Goal: Task Accomplishment & Management: Use online tool/utility

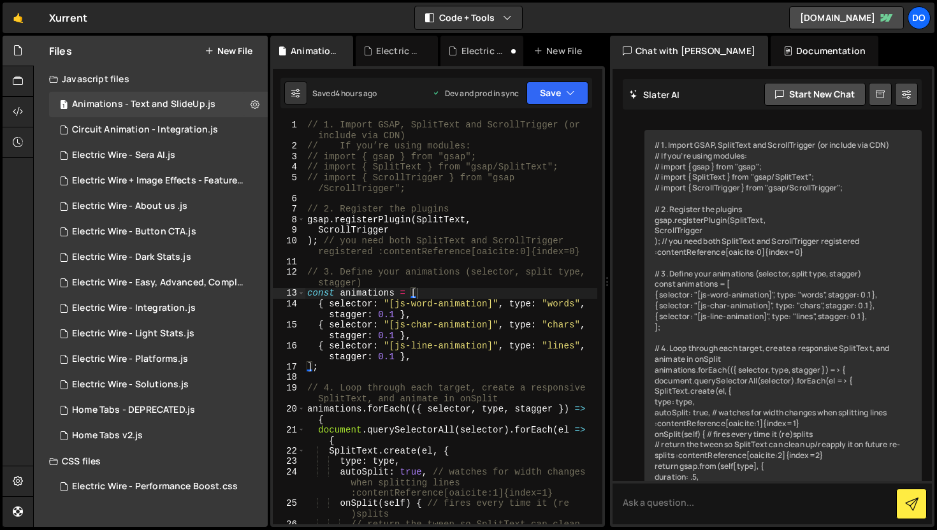
scroll to position [4751, 0]
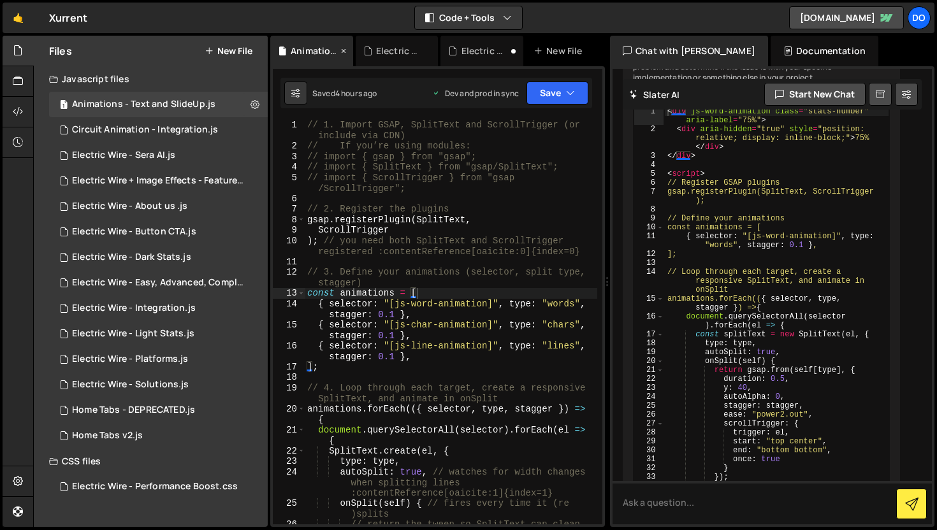
click at [308, 45] on div "Animations - Text and SlideUp.js" at bounding box center [314, 51] width 47 height 13
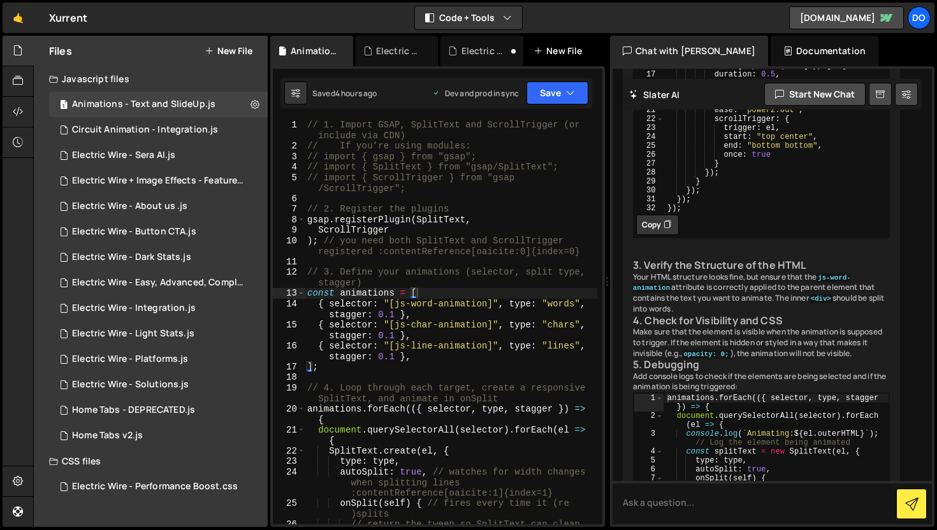
scroll to position [3998, 0]
click at [450, 48] on icon at bounding box center [452, 51] width 9 height 13
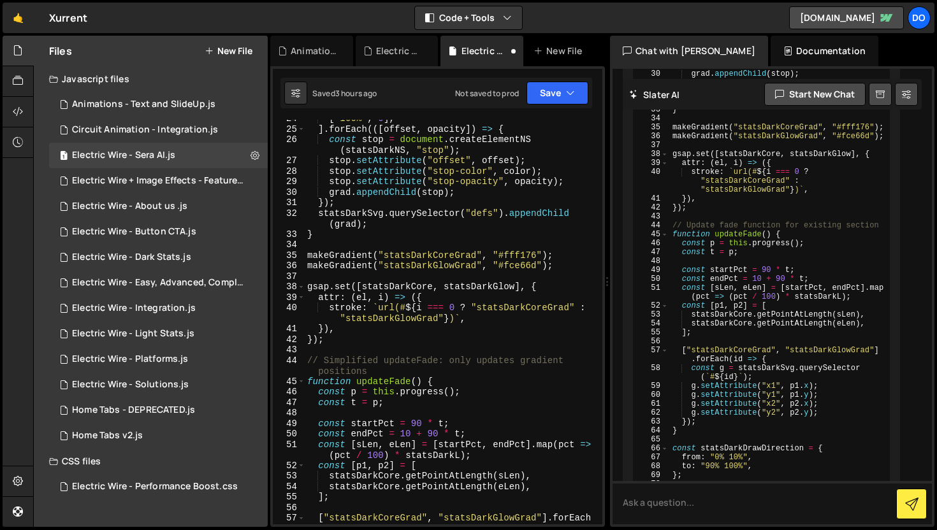
scroll to position [177, 0]
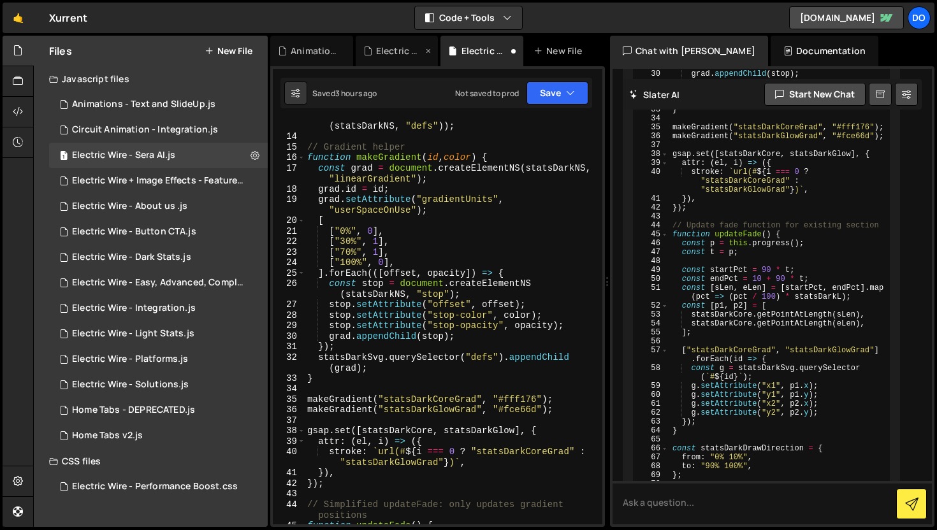
click at [370, 57] on div "Electric Wire - Dark Stats.js" at bounding box center [397, 51] width 83 height 31
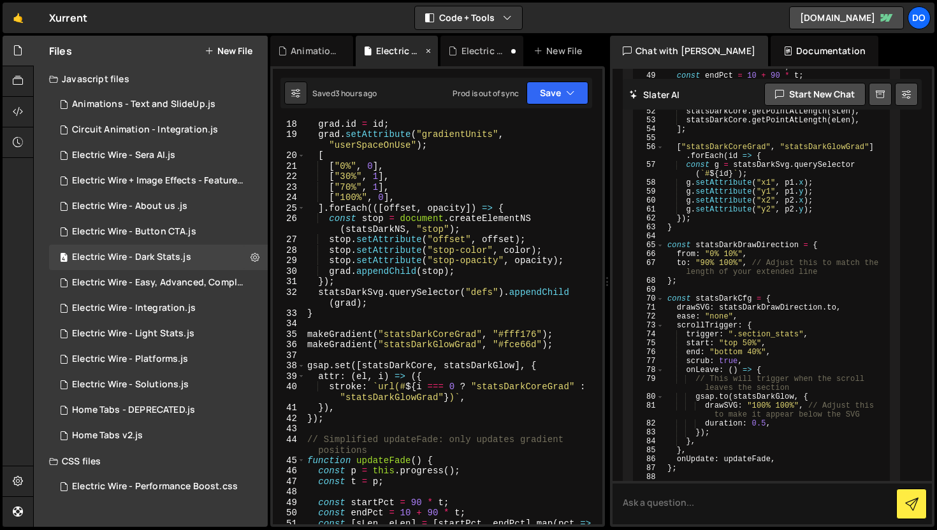
scroll to position [2007, 0]
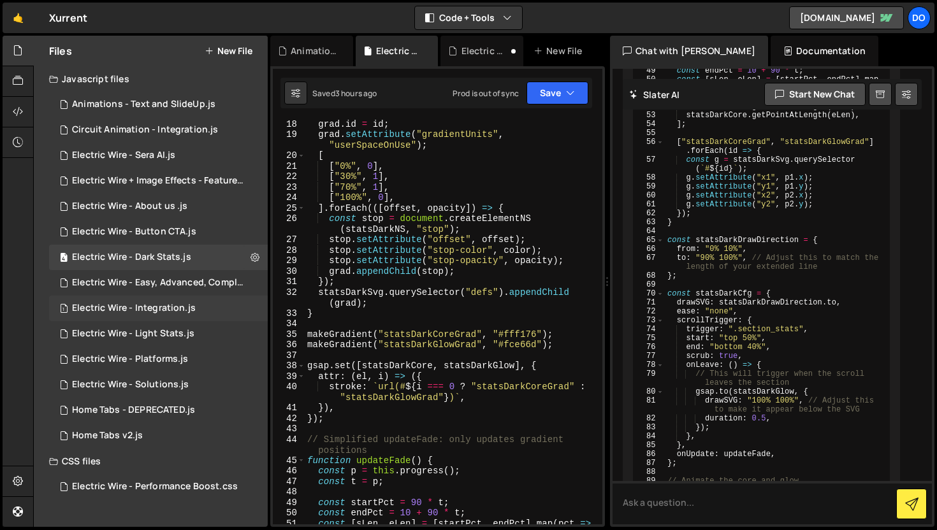
click at [157, 299] on div "1 Electric Wire - Integration.js 0" at bounding box center [158, 308] width 219 height 25
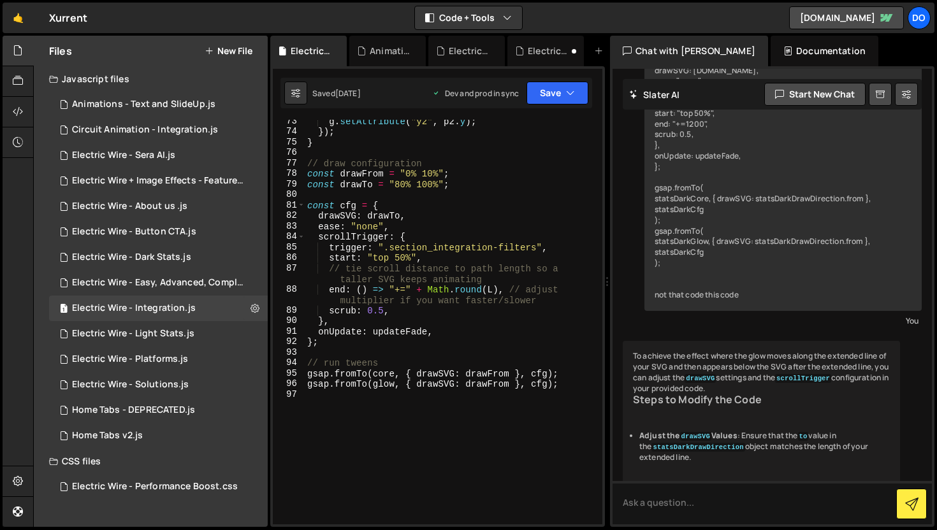
scroll to position [905, 0]
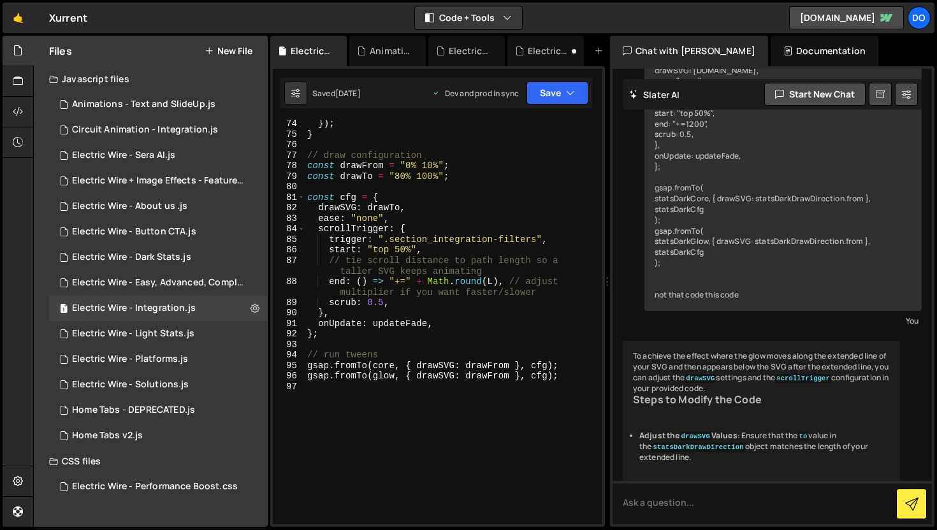
type textarea "end: () => "+=" + Math.round(L), // adjust multiplier if you want faster/slower"
drag, startPoint x: 331, startPoint y: 282, endPoint x: 503, endPoint y: 277, distance: 172.1
click at [503, 277] on div "}) ; } // draw configuration const drawFrom = "0% 10%" ; const drawTo = "80% 10…" at bounding box center [451, 332] width 292 height 426
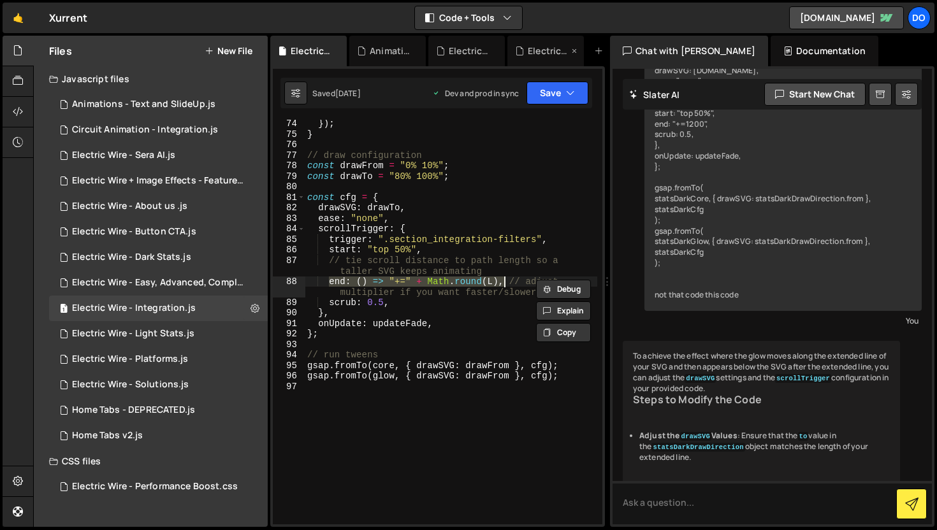
click at [536, 53] on div "Electric Wire - Sera AI.js" at bounding box center [548, 51] width 41 height 13
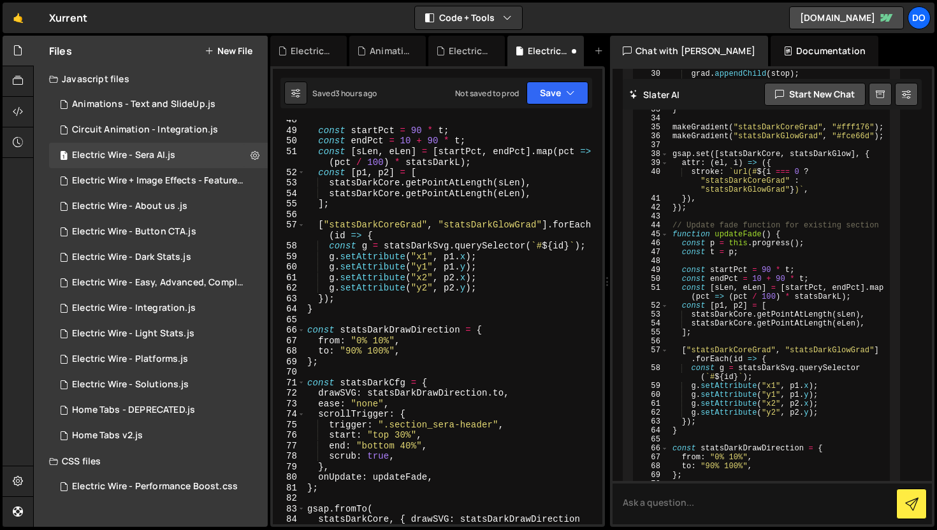
scroll to position [780, 0]
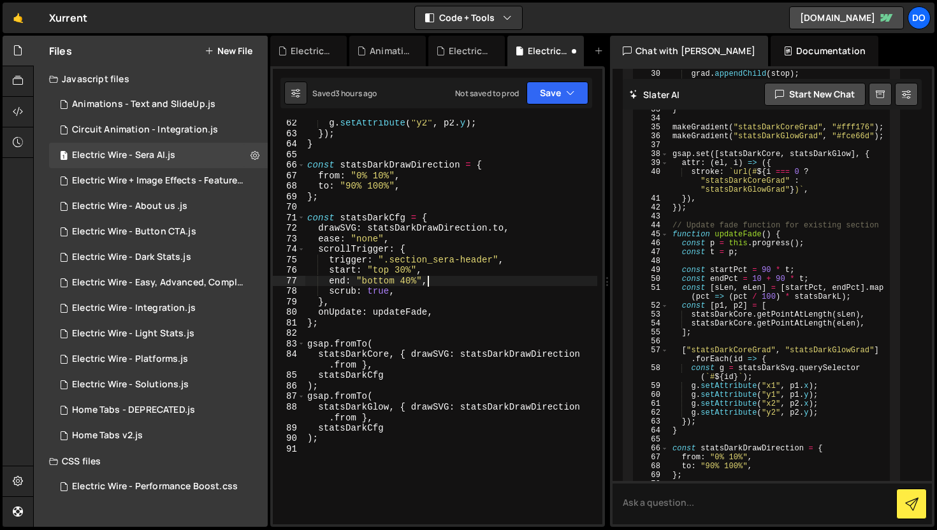
click at [430, 282] on div "g . setAttribute ( "y2" , p2 . y ) ; }) ; } const statsDarkDrawDirection = { fr…" at bounding box center [451, 331] width 292 height 426
drag, startPoint x: 421, startPoint y: 280, endPoint x: 357, endPoint y: 281, distance: 63.7
click at [357, 281] on div "g . setAttribute ( "y2" , p2 . y ) ; }) ; } const statsDarkDrawDirection = { fr…" at bounding box center [451, 331] width 292 height 426
paste textarea "end: () => "+=" + Math.round(L),"
click at [389, 296] on div "g . setAttribute ( "y2" , p2 . y ) ; }) ; } const statsDarkDrawDirection = { fr…" at bounding box center [451, 331] width 292 height 426
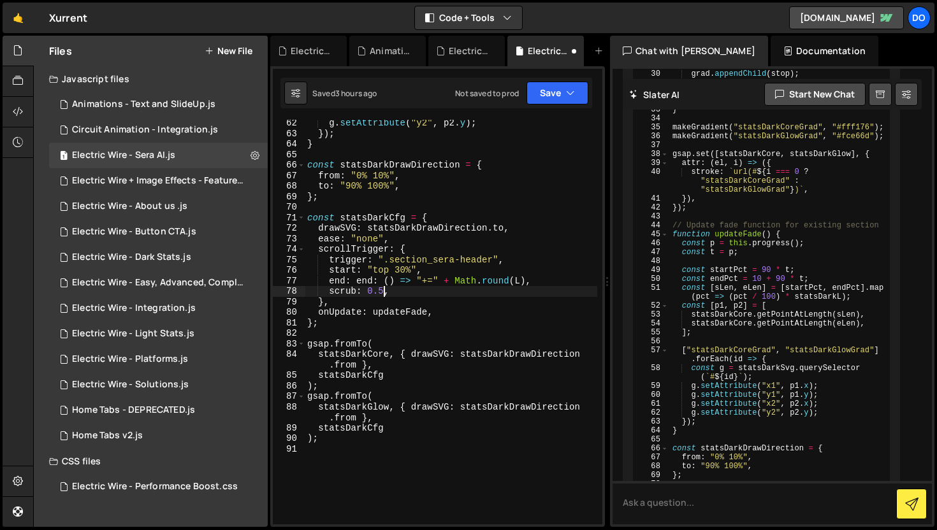
scroll to position [0, 5]
click at [550, 92] on button "Save" at bounding box center [557, 93] width 62 height 23
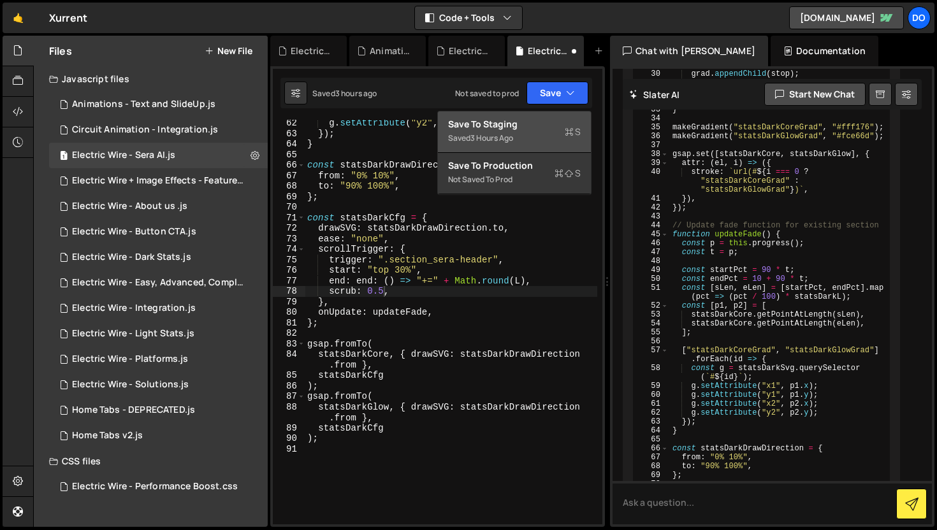
click at [552, 124] on div "Save to Staging S" at bounding box center [514, 124] width 133 height 13
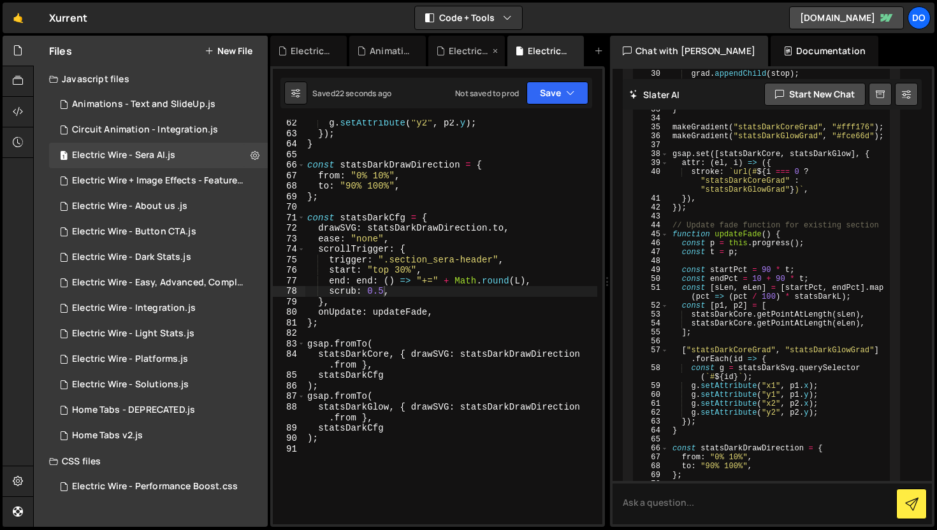
click at [461, 55] on div "Electric Wire - Dark Stats.js" at bounding box center [469, 51] width 41 height 13
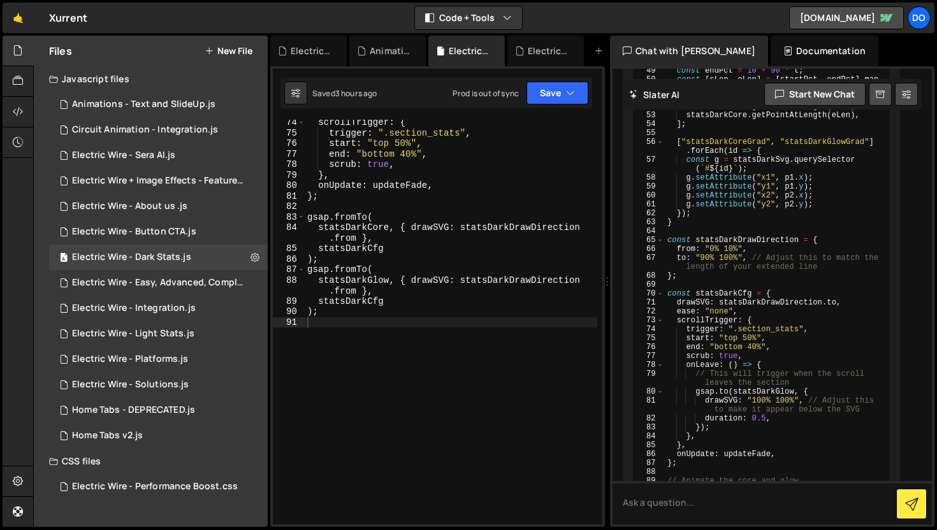
scroll to position [893, 0]
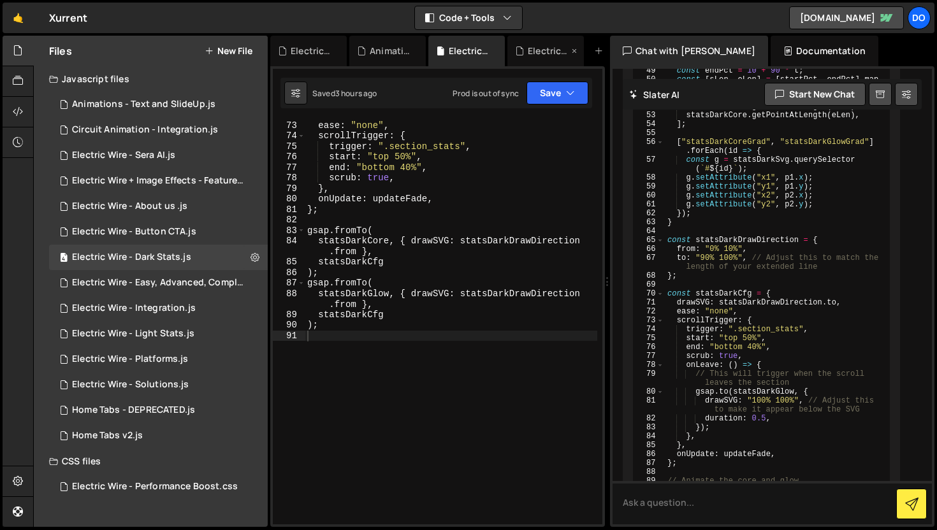
click at [551, 54] on div "Electric Wire - Sera AI.js" at bounding box center [548, 51] width 41 height 13
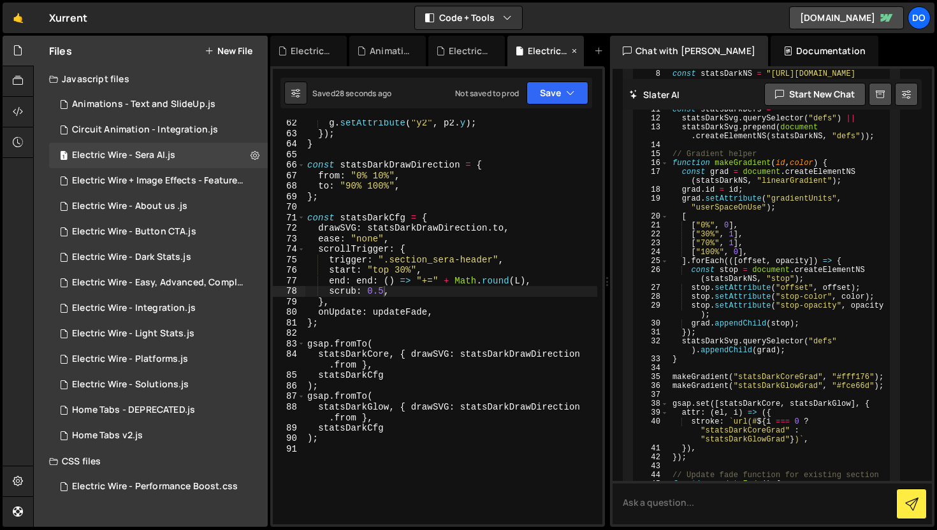
scroll to position [2668, 0]
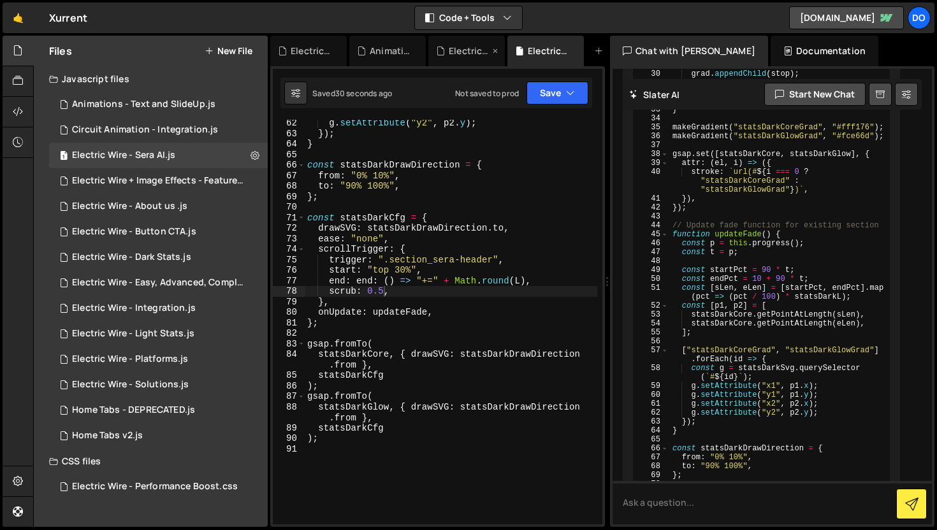
click at [464, 58] on div "Electric Wire - Dark Stats.js" at bounding box center [466, 51] width 76 height 31
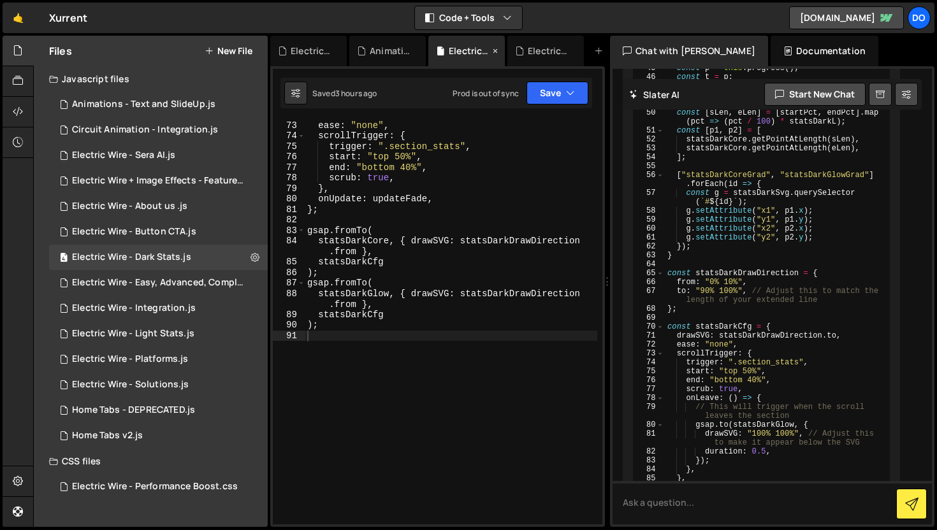
scroll to position [2007, 0]
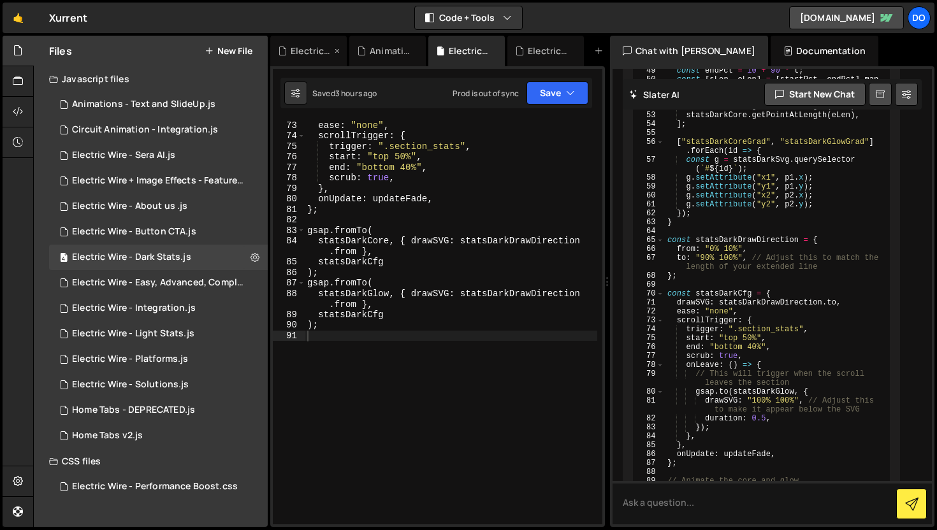
click at [317, 45] on div "Electric Wire - Integration.js" at bounding box center [311, 51] width 41 height 13
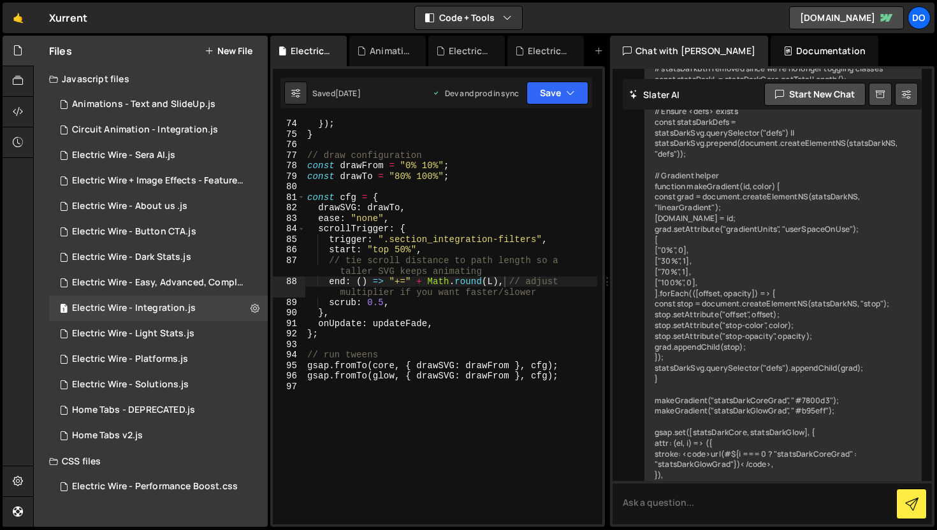
scroll to position [12080, 0]
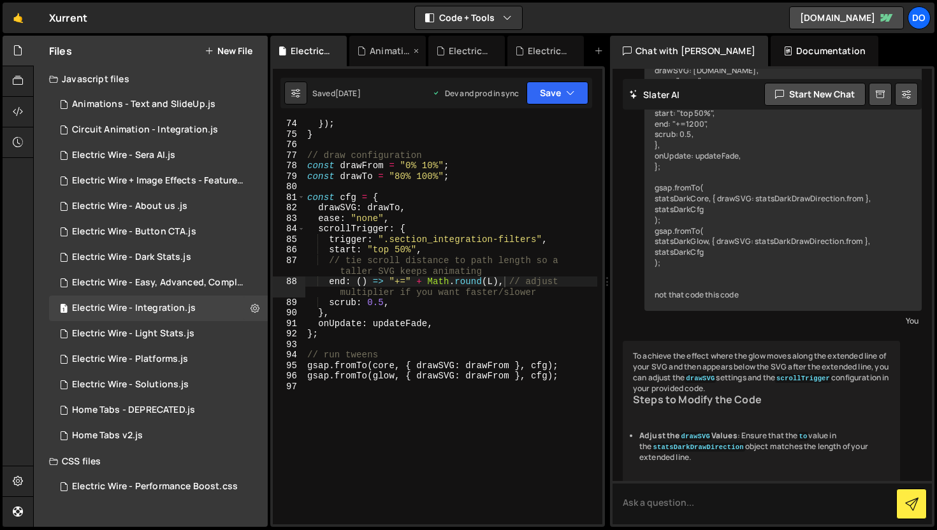
click at [415, 48] on icon at bounding box center [416, 51] width 9 height 13
click at [427, 48] on icon at bounding box center [428, 51] width 9 height 13
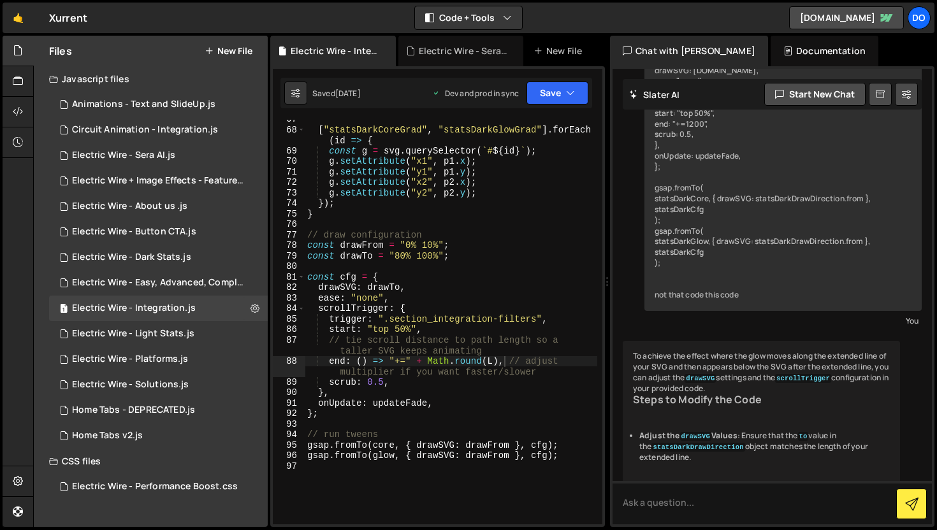
scroll to position [693, 0]
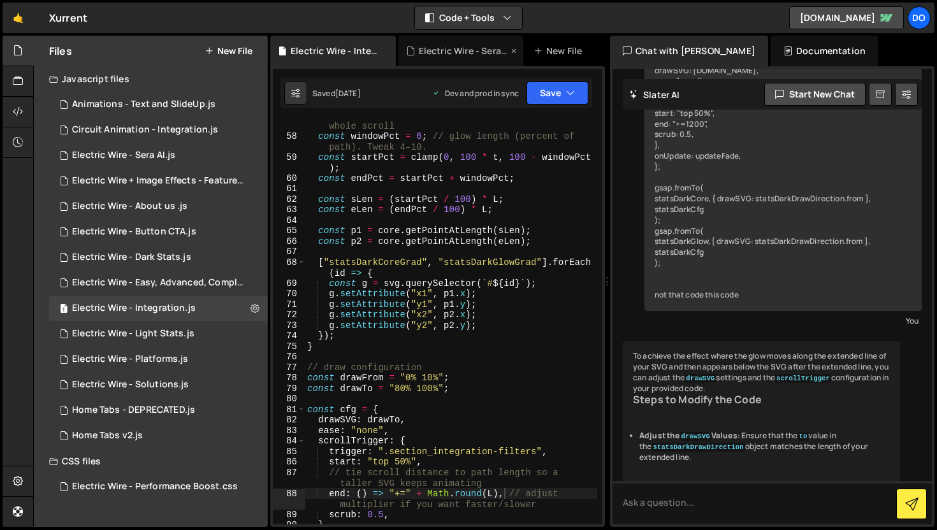
click at [463, 48] on div "Electric Wire - Sera AI.js" at bounding box center [463, 51] width 89 height 13
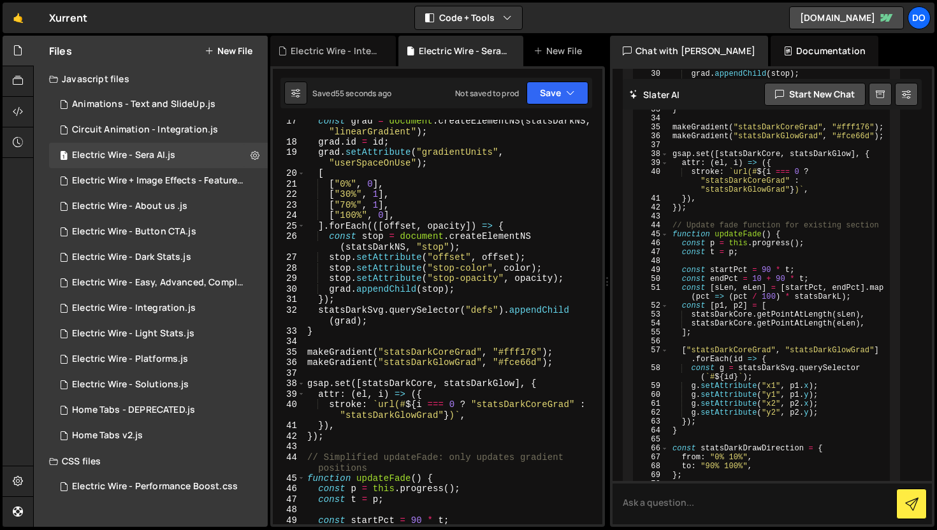
scroll to position [332, 0]
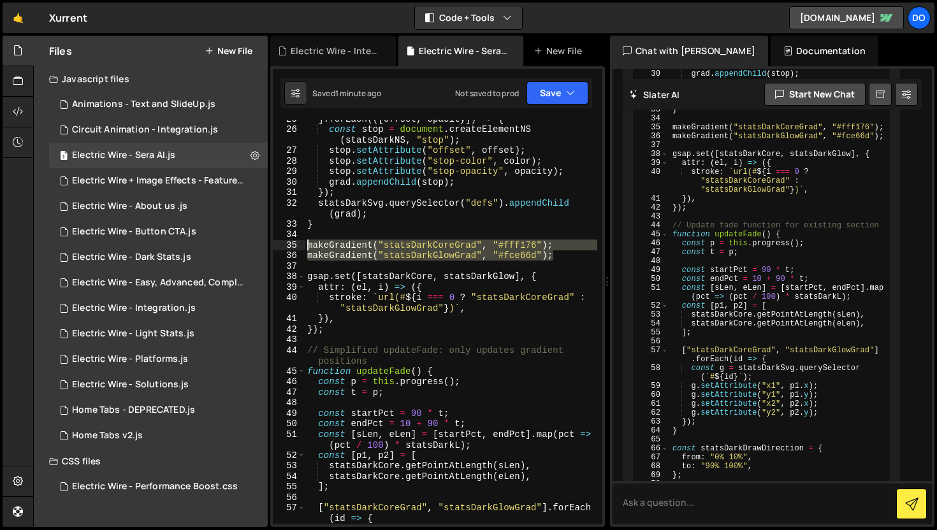
drag, startPoint x: 557, startPoint y: 257, endPoint x: 306, endPoint y: 245, distance: 251.3
click at [306, 245] on div "] . forEach (([ offset , opacity ]) => { const stop = document . createElementN…" at bounding box center [451, 326] width 292 height 426
type textarea "makeGradient("statsDarkCoreGrad", "#fff176"); makeGradient("statsDarkGlowGrad",…"
click at [645, 502] on textarea at bounding box center [771, 502] width 319 height 43
paste textarea "makeGradient("statsDarkCoreGrad", "#fff176"); makeGradient("statsDarkGlowGrad",…"
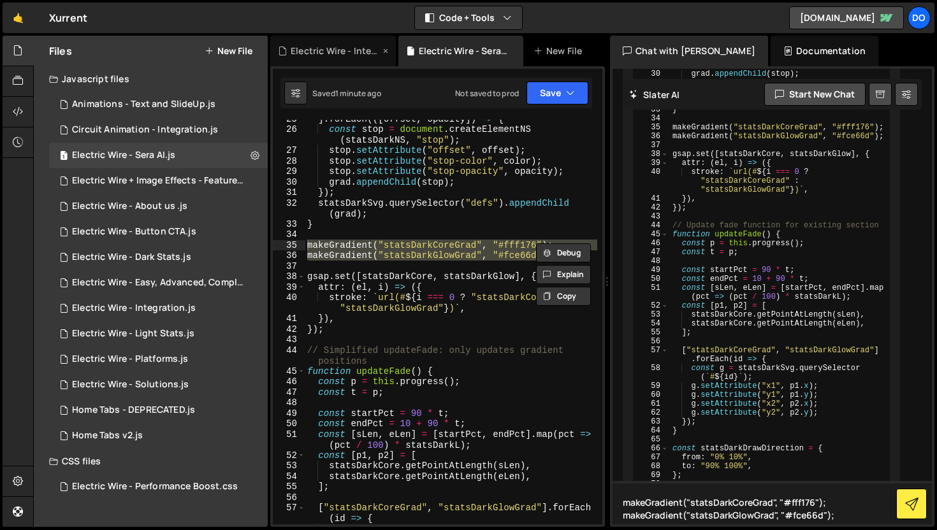
type textarea "makeGradient("statsDarkCoreGrad", "#fff176"); makeGradient("statsDarkGlowGrad",…"
click at [306, 53] on div "Electric Wire - Integration.js" at bounding box center [335, 51] width 89 height 13
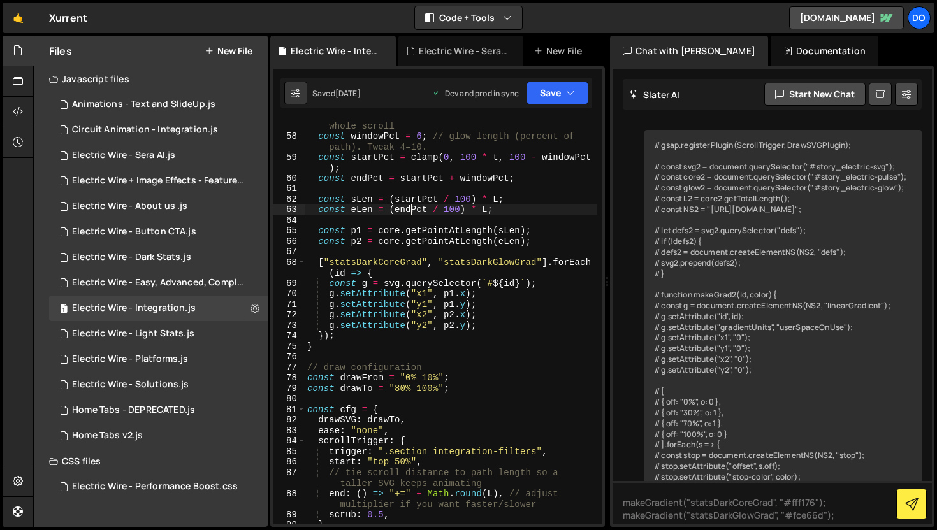
scroll to position [12080, 0]
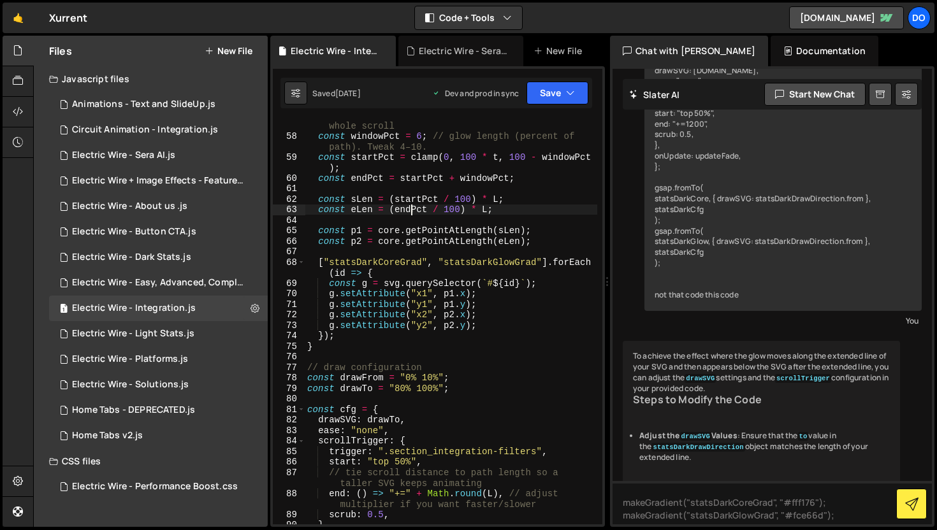
click at [413, 206] on div "const t = this . progress ( ) ; // 0 → 1 across the whole scroll const windowPc…" at bounding box center [451, 328] width 292 height 436
type textarea "gsap.fromTo(glow, { drawSVG: drawFrom }, cfg);"
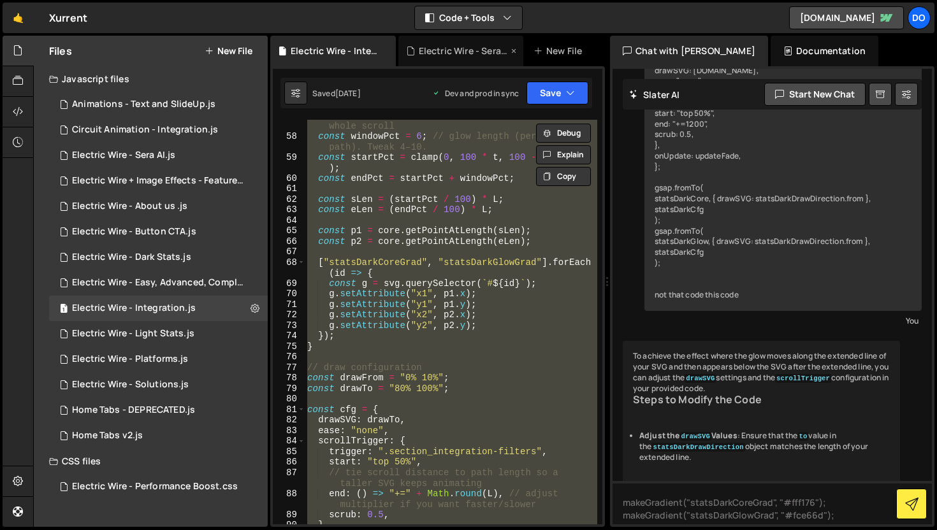
click at [443, 58] on div "Electric Wire - Sera AI.js" at bounding box center [461, 51] width 126 height 31
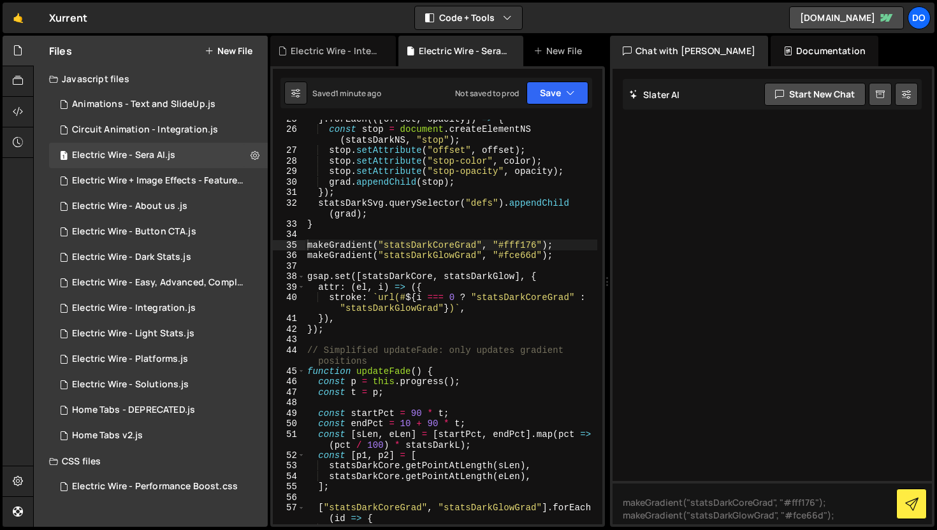
scroll to position [0, 0]
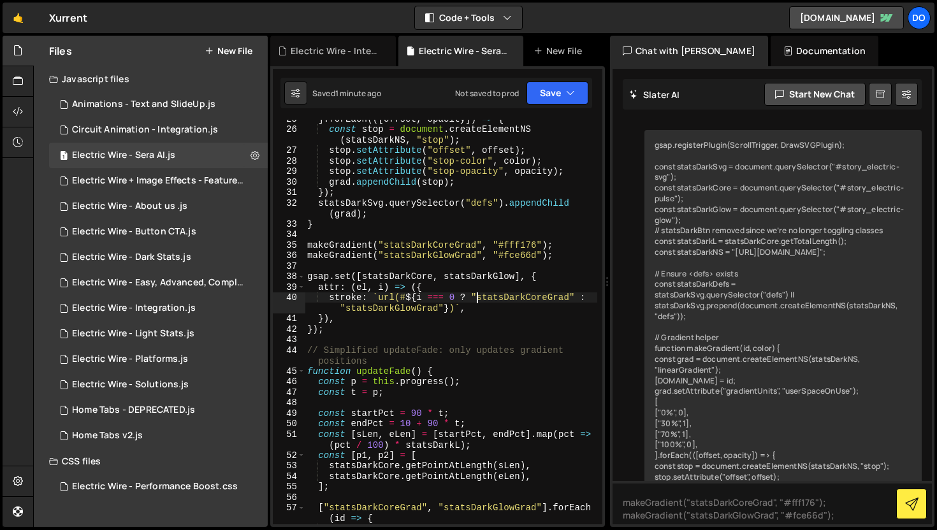
click at [477, 296] on div "] . forEach (([ offset , opacity ]) => { const stop = document . createElementN…" at bounding box center [451, 326] width 292 height 426
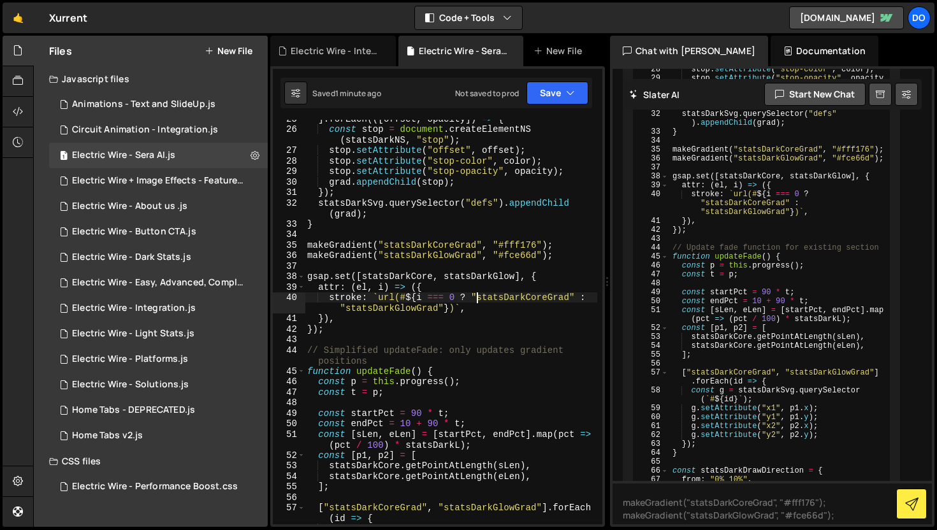
scroll to position [2668, 0]
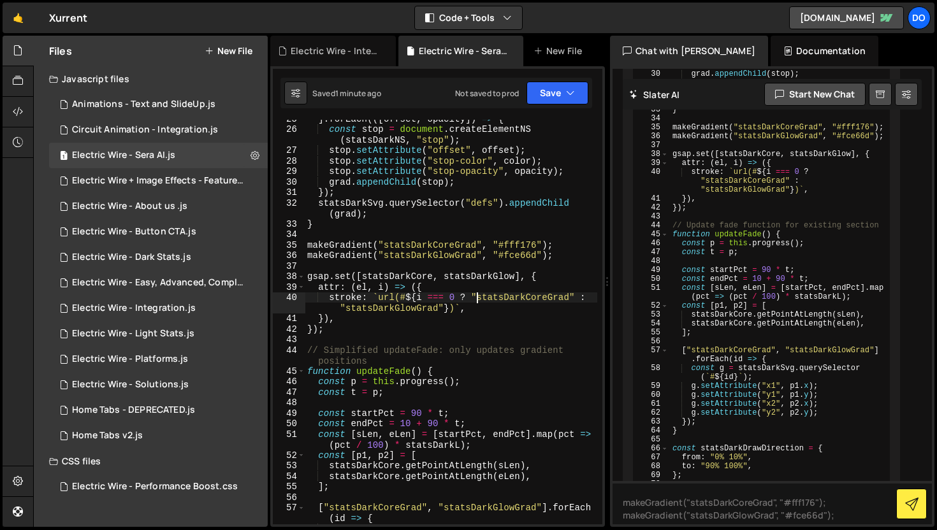
type textarea ");"
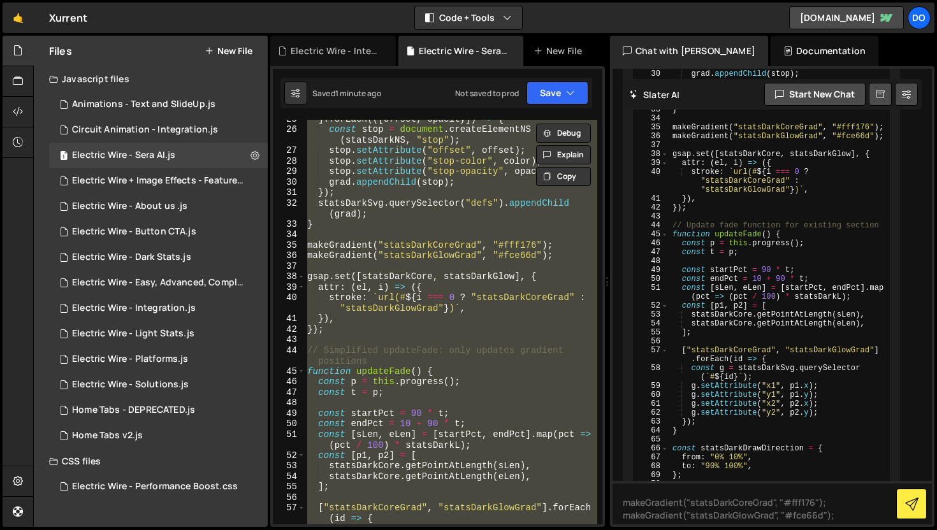
paste textarea
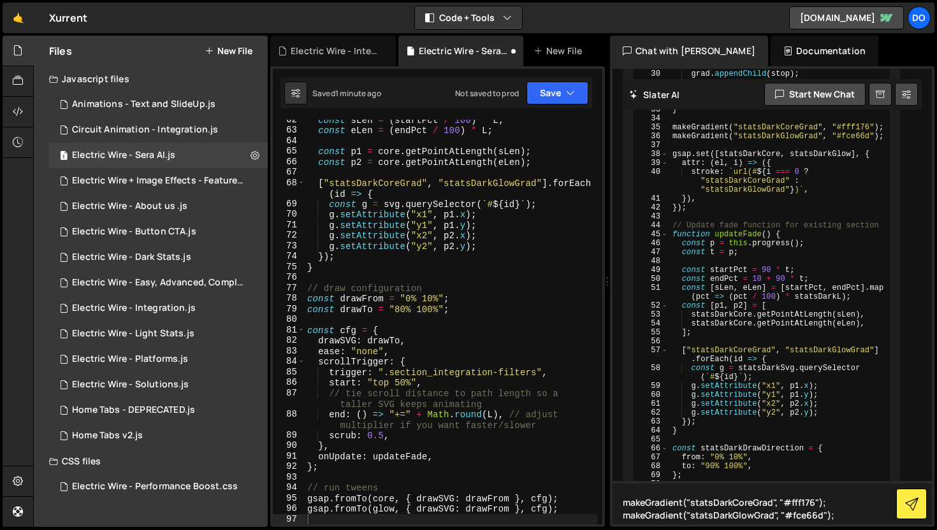
drag, startPoint x: 842, startPoint y: 516, endPoint x: 628, endPoint y: 488, distance: 215.9
click at [628, 488] on textarea "makeGradient("statsDarkCoreGrad", "#fff176"); makeGradient("statsDarkGlowGrad",…" at bounding box center [771, 502] width 319 height 43
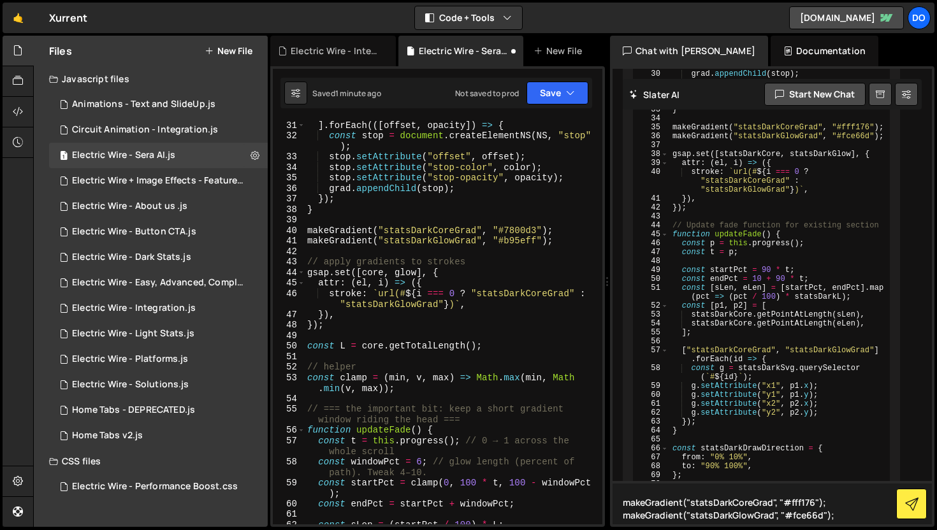
scroll to position [367, 0]
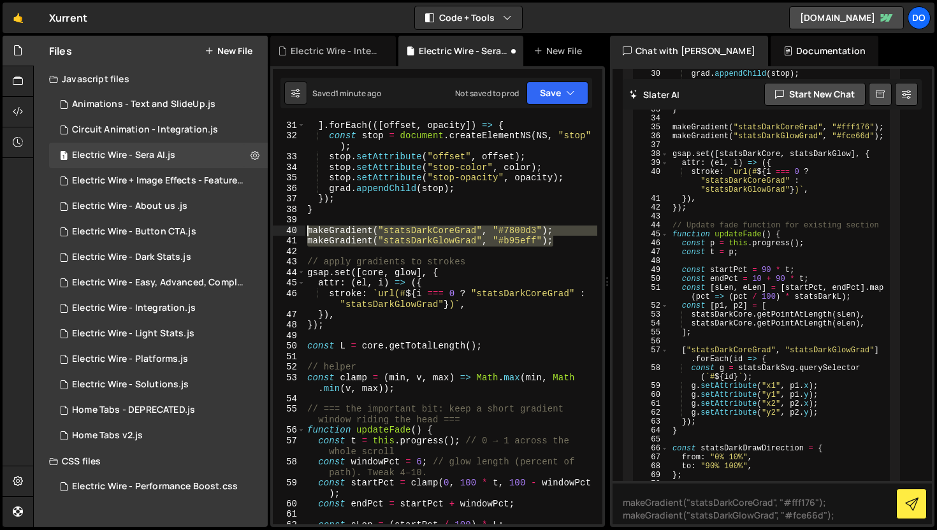
drag, startPoint x: 559, startPoint y: 240, endPoint x: 305, endPoint y: 231, distance: 253.8
click at [305, 231] on div "[ "100%" , 0 ] , ] . forEach (([ offset , opacity ]) => { const stop = document…" at bounding box center [451, 323] width 292 height 426
paste textarea "GlowGrad", "#fce66d"
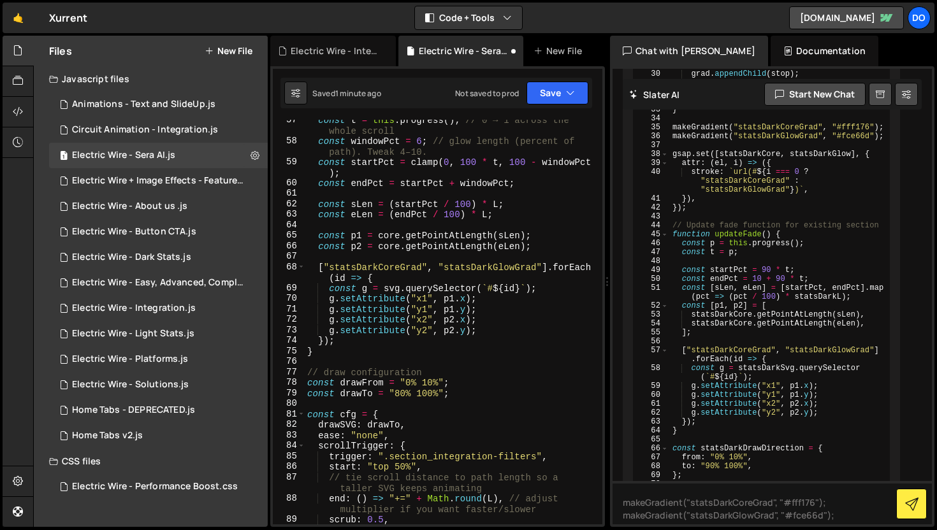
scroll to position [806, 0]
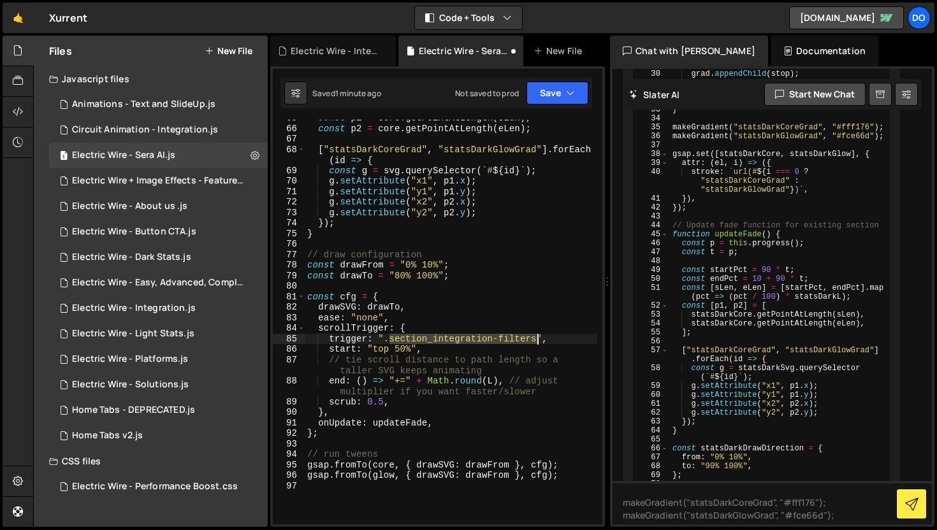
drag, startPoint x: 390, startPoint y: 337, endPoint x: 535, endPoint y: 335, distance: 145.3
click at [535, 335] on div "const p1 = core . getPointAtLength ( sLen ) ; const p2 = core . getPointAtLengt…" at bounding box center [451, 326] width 292 height 426
paste textarea "sera-header"
click at [551, 100] on button "Save" at bounding box center [557, 93] width 62 height 23
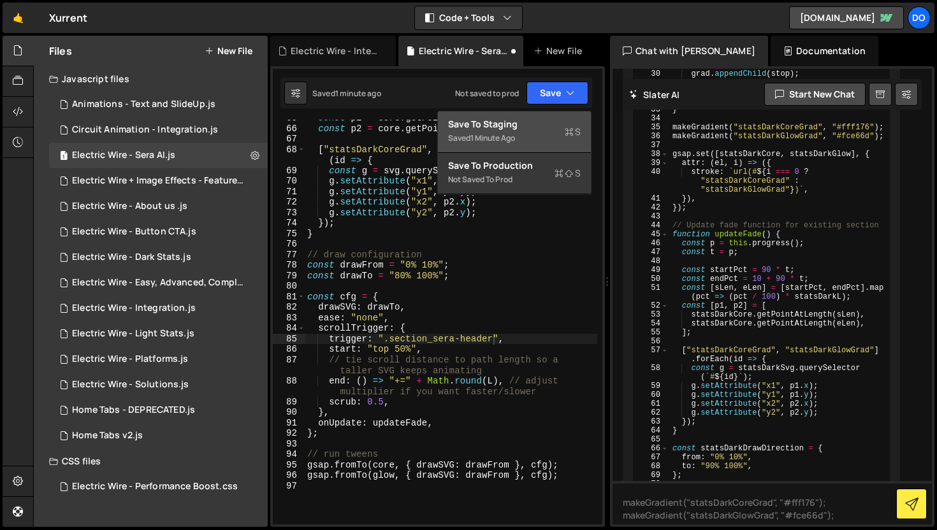
click at [549, 125] on div "Save to Staging S" at bounding box center [514, 124] width 133 height 13
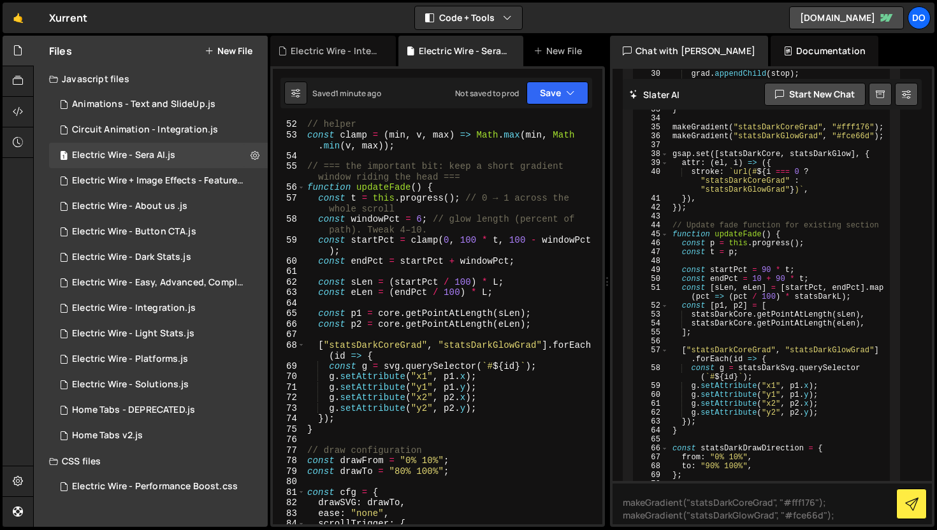
scroll to position [670, 0]
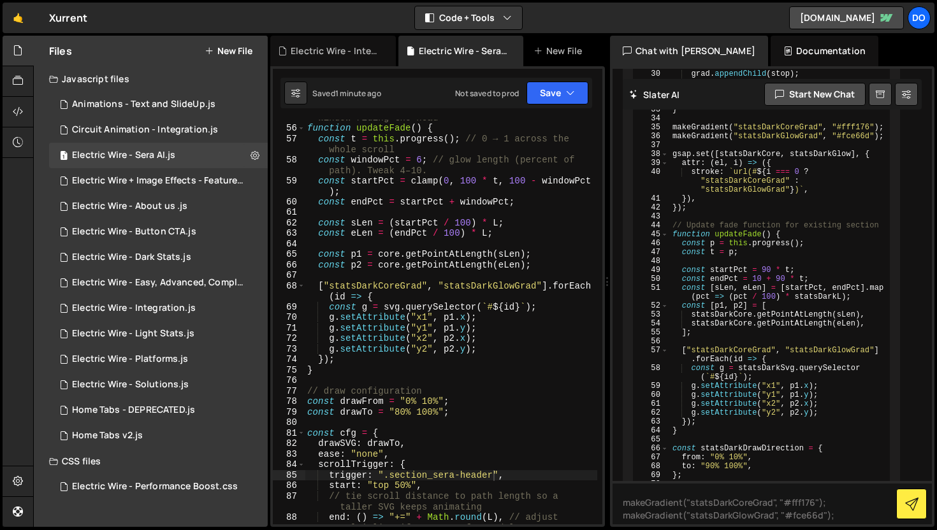
click at [400, 415] on div "// === the important bit: keep a short gradient window riding the head === func…" at bounding box center [451, 325] width 292 height 447
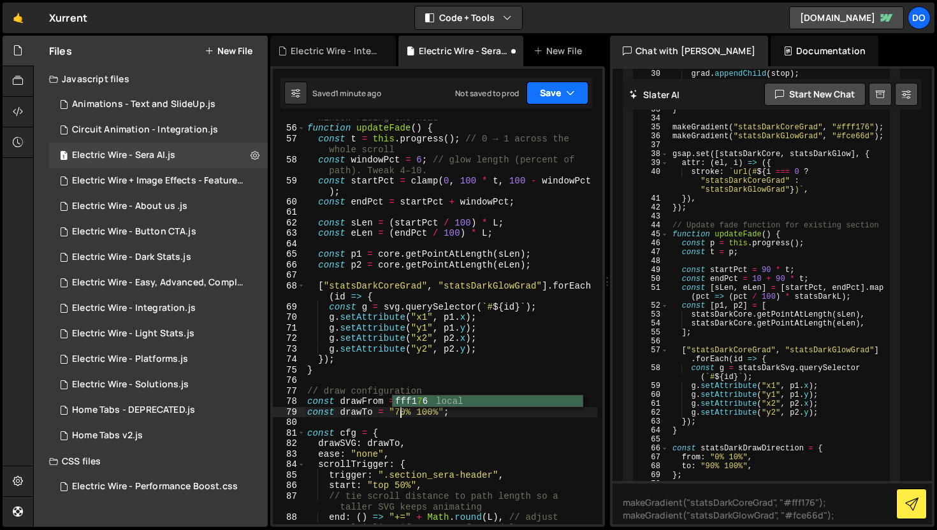
click at [555, 87] on button "Save" at bounding box center [557, 93] width 62 height 23
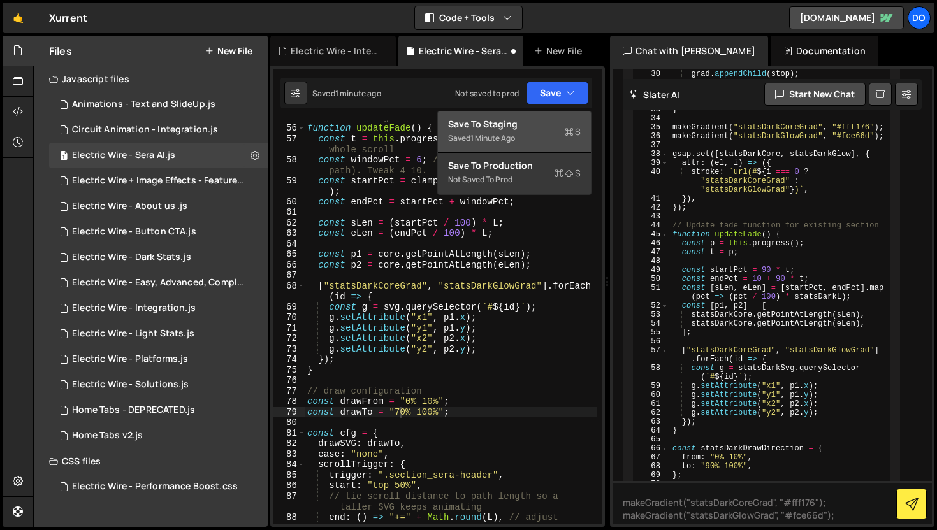
click at [554, 130] on div "Save to Staging S" at bounding box center [514, 124] width 133 height 13
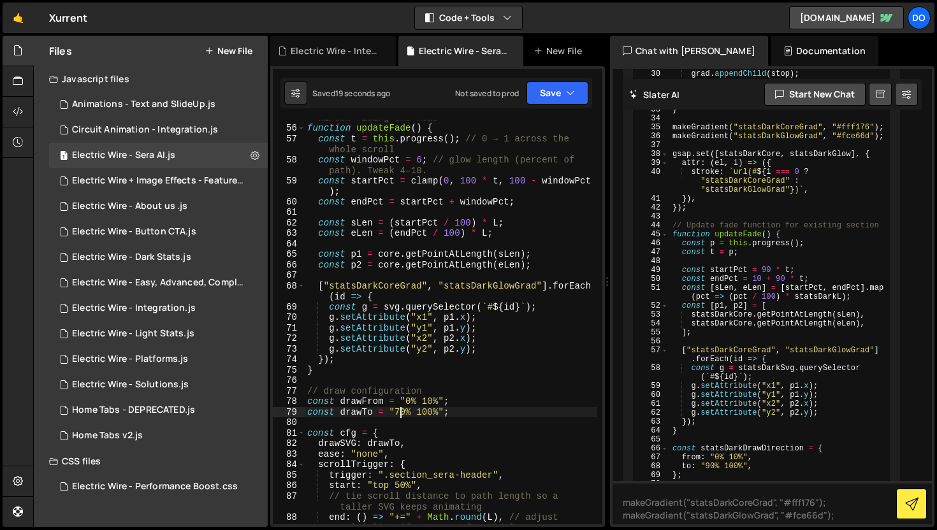
click at [400, 412] on div "// === the important bit: keep a short gradient window riding the head === func…" at bounding box center [451, 325] width 292 height 447
click at [416, 438] on div "// === the important bit: keep a short gradient window riding the head === func…" at bounding box center [451, 325] width 292 height 447
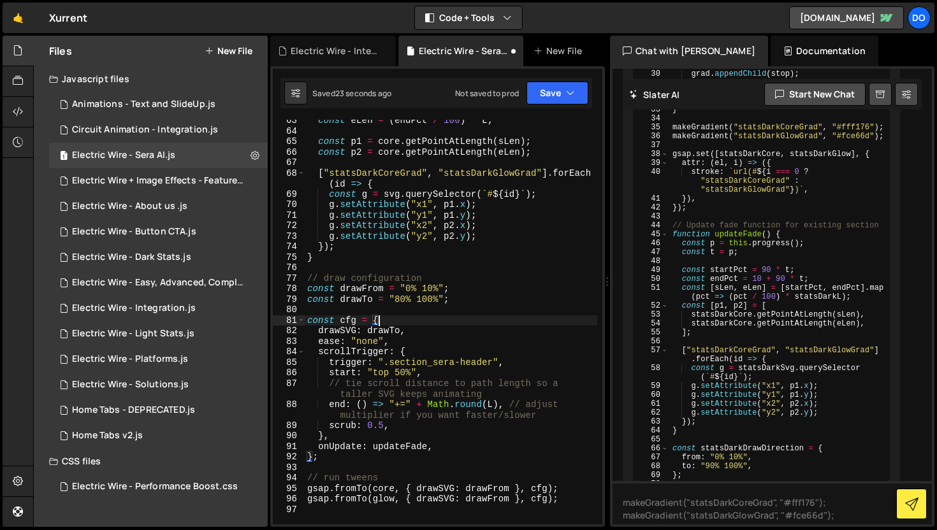
scroll to position [854, 0]
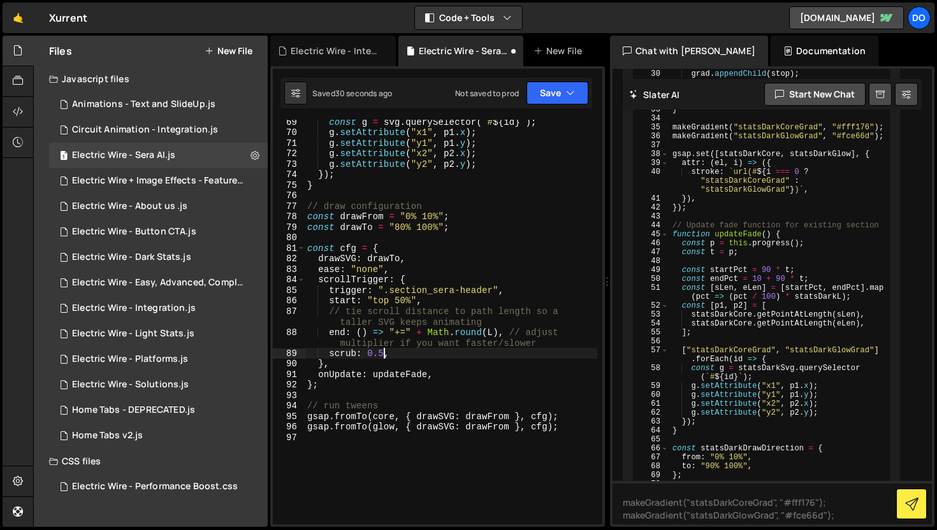
click at [384, 352] on div "const g = svg . querySelector ( ` # ${ id } ` ) ; g . setAttribute ( "x1" , p1 …" at bounding box center [451, 330] width 292 height 426
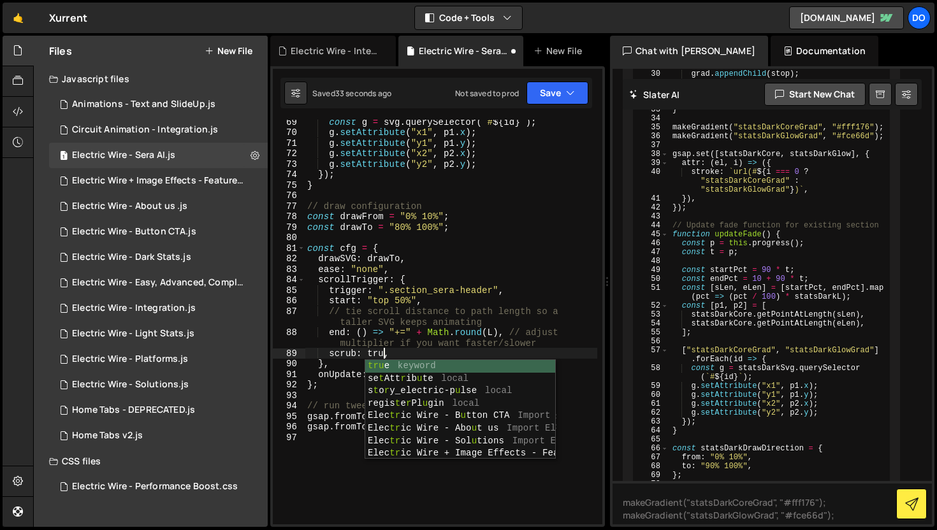
scroll to position [0, 5]
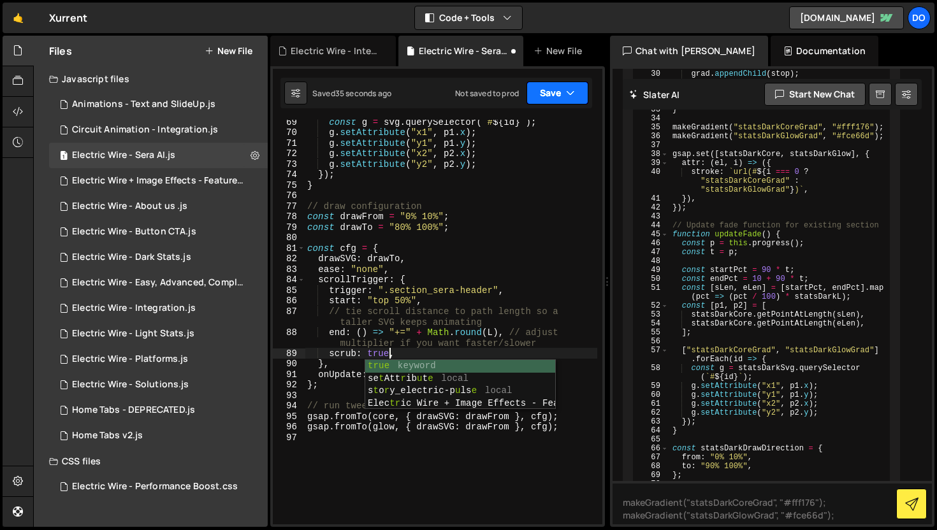
click at [556, 90] on button "Save" at bounding box center [557, 93] width 62 height 23
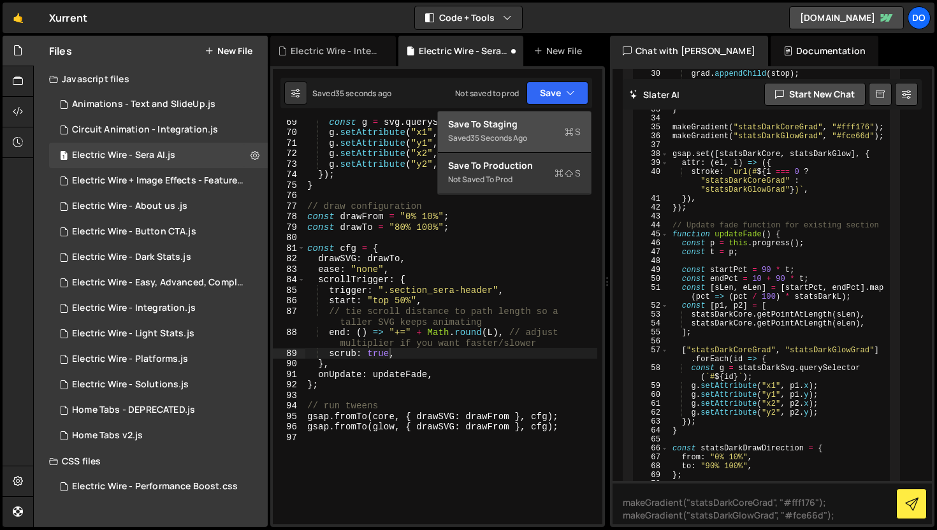
click at [553, 126] on div "Save to Staging S" at bounding box center [514, 124] width 133 height 13
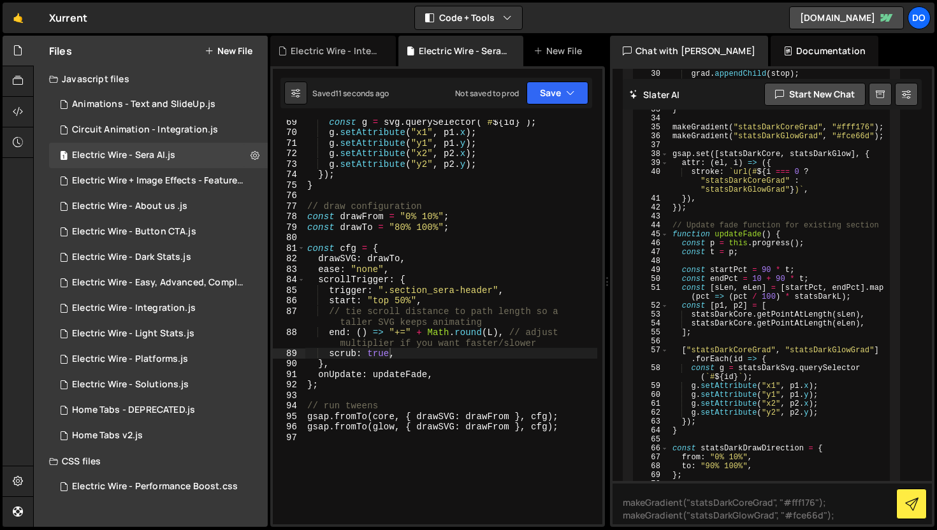
click at [390, 353] on div "const g = svg . querySelector ( ` # ${ id } ` ) ; g . setAttribute ( "x1" , p1 …" at bounding box center [451, 330] width 292 height 426
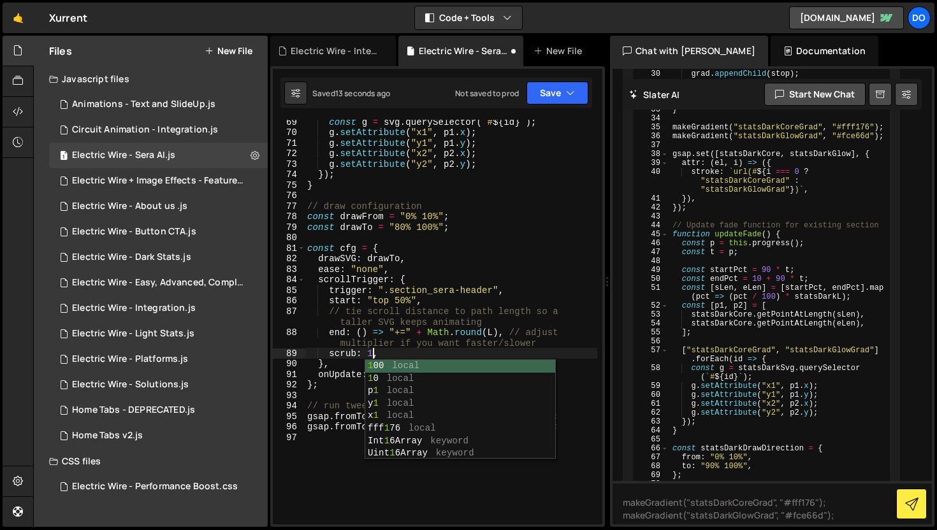
scroll to position [0, 4]
click at [564, 92] on button "Save" at bounding box center [557, 93] width 62 height 23
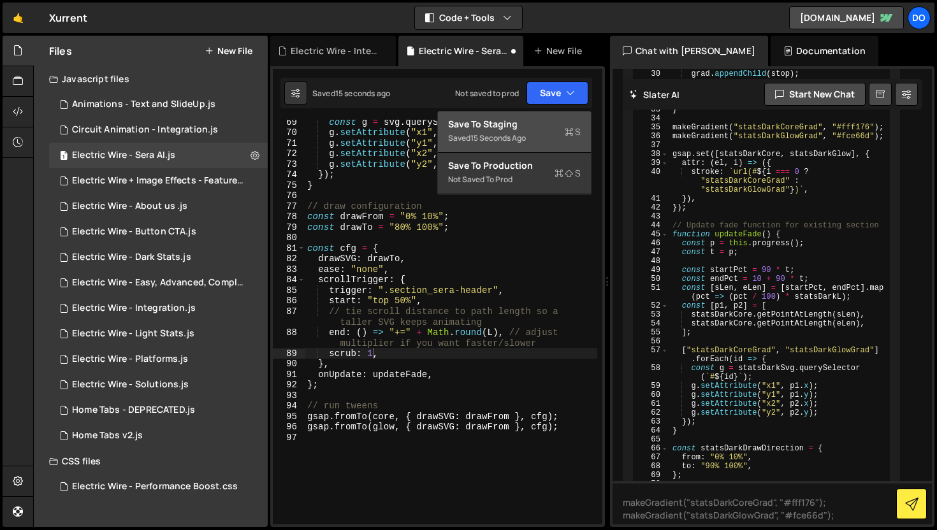
click at [559, 115] on button "Save to Staging S Saved 15 seconds ago" at bounding box center [514, 132] width 153 height 41
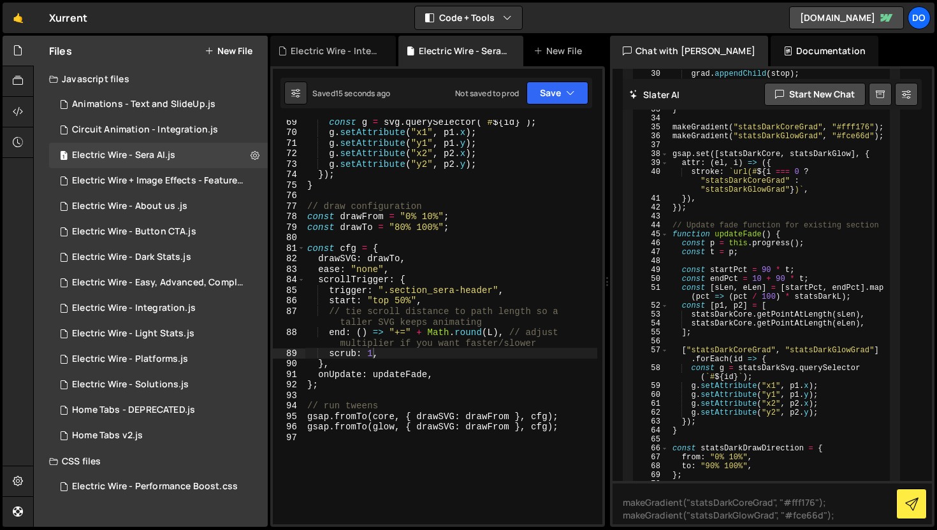
click at [374, 350] on div "const g = svg . querySelector ( ` # ${ id } ` ) ; g . setAttribute ( "x1" , p1 …" at bounding box center [451, 330] width 292 height 426
click at [434, 253] on div "const g = svg . querySelector ( ` # ${ id } ` ) ; g . setAttribute ( "x1" , p1 …" at bounding box center [451, 330] width 292 height 426
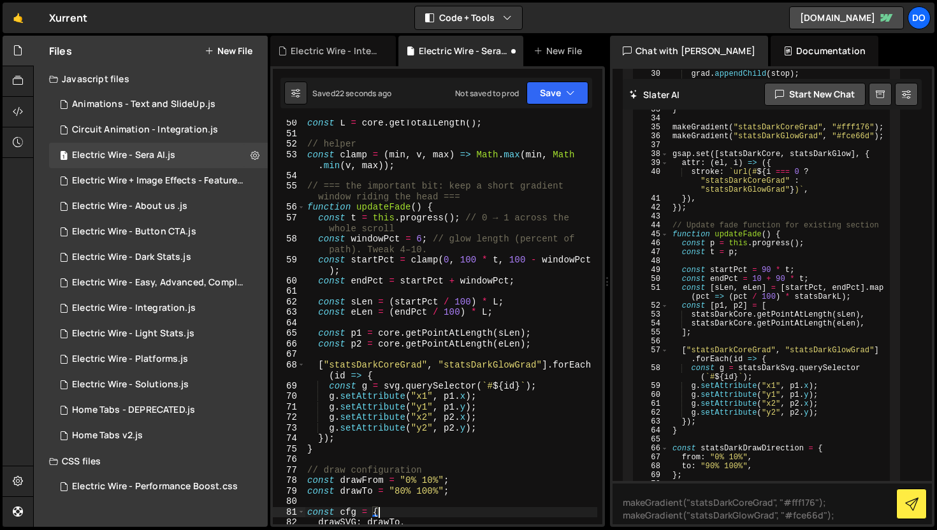
scroll to position [591, 0]
click at [421, 239] on div "const L = core . getTotalLength ( ) ; // helper const clamp = ( min , v , max )…" at bounding box center [451, 331] width 292 height 426
click at [566, 84] on button "Save" at bounding box center [557, 93] width 62 height 23
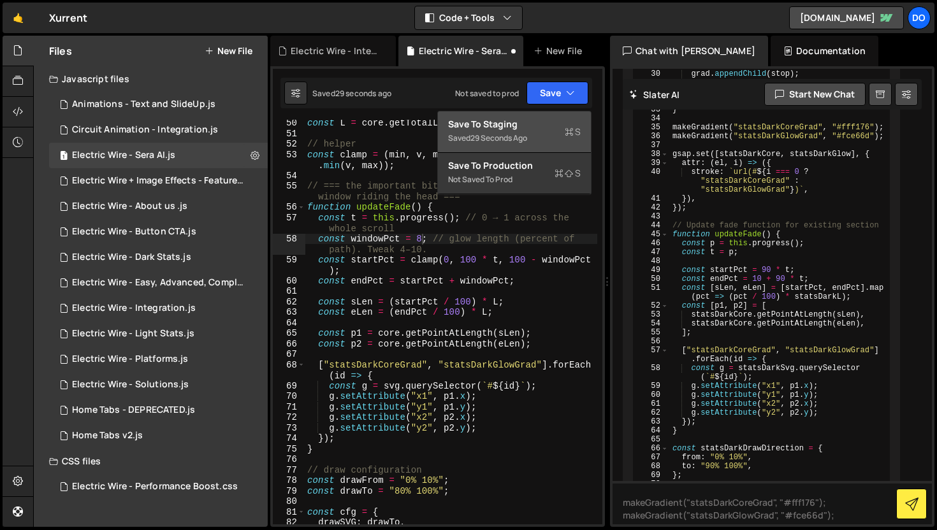
click at [562, 115] on button "Save to Staging S Saved 29 seconds ago" at bounding box center [514, 132] width 153 height 41
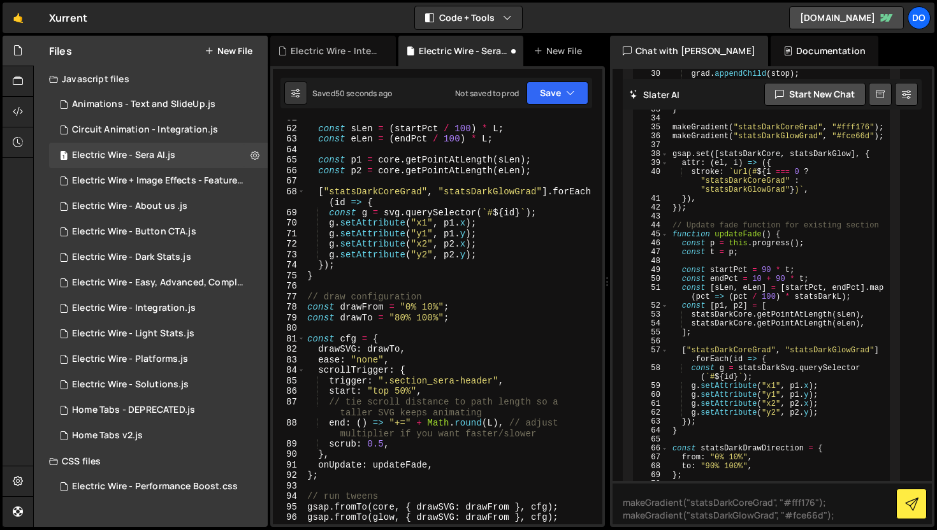
scroll to position [854, 0]
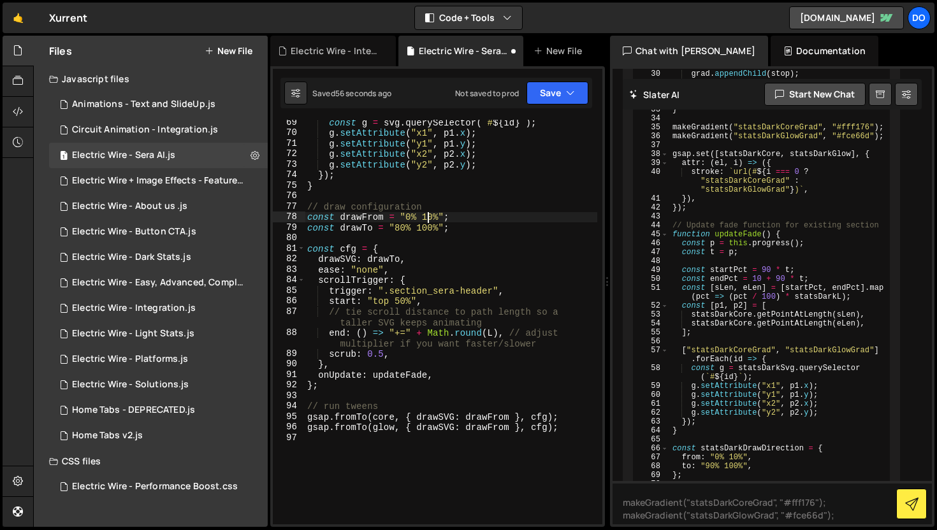
click at [427, 214] on div "const g = svg . querySelector ( ` # ${ id } ` ) ; g . setAttribute ( "x1" , p1 …" at bounding box center [451, 330] width 292 height 426
drag, startPoint x: 557, startPoint y: 97, endPoint x: 558, endPoint y: 110, distance: 12.8
click at [557, 97] on button "Save" at bounding box center [557, 93] width 62 height 23
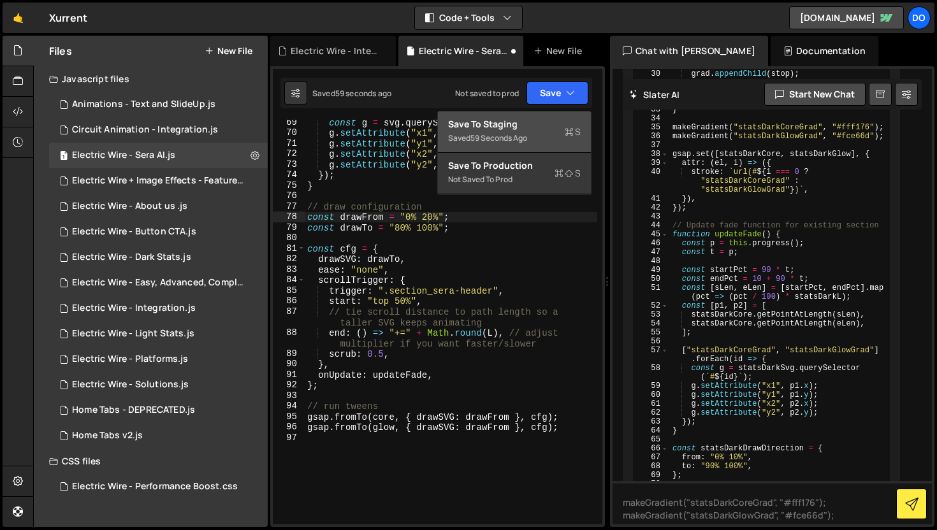
click at [559, 113] on button "Save to Staging S Saved 59 seconds ago" at bounding box center [514, 132] width 153 height 41
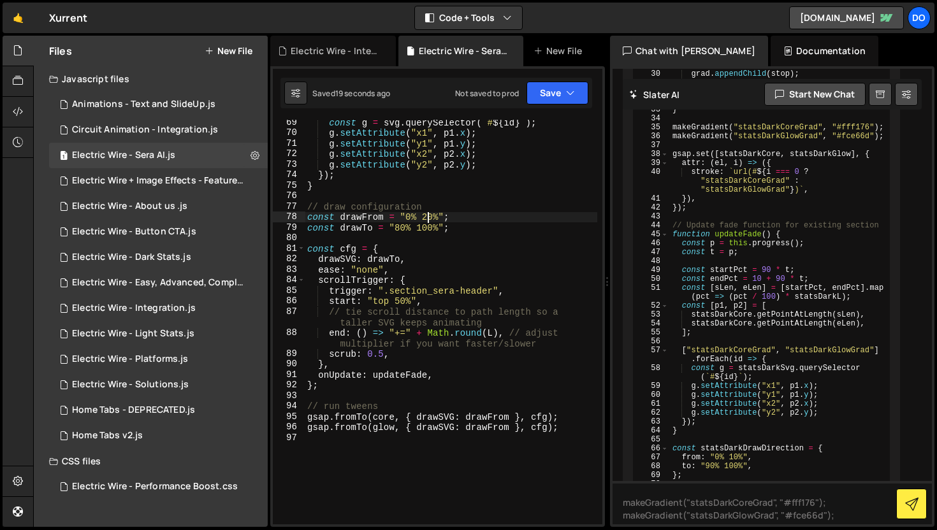
click at [428, 219] on div "const g = svg . querySelector ( ` # ${ id } ` ) ; g . setAttribute ( "x1" , p1 …" at bounding box center [451, 330] width 292 height 426
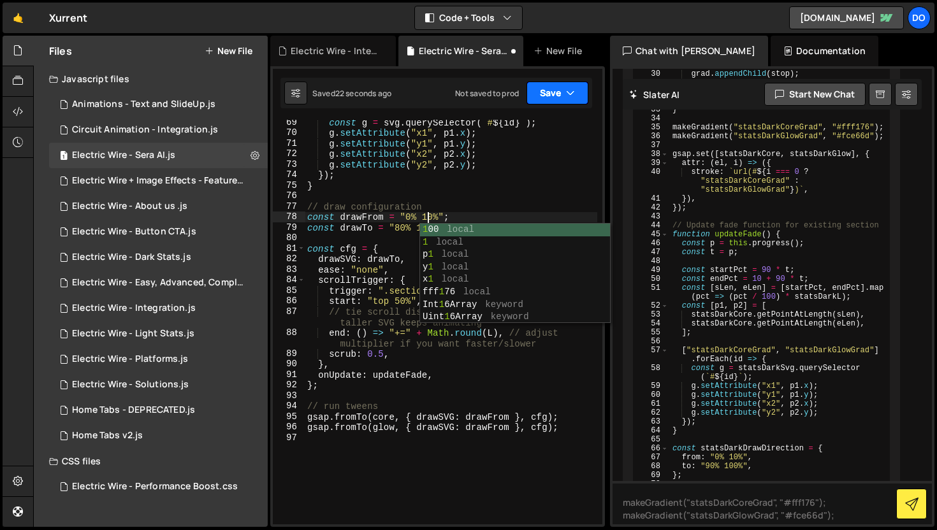
click at [572, 99] on button "Save" at bounding box center [557, 93] width 62 height 23
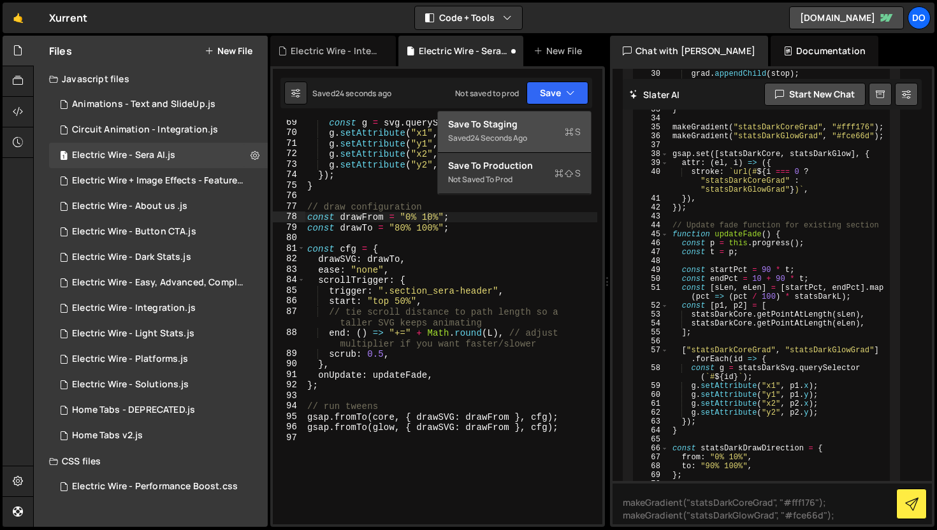
click at [550, 128] on div "Save to Staging S" at bounding box center [514, 124] width 133 height 13
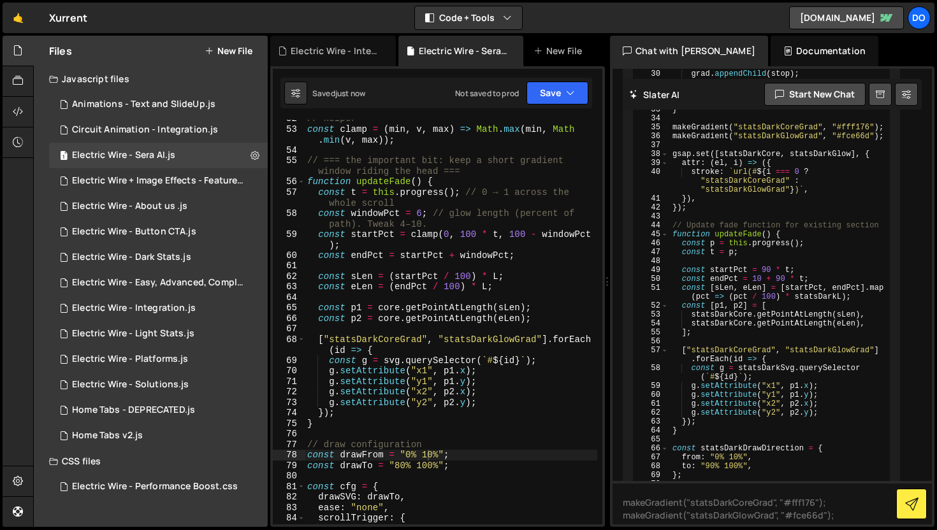
scroll to position [605, 0]
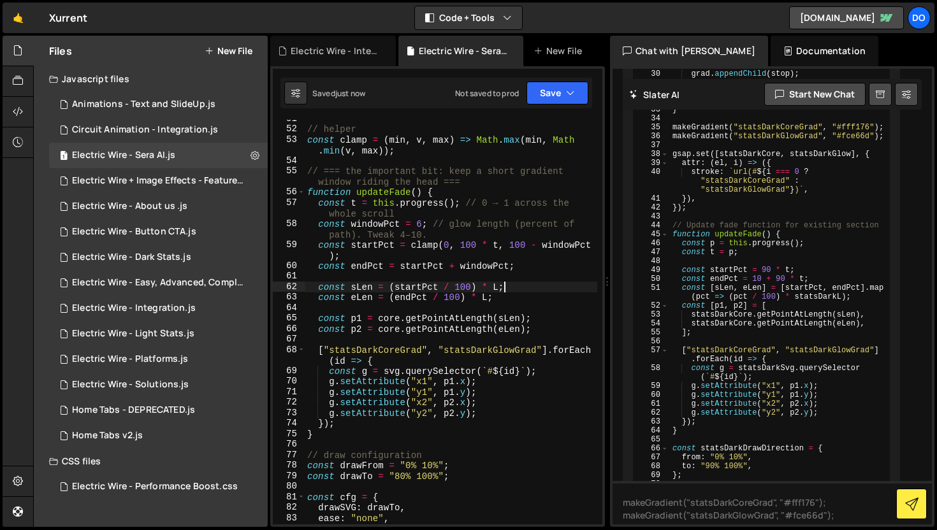
click at [534, 288] on div "// helper const clamp = ( min , v , max ) => Math . [PERSON_NAME] ( min , Math …" at bounding box center [451, 326] width 292 height 426
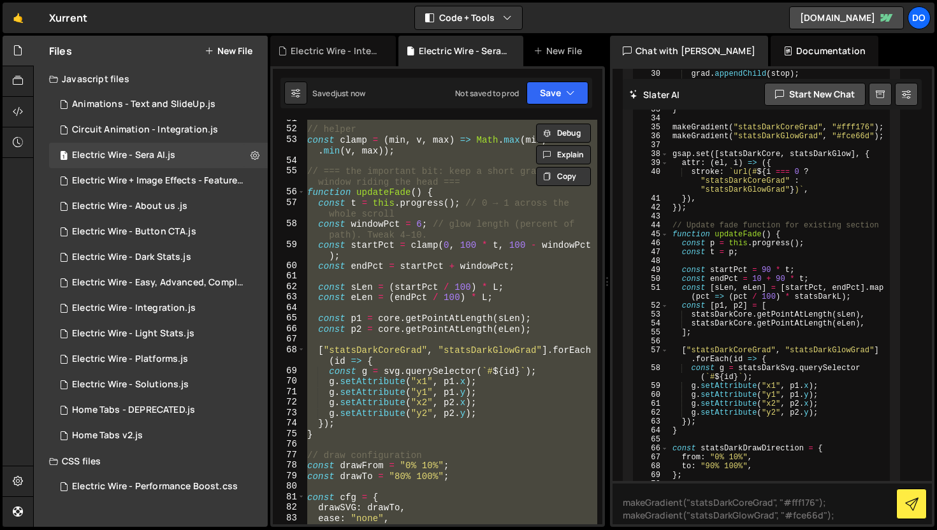
click at [534, 288] on div "// helper const clamp = ( min , v , max ) => Math . [PERSON_NAME] ( min , Math …" at bounding box center [451, 322] width 292 height 405
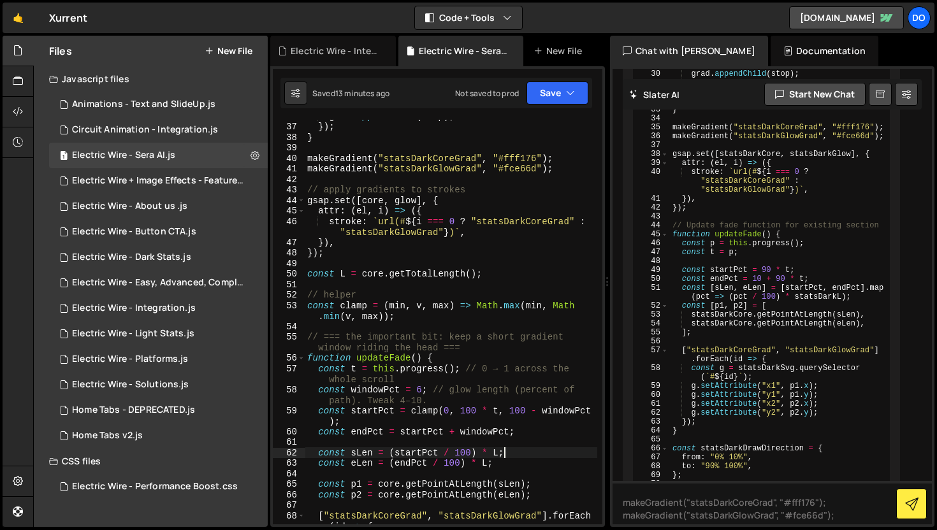
scroll to position [444, 0]
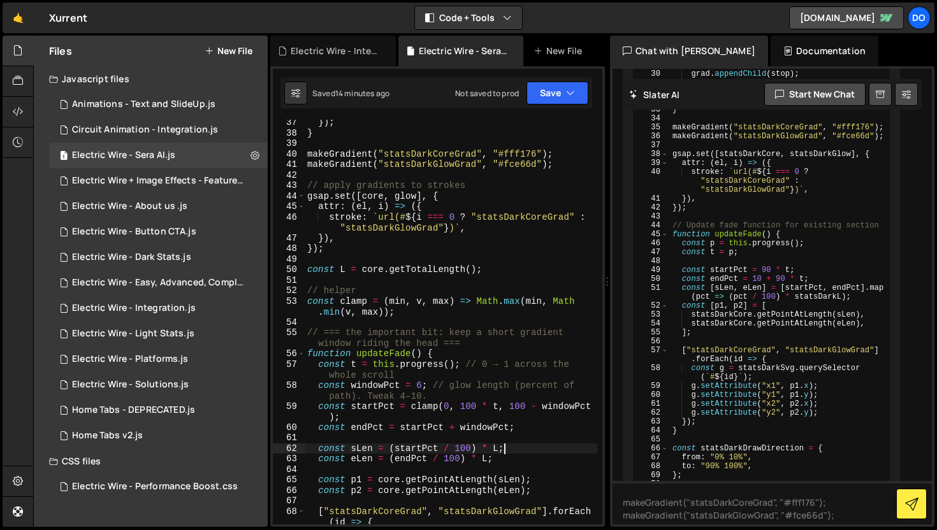
click at [382, 274] on div "}) ; } makeGradient ( "statsDarkCoreGrad" , "#fff176" ) ; makeGradient ( "stats…" at bounding box center [451, 330] width 292 height 426
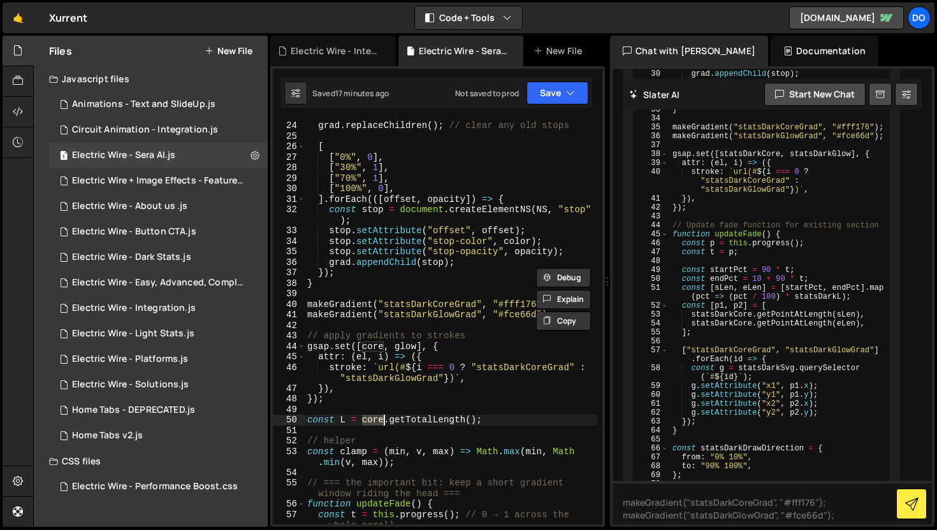
scroll to position [341, 0]
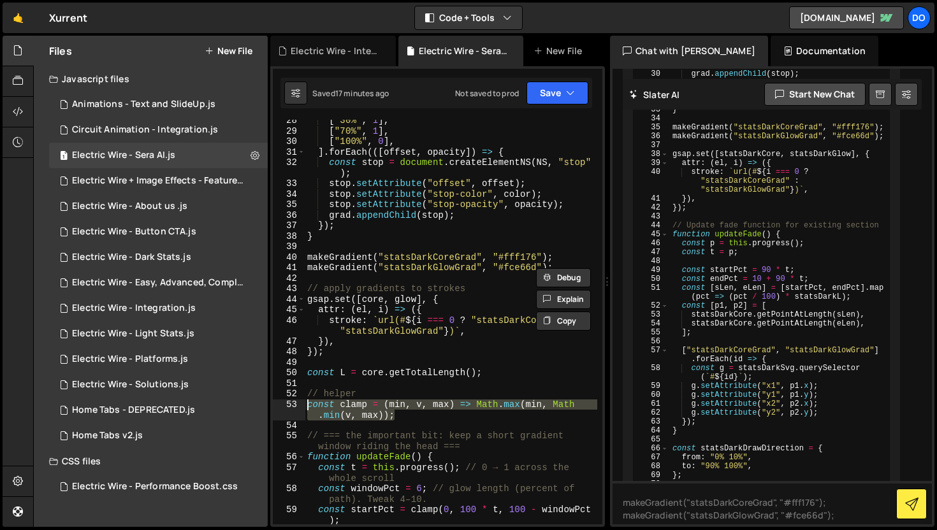
drag, startPoint x: 401, startPoint y: 420, endPoint x: 282, endPoint y: 401, distance: 120.6
click at [282, 401] on div "const L = core.getTotalLength(); 28 29 30 31 32 33 34 35 36 37 38 39 40 41 42 4…" at bounding box center [437, 322] width 329 height 405
type textarea "const clamp = (min, v, max) => Math.[PERSON_NAME](min, Math.[PERSON_NAME](v, ma…"
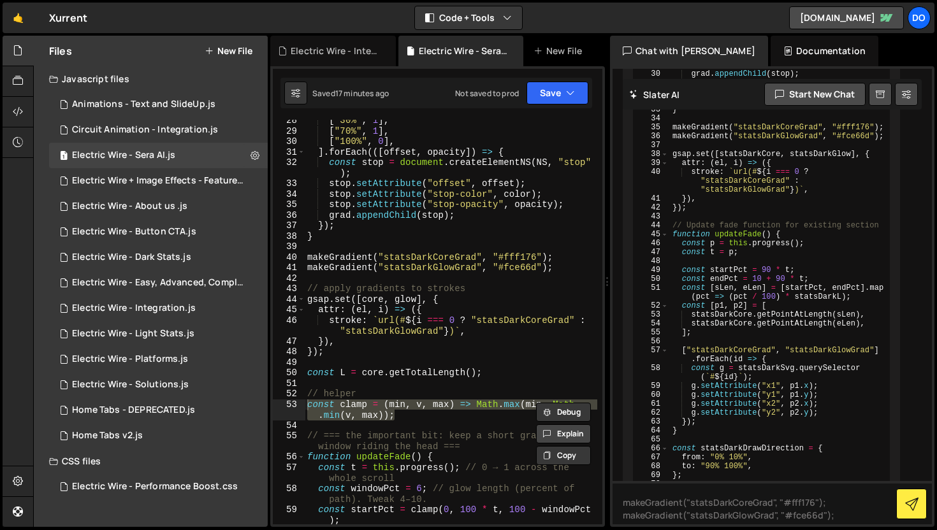
click at [570, 431] on button "Explain" at bounding box center [563, 433] width 55 height 19
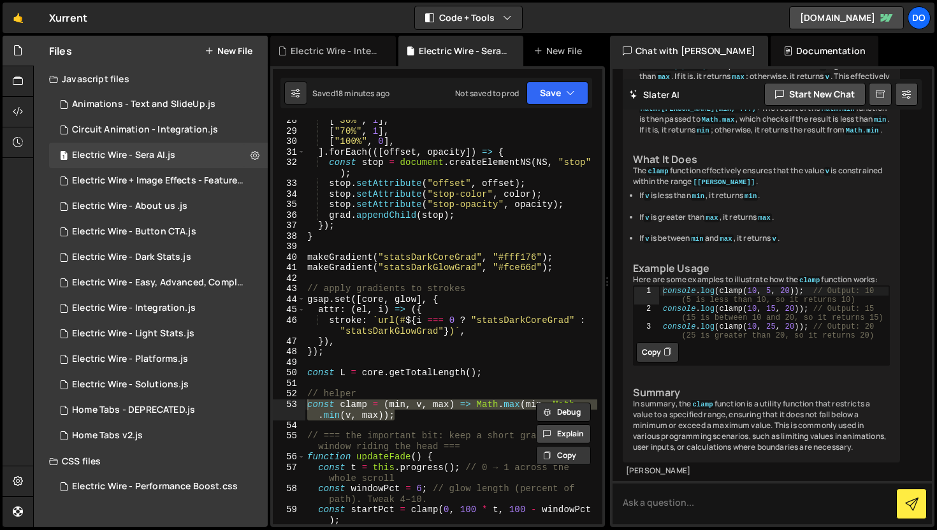
scroll to position [6902, 0]
click at [376, 300] on div "[ "30%" , 1 ] , [ "70%" , 1 ] , [ "100%" , 0 ] , ] . forEach (([ offset , opaci…" at bounding box center [451, 328] width 292 height 426
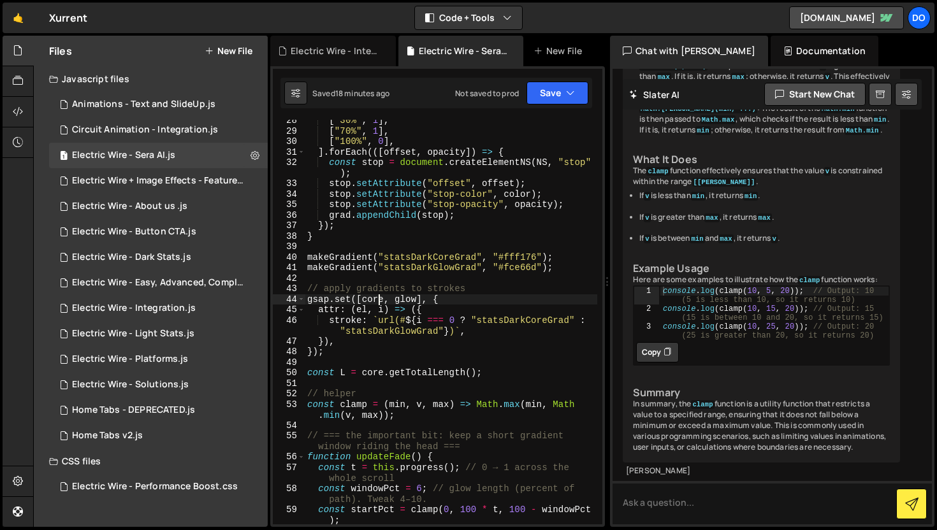
click at [376, 300] on div "[ "30%" , 1 ] , [ "70%" , 1 ] , [ "100%" , 0 ] , ] . forEach (([ offset , opaci…" at bounding box center [451, 328] width 292 height 426
click at [375, 375] on div "[ "30%" , 1 ] , [ "70%" , 1 ] , [ "100%" , 0 ] , ] . forEach (([ offset , opaci…" at bounding box center [451, 328] width 292 height 426
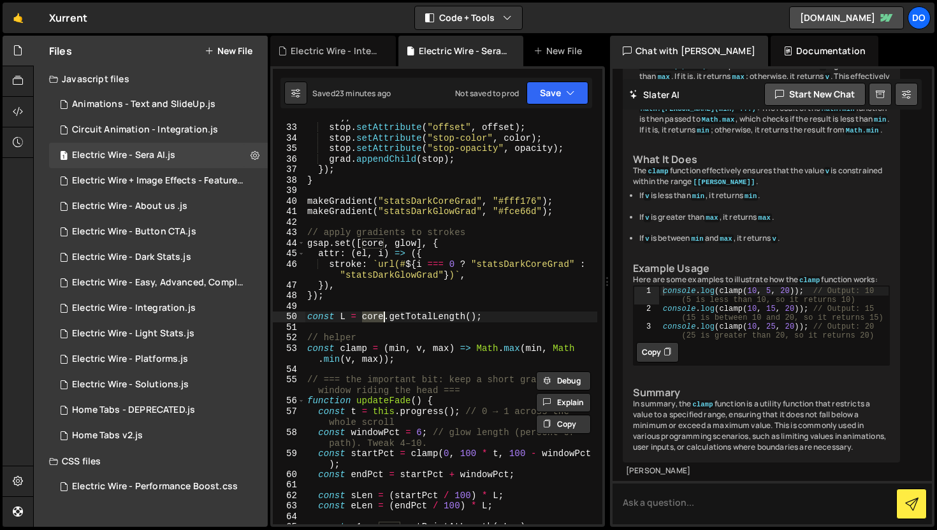
scroll to position [398, 0]
click at [564, 397] on button "Explain" at bounding box center [563, 402] width 55 height 19
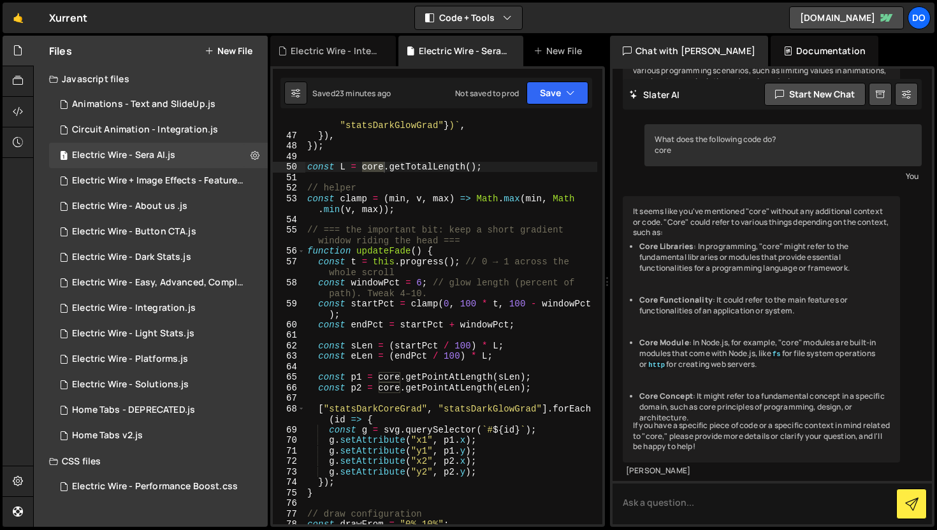
scroll to position [551, 0]
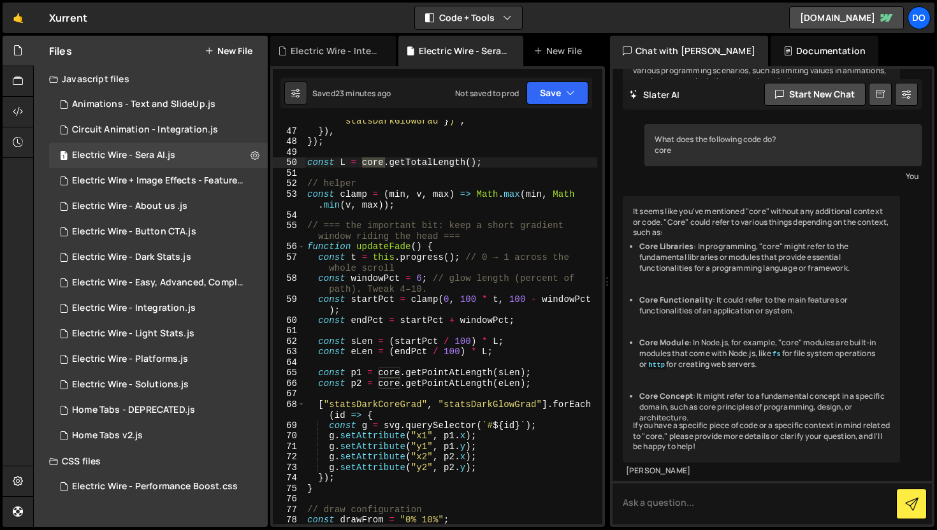
click at [476, 298] on div "stroke : ` url(# ${ i === 0 ? "statsDarkCoreGrad" : "statsDarkGlowGrad" } ) ` ,…" at bounding box center [451, 322] width 292 height 436
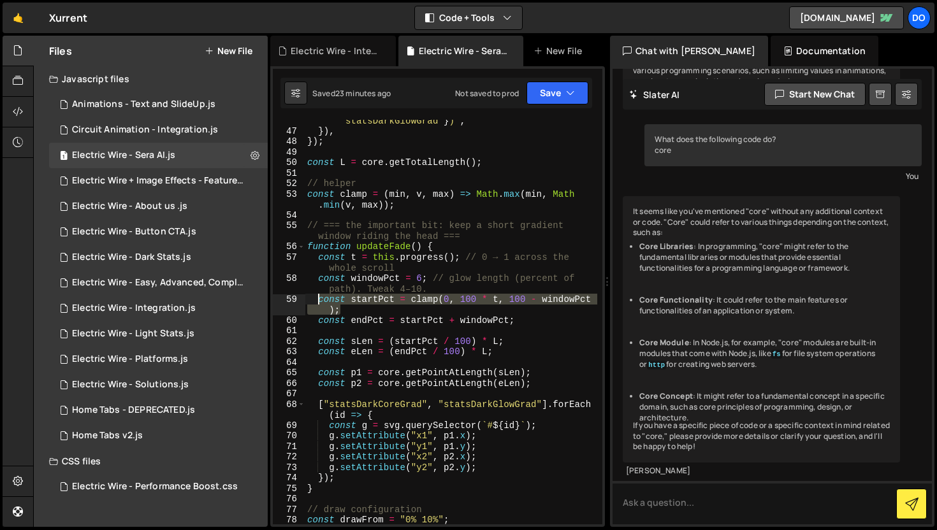
drag, startPoint x: 342, startPoint y: 312, endPoint x: 319, endPoint y: 302, distance: 24.3
click at [319, 302] on div "stroke : ` url(# ${ i === 0 ? "statsDarkCoreGrad" : "statsDarkGlowGrad" } ) ` ,…" at bounding box center [451, 322] width 292 height 436
click at [563, 326] on button "Explain" at bounding box center [563, 328] width 55 height 19
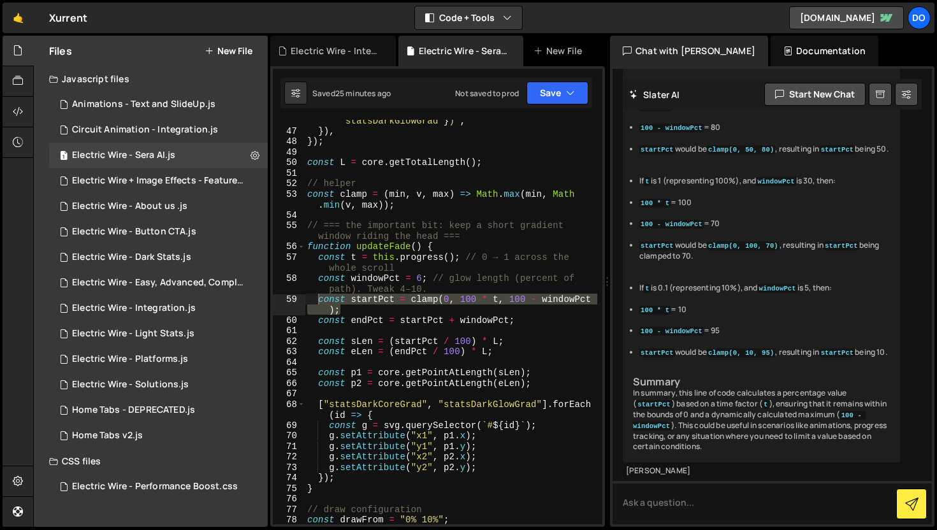
scroll to position [8446, 0]
click at [496, 299] on div "stroke : ` url(# ${ i === 0 ? "statsDarkCoreGrad" : "statsDarkGlowGrad" } ) ` ,…" at bounding box center [451, 322] width 292 height 405
click at [496, 299] on div "stroke : ` url(# ${ i === 0 ? "statsDarkCoreGrad" : "statsDarkGlowGrad" } ) ` ,…" at bounding box center [451, 322] width 292 height 436
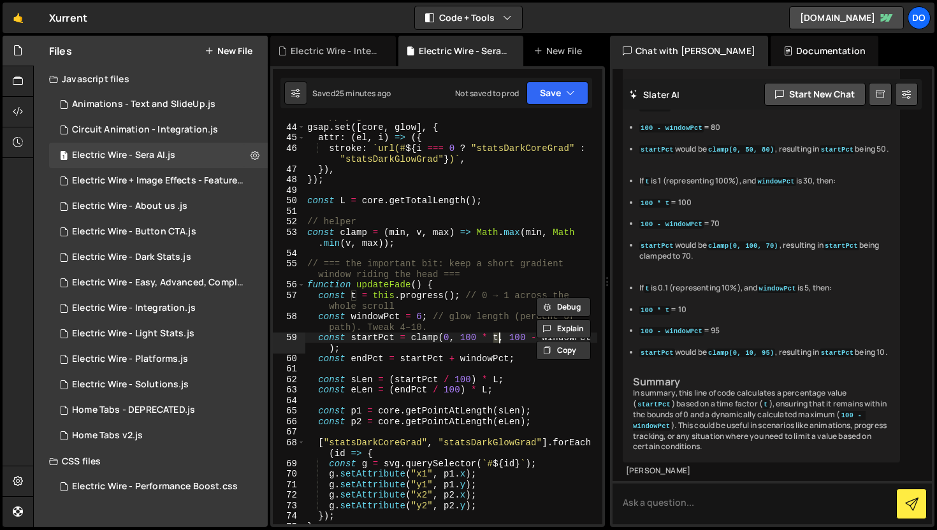
scroll to position [524, 0]
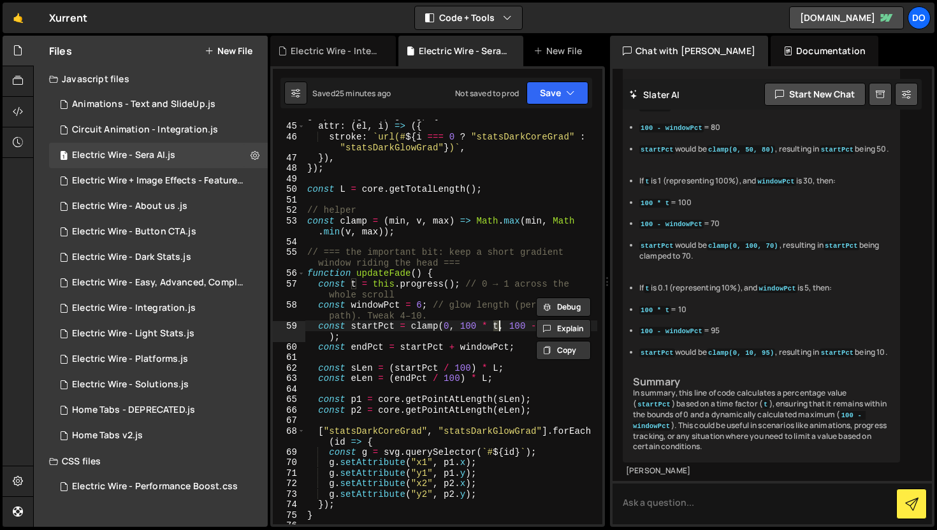
click at [454, 299] on div "gsap . set ([ core , glow ] , { attr : ( el , i ) => ({ stroke : ` url(# ${ i =…" at bounding box center [451, 323] width 292 height 426
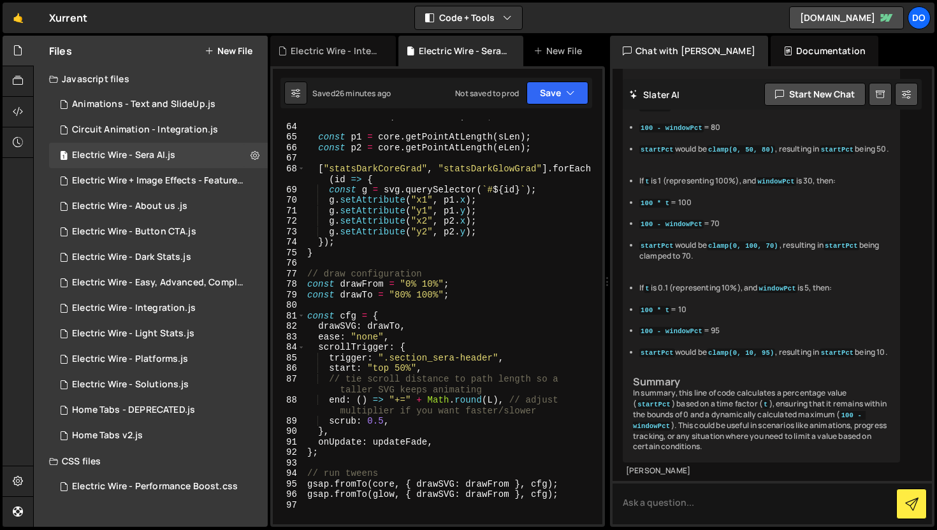
scroll to position [814, 0]
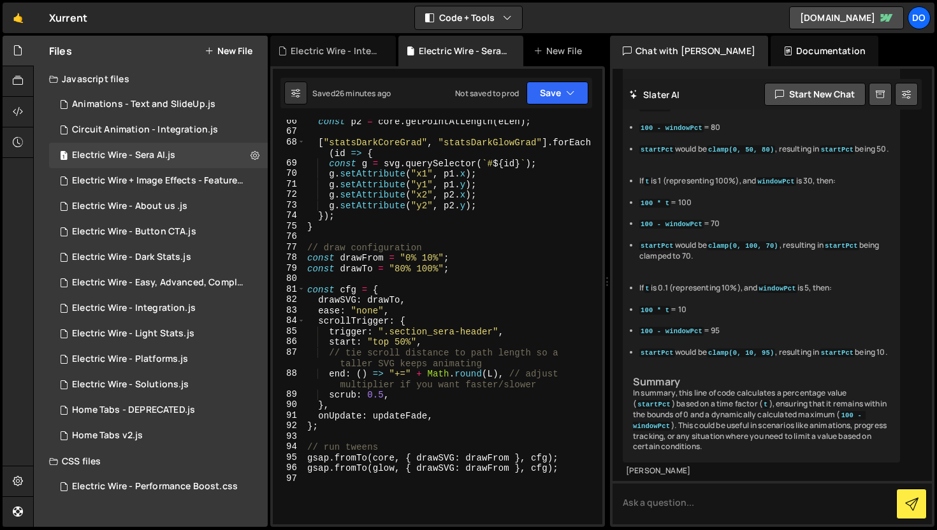
click at [400, 342] on div "const p2 = core . getPointAtLength ( eLen ) ; [ "statsDarkCoreGrad" , "statsDar…" at bounding box center [451, 329] width 292 height 426
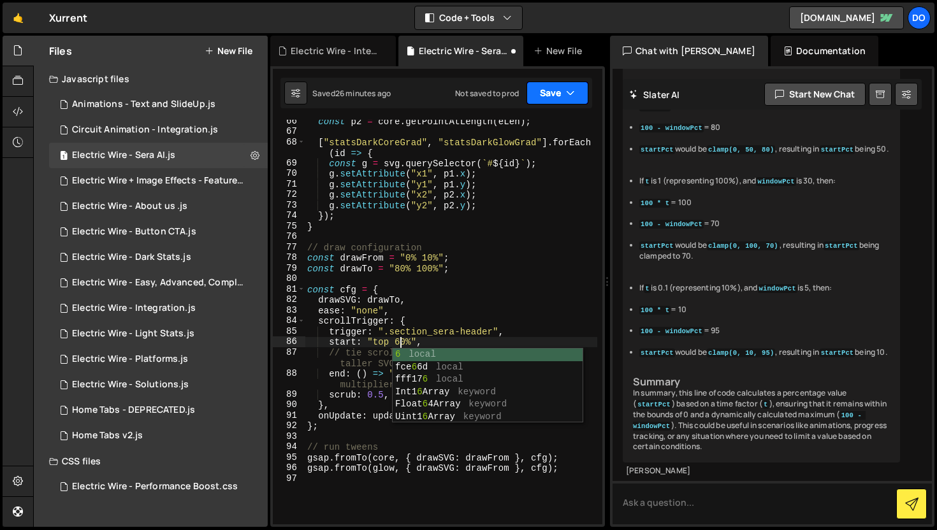
click at [566, 85] on button "Save" at bounding box center [557, 93] width 62 height 23
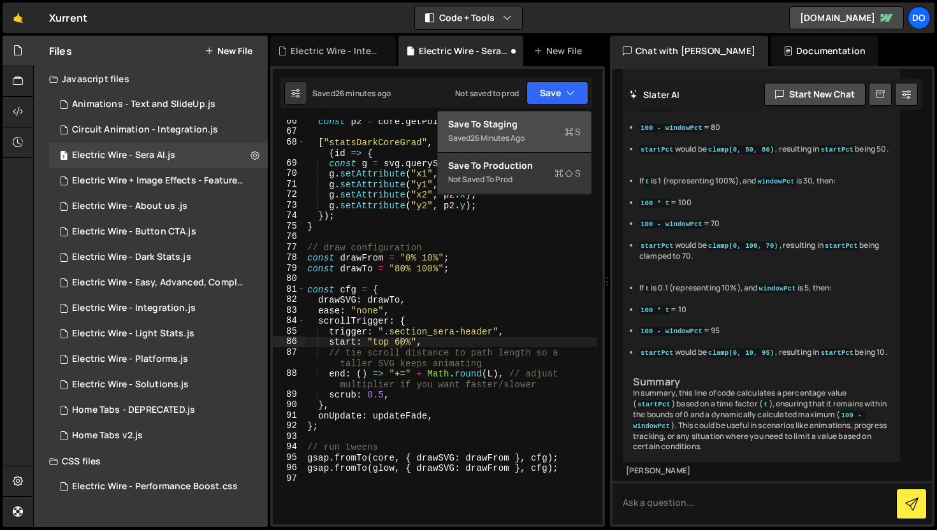
click at [565, 124] on div "Save to Staging S" at bounding box center [514, 124] width 133 height 13
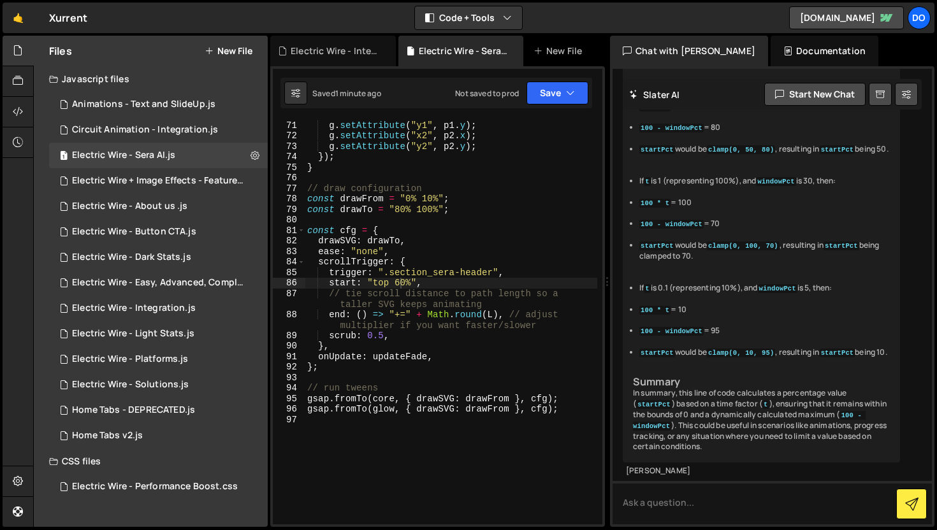
scroll to position [872, 0]
type textarea "end: () => "+=" + Math.round(L), // adjust multiplier if you want faster/slower"
drag, startPoint x: 504, startPoint y: 316, endPoint x: 328, endPoint y: 313, distance: 175.9
click at [328, 313] on div "g . setAttribute ( "x1" , p1 . x ) ; g . setAttribute ( "y1" , p1 . y ) ; g . s…" at bounding box center [451, 323] width 292 height 426
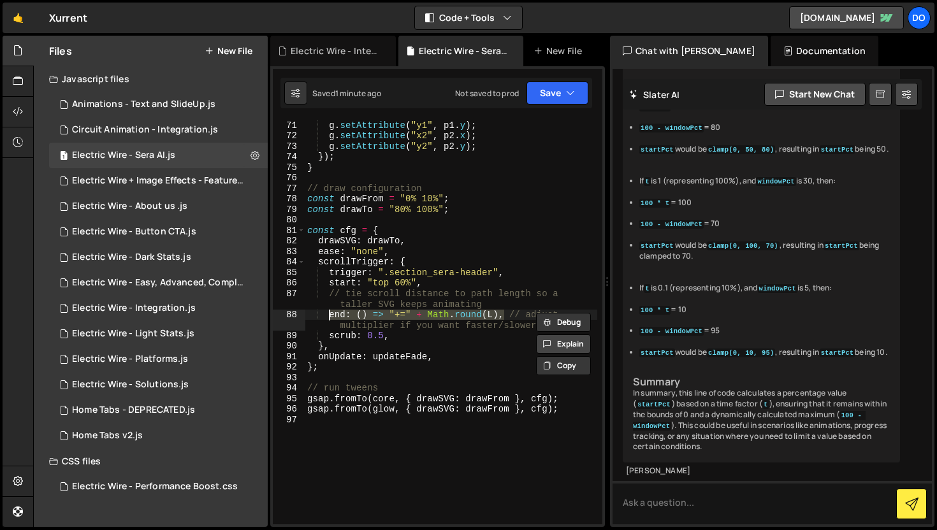
click at [564, 339] on button "Explain" at bounding box center [563, 344] width 55 height 19
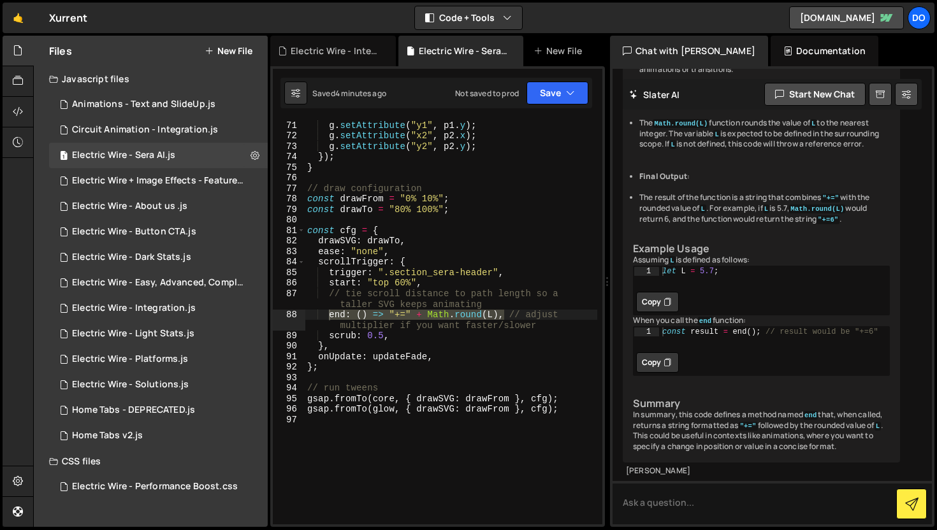
scroll to position [9202, 0]
click at [701, 493] on textarea at bounding box center [771, 502] width 319 height 43
type textarea "I want l to be more how to do?"
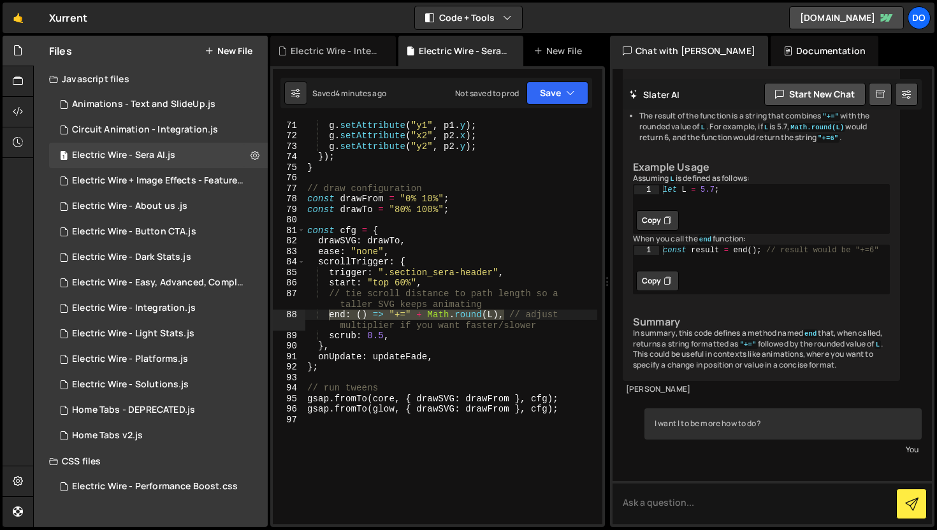
click at [535, 224] on div "g . setAttribute ( "x1" , p1 . x ) ; g . setAttribute ( "y1" , p1 . y ) ; g . s…" at bounding box center [451, 323] width 292 height 426
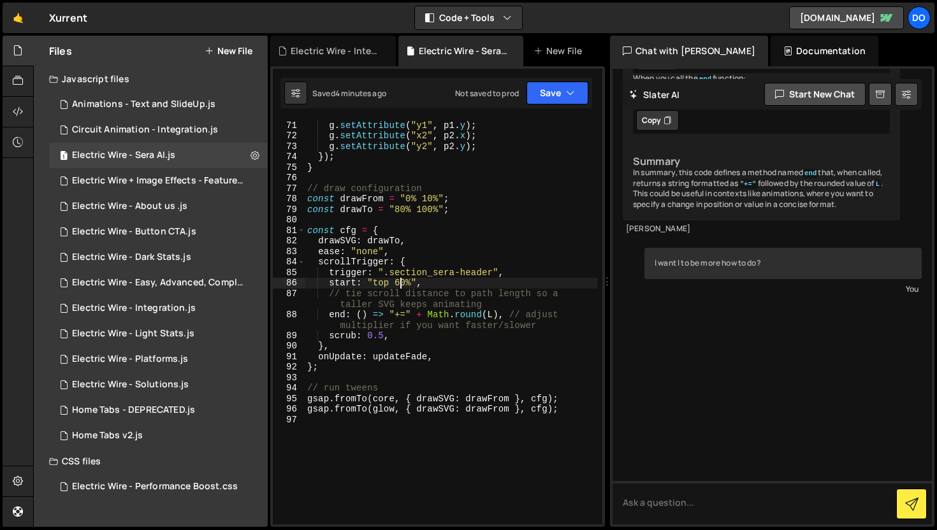
click at [400, 287] on div "g . setAttribute ( "x1" , p1 . x ) ; g . setAttribute ( "y1" , p1 . y ) ; g . s…" at bounding box center [451, 323] width 292 height 426
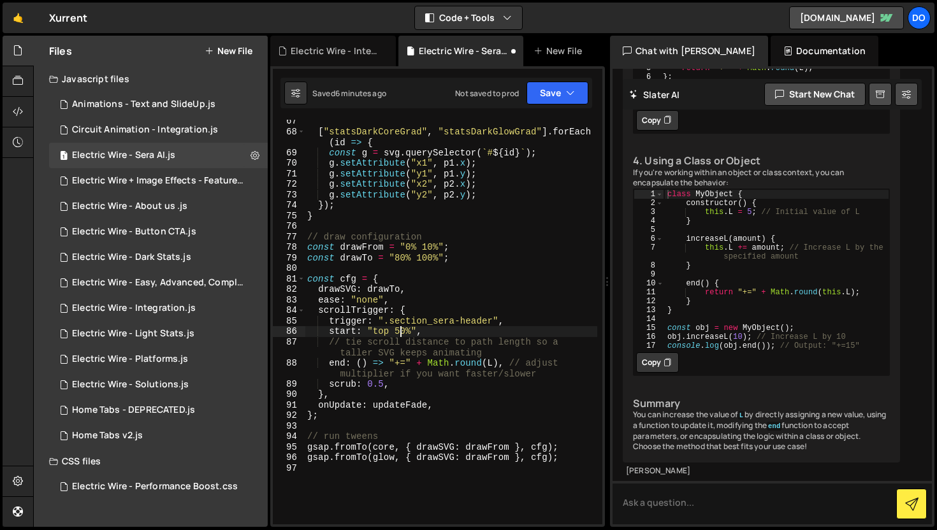
scroll to position [822, 0]
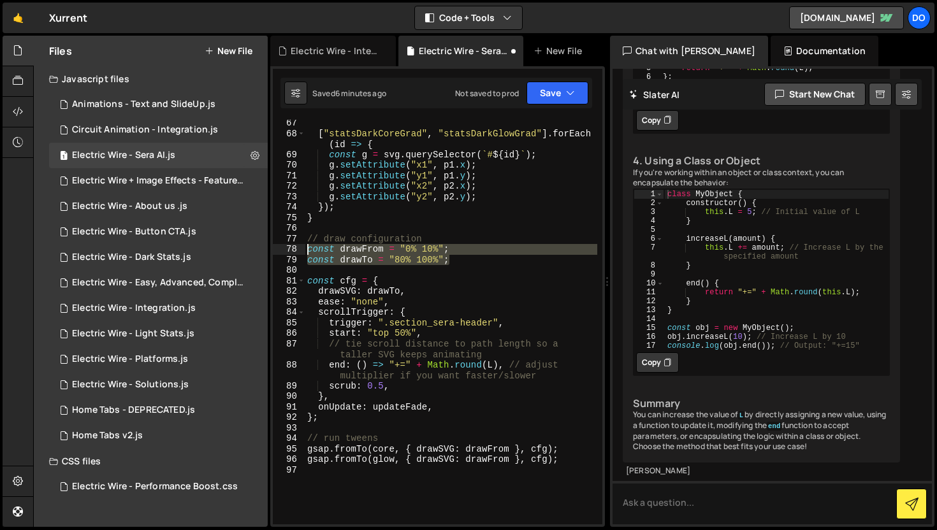
drag, startPoint x: 459, startPoint y: 263, endPoint x: 305, endPoint y: 252, distance: 153.9
click at [305, 252] on div "[ "statsDarkCoreGrad" , "statsDarkGlowGrad" ] . forEach ( id => { const g = svg…" at bounding box center [451, 331] width 292 height 426
click at [568, 281] on button "Explain" at bounding box center [563, 279] width 55 height 19
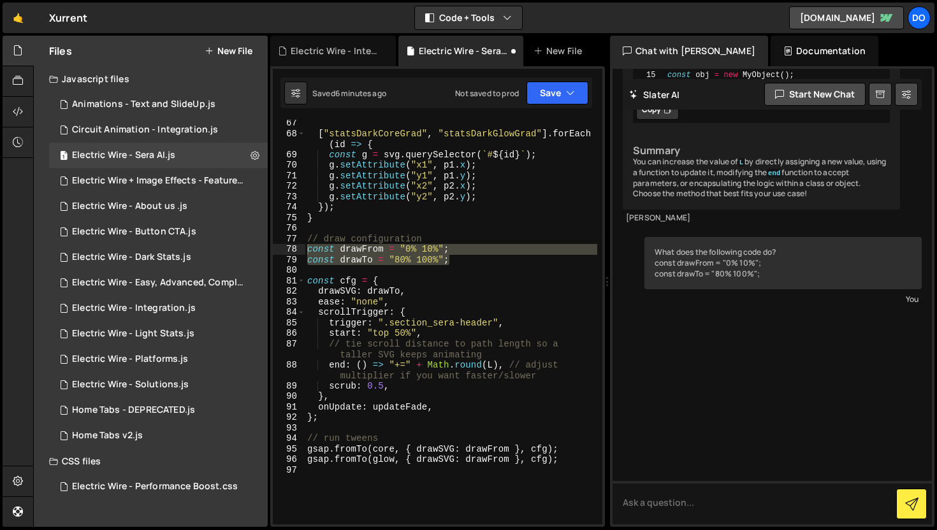
scroll to position [10647, 0]
click at [501, 281] on div "[ "statsDarkCoreGrad" , "statsDarkGlowGrad" ] . forEach ( id => { const g = svg…" at bounding box center [451, 331] width 292 height 426
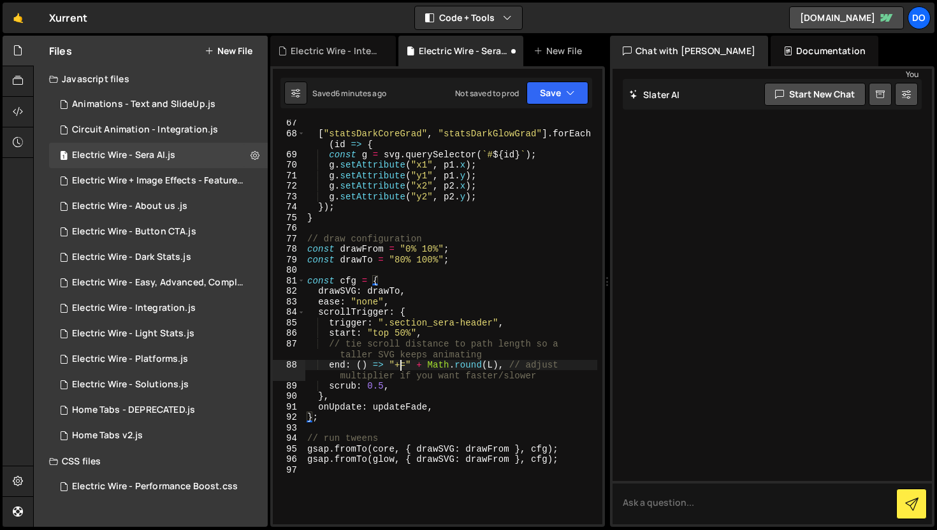
click at [401, 366] on div "[ "statsDarkCoreGrad" , "statsDarkGlowGrad" ] . forEach ( id => { const g = svg…" at bounding box center [451, 331] width 292 height 426
click at [557, 88] on button "Save" at bounding box center [557, 93] width 62 height 23
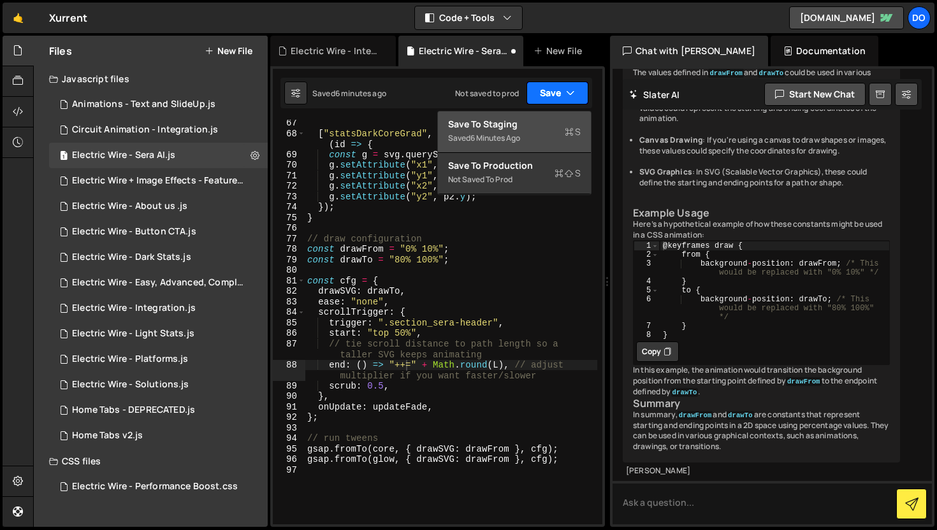
scroll to position [11339, 0]
click at [557, 140] on div "Saved 6 minutes ago" at bounding box center [514, 138] width 133 height 15
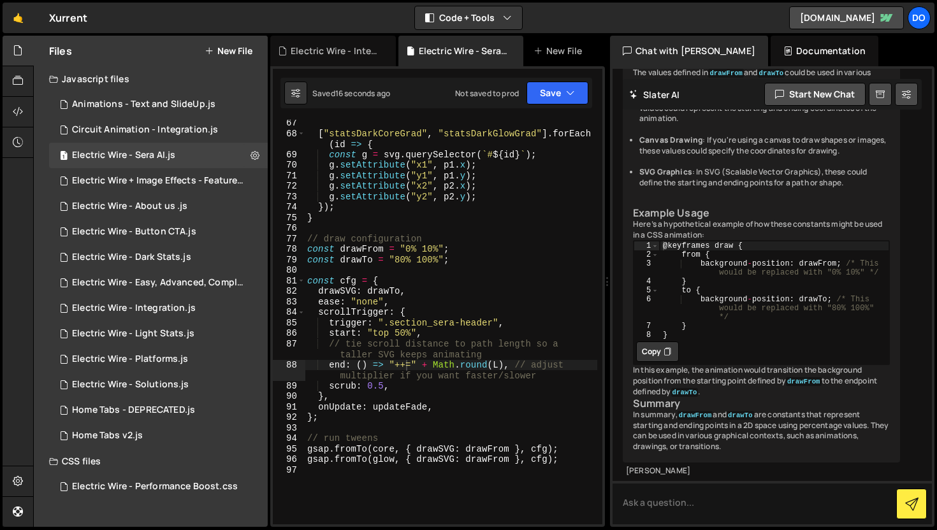
click at [407, 362] on div "[ "statsDarkCoreGrad" , "statsDarkGlowGrad" ] . forEach ( id => { const g = svg…" at bounding box center [451, 331] width 292 height 426
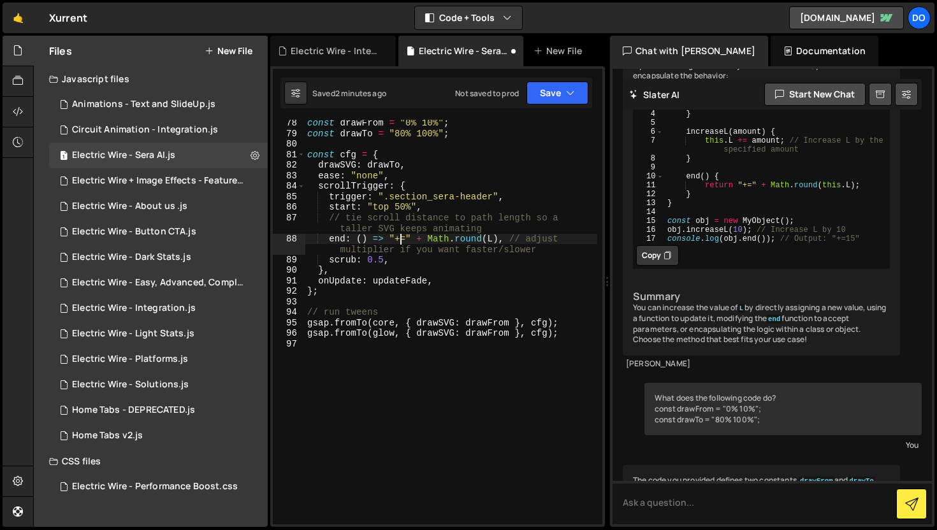
scroll to position [9926, 0]
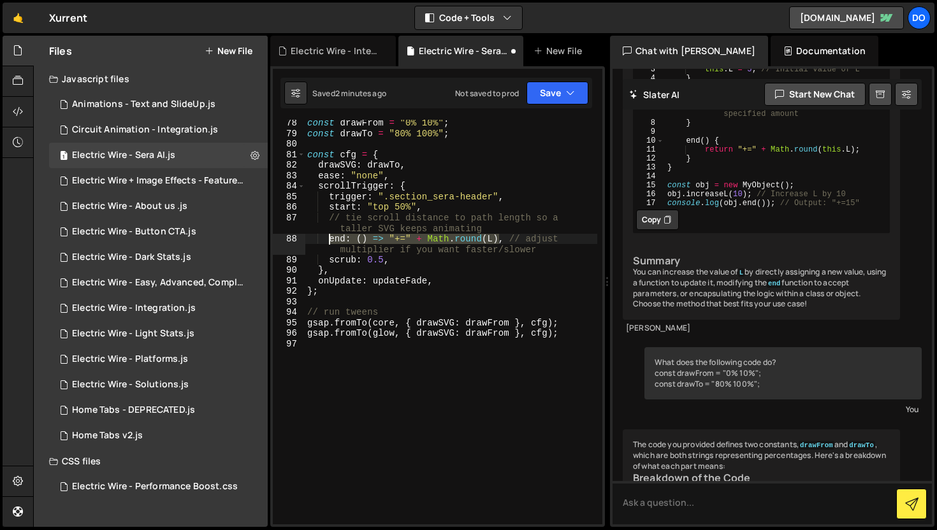
drag, startPoint x: 496, startPoint y: 237, endPoint x: 330, endPoint y: 239, distance: 166.3
click at [330, 239] on div "const drawFrom = "0% 10%" ; const drawTo = "80% 100%" ; const cfg = { drawSVG :…" at bounding box center [451, 331] width 292 height 426
click at [489, 237] on div "const drawFrom = "0% 10%" ; const drawTo = "80% 100%" ; const cfg = { drawSVG :…" at bounding box center [451, 322] width 292 height 405
click at [491, 238] on div "const drawFrom = "0% 10%" ; const drawTo = "80% 100%" ; const cfg = { drawSVG :…" at bounding box center [451, 331] width 292 height 426
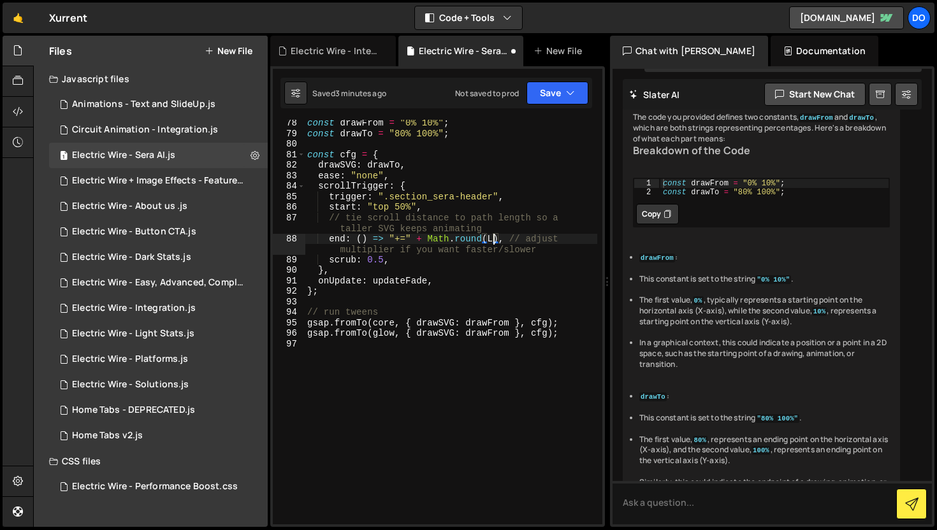
scroll to position [10259, 0]
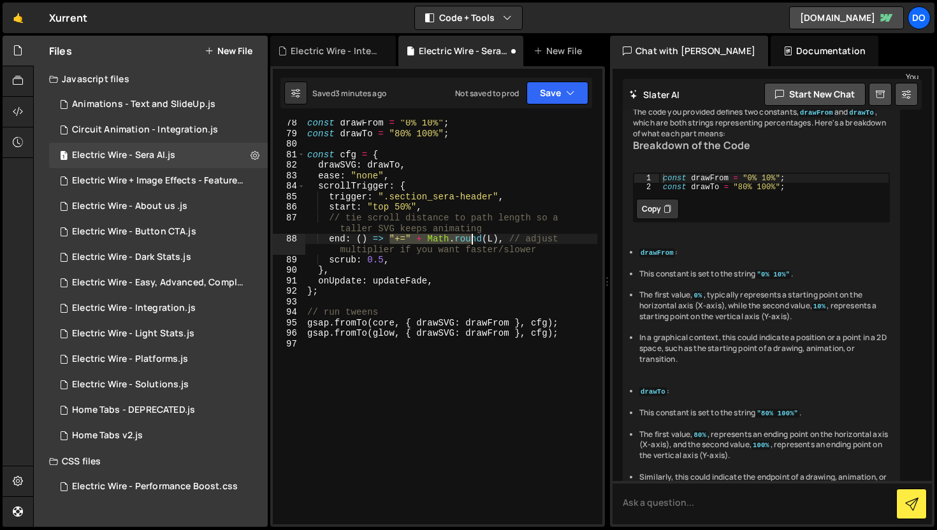
drag, startPoint x: 388, startPoint y: 237, endPoint x: 491, endPoint y: 234, distance: 102.6
click at [480, 235] on div "const drawFrom = "0% 10%" ; const drawTo = "80% 100%" ; const cfg = { drawSVG :…" at bounding box center [451, 331] width 292 height 426
click at [496, 235] on div "const drawFrom = "0% 10%" ; const drawTo = "80% 100%" ; const cfg = { drawSVG :…" at bounding box center [451, 331] width 292 height 426
paste textarea "`+=${Math.round(L * 1.5) + 300}`"
type textarea "end: () => "+=" + Math.round(L`+=${Math.round(L * 1.5) + 300}`, // adjust multi…"
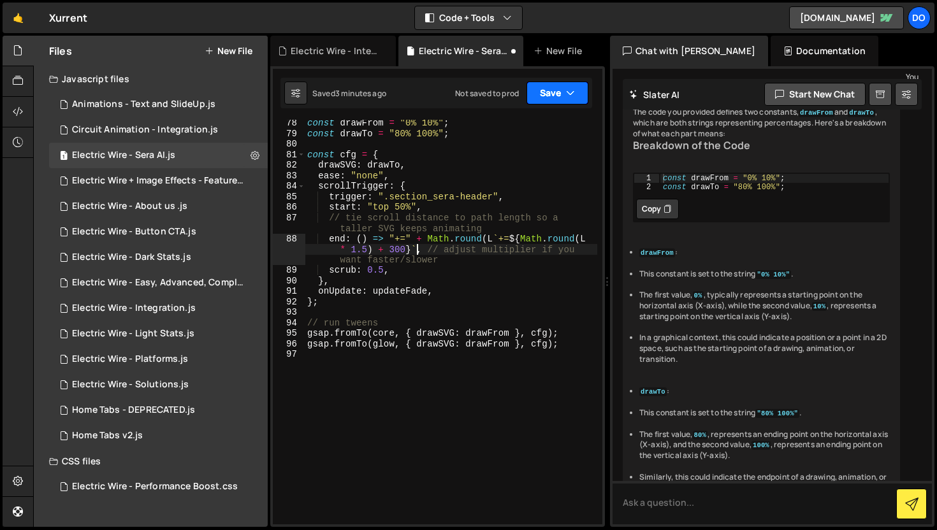
click at [581, 98] on button "Save" at bounding box center [557, 93] width 62 height 23
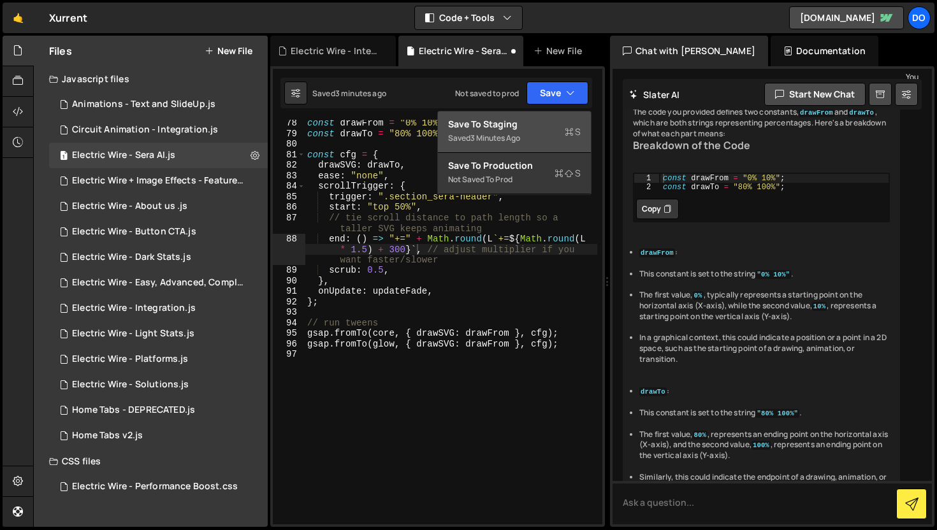
click at [569, 120] on div "Save to Staging S" at bounding box center [514, 124] width 133 height 13
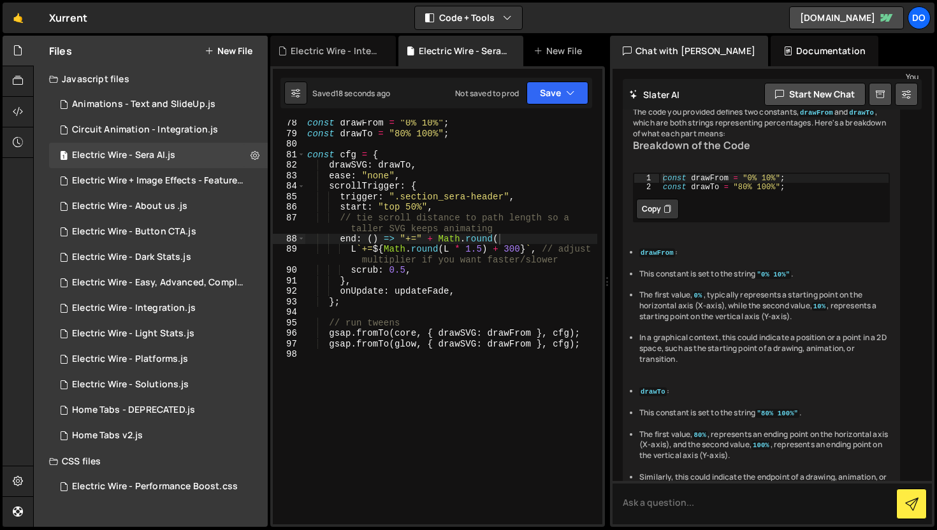
click at [386, 394] on div "const drawFrom = "0% 10%" ; const drawTo = "80% 100%" ; const cfg = { drawSVG :…" at bounding box center [451, 331] width 292 height 426
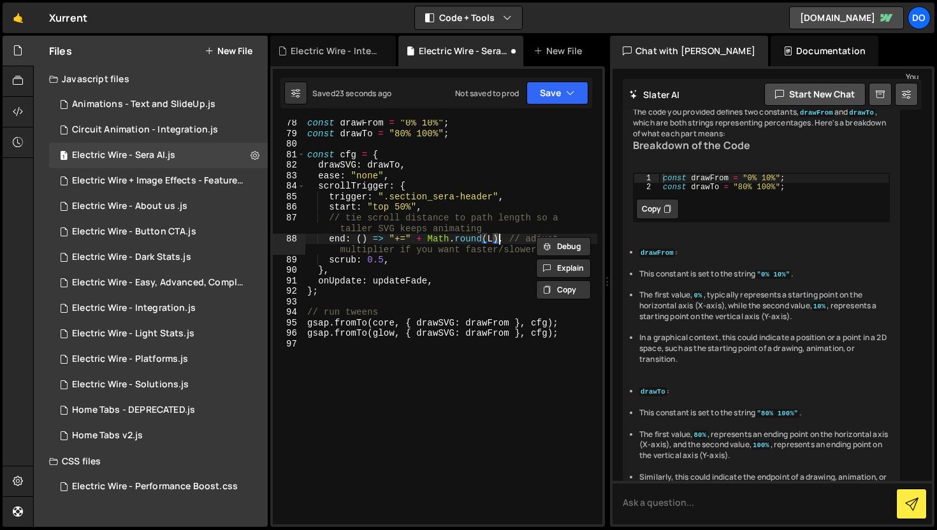
click at [493, 240] on div "const drawFrom = "0% 10%" ; const drawTo = "80% 100%" ; const cfg = { drawSVG :…" at bounding box center [451, 322] width 292 height 405
click at [493, 240] on div "const drawFrom = "0% 10%" ; const drawTo = "80% 100%" ; const cfg = { drawSVG :…" at bounding box center [451, 331] width 292 height 426
click at [491, 240] on div "const drawFrom = "0% 10%" ; const drawTo = "80% 100%" ; const cfg = { drawSVG :…" at bounding box center [451, 322] width 292 height 405
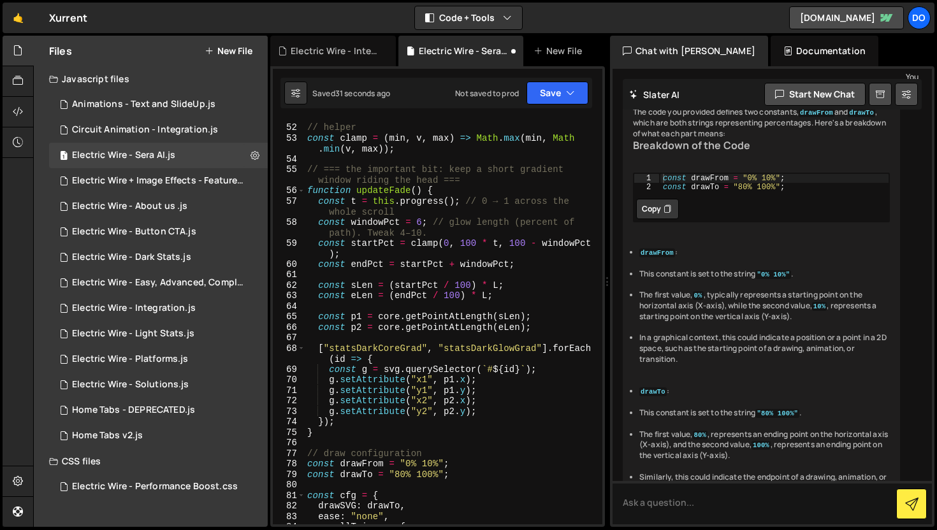
scroll to position [607, 0]
click at [470, 241] on div "// helper const clamp = ( min , v , max ) => Math . [PERSON_NAME] ( min , Math …" at bounding box center [451, 325] width 292 height 426
click at [521, 244] on div "// helper const clamp = ( min , v , max ) => Math . [PERSON_NAME] ( min , Math …" at bounding box center [451, 325] width 292 height 426
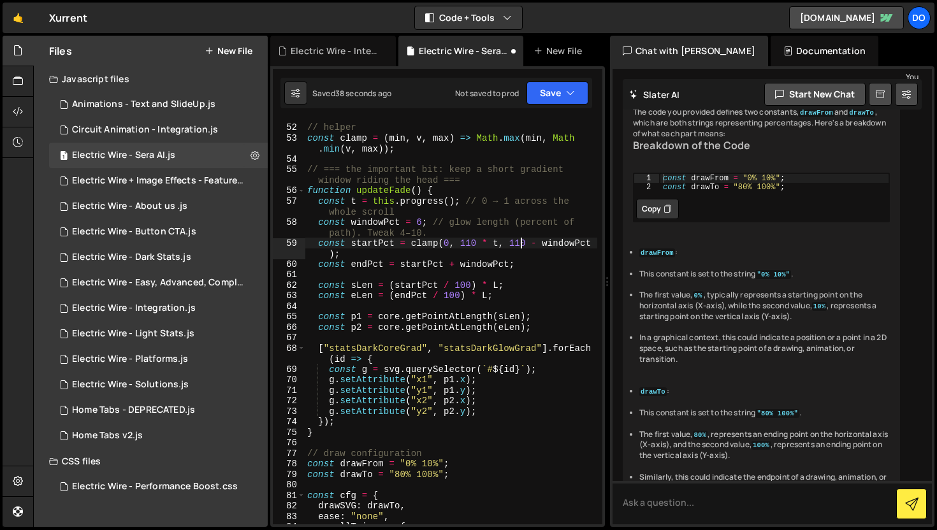
click at [474, 245] on div "// helper const clamp = ( min , v , max ) => Math . [PERSON_NAME] ( min , Math …" at bounding box center [451, 325] width 292 height 426
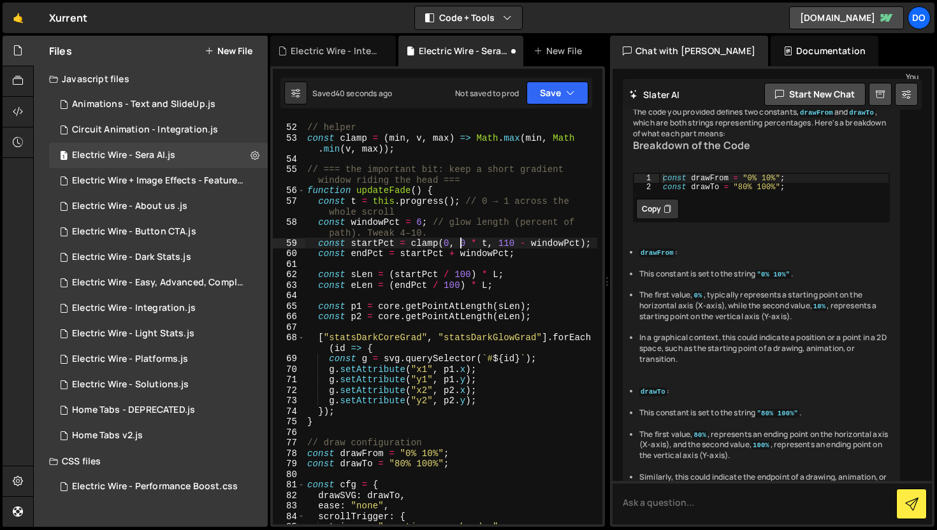
scroll to position [0, 11]
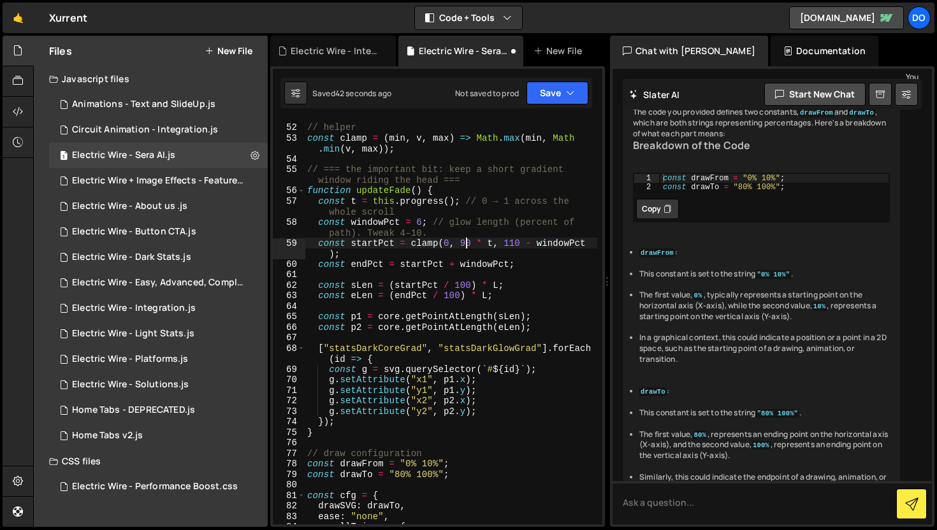
click at [516, 243] on div "// helper const clamp = ( min , v , max ) => Math . [PERSON_NAME] ( min , Math …" at bounding box center [451, 325] width 292 height 426
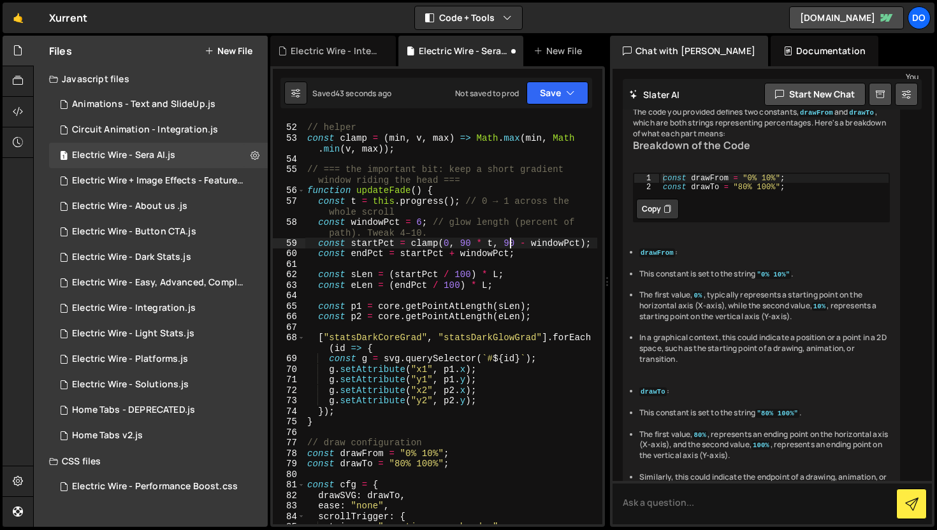
scroll to position [0, 14]
click at [463, 274] on div "// helper const clamp = ( min , v , max ) => Math . [PERSON_NAME] ( min , Math …" at bounding box center [451, 325] width 292 height 426
click at [454, 286] on div "// helper const clamp = ( min , v , max ) => Math . [PERSON_NAME] ( min , Math …" at bounding box center [451, 325] width 292 height 426
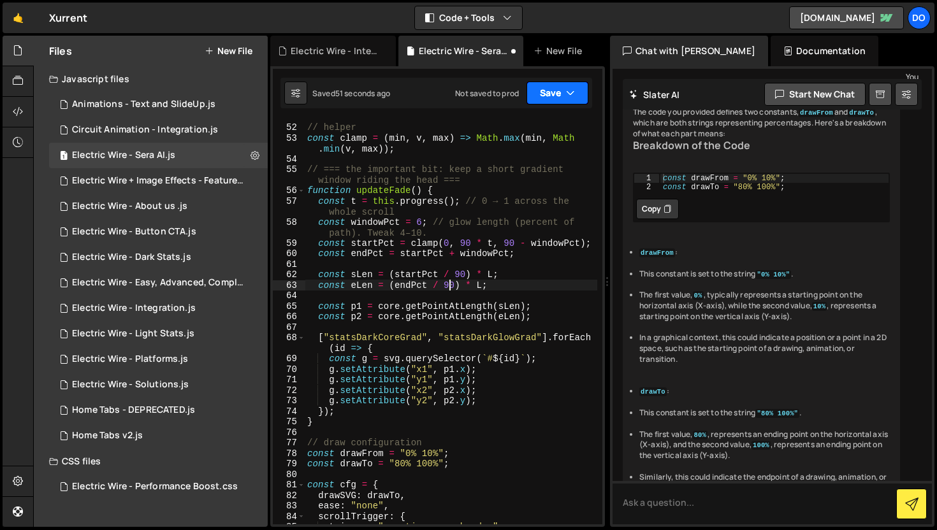
click at [554, 99] on button "Save" at bounding box center [557, 93] width 62 height 23
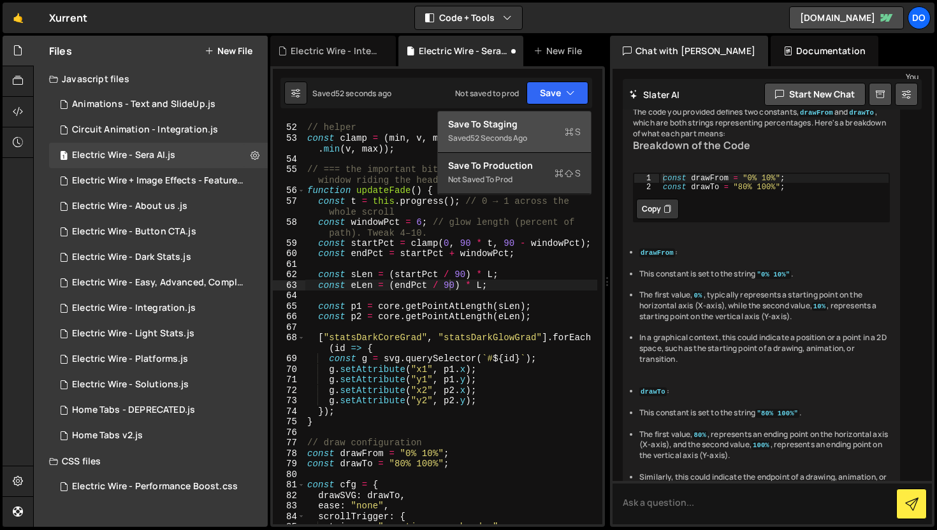
click at [541, 136] on div "Saved 52 seconds ago" at bounding box center [514, 138] width 133 height 15
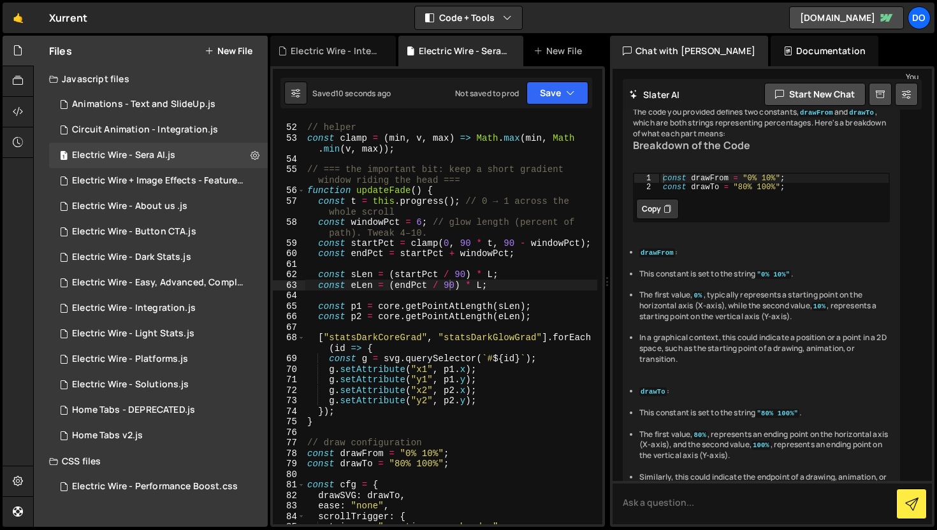
click at [465, 242] on div "// helper const clamp = ( min , v , max ) => Math . [PERSON_NAME] ( min , Math …" at bounding box center [451, 325] width 292 height 426
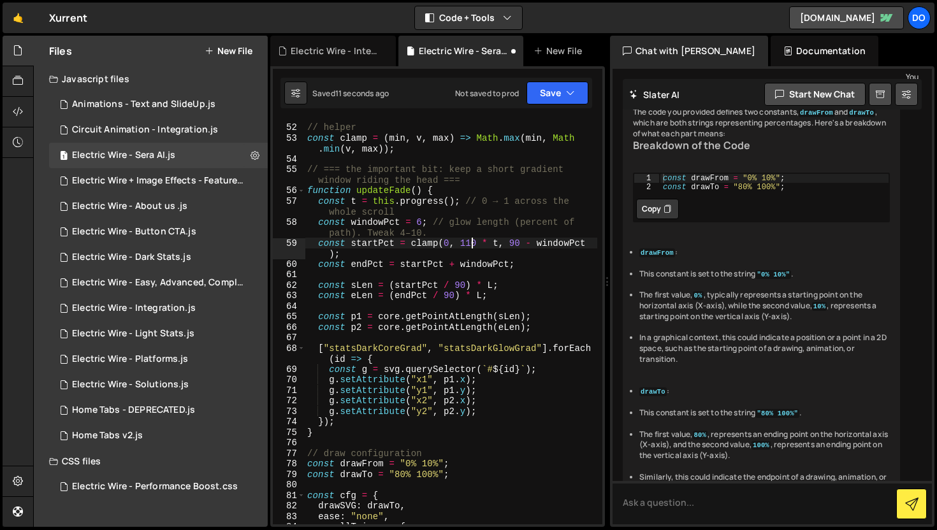
scroll to position [0, 11]
click at [516, 247] on div "// helper const clamp = ( min , v , max ) => Math . [PERSON_NAME] ( min , Math …" at bounding box center [451, 325] width 292 height 426
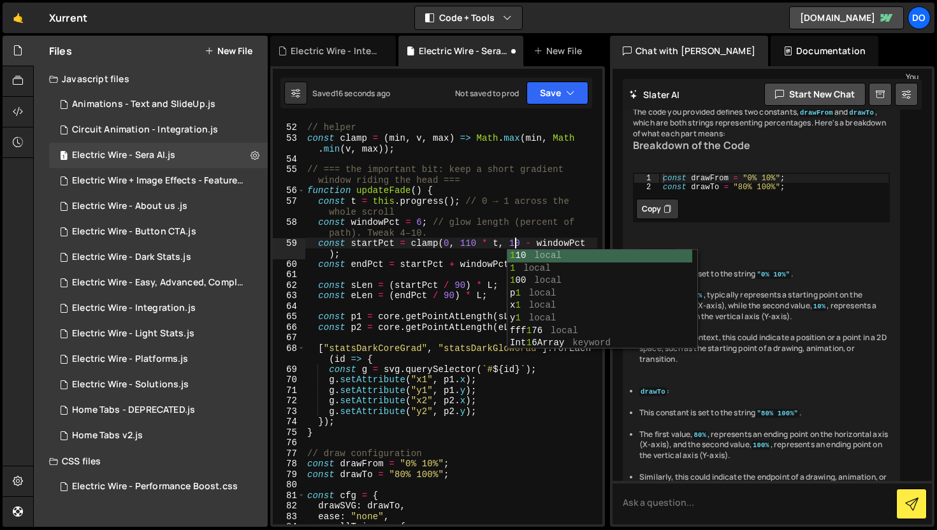
scroll to position [0, 15]
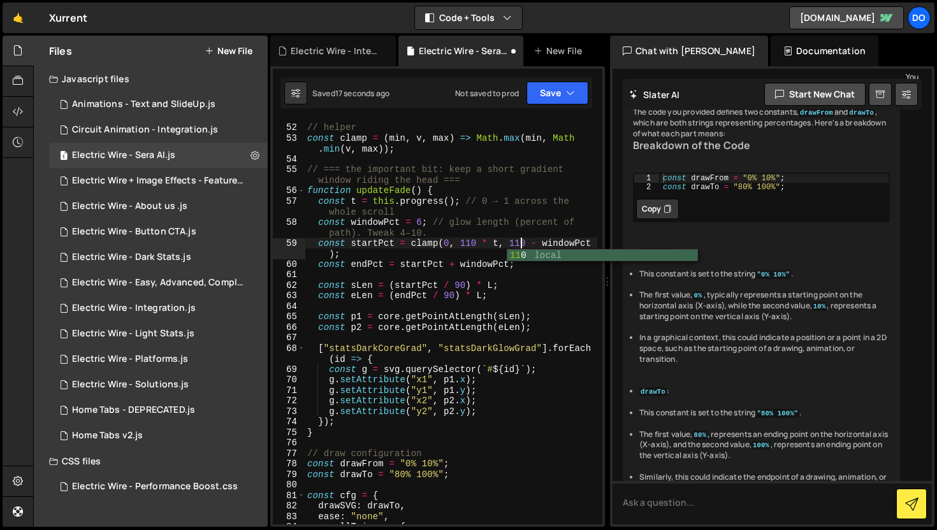
click at [461, 285] on div "// helper const clamp = ( min , v , max ) => Math . [PERSON_NAME] ( min , Math …" at bounding box center [451, 325] width 292 height 426
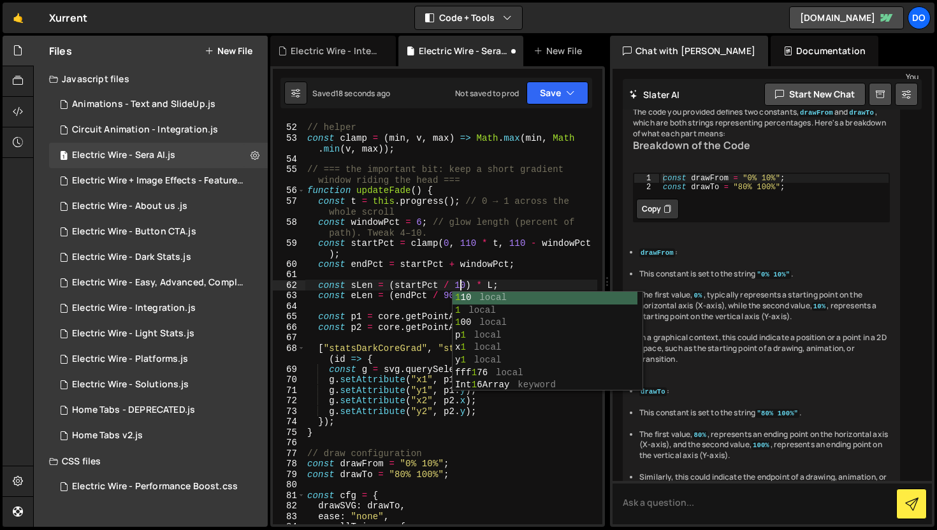
scroll to position [0, 11]
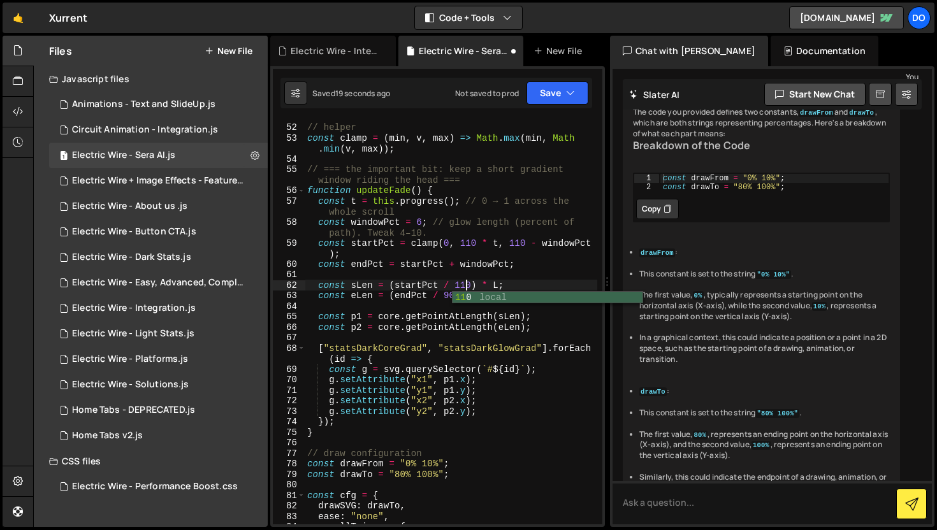
click at [449, 297] on div "// helper const clamp = ( min , v , max ) => Math . [PERSON_NAME] ( min , Math …" at bounding box center [451, 325] width 292 height 426
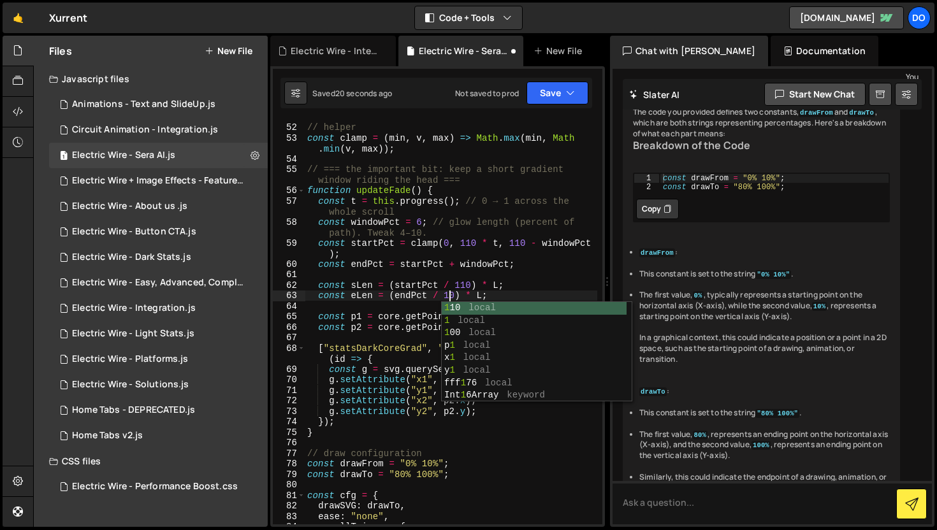
scroll to position [0, 10]
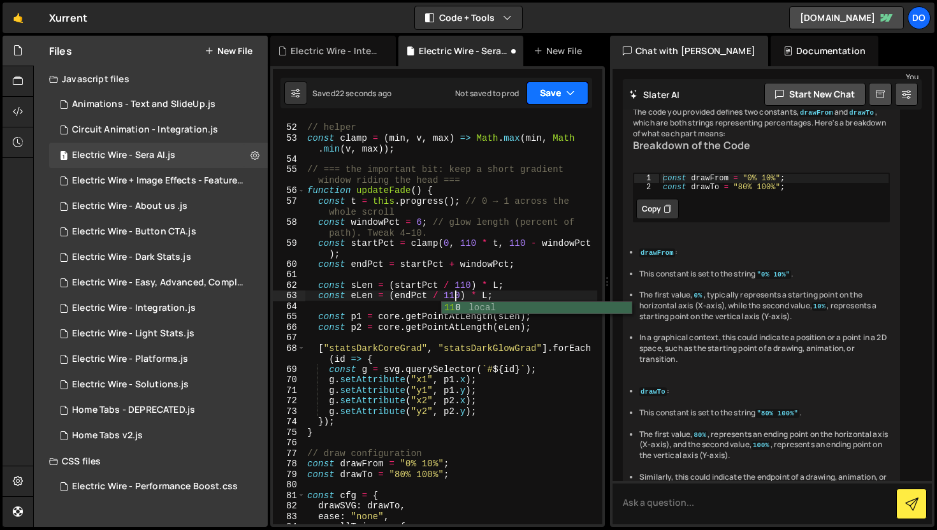
click at [548, 88] on button "Save" at bounding box center [557, 93] width 62 height 23
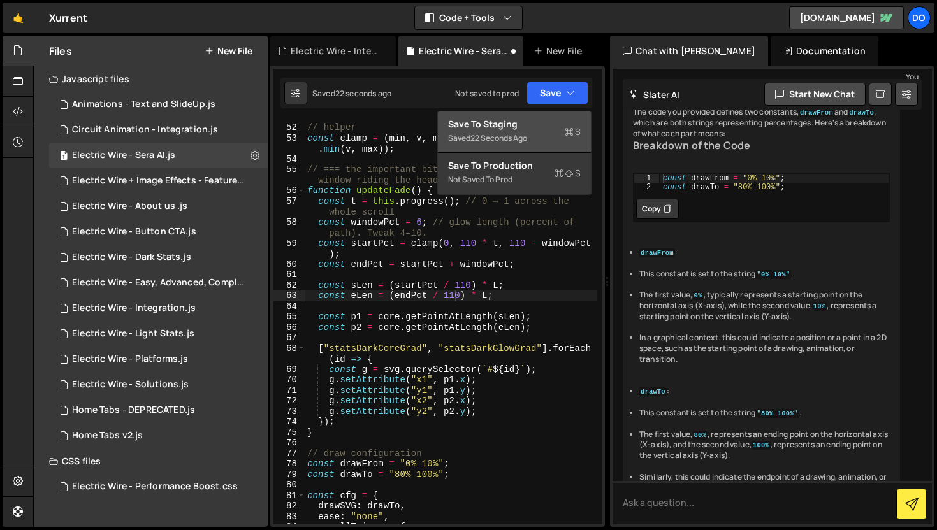
click at [533, 136] on div "Saved 22 seconds ago" at bounding box center [514, 138] width 133 height 15
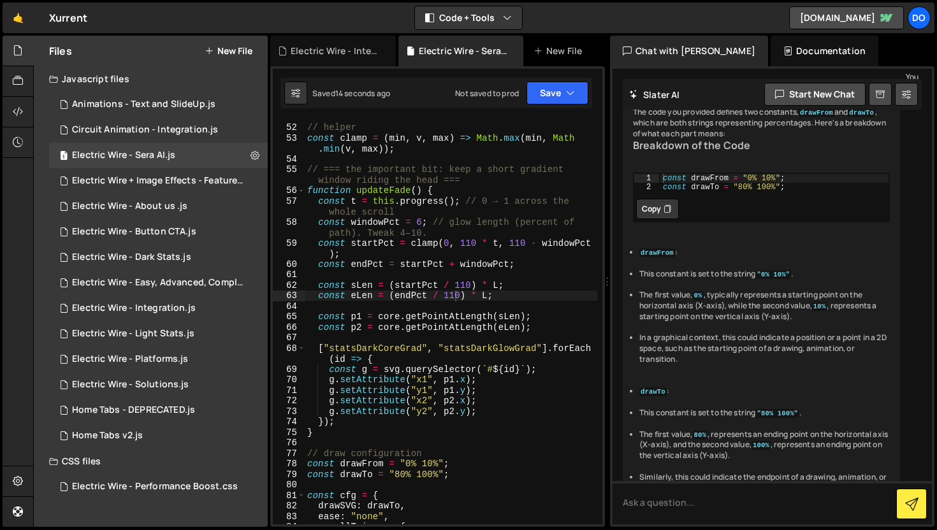
click at [472, 241] on div "// helper const clamp = ( min , v , max ) => Math . [PERSON_NAME] ( min , Math …" at bounding box center [451, 325] width 292 height 426
click at [466, 286] on div "// helper const clamp = ( min , v , max ) => Math . [PERSON_NAME] ( min , Math …" at bounding box center [451, 325] width 292 height 426
click at [520, 247] on div "// helper const clamp = ( min , v , max ) => Math . [PERSON_NAME] ( min , Math …" at bounding box center [451, 325] width 292 height 426
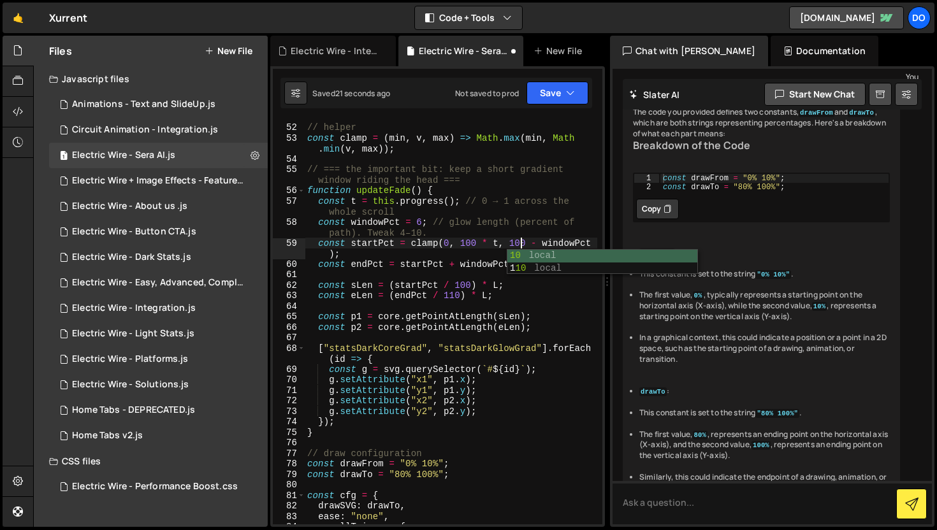
scroll to position [0, 15]
click at [454, 294] on div "// helper const clamp = ( min , v , max ) => Math . [PERSON_NAME] ( min , Math …" at bounding box center [451, 325] width 292 height 426
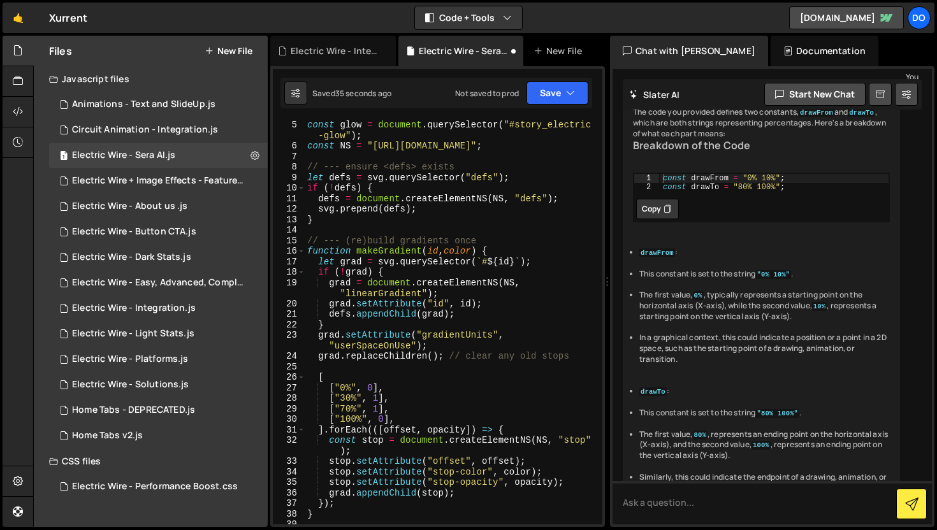
scroll to position [71, 0]
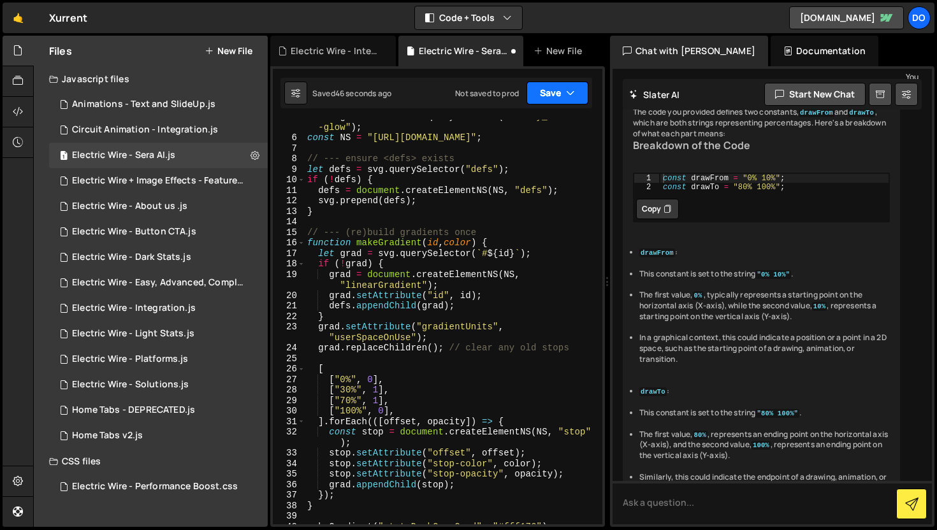
click at [554, 86] on button "Save" at bounding box center [557, 93] width 62 height 23
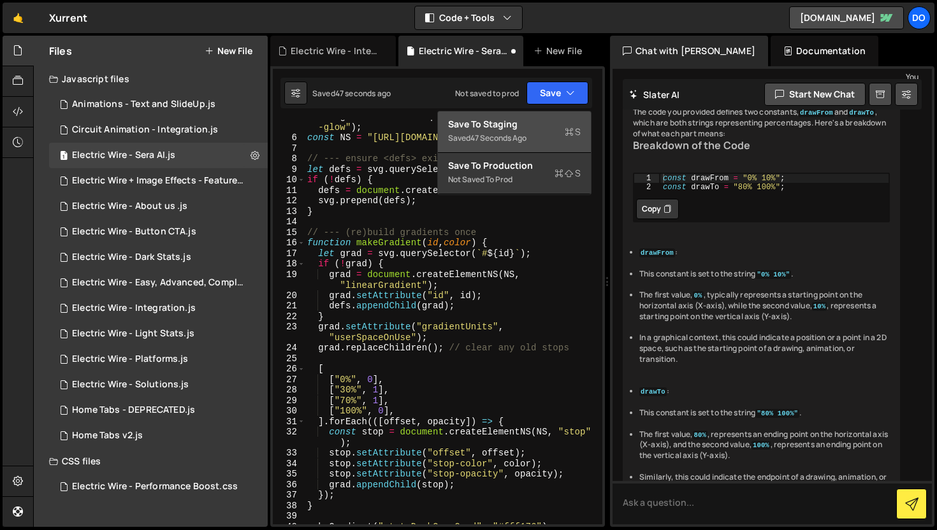
click at [537, 126] on div "Save to Staging S" at bounding box center [514, 124] width 133 height 13
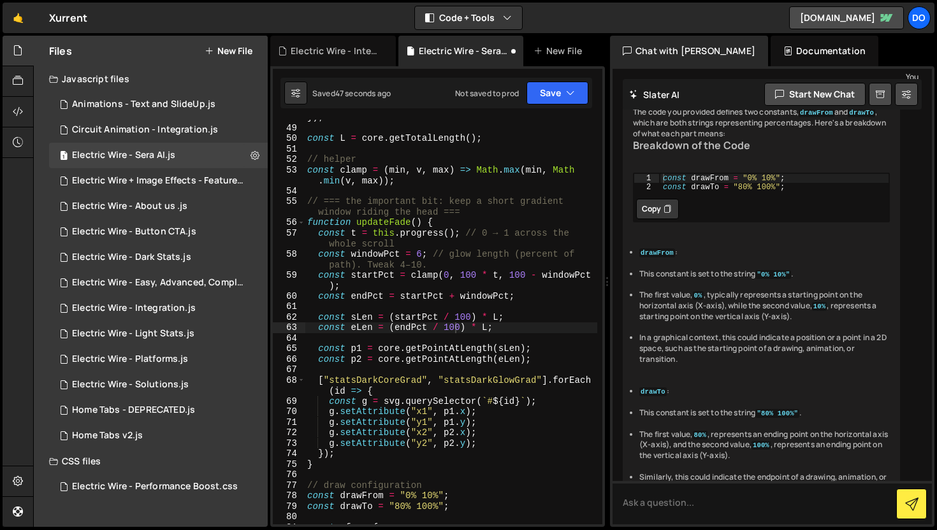
scroll to position [575, 0]
click at [522, 136] on div "}) ; const L = core . getTotalLength ( ) ; // helper const clamp = ( min , v , …" at bounding box center [451, 325] width 292 height 426
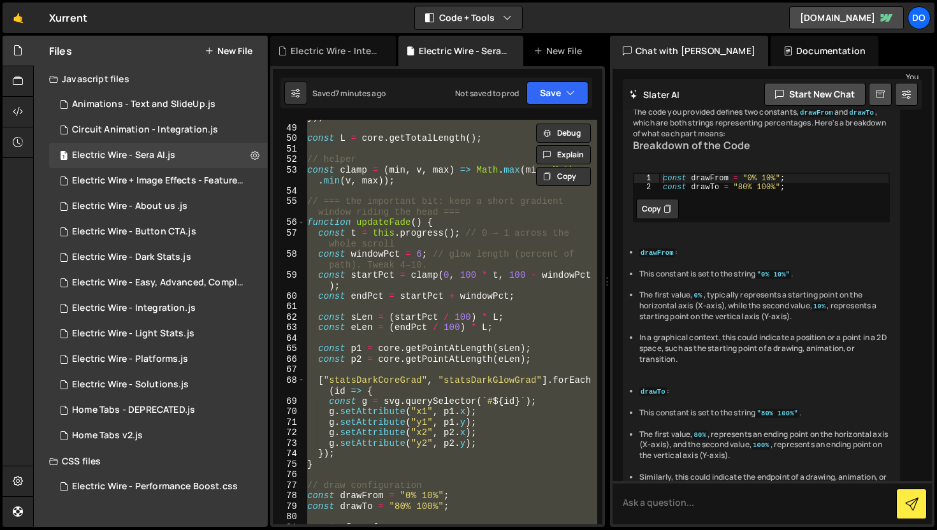
click at [522, 219] on div "}) ; const L = core . getTotalLength ( ) ; // helper const clamp = ( min , v , …" at bounding box center [451, 322] width 292 height 405
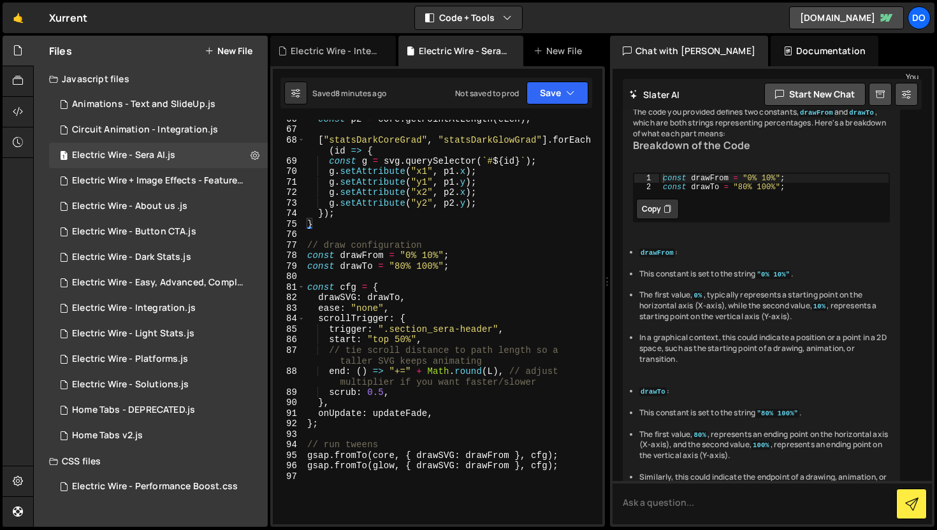
scroll to position [905, 0]
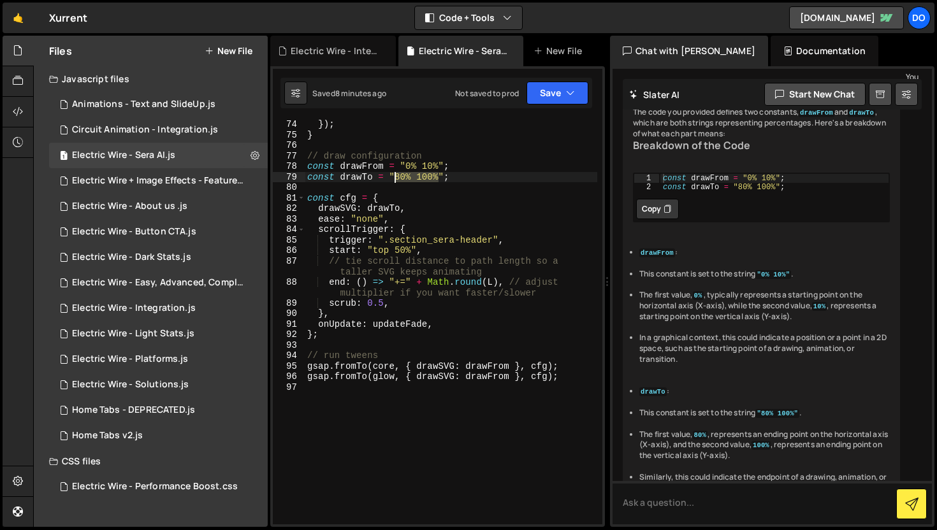
drag, startPoint x: 440, startPoint y: 178, endPoint x: 396, endPoint y: 178, distance: 44.0
click at [396, 178] on div "}) ; } // draw configuration const drawFrom = "0% 10%" ; const drawTo = "80% 10…" at bounding box center [451, 332] width 292 height 426
paste textarea "90% 11"
click at [559, 102] on button "Save" at bounding box center [557, 93] width 62 height 23
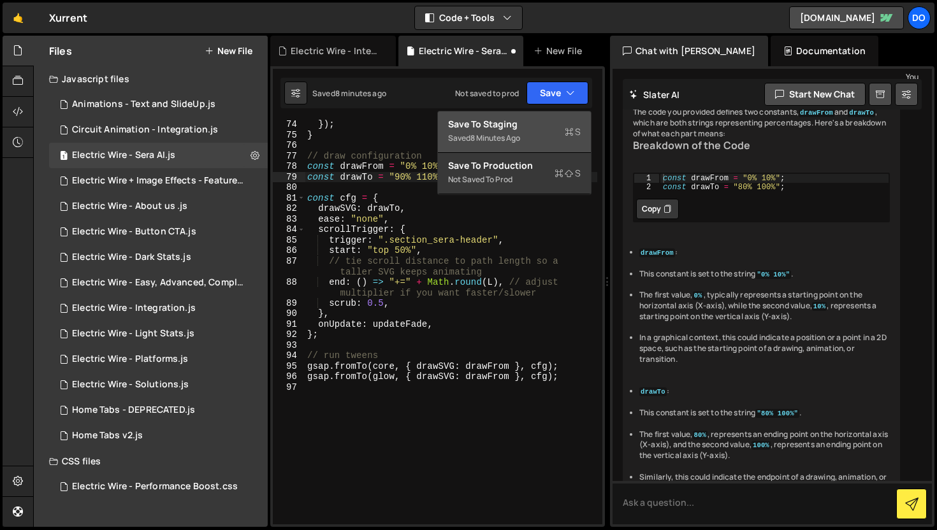
click at [549, 118] on div "Save to Staging S" at bounding box center [514, 124] width 133 height 13
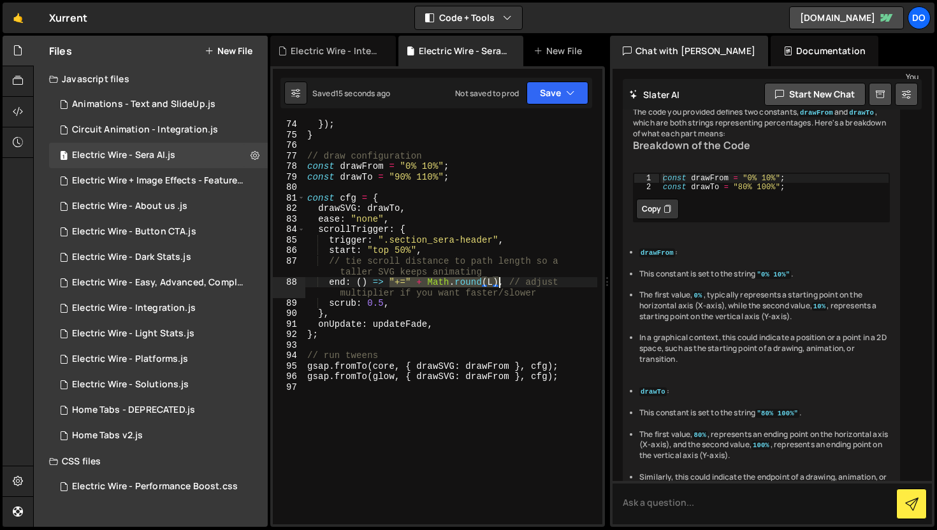
drag, startPoint x: 389, startPoint y: 282, endPoint x: 499, endPoint y: 279, distance: 110.3
click at [499, 279] on div "}) ; } // draw configuration const drawFrom = "0% 10%" ; const drawTo = "90% 11…" at bounding box center [451, 332] width 292 height 426
paste textarea "`+=${Math.round(L * 1.5)}`"
type textarea "end: () => `+=${Math.round(L * 1.5)}`, // adjust multiplier if you want faster/…"
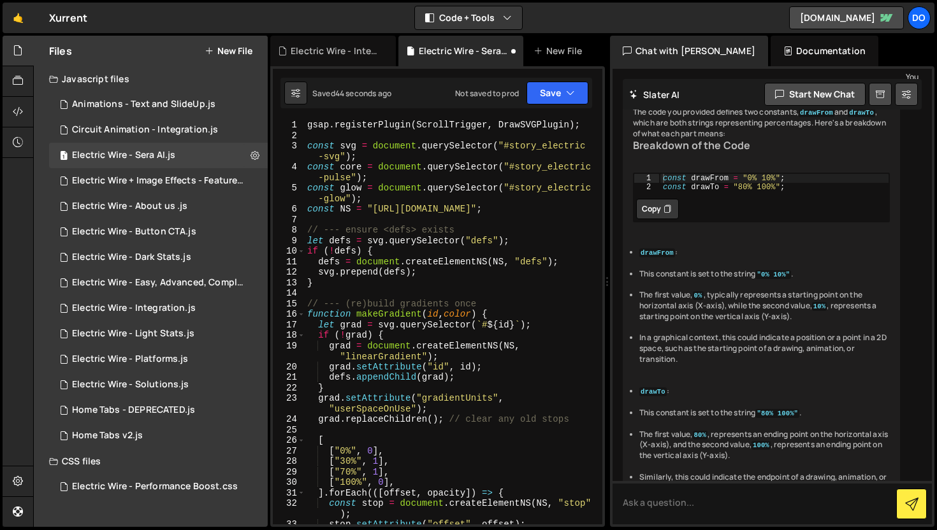
scroll to position [0, 0]
click at [541, 84] on button "Save" at bounding box center [557, 93] width 62 height 23
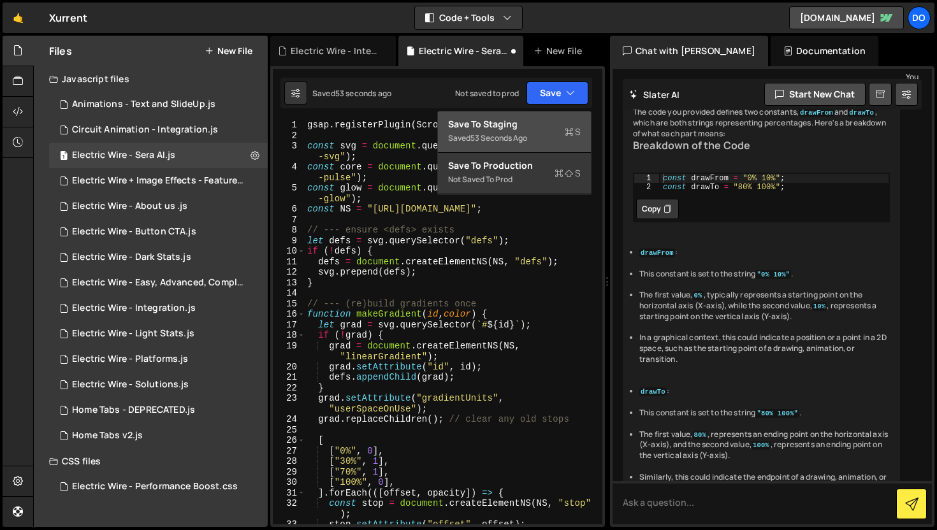
click at [561, 119] on div "Save to Staging S" at bounding box center [514, 124] width 133 height 13
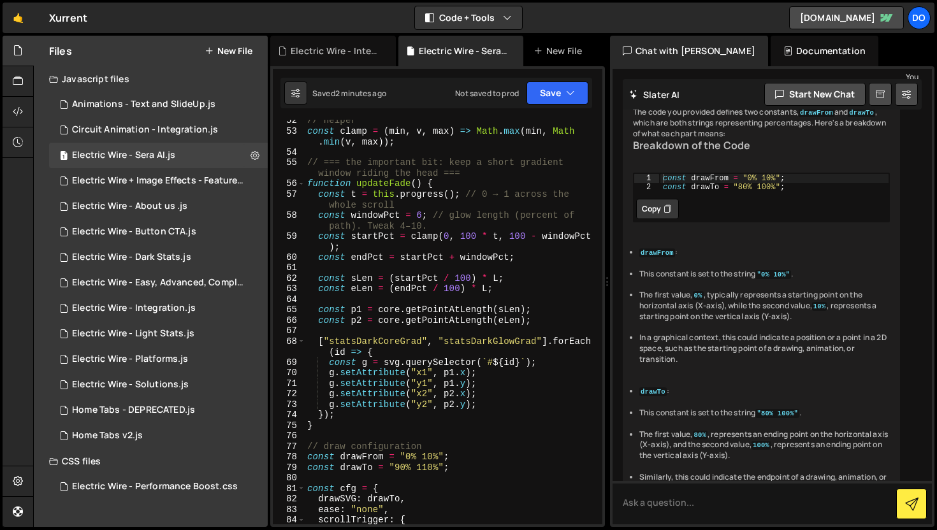
scroll to position [420, 0]
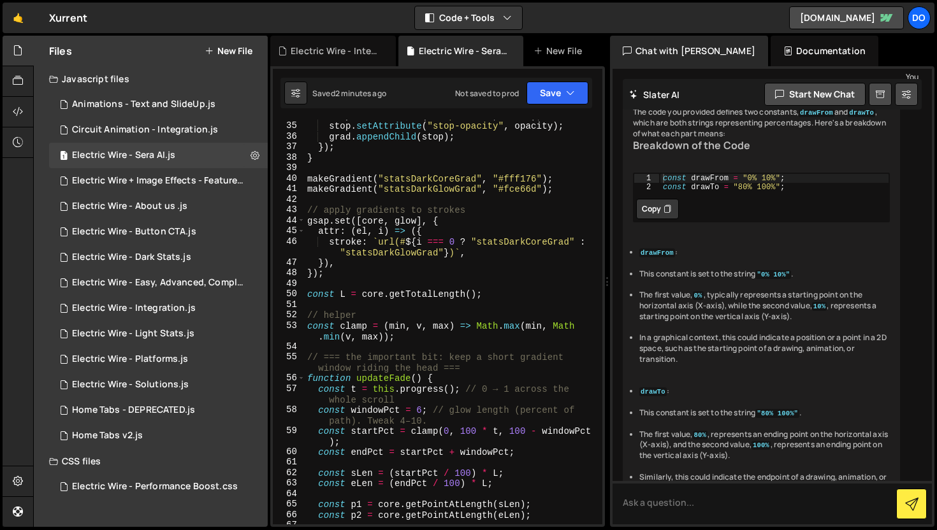
click at [524, 286] on div "stop . setAttribute ( "stop-color" , color ) ; stop . setAttribute ( "stop-opac…" at bounding box center [451, 323] width 292 height 426
type textarea "gsap.fromTo(glow, { drawSVG: drawFrom }, cfg);"
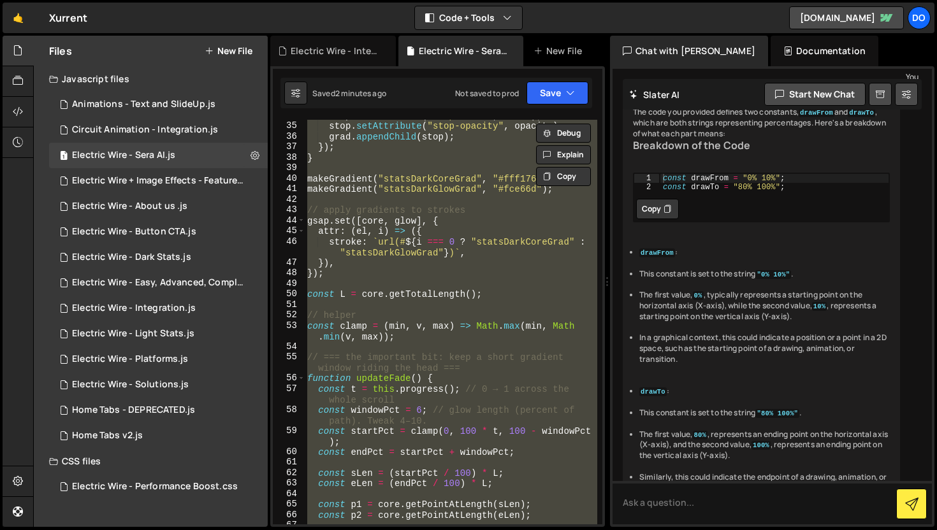
click at [524, 286] on div "stop . setAttribute ( "stop-color" , color ) ; stop . setAttribute ( "stop-opac…" at bounding box center [451, 322] width 292 height 405
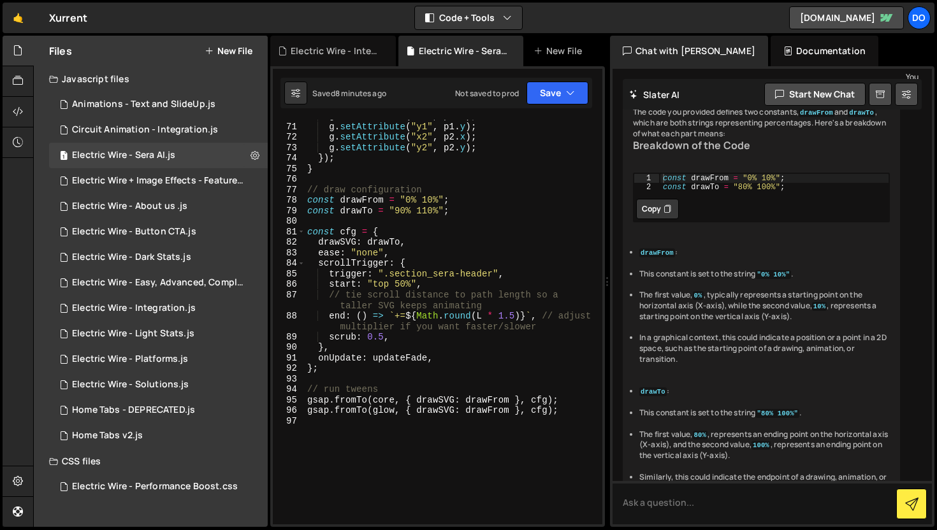
scroll to position [970, 0]
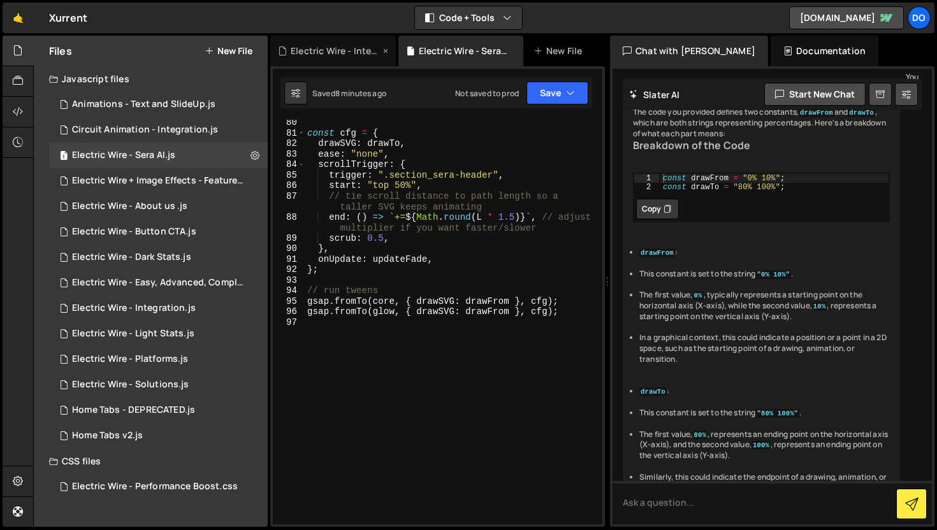
click at [322, 52] on div "Electric Wire - Integration.js" at bounding box center [335, 51] width 89 height 13
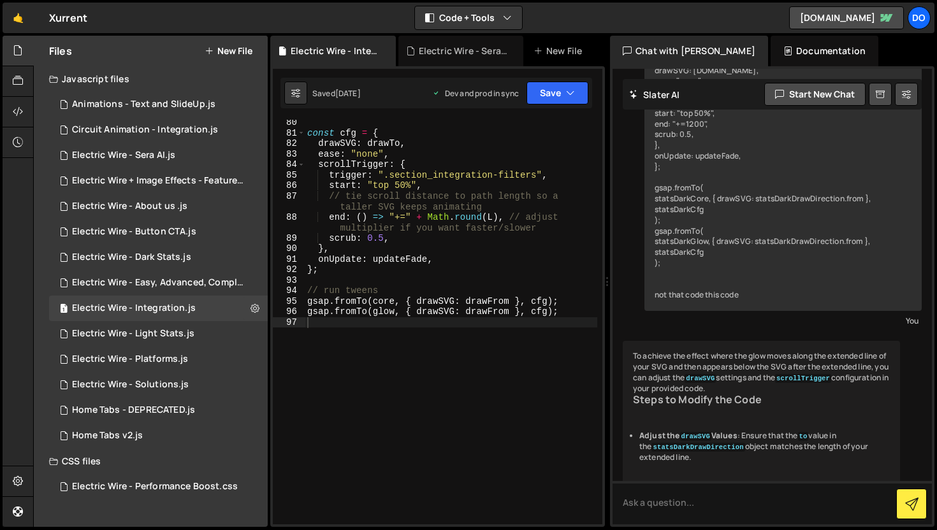
type textarea "end: () => "+=" + Math.round(L), // adjust multiplier if you want faster/slower"
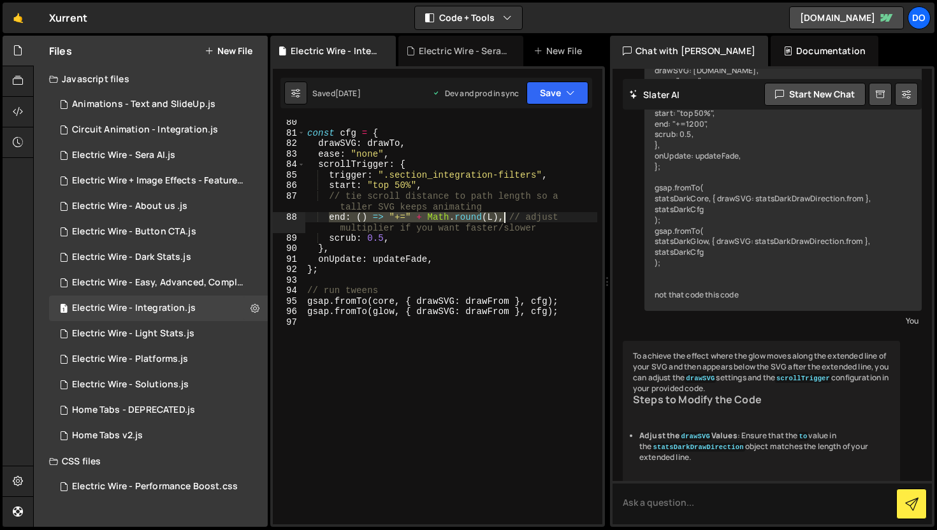
drag, startPoint x: 330, startPoint y: 217, endPoint x: 503, endPoint y: 220, distance: 173.3
click at [503, 220] on div "const cfg = { drawSVG : drawTo , ease : "none" , scrollTrigger : { trigger : ".…" at bounding box center [451, 330] width 292 height 426
click at [468, 57] on div "Electric Wire - Sera AI.js" at bounding box center [463, 51] width 89 height 13
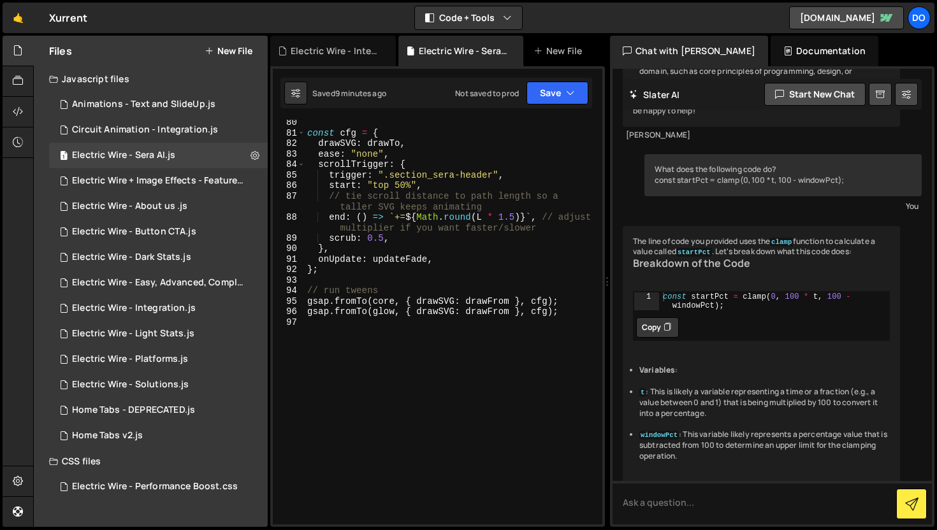
scroll to position [7587, 0]
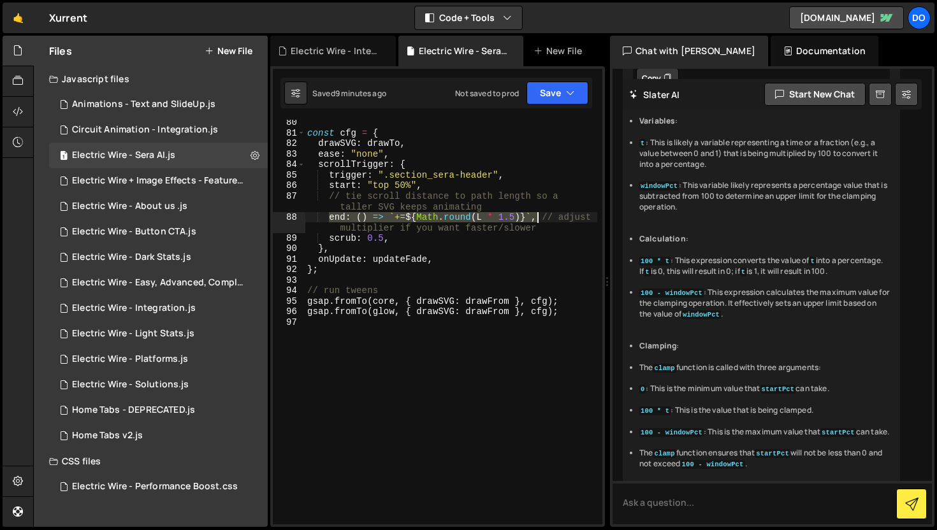
drag, startPoint x: 331, startPoint y: 217, endPoint x: 540, endPoint y: 214, distance: 209.0
click at [540, 214] on div "const cfg = { drawSVG : drawTo , ease : "none" , scrollTrigger : { trigger : ".…" at bounding box center [451, 330] width 292 height 426
paste textarea ""+=" + Math.round(L)"
click at [400, 185] on div "const cfg = { drawSVG : drawTo , ease : "none" , scrollTrigger : { trigger : ".…" at bounding box center [451, 330] width 292 height 426
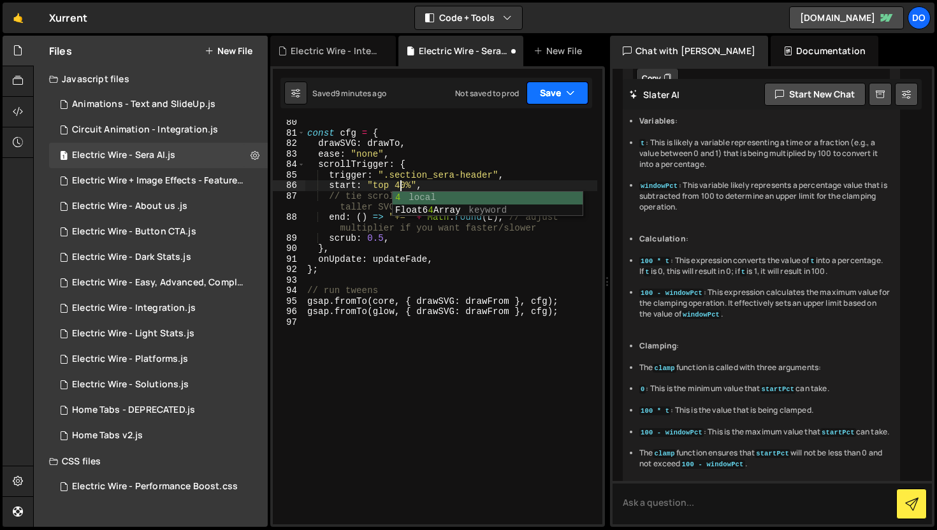
click at [580, 95] on button "Save" at bounding box center [557, 93] width 62 height 23
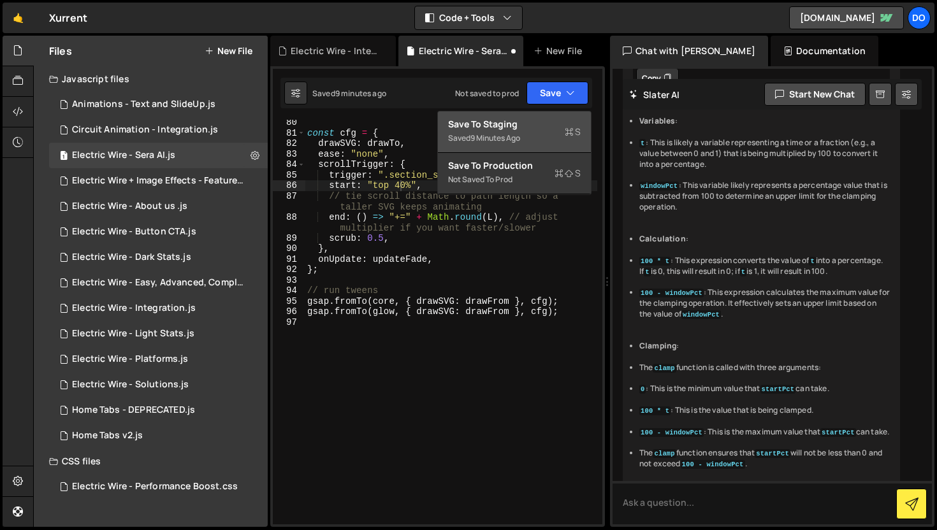
click at [572, 118] on div "Save to Staging S" at bounding box center [514, 124] width 133 height 13
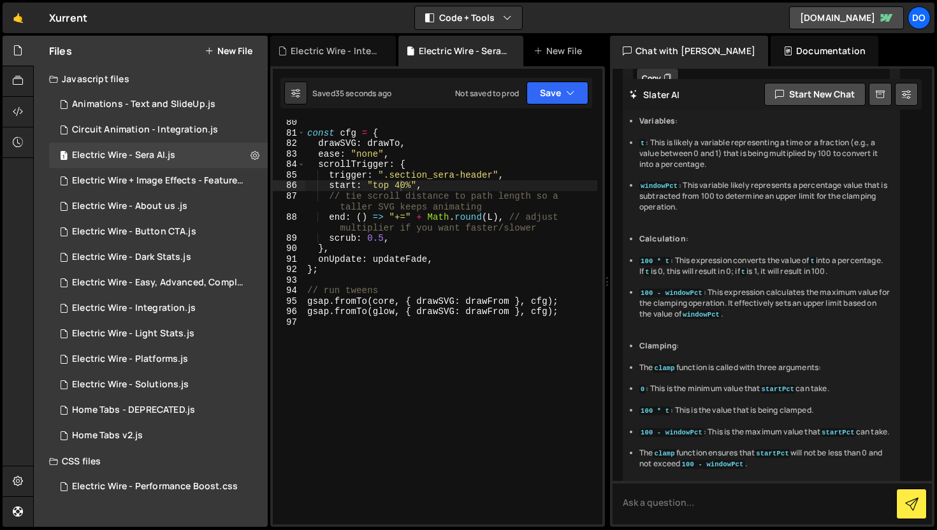
click at [400, 186] on div "const cfg = { drawSVG : drawTo , ease : "none" , scrollTrigger : { trigger : ".…" at bounding box center [451, 330] width 292 height 426
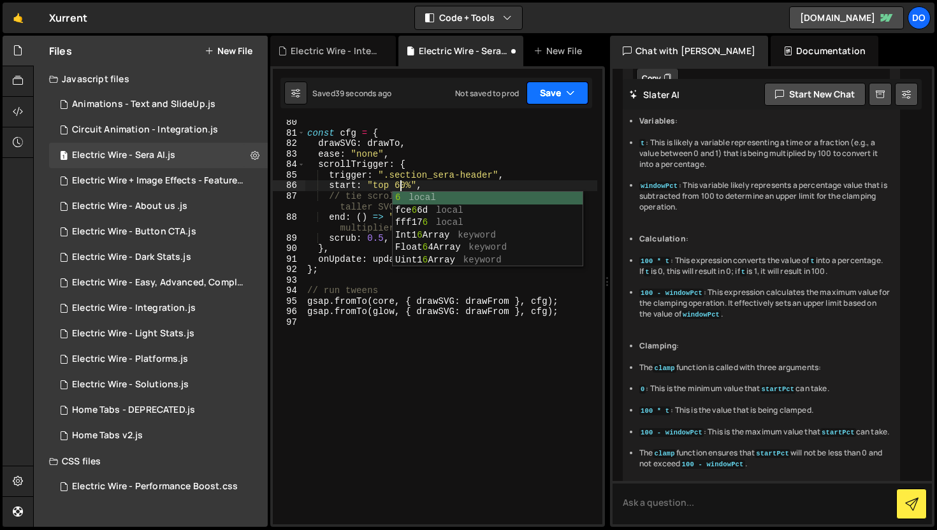
click at [560, 98] on button "Save" at bounding box center [557, 93] width 62 height 23
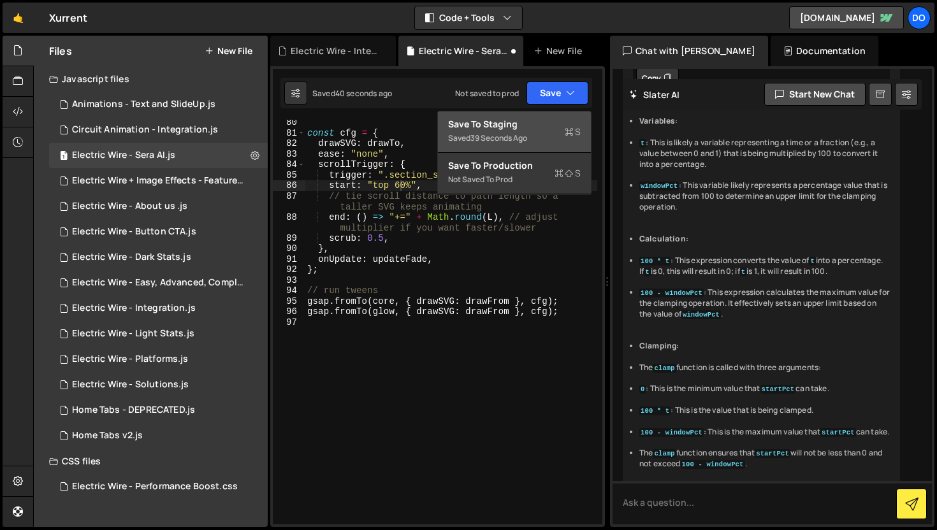
click at [568, 129] on icon at bounding box center [569, 132] width 9 height 13
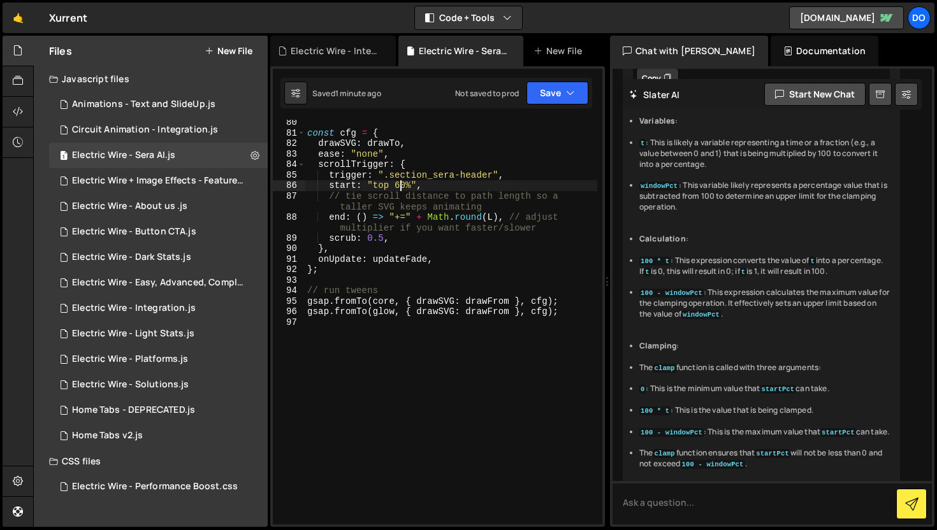
click at [401, 187] on div "const cfg = { drawSVG : drawTo , ease : "none" , scrollTrigger : { trigger : ".…" at bounding box center [451, 330] width 292 height 426
click at [540, 103] on button "Save" at bounding box center [557, 93] width 62 height 23
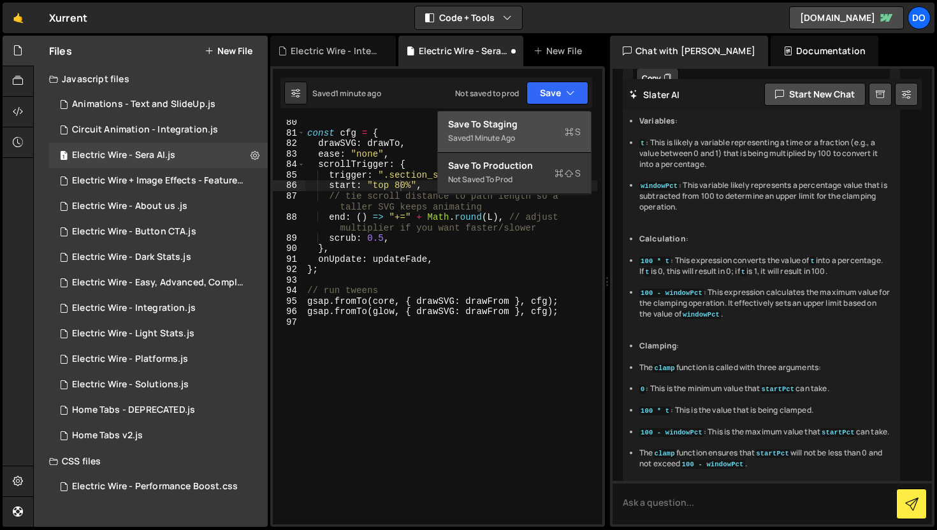
click at [541, 129] on div "Save to Staging S" at bounding box center [514, 124] width 133 height 13
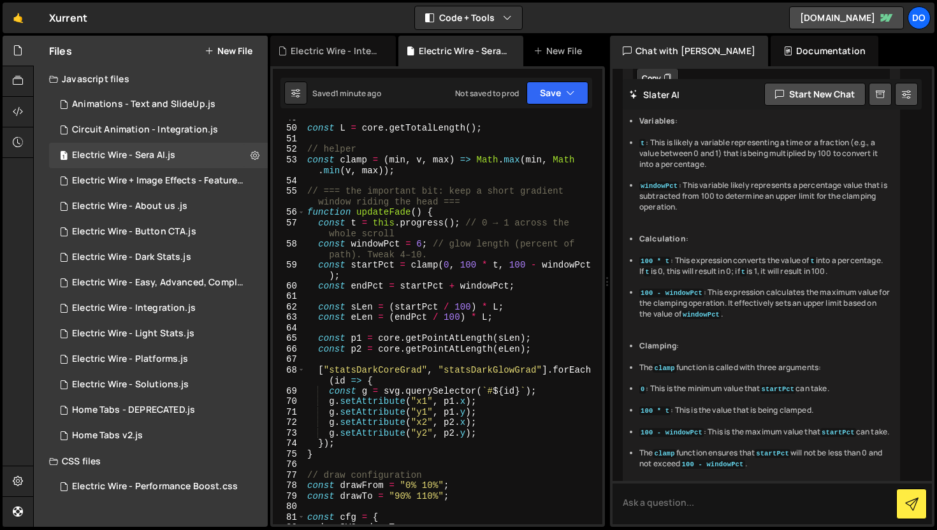
scroll to position [577, 0]
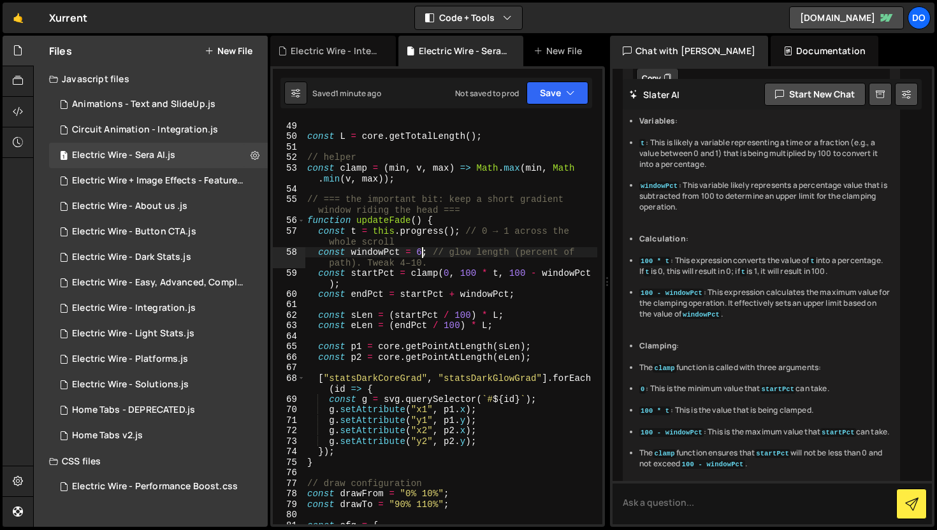
click at [421, 255] on div "}) ; const L = core . getTotalLength ( ) ; // helper const clamp = ( min , v , …" at bounding box center [451, 323] width 292 height 426
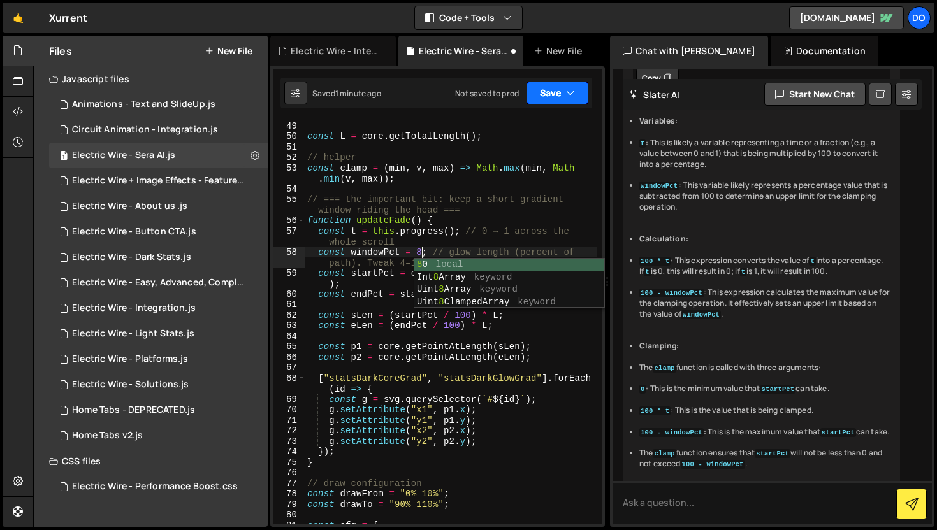
click at [582, 93] on button "Save" at bounding box center [557, 93] width 62 height 23
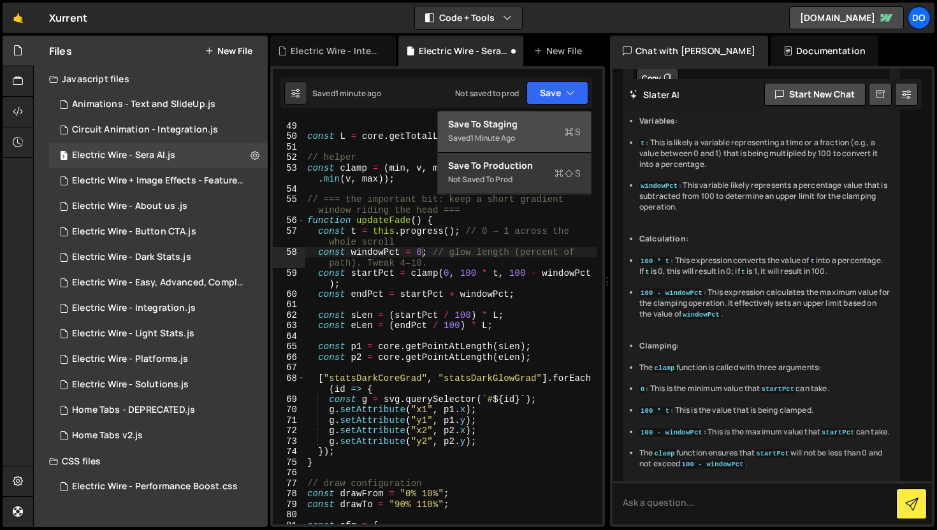
click at [560, 131] on div "Saved 1 minute ago" at bounding box center [514, 138] width 133 height 15
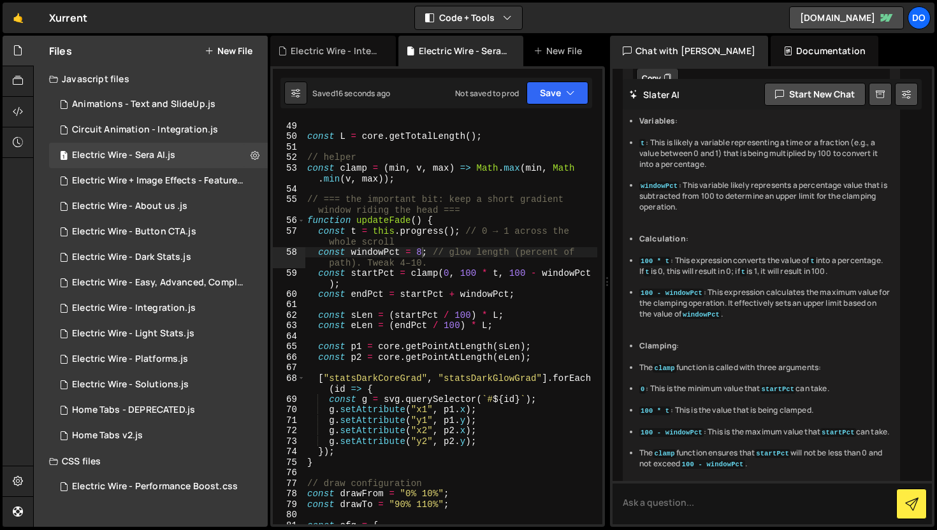
click at [420, 254] on div "}) ; const L = core . getTotalLength ( ) ; // helper const clamp = ( min , v , …" at bounding box center [451, 323] width 292 height 426
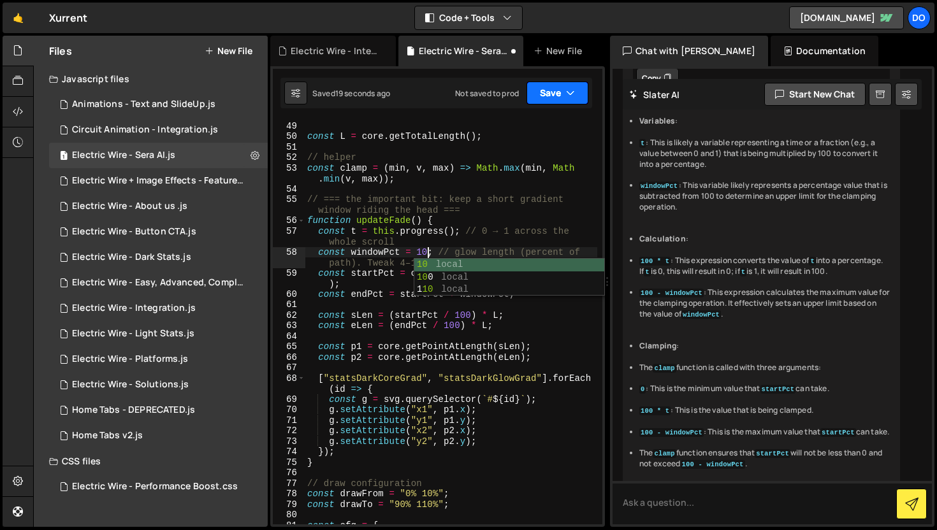
click at [553, 87] on button "Save" at bounding box center [557, 93] width 62 height 23
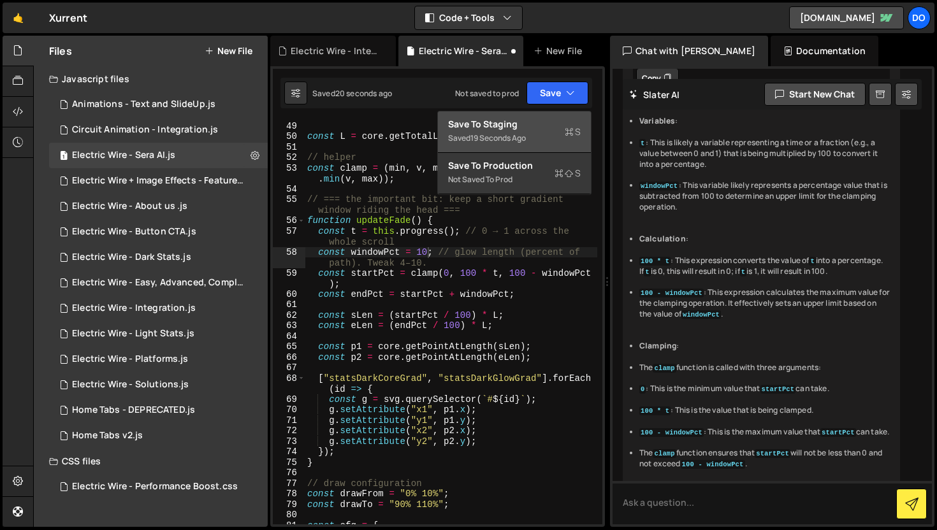
click at [540, 119] on div "Save to Staging S" at bounding box center [514, 124] width 133 height 13
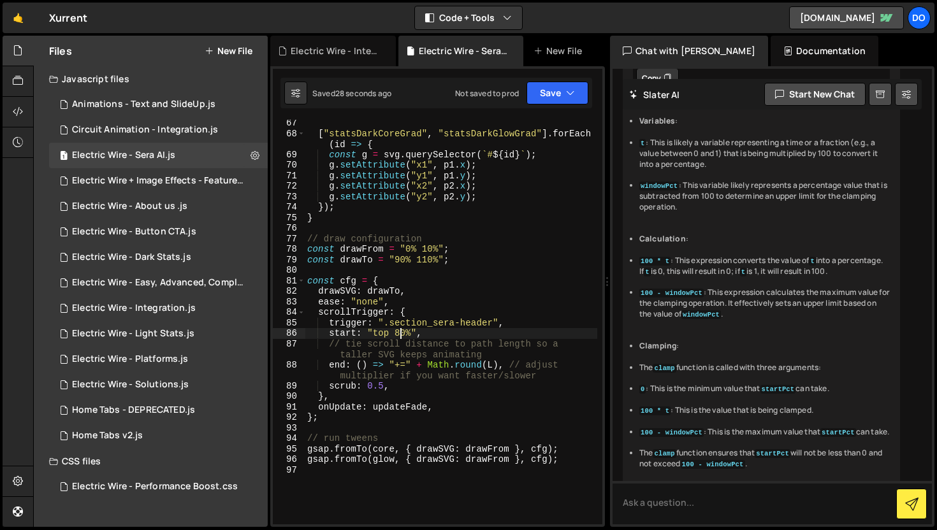
scroll to position [0, 7]
click at [401, 334] on div "[ "statsDarkCoreGrad" , "statsDarkGlowGrad" ] . forEach ( id => { const g = svg…" at bounding box center [451, 331] width 292 height 426
click at [550, 99] on button "Save" at bounding box center [557, 93] width 62 height 23
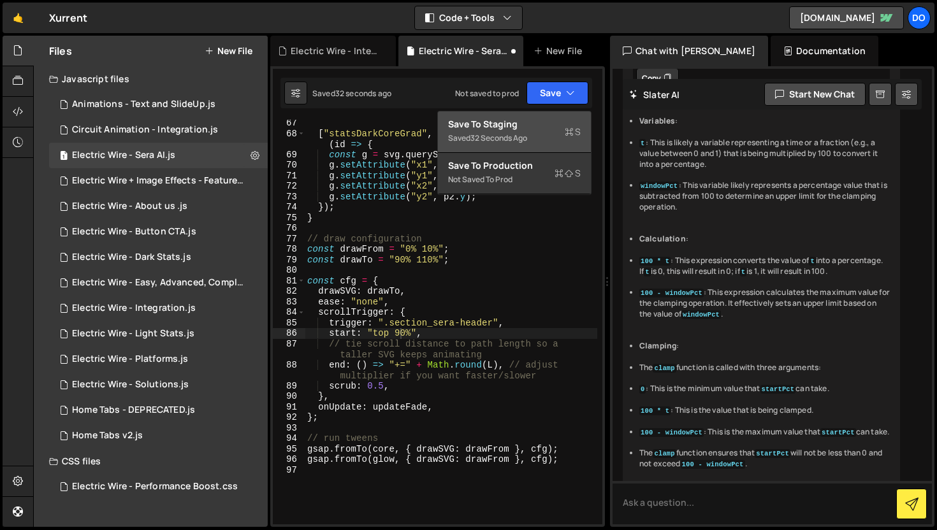
click at [558, 135] on div "Saved 32 seconds ago" at bounding box center [514, 138] width 133 height 15
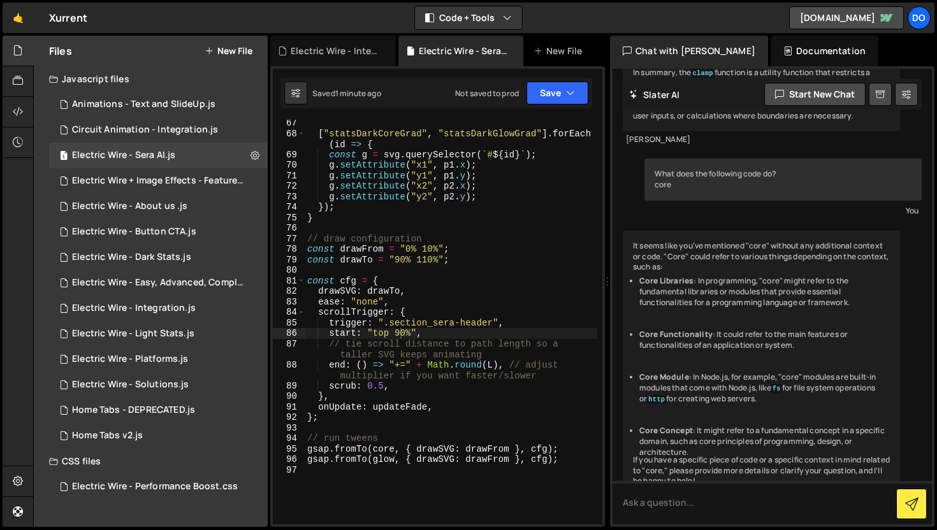
scroll to position [6576, 0]
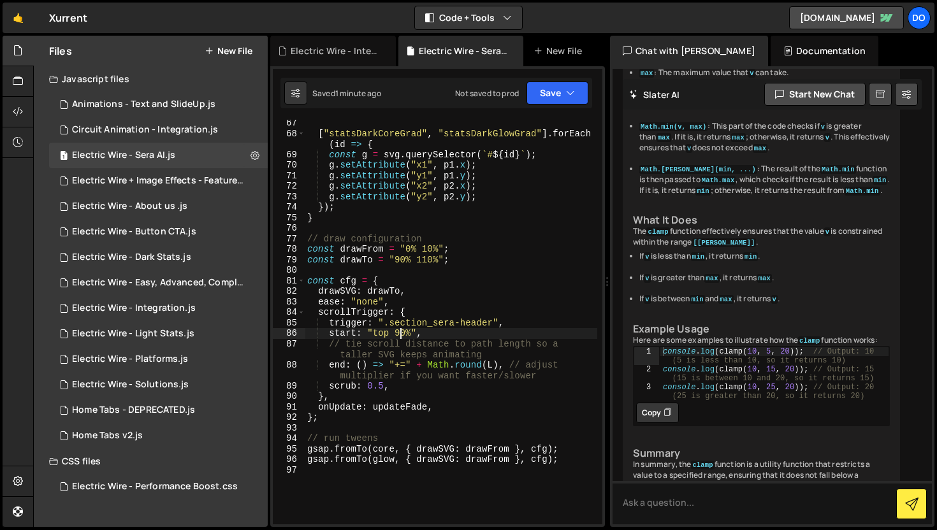
click at [400, 332] on div "[ "statsDarkCoreGrad" , "statsDarkGlowGrad" ] . forEach ( id => { const g = svg…" at bounding box center [451, 331] width 292 height 426
click at [556, 94] on button "Save" at bounding box center [557, 93] width 62 height 23
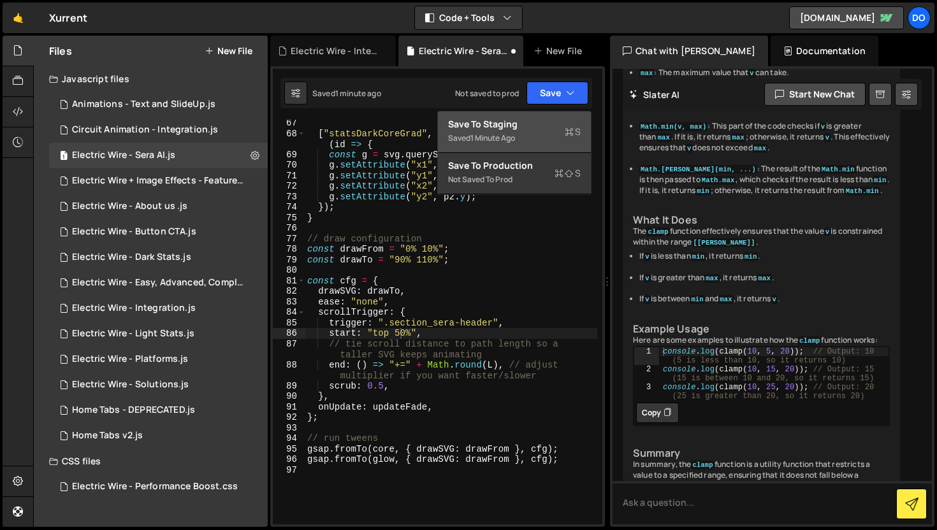
click at [560, 126] on div "Save to Staging S" at bounding box center [514, 124] width 133 height 13
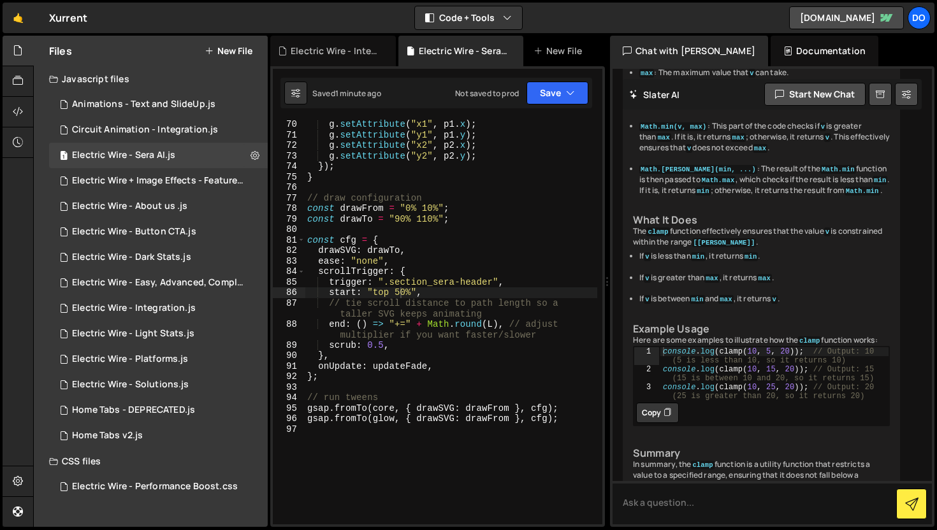
scroll to position [886, 0]
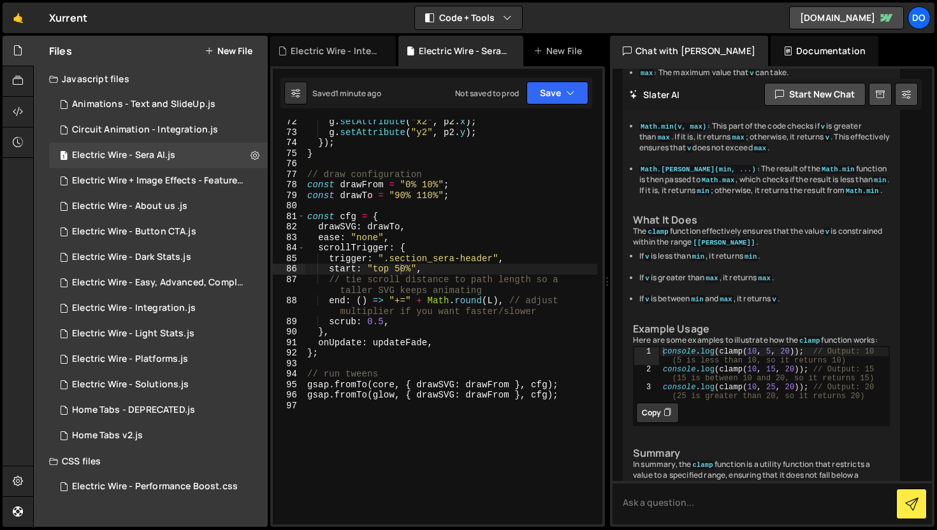
type textarea "end: () => "+=" + Math.round(L), // adjust multiplier if you want faster/slower"
drag, startPoint x: 391, startPoint y: 299, endPoint x: 410, endPoint y: 299, distance: 19.8
click at [410, 299] on div "g . setAttribute ( "x2" , p2 . x ) ; g . setAttribute ( "y2" , p2 . y ) ; }) ; …" at bounding box center [451, 330] width 292 height 426
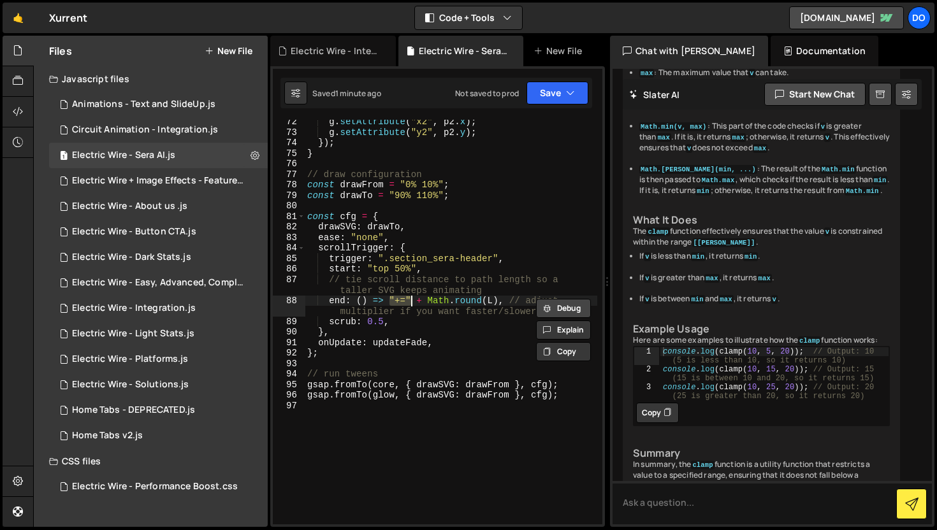
click at [562, 310] on button "Debug" at bounding box center [563, 308] width 55 height 19
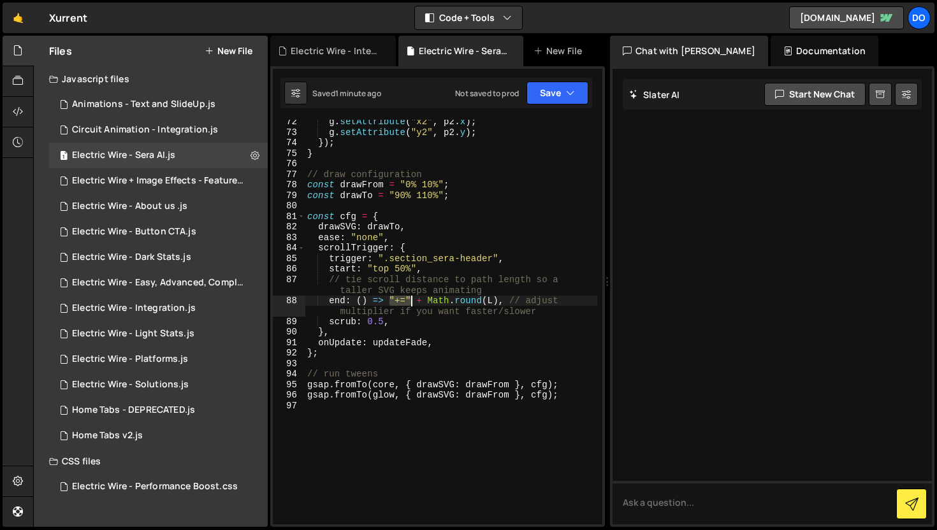
click at [393, 299] on div "g . setAttribute ( "x2" , p2 . x ) ; g . setAttribute ( "y2" , p2 . y ) ; }) ; …" at bounding box center [451, 322] width 292 height 405
drag, startPoint x: 389, startPoint y: 298, endPoint x: 412, endPoint y: 298, distance: 22.9
click at [412, 298] on div "g . setAttribute ( "x2" , p2 . x ) ; g . setAttribute ( "y2" , p2 . y ) ; }) ; …" at bounding box center [451, 330] width 292 height 426
click at [564, 333] on button "Explain" at bounding box center [563, 330] width 55 height 19
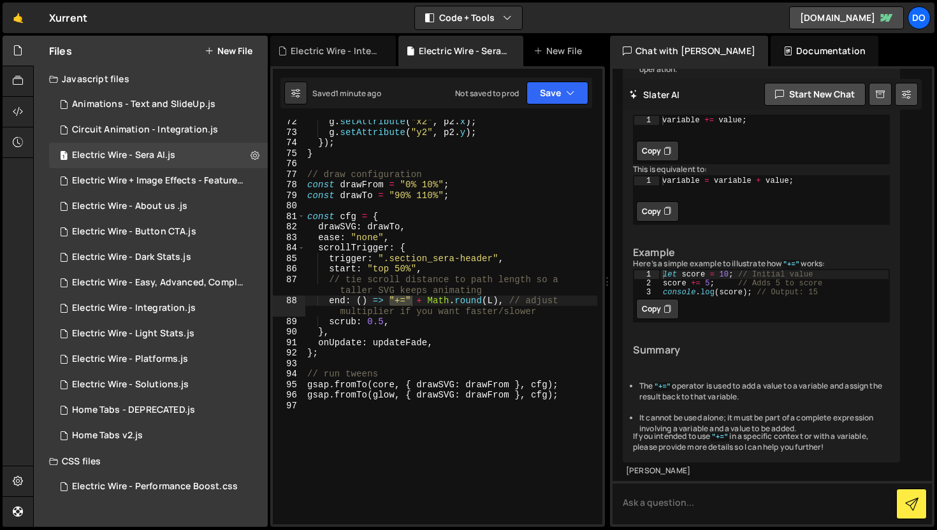
scroll to position [12879, 0]
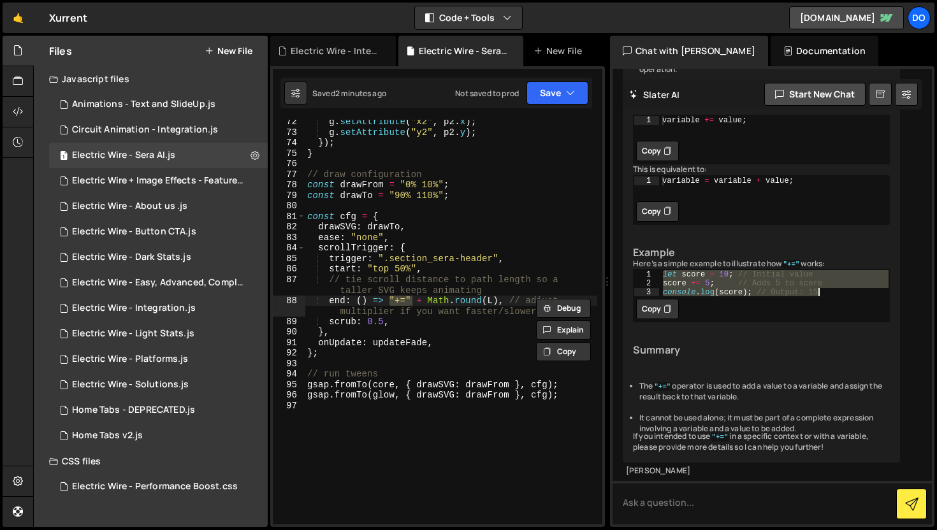
drag, startPoint x: 662, startPoint y: 254, endPoint x: 836, endPoint y: 270, distance: 174.6
click at [836, 270] on div "let score = 10 ; // Initial value score += 5 ; // Adds 5 to score console . log…" at bounding box center [773, 292] width 229 height 45
type textarea "score += 5; // Adds 5 to score console.log(score); // Output: 15"
click at [655, 499] on textarea at bounding box center [771, 502] width 319 height 43
paste textarea "let score = 10; // Initial value score += 5; // Adds 5 to score console.log(sco…"
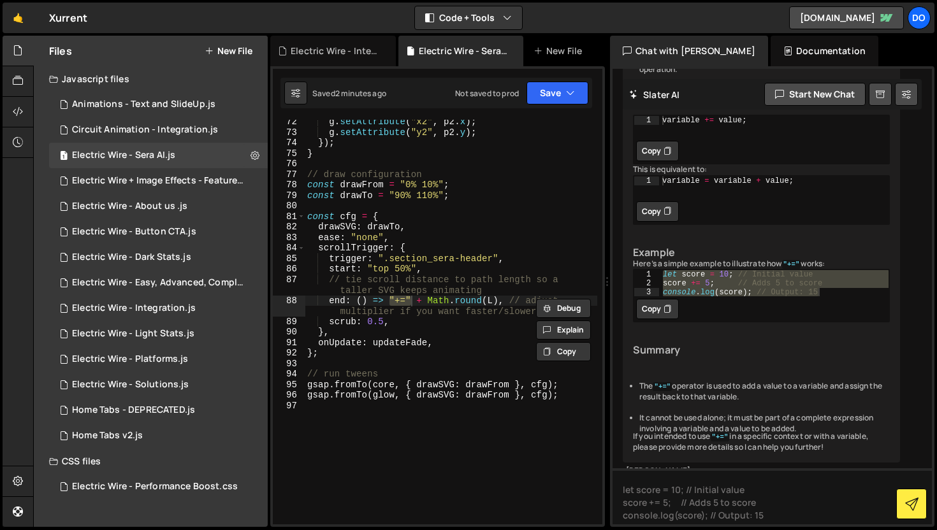
click at [765, 278] on div "score += 5; // Adds 5 to score console.log(score); // Output: 15 1 2 3 let scor…" at bounding box center [761, 296] width 257 height 54
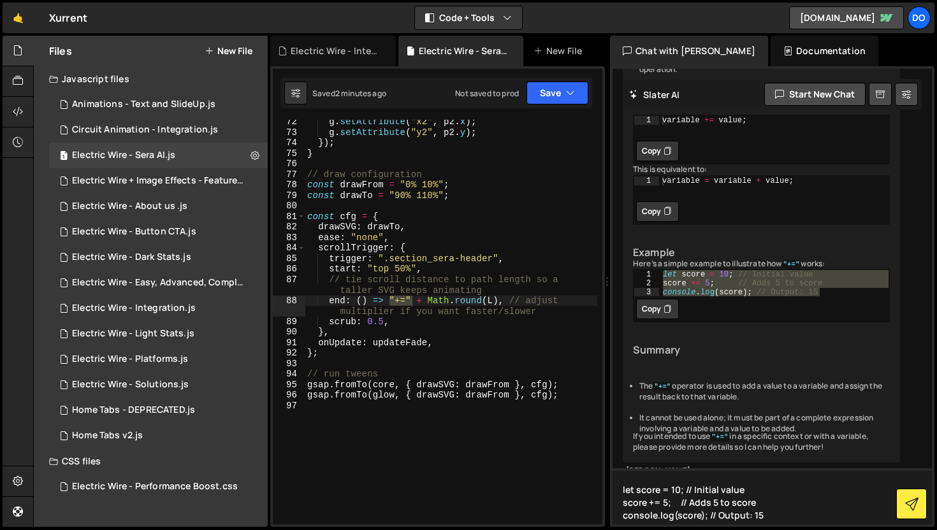
click at [772, 503] on textarea "let score = 10; // Initial value score += 5; // Adds 5 to score console.log(sco…" at bounding box center [771, 496] width 319 height 56
click at [773, 512] on textarea "let score = 10; // Initial value score += 5; // Adds 5 to score console.log(sco…" at bounding box center [771, 496] width 319 height 56
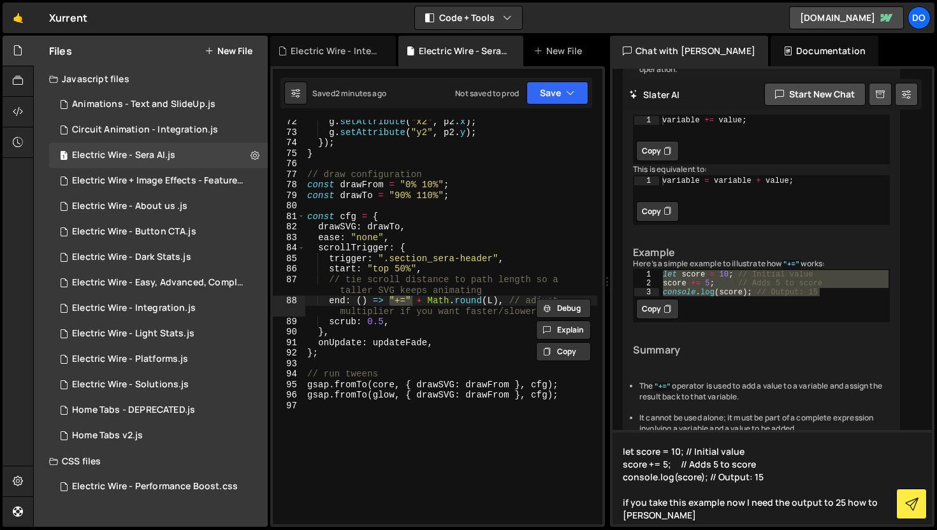
type textarea "let score = 10; // Initial value score += 5; // Adds 5 to score console.log(sco…"
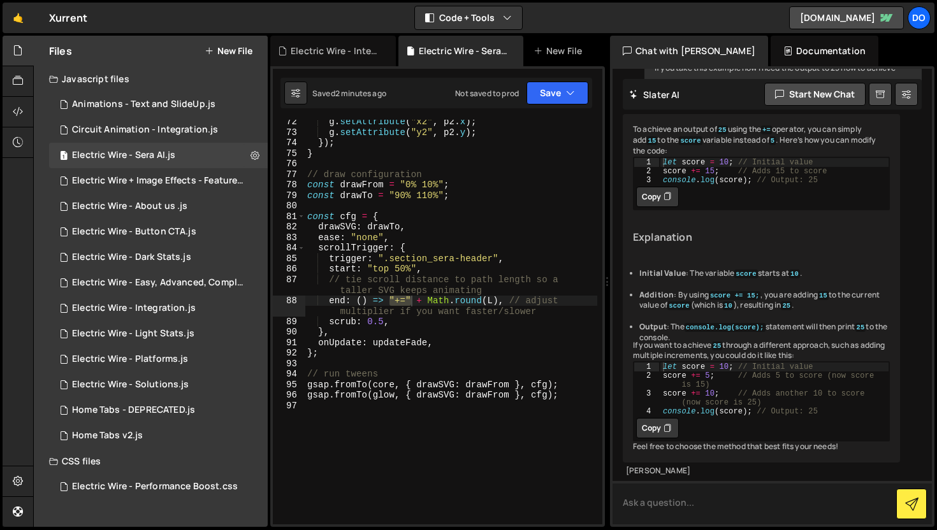
scroll to position [13425, 0]
click at [672, 501] on textarea at bounding box center [771, 502] width 319 height 43
type textarea "so how to achieve in code"
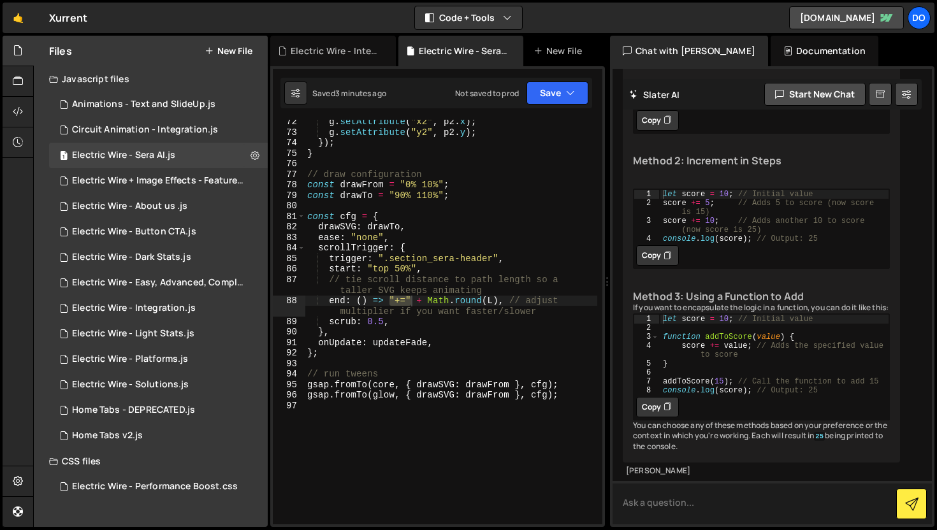
scroll to position [14047, 0]
click at [659, 504] on textarea at bounding box center [771, 502] width 319 height 43
type textarea "I don't want to mention score"
click at [398, 426] on div "g . setAttribute ( "x2" , p2 . x ) ; g . setAttribute ( "y2" , p2 . y ) ; }) ; …" at bounding box center [451, 330] width 292 height 426
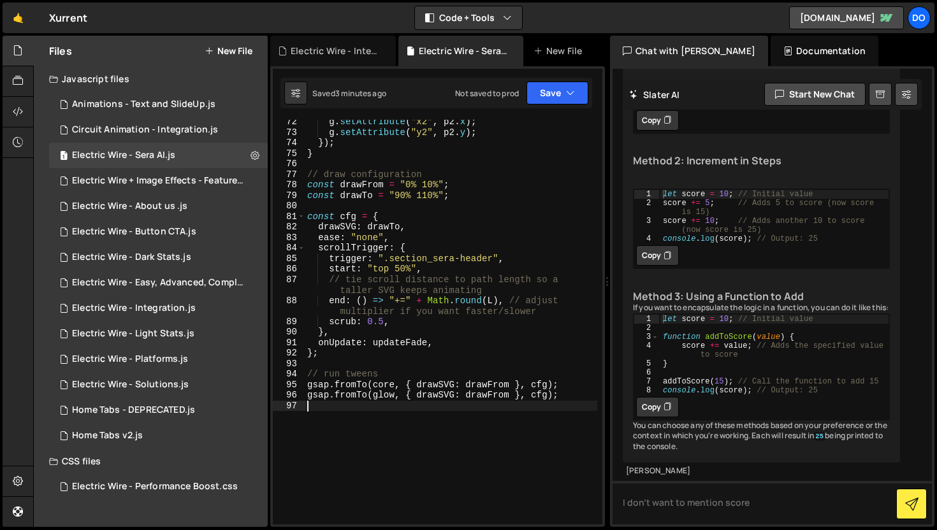
type textarea "gsap.fromTo(glow, { drawSVG: drawFrom }, cfg);"
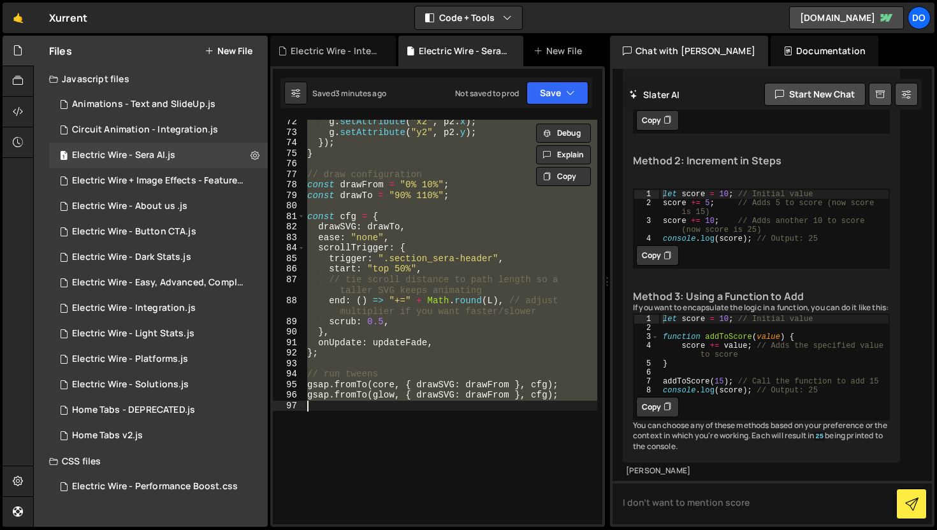
click at [398, 426] on div "g . setAttribute ( "x2" , p2 . x ) ; g . setAttribute ( "y2" , p2 . y ) ; }) ; …" at bounding box center [451, 322] width 292 height 405
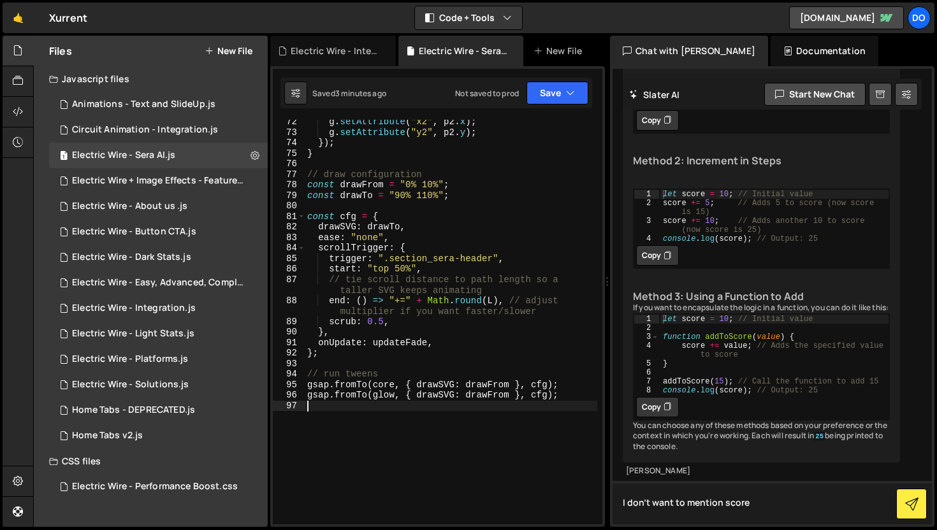
click at [767, 499] on textarea "I don't want to mention score" at bounding box center [771, 502] width 319 height 43
paste textarea "gsap.registerPlugin(ScrollTrigger, DrawSVGPlugin); const svg = document.querySe…"
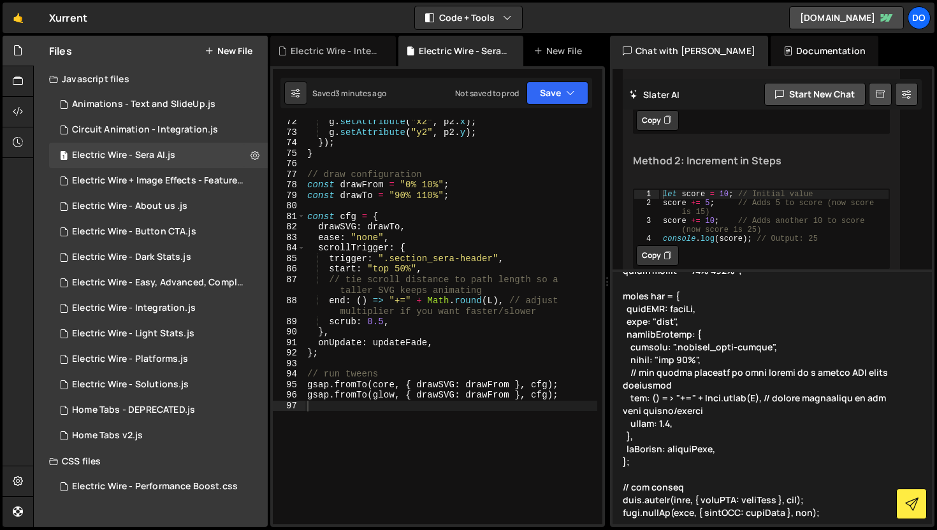
scroll to position [1123, 0]
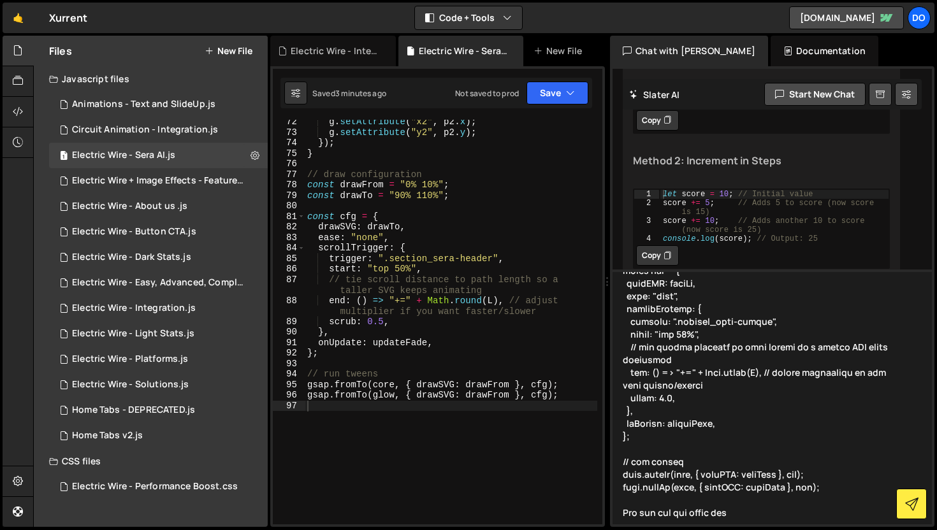
type textarea "I don't want to mention score gsap.registerPlugin(ScrollTrigger, DrawSVGPlugin)…"
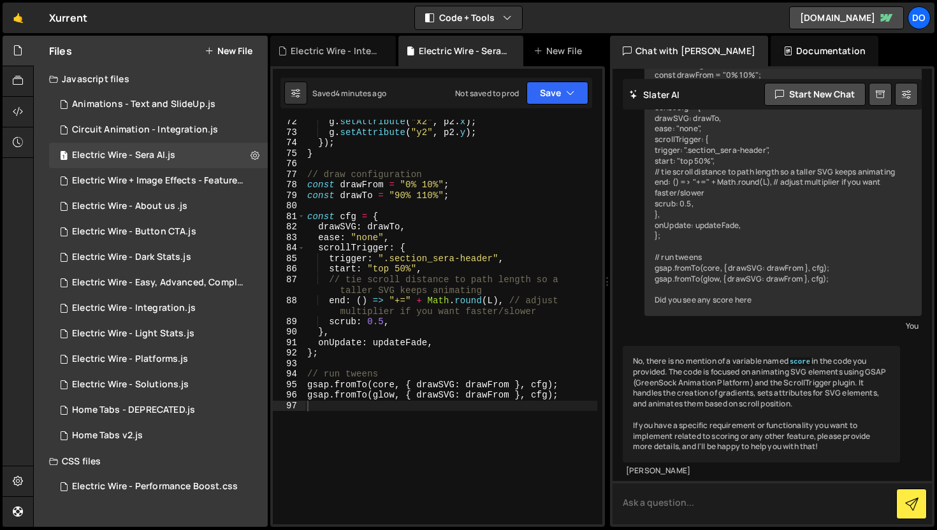
scroll to position [15334, 0]
click at [676, 499] on textarea at bounding box center [771, 502] width 319 height 43
type textarea "correct I also don't want to score but I wantto increase the end"
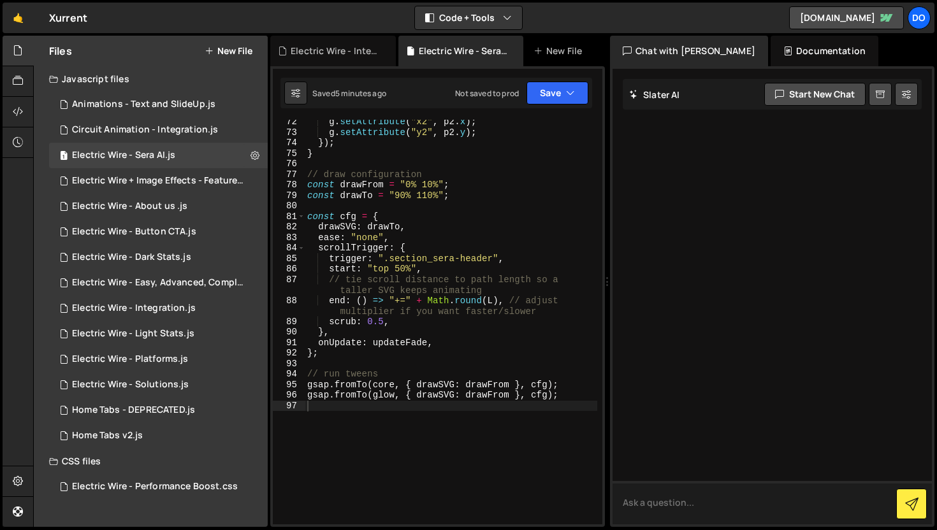
scroll to position [15900, 0]
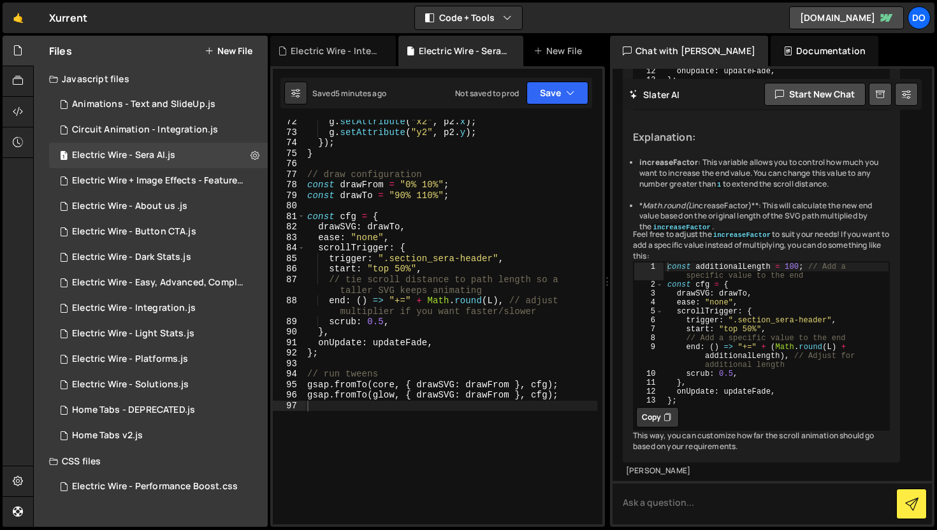
scroll to position [15880, 0]
drag, startPoint x: 668, startPoint y: 150, endPoint x: 785, endPoint y: 150, distance: 117.2
click at [785, 111] on div "const increaseFactor = 2 ; // Change this value to increase the end distance co…" at bounding box center [776, 25] width 225 height 169
type textarea "const increaseFactor = 2; // Change this value to increase the end distance"
click at [793, 84] on div "const increaseFactor = 2 ; // Change this value to increase the end distance co…" at bounding box center [776, 12] width 225 height 143
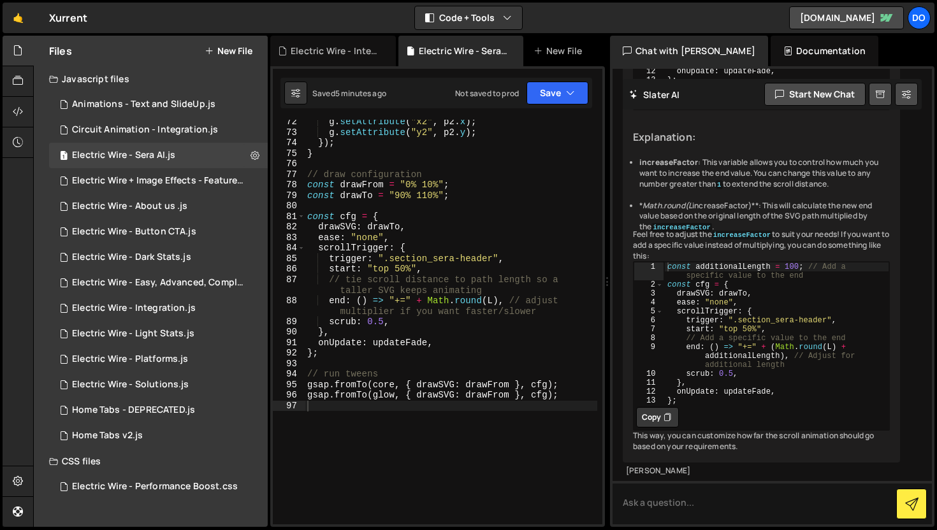
drag, startPoint x: 825, startPoint y: 162, endPoint x: 669, endPoint y: 145, distance: 157.1
click at [669, 145] on div "If you want to increase the end value in your GSAP ScrollTrigger configuration,…" at bounding box center [761, 136] width 277 height 651
click at [450, 203] on div "g . setAttribute ( "x2" , p2 . x ) ; g . setAttribute ( "y2" , p2 . y ) ; }) ; …" at bounding box center [451, 330] width 292 height 426
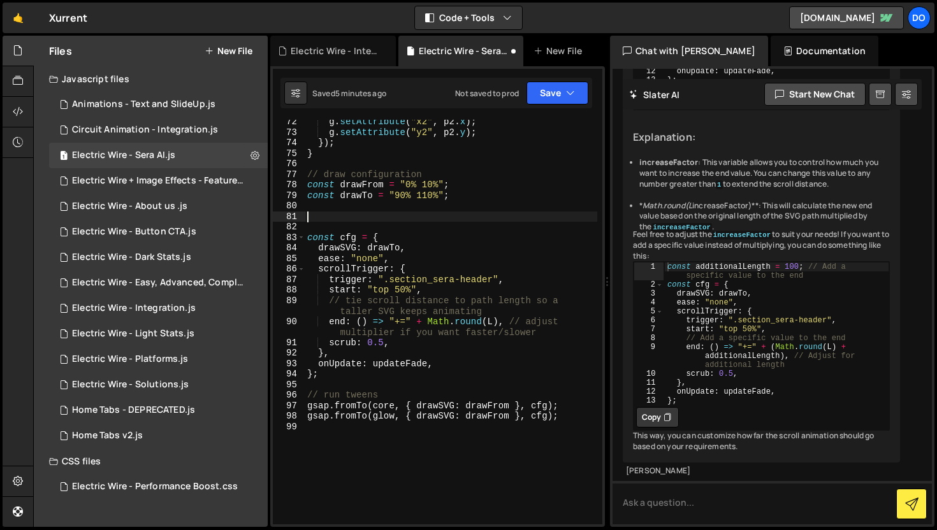
paste textarea "const increaseFactor = 2; // Change this value to increase the end distance"
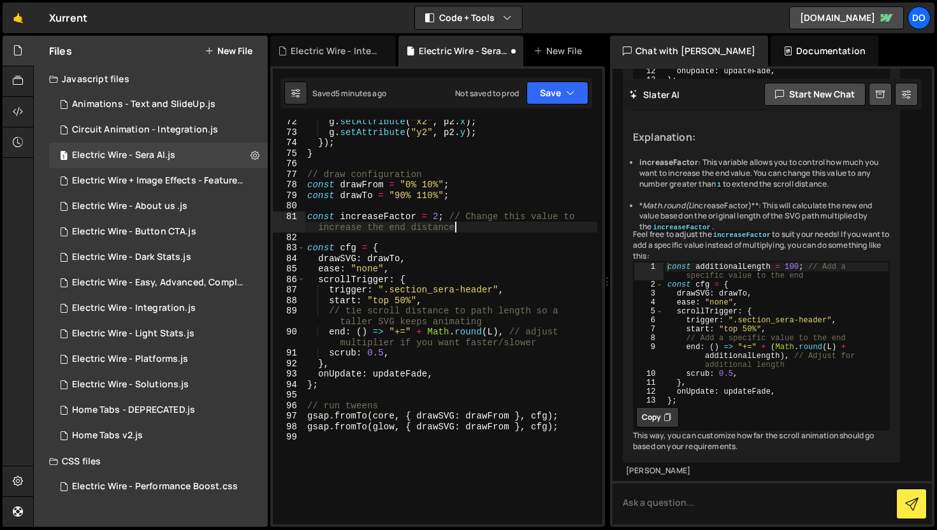
type textarea "const increaseFactor = 2; // Change this value to increase the end distance"
type textarea "end: () => "+=" + Math.round(L * increaseFactor), // Adjust multiplier for fast…"
drag, startPoint x: 771, startPoint y: 243, endPoint x: 689, endPoint y: 243, distance: 82.2
click at [689, 111] on div "const increaseFactor = 2 ; // Change this value to increase the end distance co…" at bounding box center [776, 25] width 225 height 169
click at [494, 335] on div "g . setAttribute ( "x2" , p2 . x ) ; g . setAttribute ( "y2" , p2 . y ) ; }) ; …" at bounding box center [451, 330] width 292 height 426
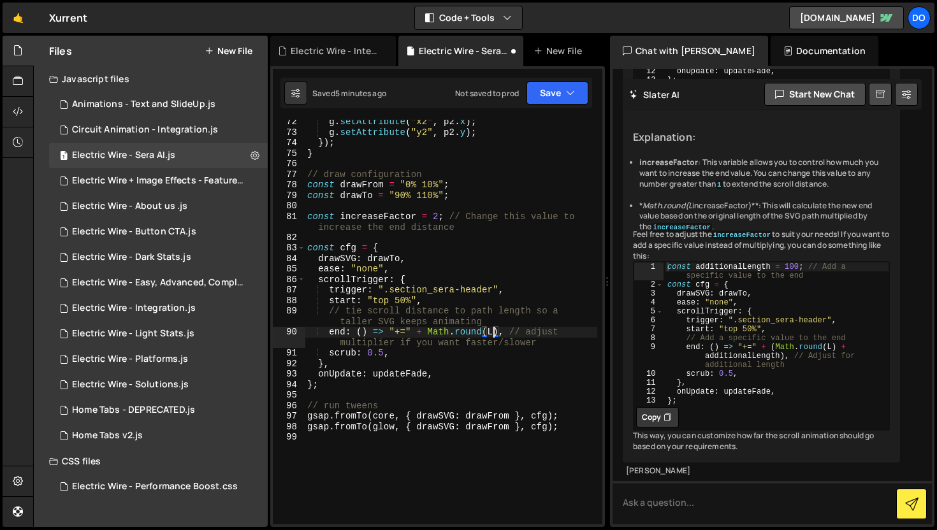
paste textarea "increaseFactor"
click at [496, 335] on div "g . setAttribute ( "x2" , p2 . x ) ; g . setAttribute ( "y2" , p2 . y ) ; }) ; …" at bounding box center [451, 330] width 292 height 426
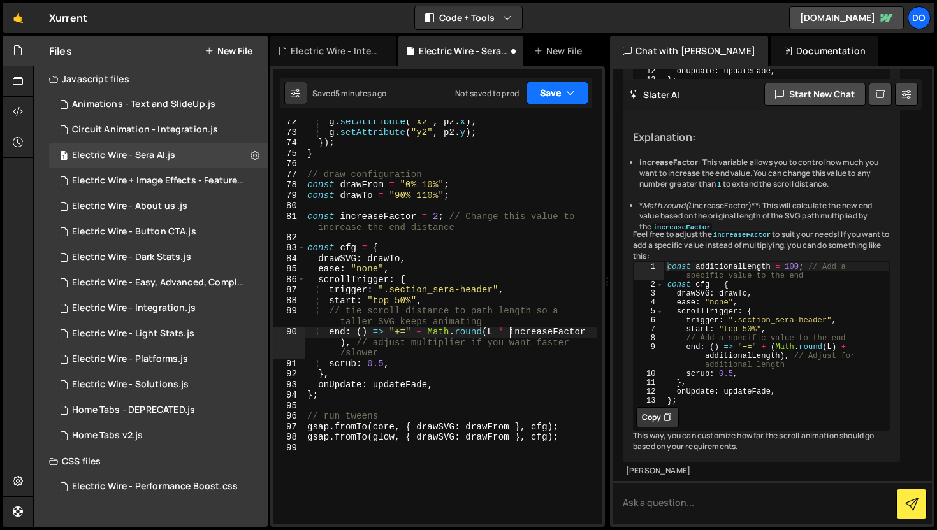
click at [552, 102] on button "Save" at bounding box center [557, 93] width 62 height 23
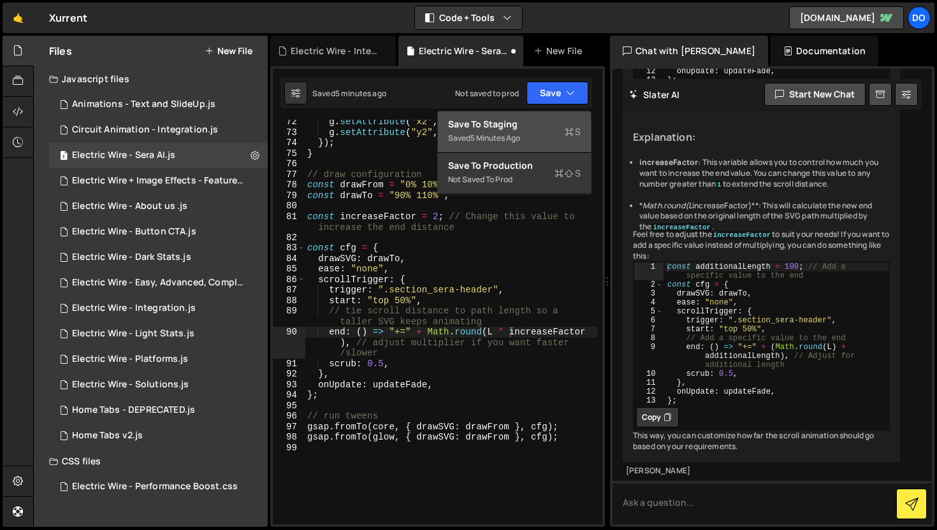
click at [551, 119] on div "Save to Staging S" at bounding box center [514, 124] width 133 height 13
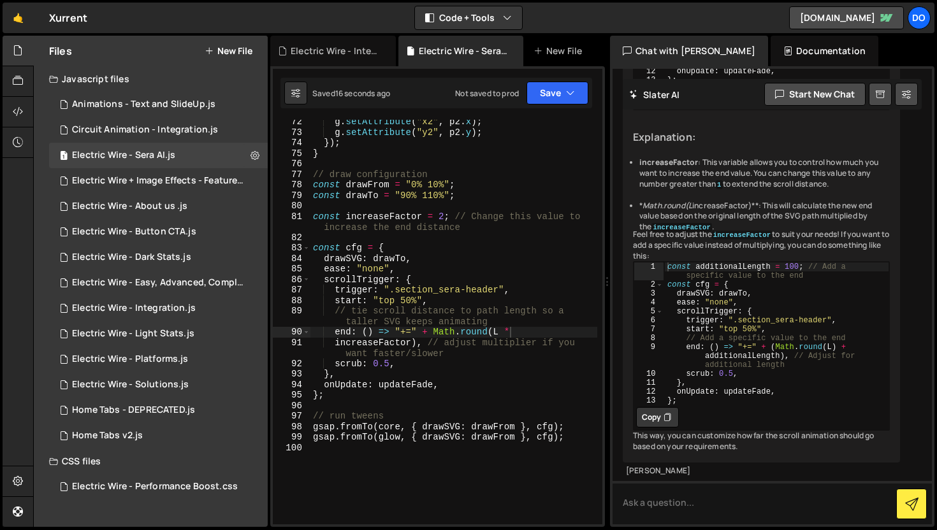
click at [442, 213] on div "g . setAttribute ( "x2" , p2 . x ) ; g . setAttribute ( "y2" , p2 . y ) ; }) ; …" at bounding box center [453, 330] width 287 height 426
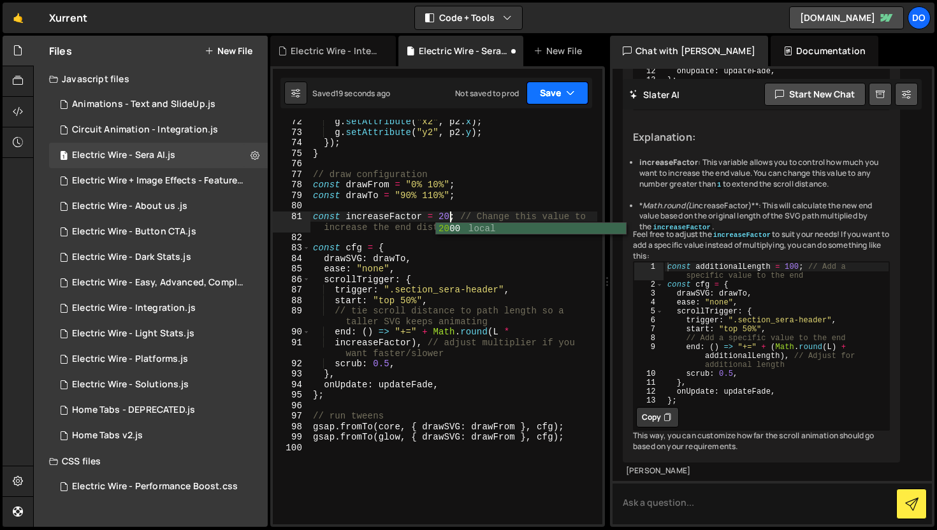
type textarea "const increaseFactor = 20; // Change this value to increase the end distance"
click at [545, 99] on button "Save" at bounding box center [557, 93] width 62 height 23
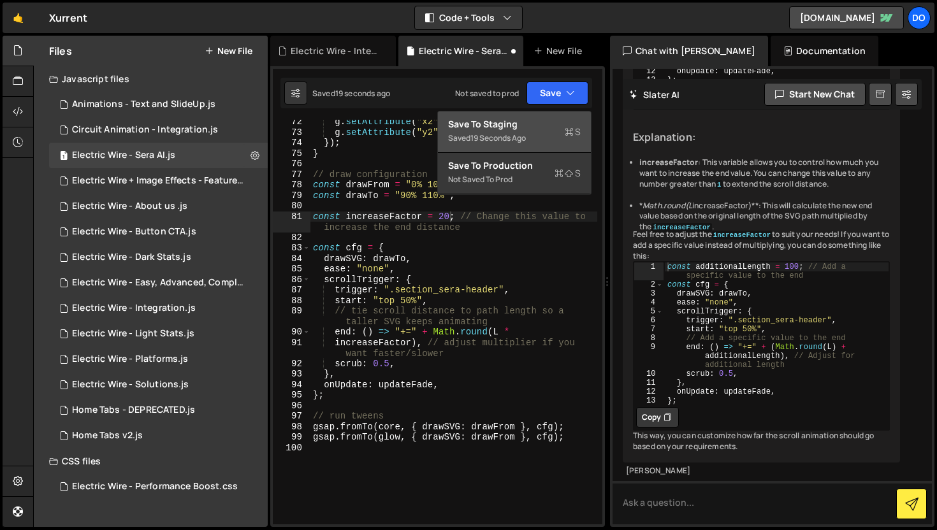
click at [545, 131] on div "Saved 19 seconds ago" at bounding box center [514, 138] width 133 height 15
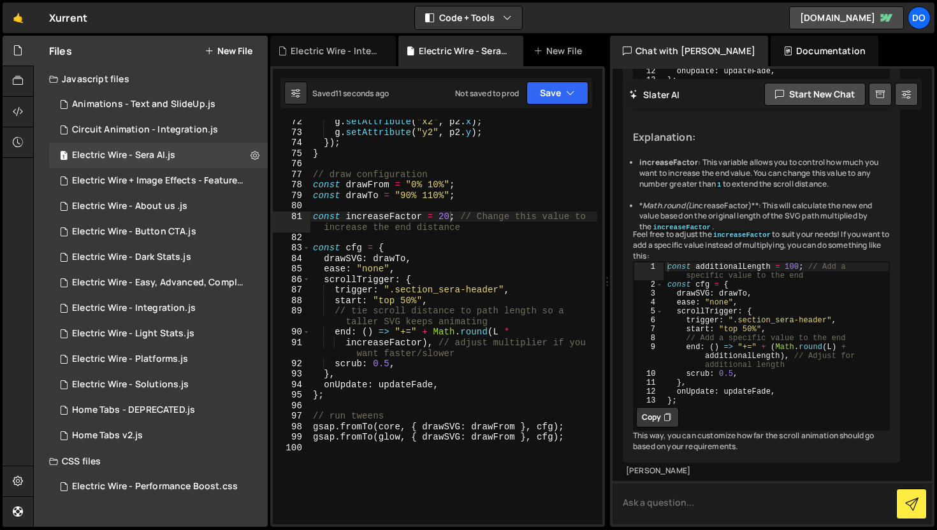
click at [684, 506] on textarea at bounding box center [771, 502] width 319 height 43
type textarea "If I add it is going behind like backword"
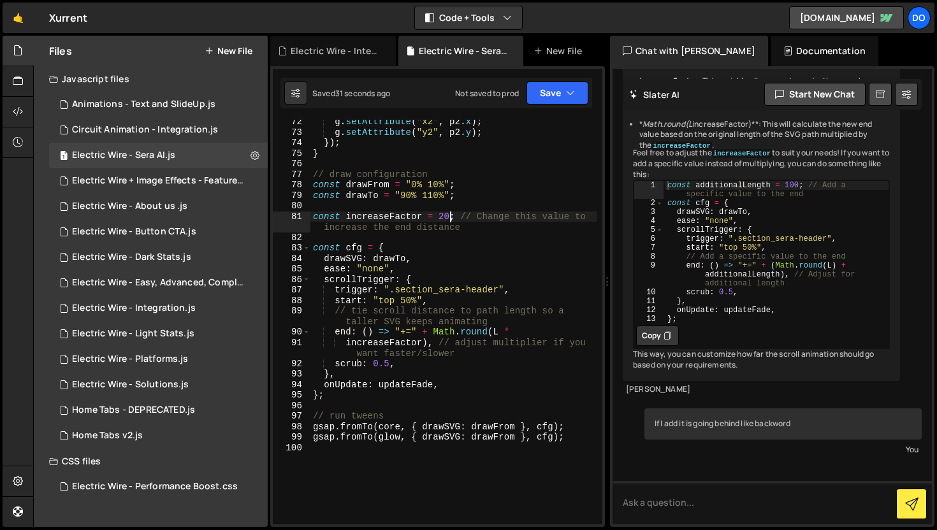
click at [450, 219] on div "g . setAttribute ( "x2" , p2 . x ) ; g . setAttribute ( "y2" , p2 . y ) ; }) ; …" at bounding box center [453, 330] width 287 height 426
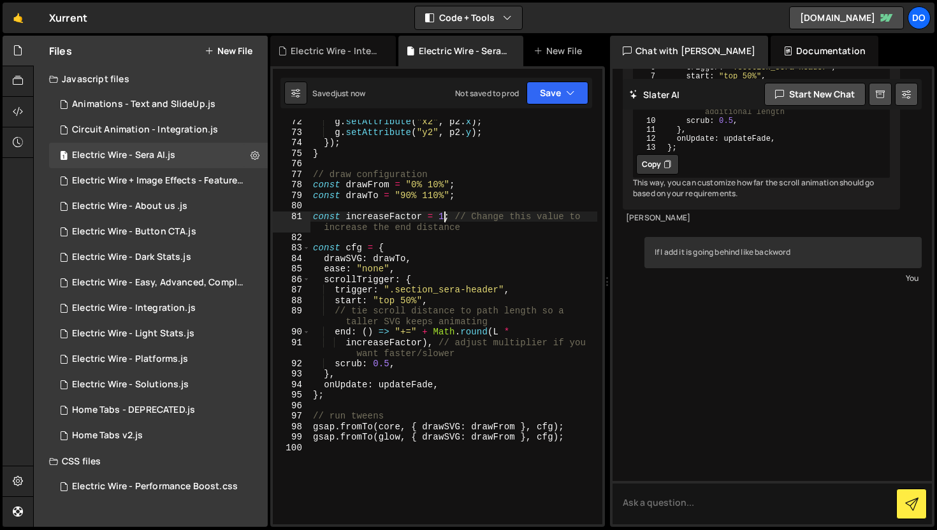
type textarea "const increaseFactor = 1; // Change this value to increase the end distance"
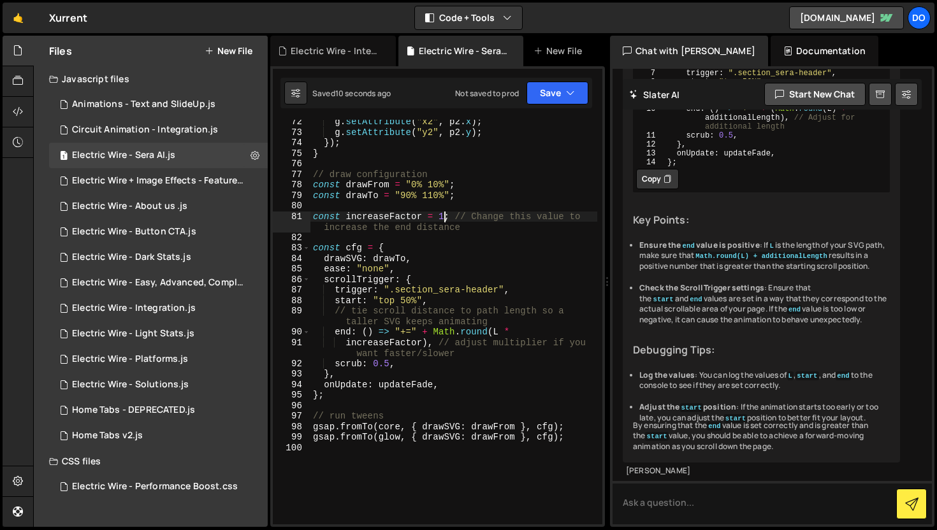
scroll to position [16802, 0]
drag, startPoint x: 668, startPoint y: 212, endPoint x: 818, endPoint y: 236, distance: 151.7
click at [818, 193] on div "const L = 1000 ; // Example length of the SVG path const additionalLength = 500…" at bounding box center [776, 95] width 225 height 196
type textarea "const L = 1000; // Example length of the SVG path const additionalLength = 500;…"
drag, startPoint x: 472, startPoint y: 232, endPoint x: 310, endPoint y: 218, distance: 162.5
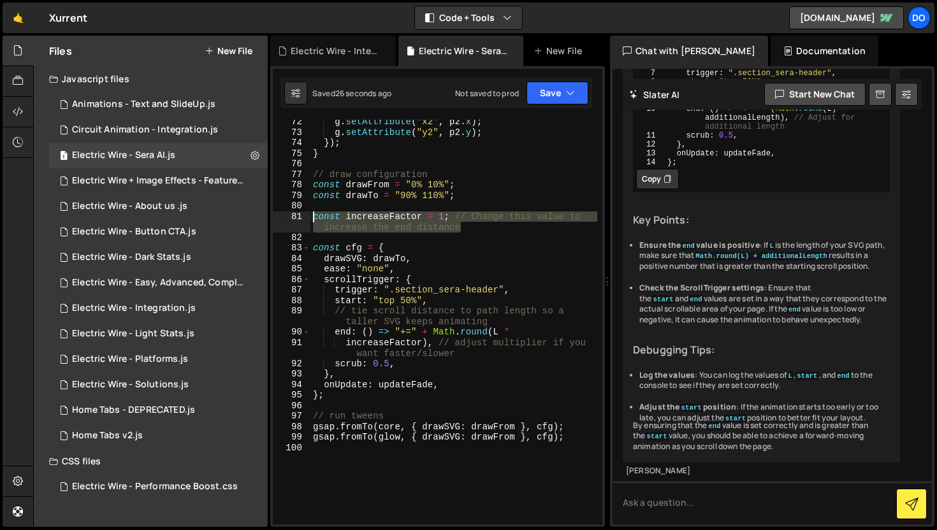
click at [310, 218] on div "const increaseFactor = 1; // Change this value to increase the end distance 72 …" at bounding box center [437, 322] width 329 height 405
paste textarea "additionalLength = 500; // Add a specific value to the end"
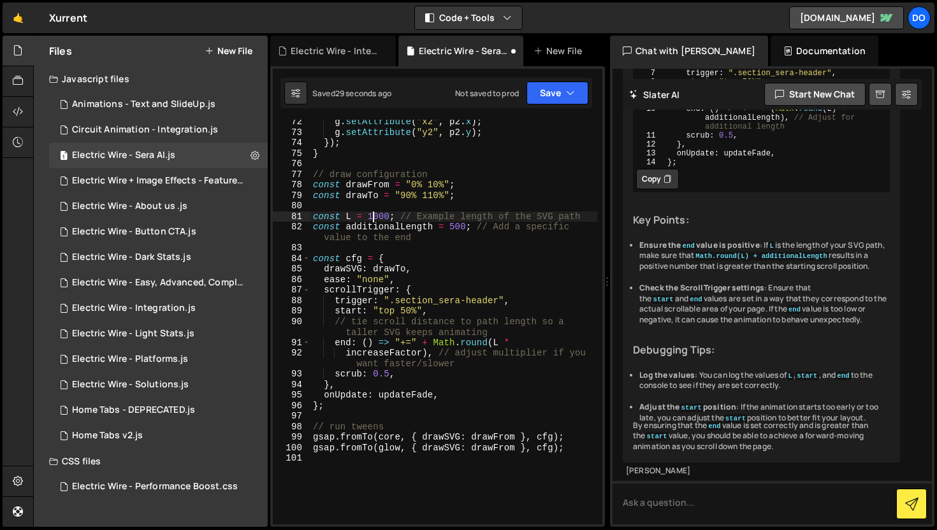
click at [373, 218] on div "g . setAttribute ( "x2" , p2 . x ) ; g . setAttribute ( "y2" , p2 . y ) ; }) ; …" at bounding box center [453, 330] width 287 height 426
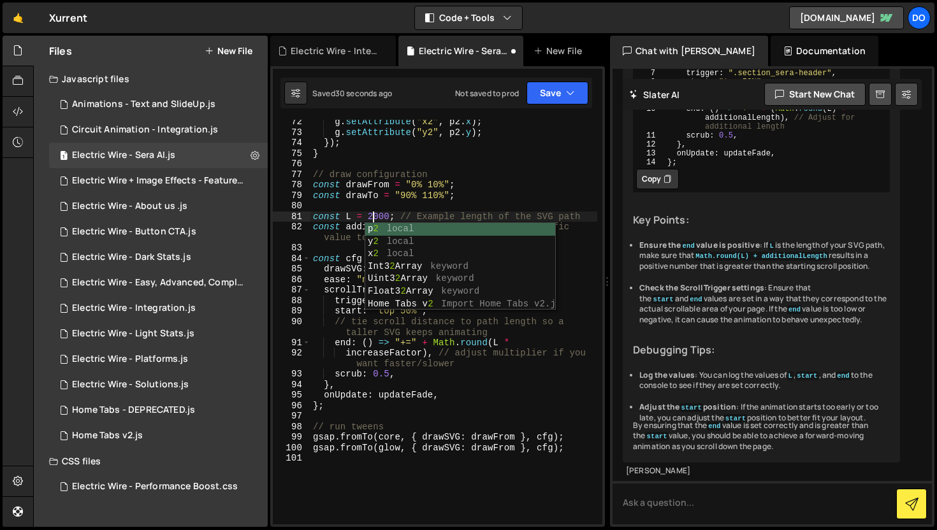
scroll to position [0, 4]
type textarea "const L = 2000; // Example length of the SVG path"
click at [545, 96] on button "Save" at bounding box center [557, 93] width 62 height 23
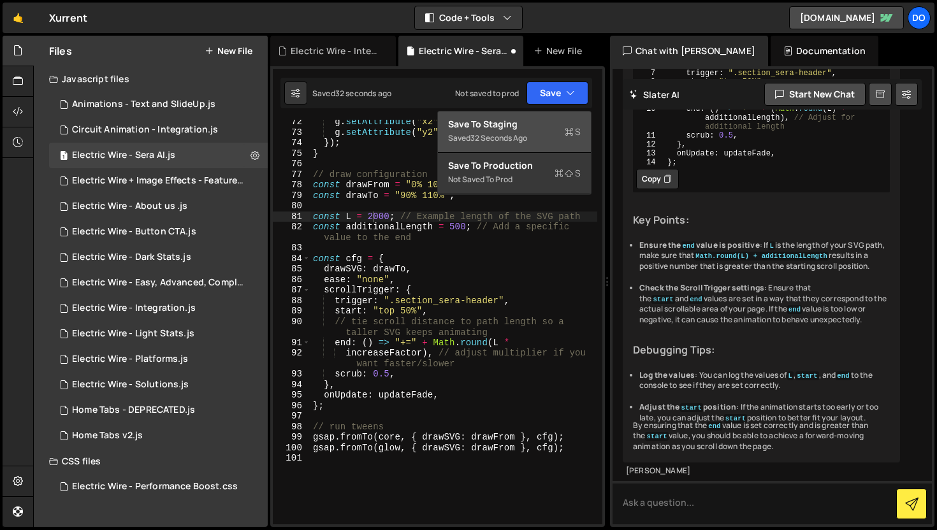
click at [550, 127] on div "Save to Staging S" at bounding box center [514, 124] width 133 height 13
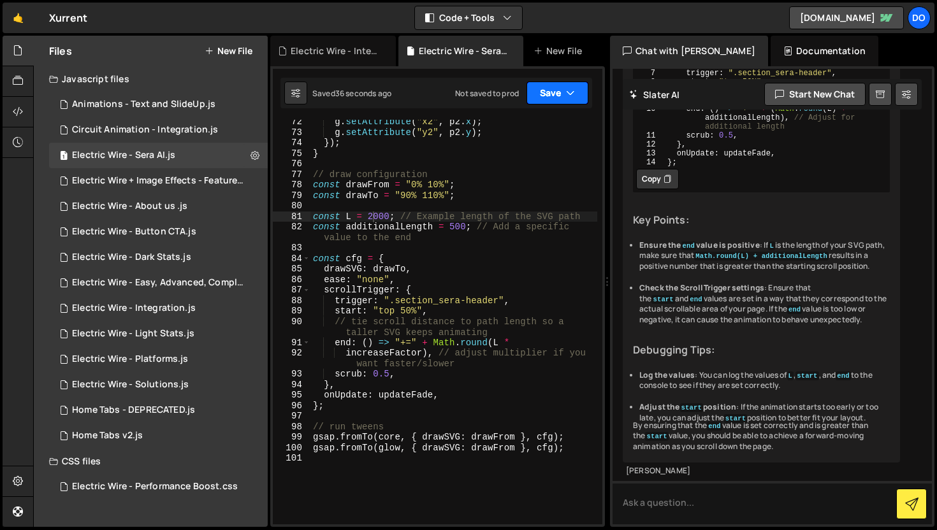
click at [561, 87] on button "Save" at bounding box center [557, 93] width 62 height 23
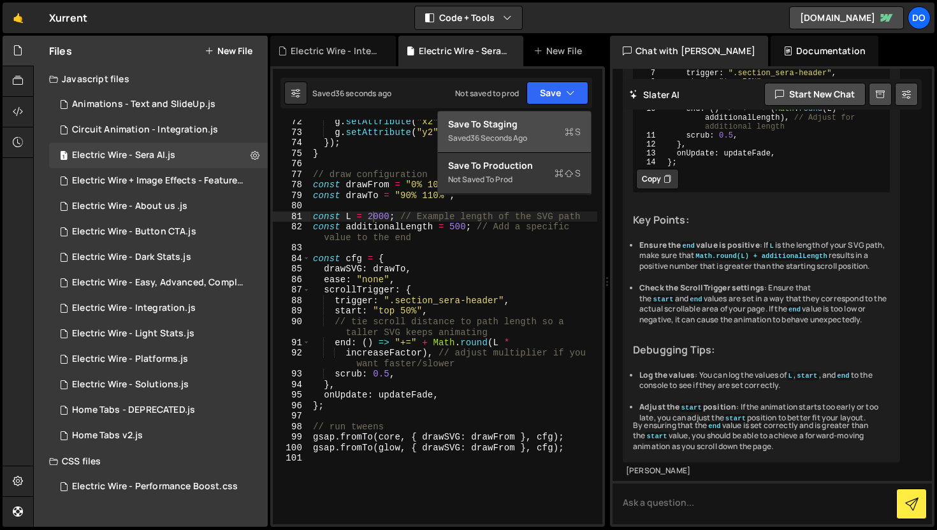
click at [559, 122] on div "Save to Staging S" at bounding box center [514, 124] width 133 height 13
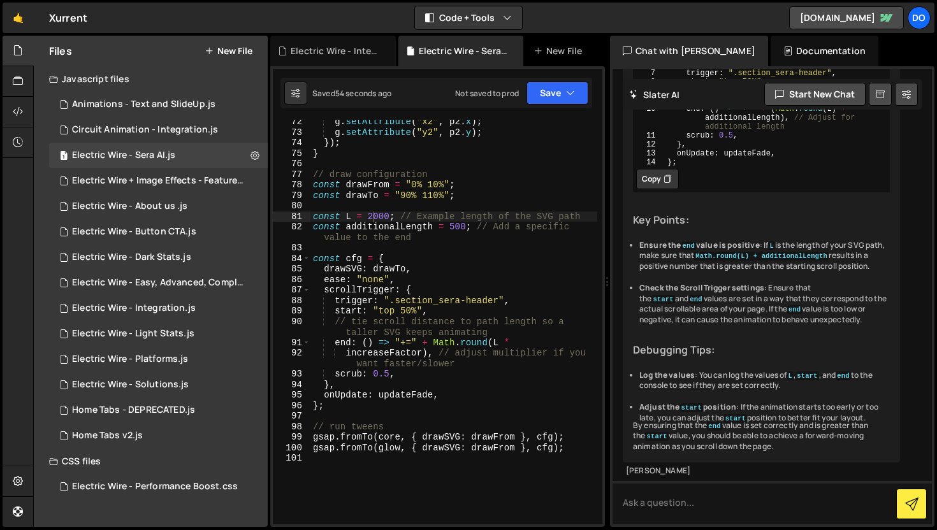
scroll to position [16077, 0]
type textarea "const additionalLength = 100; // Add a specific value to the end"
drag, startPoint x: 806, startPoint y: 306, endPoint x: 654, endPoint y: 310, distance: 151.7
drag, startPoint x: 471, startPoint y: 231, endPoint x: 389, endPoint y: 224, distance: 81.8
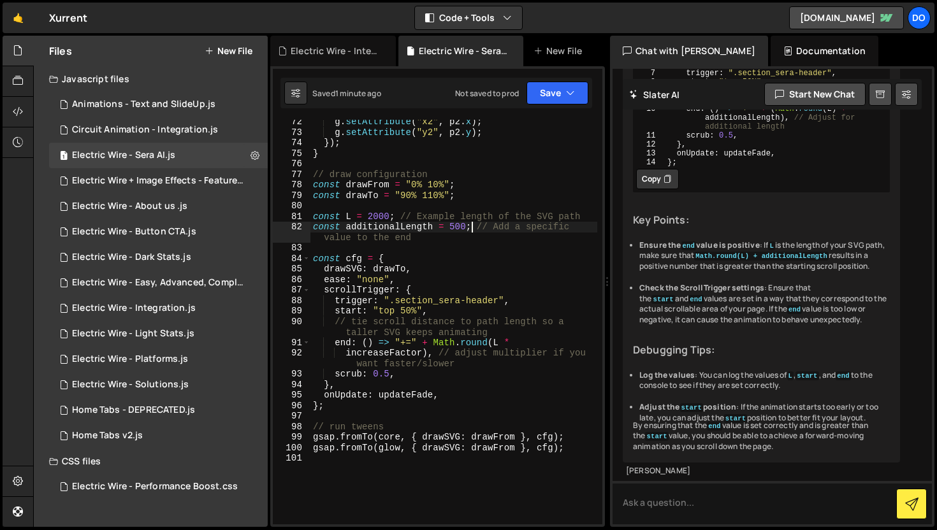
click at [389, 224] on div "g . setAttribute ( "x2" , p2 . x ) ; g . setAttribute ( "y2" , p2 . y ) ; }) ; …" at bounding box center [453, 330] width 287 height 426
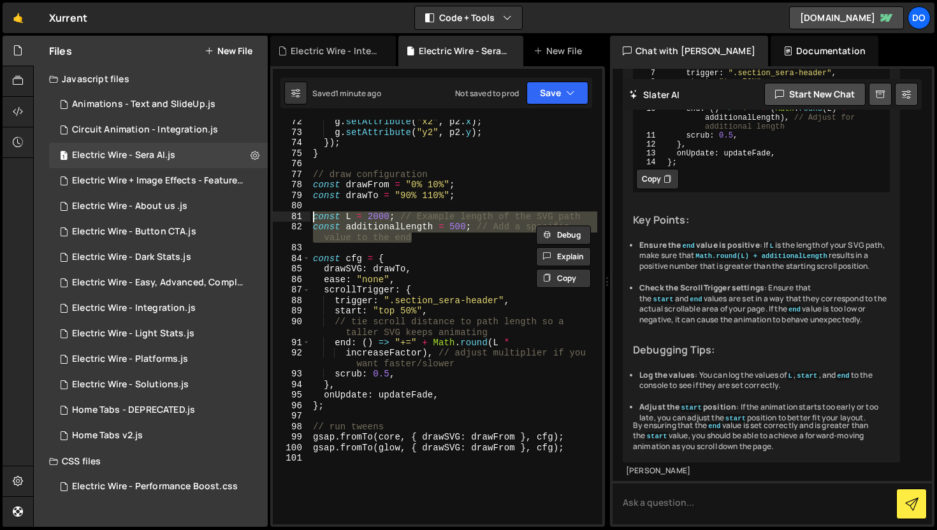
drag, startPoint x: 415, startPoint y: 240, endPoint x: 292, endPoint y: 219, distance: 125.5
click at [292, 219] on div "const additionalLength = 500; // Add a specific value to the end 72 73 74 75 76…" at bounding box center [437, 322] width 329 height 405
drag, startPoint x: 809, startPoint y: 321, endPoint x: 666, endPoint y: 310, distance: 143.7
click at [435, 239] on div "g . setAttribute ( "x2" , p2 . x ) ; g . setAttribute ( "y2" , p2 . y ) ; }) ; …" at bounding box center [453, 322] width 287 height 405
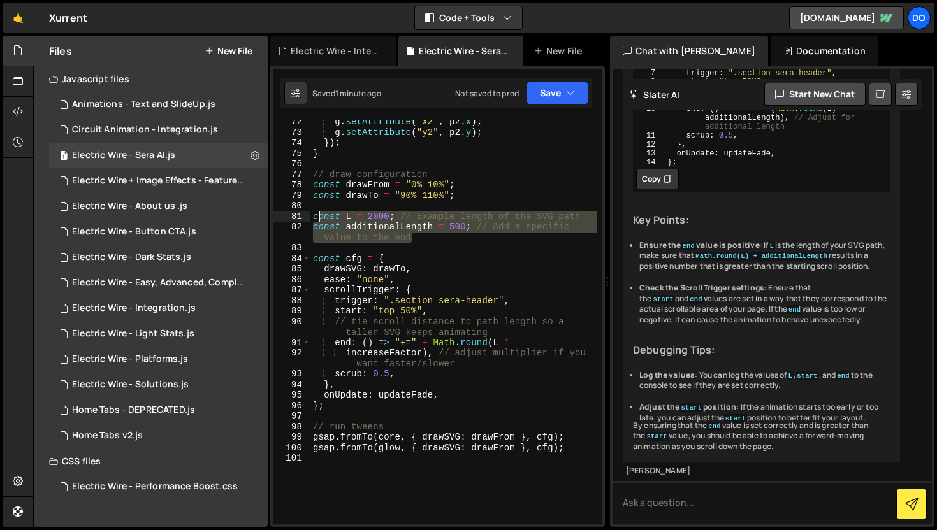
drag, startPoint x: 433, startPoint y: 240, endPoint x: 308, endPoint y: 217, distance: 127.7
click at [308, 217] on div "const additionalLength = 500; // Add a specific value to the end 72 73 74 75 76…" at bounding box center [437, 322] width 329 height 405
paste textarea "additionalLength = 1"
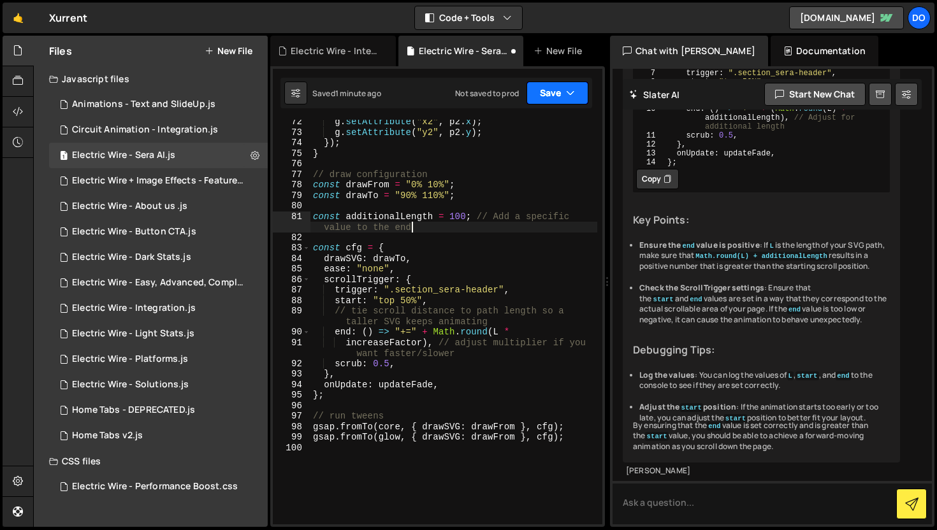
click at [555, 103] on button "Save" at bounding box center [557, 93] width 62 height 23
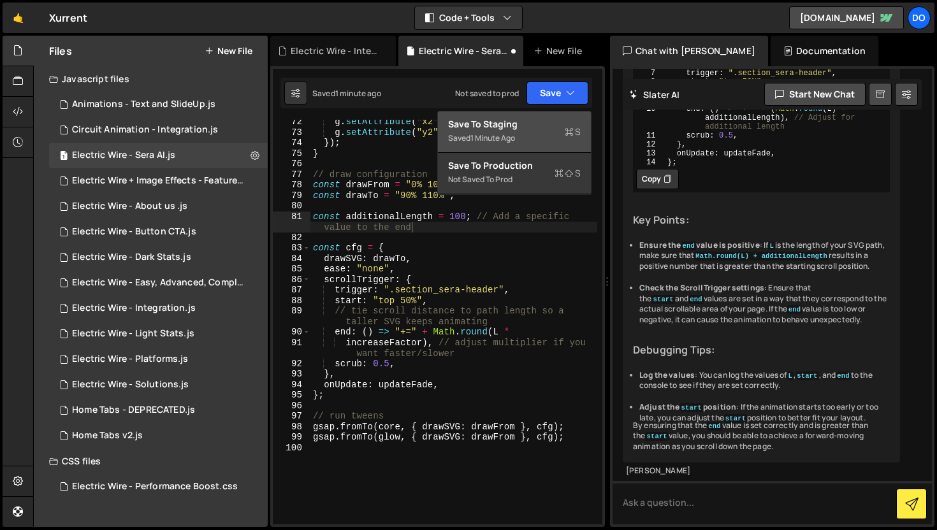
click at [551, 146] on button "Save to Staging S Saved 1 minute ago" at bounding box center [514, 132] width 153 height 41
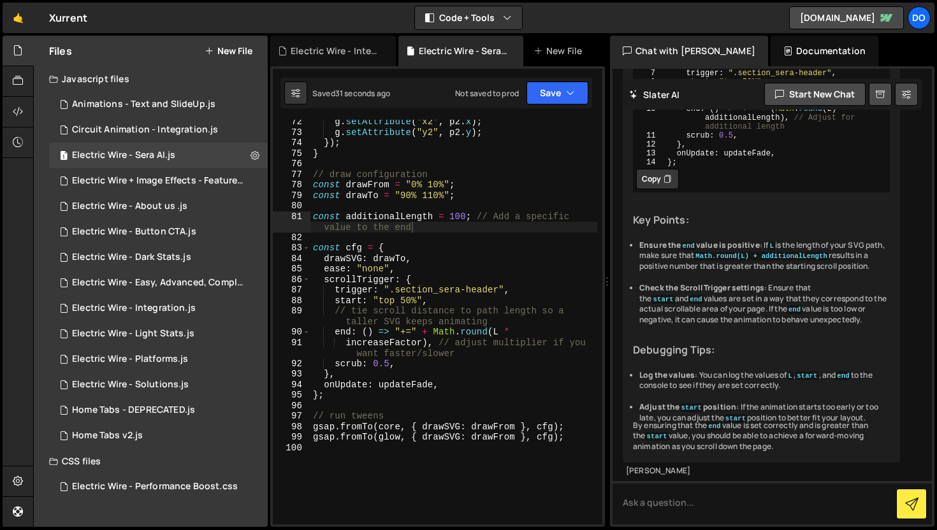
click at [503, 333] on div "g . setAttribute ( "x2" , p2 . x ) ; g . setAttribute ( "y2" , p2 . y ) ; }) ; …" at bounding box center [453, 330] width 287 height 426
click at [501, 333] on div "g . setAttribute ( "x2" , p2 . x ) ; g . setAttribute ( "y2" , p2 . y ) ; }) ; …" at bounding box center [453, 330] width 287 height 426
click at [574, 70] on div "Type cmd + s to save your Javascript file. XXXXXXXXXXXXXXXXXXXXXXXXXXXXXXXXXXXX…" at bounding box center [437, 296] width 335 height 461
click at [575, 79] on div "Saved 43 seconds ago Not saved to prod Upgrade to Edit Save Save to Staging S S…" at bounding box center [436, 93] width 312 height 31
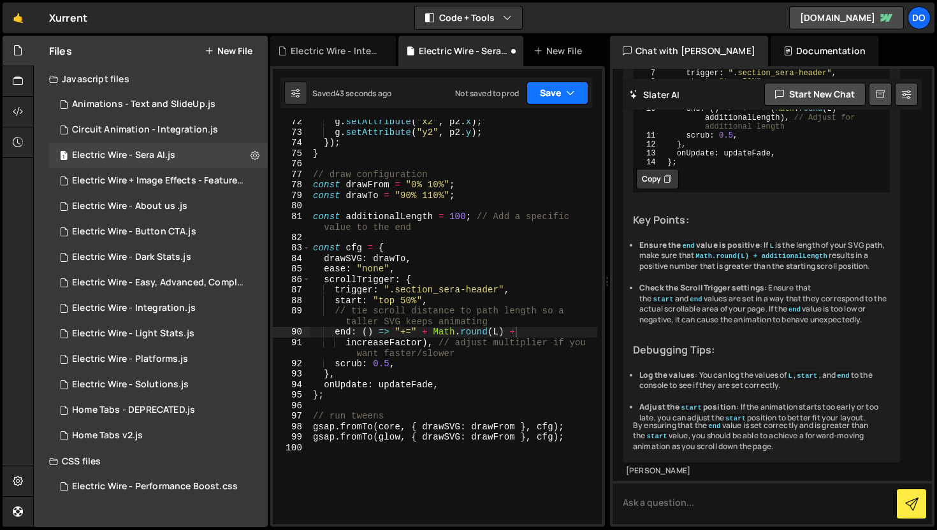
click at [570, 92] on icon "button" at bounding box center [570, 93] width 9 height 13
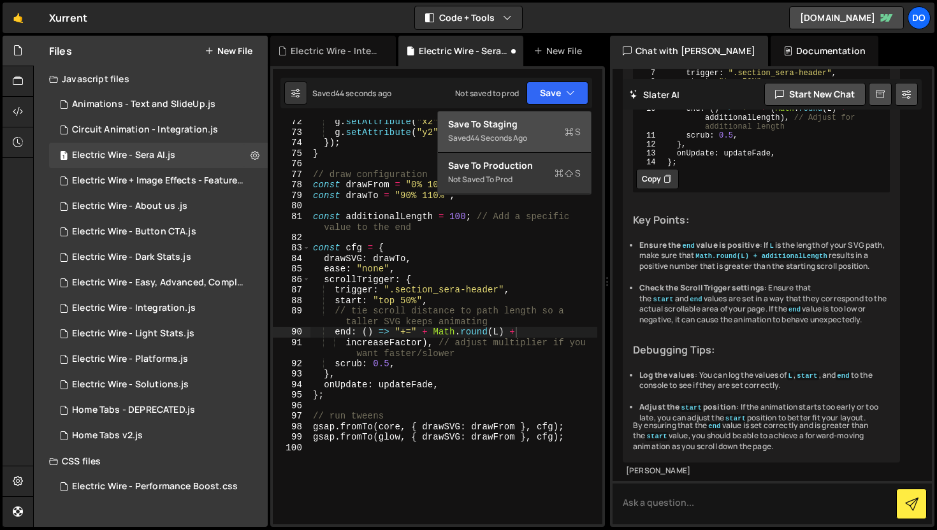
click at [570, 126] on icon at bounding box center [569, 132] width 9 height 13
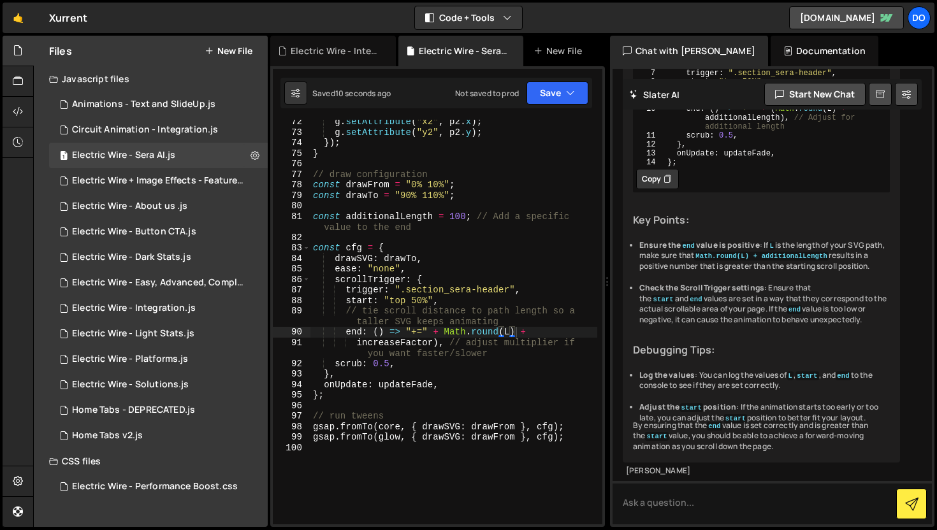
click at [464, 218] on div "g . setAttribute ( "x2" , p2 . x ) ; g . setAttribute ( "y2" , p2 . y ) ; }) ; …" at bounding box center [453, 330] width 287 height 426
type textarea "const additionalLength = 10; // Add a specific value to the end"
click at [548, 101] on button "Save" at bounding box center [557, 93] width 62 height 23
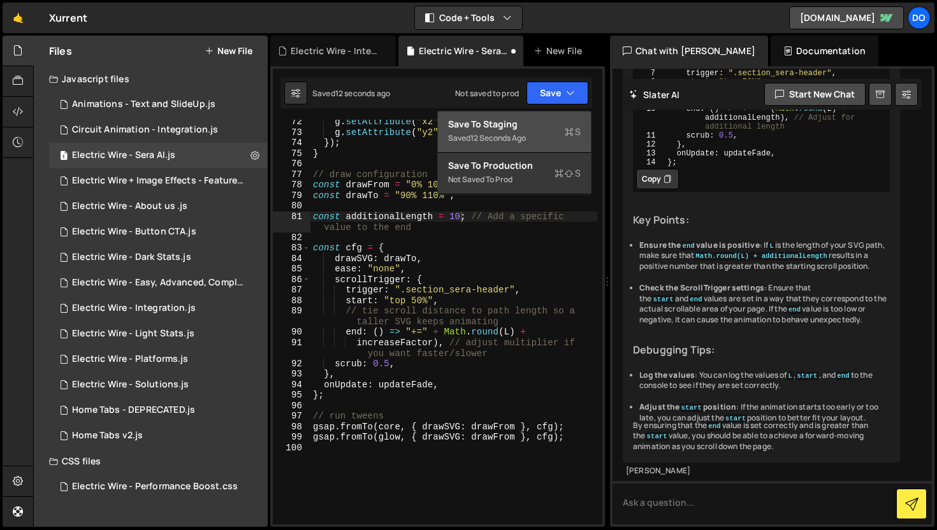
click at [548, 140] on div "Saved 12 seconds ago" at bounding box center [514, 138] width 133 height 15
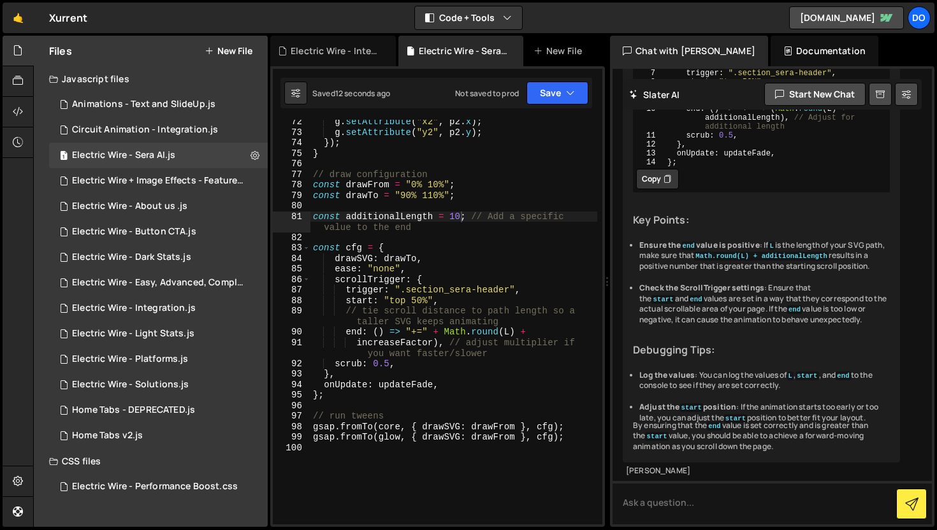
scroll to position [16099, 0]
type textarea "end: () => "+=" + (Math.round(L) + additionalLength), // Adjust for additional …"
drag, startPoint x: 781, startPoint y: 375, endPoint x: 700, endPoint y: 373, distance: 80.9
drag, startPoint x: 429, startPoint y: 345, endPoint x: 357, endPoint y: 344, distance: 71.4
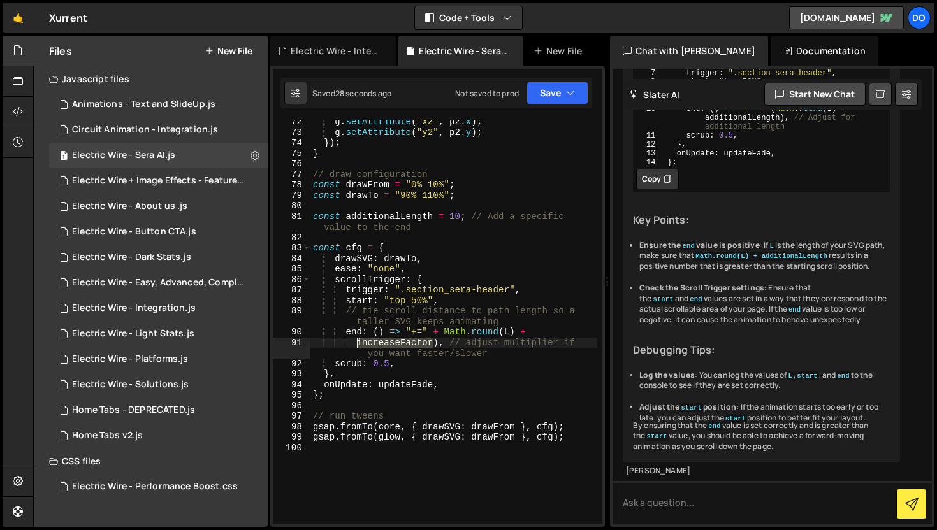
click at [357, 344] on div "g . setAttribute ( "x2" , p2 . x ) ; g . setAttribute ( "y2" , p2 . y ) ; }) ; …" at bounding box center [453, 330] width 287 height 426
paste textarea "additionalLength"
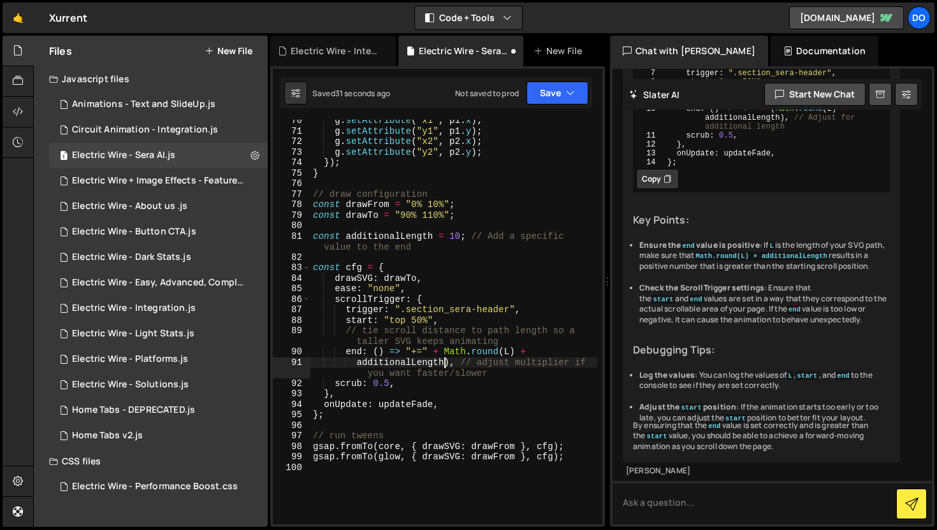
scroll to position [854, 0]
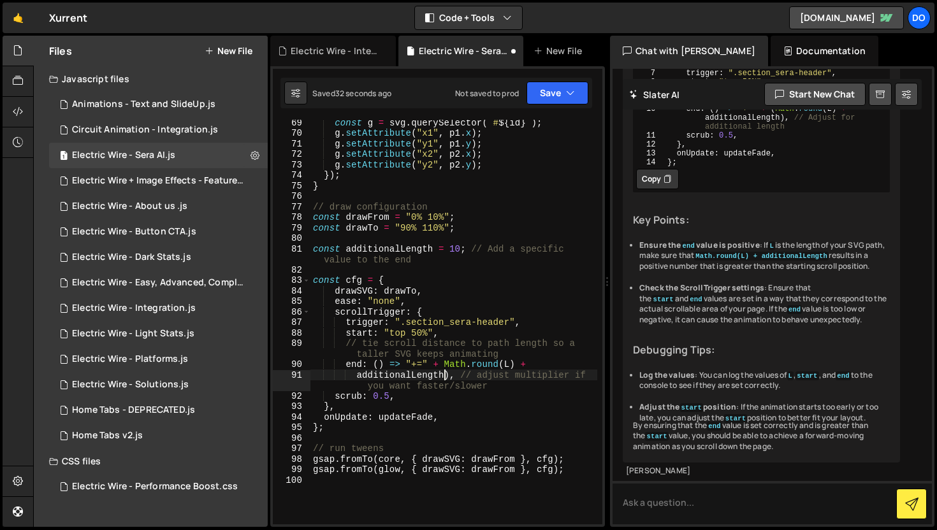
click at [456, 249] on div "const g = svg . querySelector ( ` # ${ id } ` ) ; g . setAttribute ( "x1" , p1 …" at bounding box center [453, 330] width 287 height 426
click at [552, 78] on div "Saved 34 seconds ago Not saved to prod Upgrade to Edit Save Save to Staging S S…" at bounding box center [436, 93] width 312 height 31
click at [551, 90] on button "Save" at bounding box center [557, 93] width 62 height 23
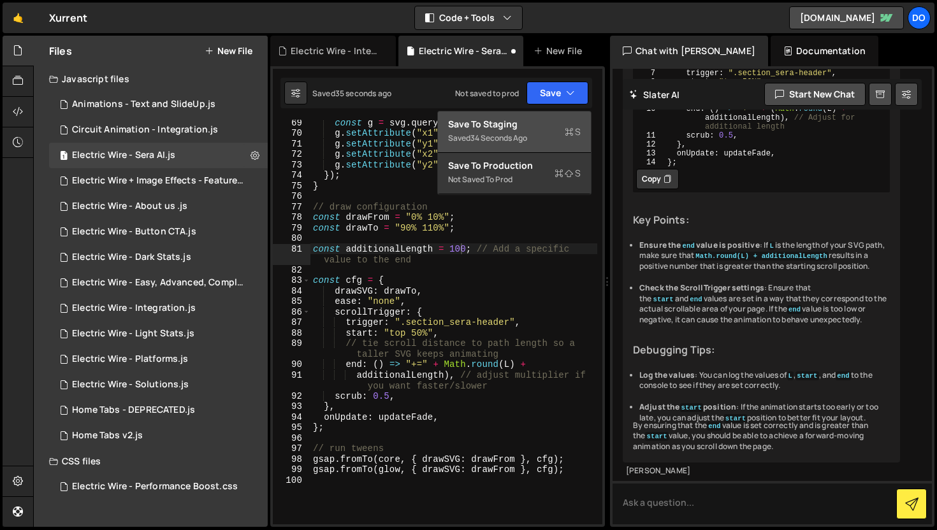
click at [552, 131] on div "Saved 34 seconds ago" at bounding box center [514, 138] width 133 height 15
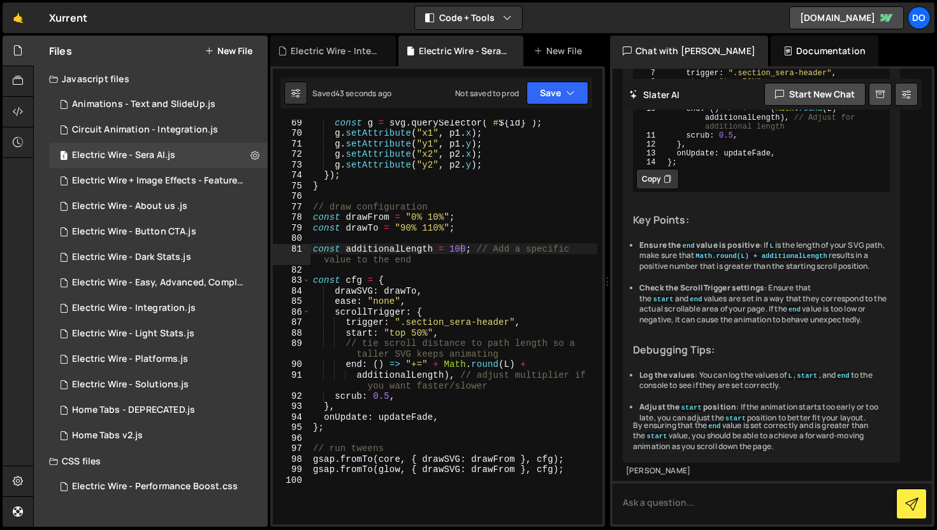
scroll to position [16222, 0]
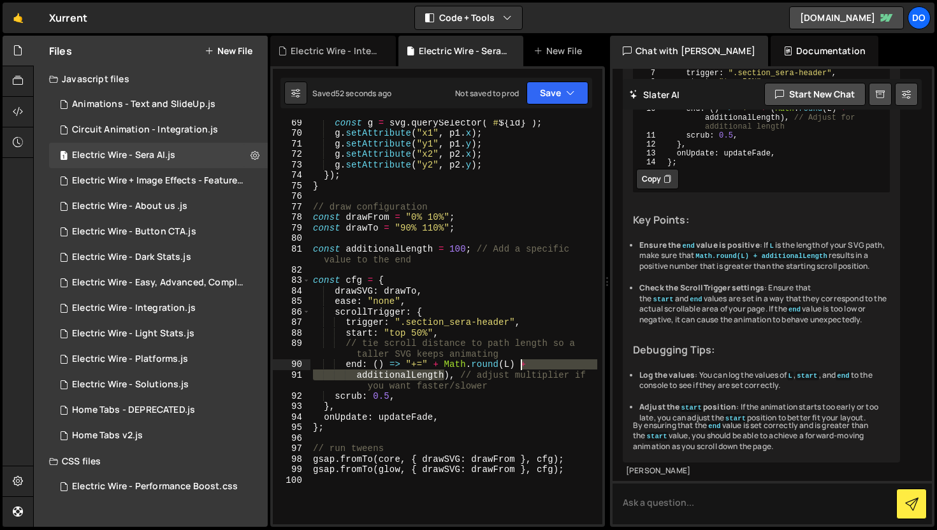
drag, startPoint x: 445, startPoint y: 376, endPoint x: 520, endPoint y: 366, distance: 75.9
click at [520, 366] on div "const g = svg . querySelector ( ` # ${ id } ` ) ; g . setAttribute ( "x1" , p1 …" at bounding box center [453, 330] width 287 height 426
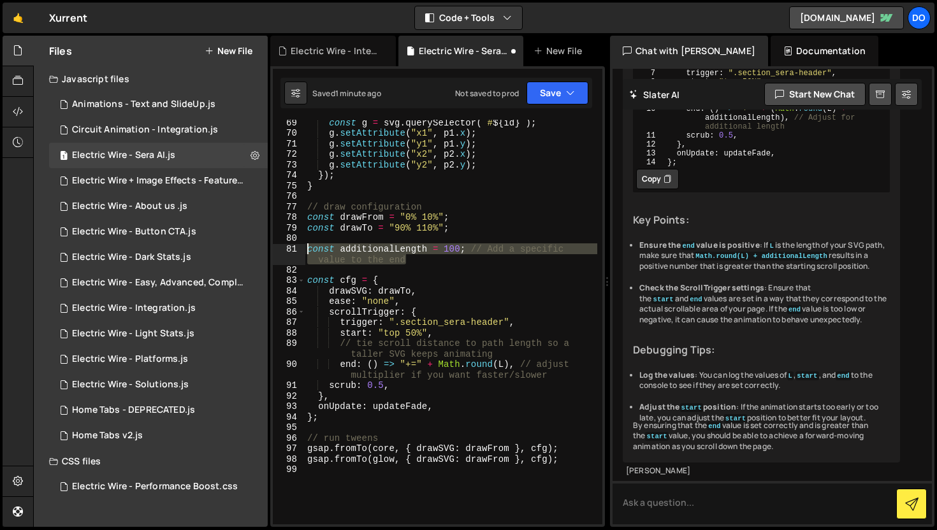
drag, startPoint x: 409, startPoint y: 260, endPoint x: 302, endPoint y: 247, distance: 107.9
click at [302, 247] on div "end: () => "+=" + Math.round(L), // adjust multiplier if you want faster/slower…" at bounding box center [437, 322] width 329 height 405
type textarea "const additionalLength = 100; // Add a specific value to the end"
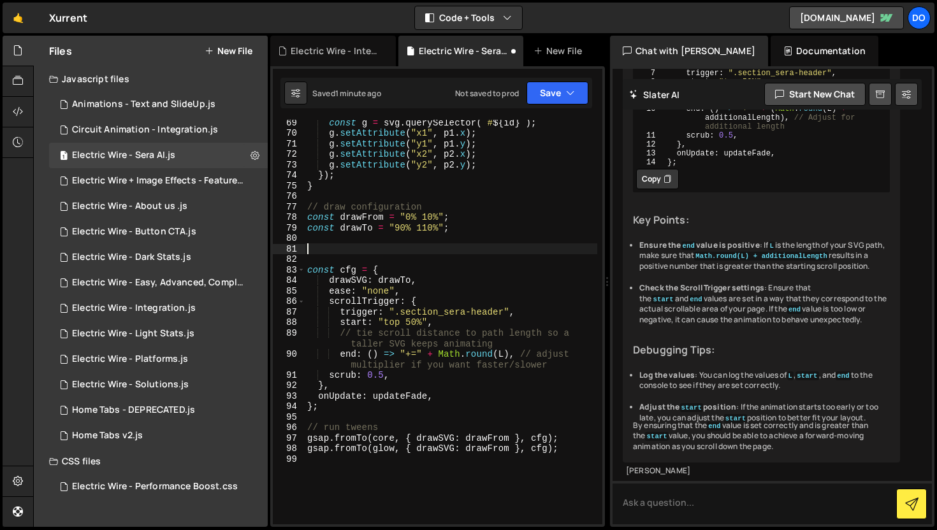
scroll to position [0, 0]
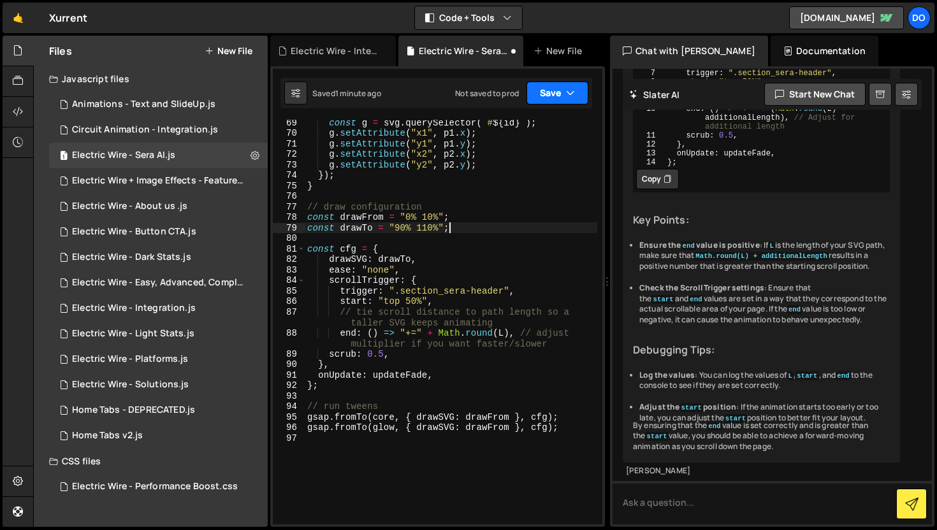
click at [551, 97] on button "Save" at bounding box center [557, 93] width 62 height 23
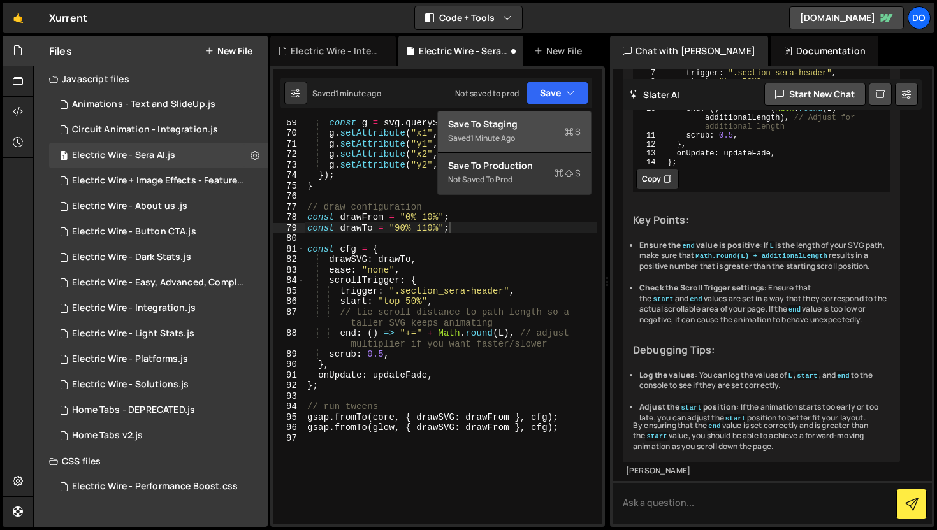
click at [544, 126] on div "Save to Staging S" at bounding box center [514, 124] width 133 height 13
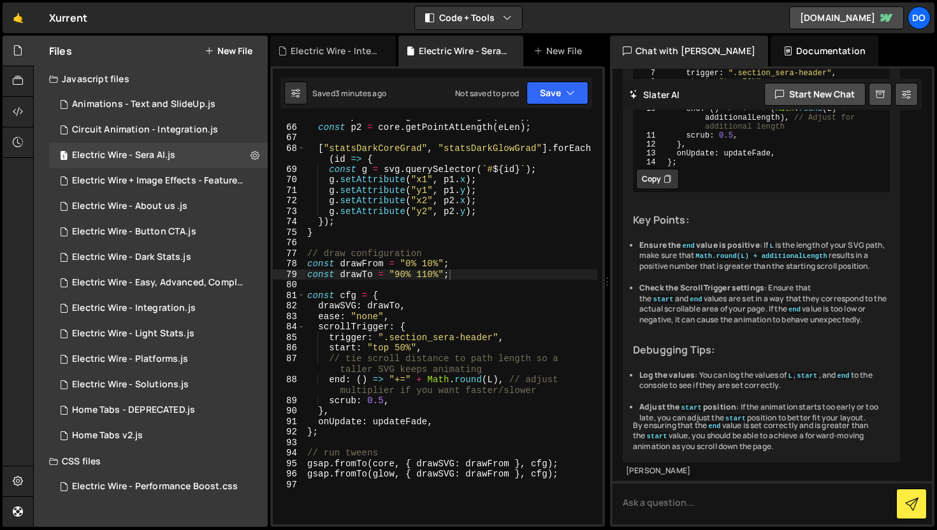
scroll to position [807, 0]
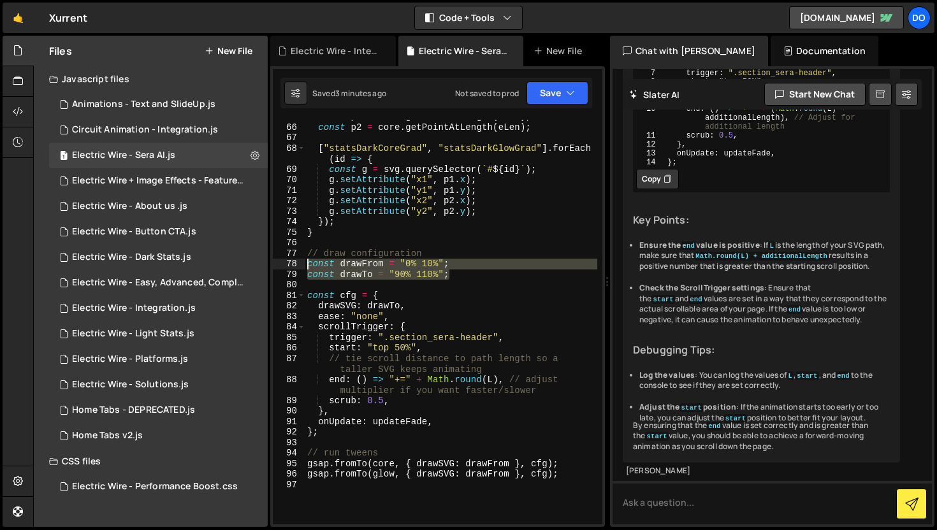
drag, startPoint x: 450, startPoint y: 275, endPoint x: 286, endPoint y: 266, distance: 164.0
click at [286, 266] on div "const drawTo = "90% 110%"; 65 66 67 68 69 70 71 72 73 74 75 76 77 78 79 80 81 8…" at bounding box center [437, 322] width 329 height 405
click at [574, 298] on button "Explain" at bounding box center [563, 293] width 55 height 19
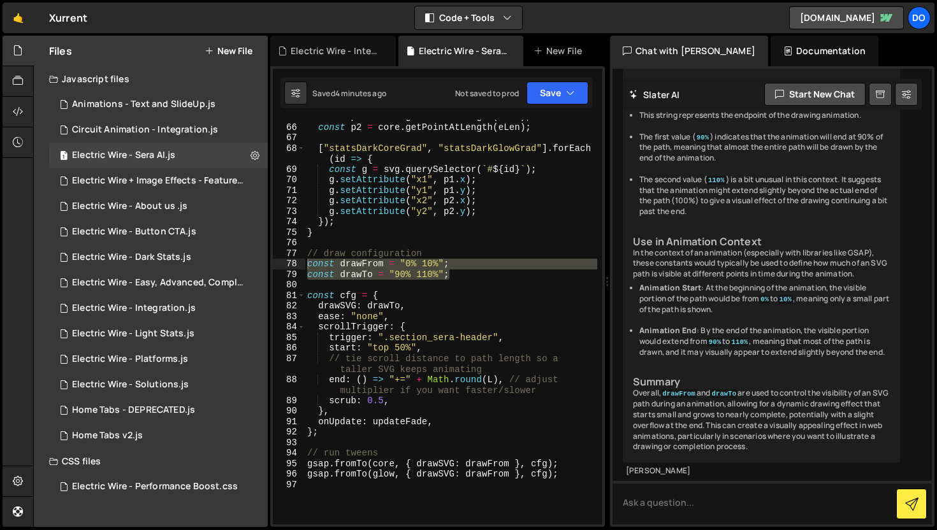
scroll to position [17526, 0]
click at [416, 274] on div "const p1 = core . getPointAtLength ( sLen ) ; const p2 = core . getPointAtLengt…" at bounding box center [451, 322] width 292 height 405
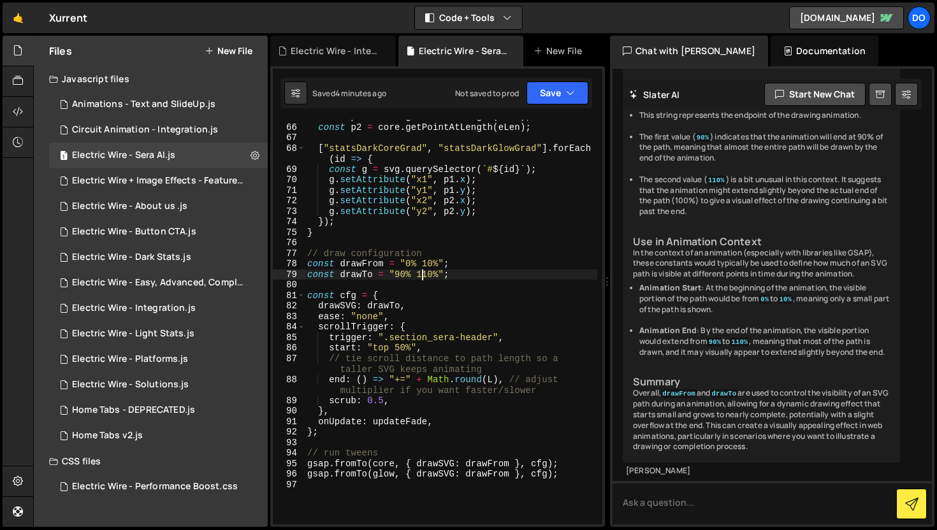
click at [423, 274] on div "const p1 = core . getPointAtLength ( sLen ) ; const p2 = core . getPointAtLengt…" at bounding box center [451, 325] width 292 height 426
click at [426, 277] on div "const p1 = core . getPointAtLength ( sLen ) ; const p2 = core . getPointAtLengt…" at bounding box center [451, 325] width 292 height 426
click at [557, 88] on button "Save" at bounding box center [557, 93] width 62 height 23
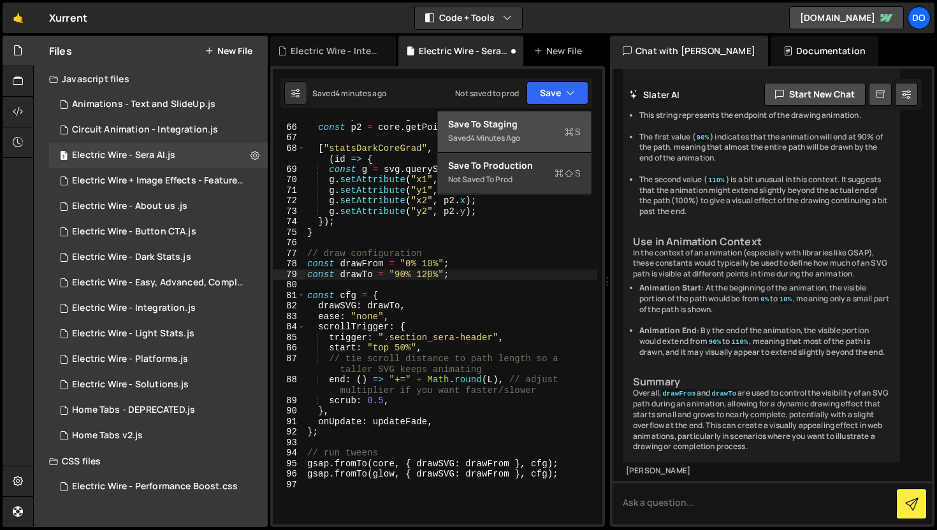
click at [554, 129] on div "Save to Staging S" at bounding box center [514, 124] width 133 height 13
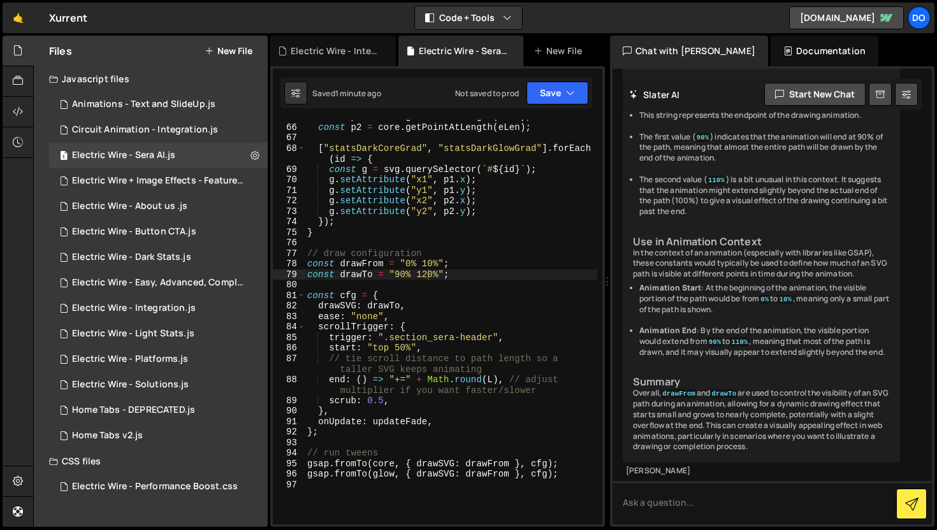
click at [424, 272] on div "const p1 = core . getPointAtLength ( sLen ) ; const p2 = core . getPointAtLengt…" at bounding box center [451, 325] width 292 height 426
click at [426, 274] on div "const p1 = core . getPointAtLength ( sLen ) ; const p2 = core . getPointAtLengt…" at bounding box center [451, 325] width 292 height 426
type textarea "const drawTo = "90% 100%";"
click at [565, 96] on button "Save" at bounding box center [557, 93] width 62 height 23
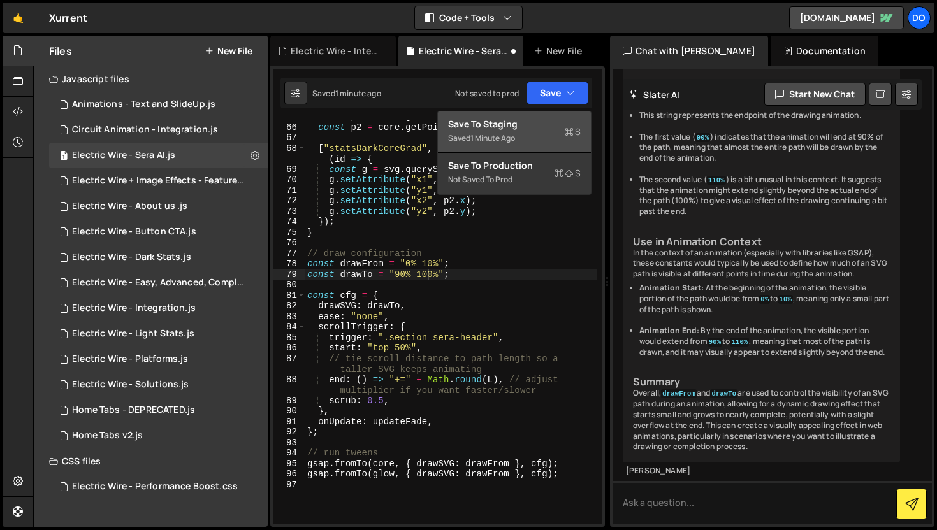
click at [554, 124] on div "Save to Staging S" at bounding box center [514, 124] width 133 height 13
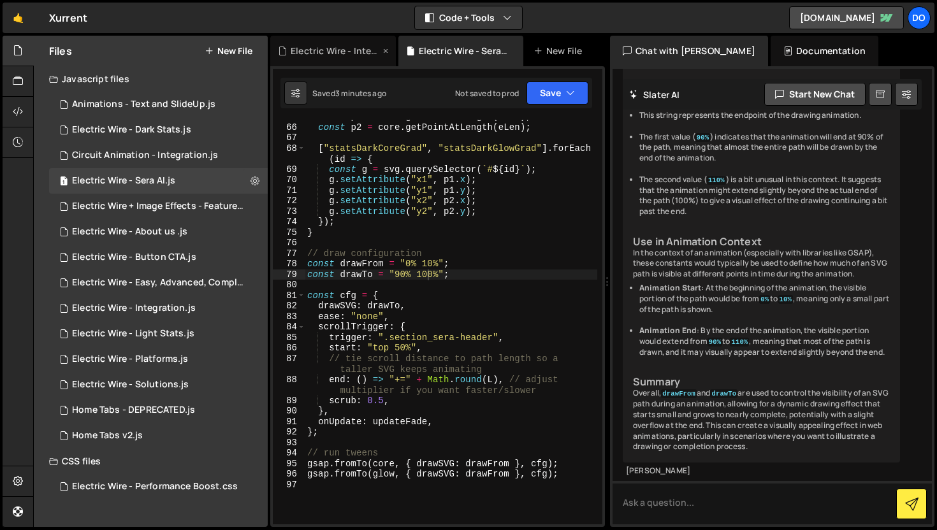
click at [393, 59] on div "Electric Wire - Integration.js" at bounding box center [333, 51] width 126 height 31
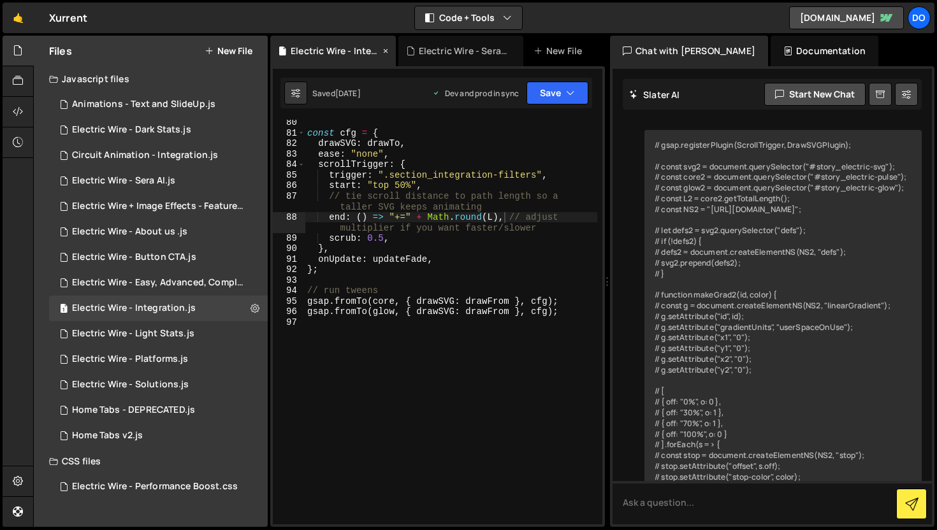
scroll to position [12080, 0]
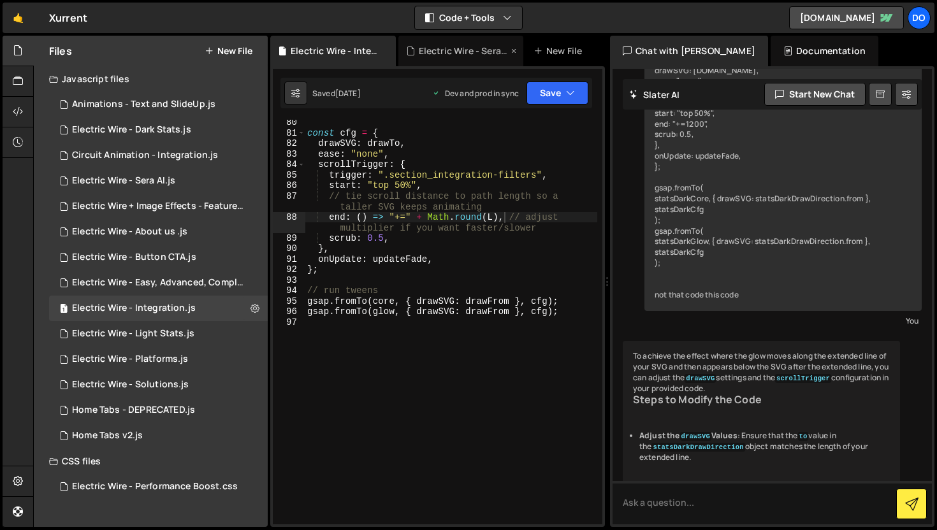
click at [481, 47] on div "Electric Wire - Sera AI.js" at bounding box center [463, 51] width 89 height 13
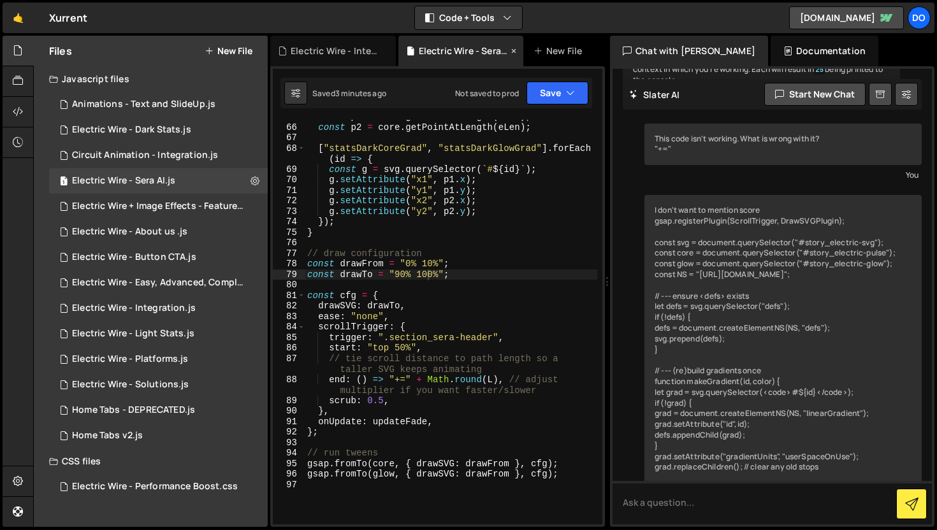
scroll to position [13915, 0]
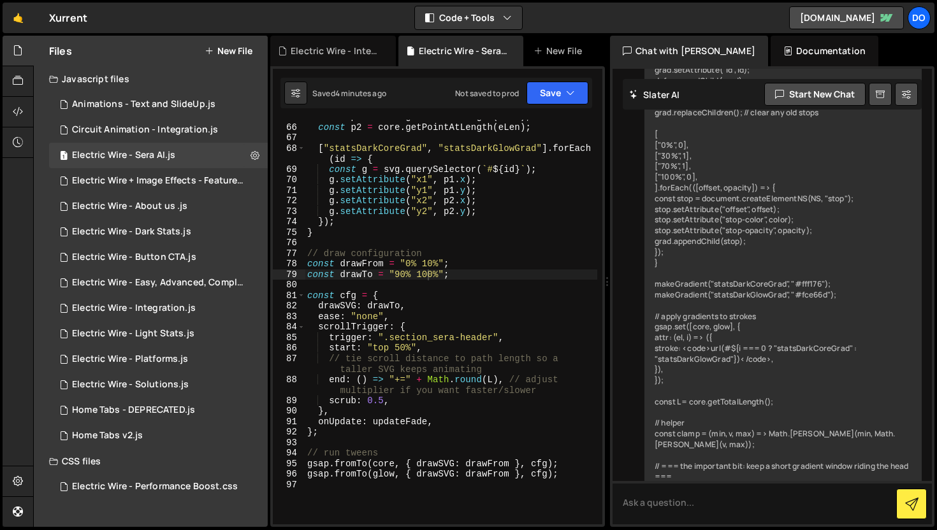
click at [165, 241] on div "4 Electric Wire - Dark Stats.js 0" at bounding box center [158, 231] width 219 height 25
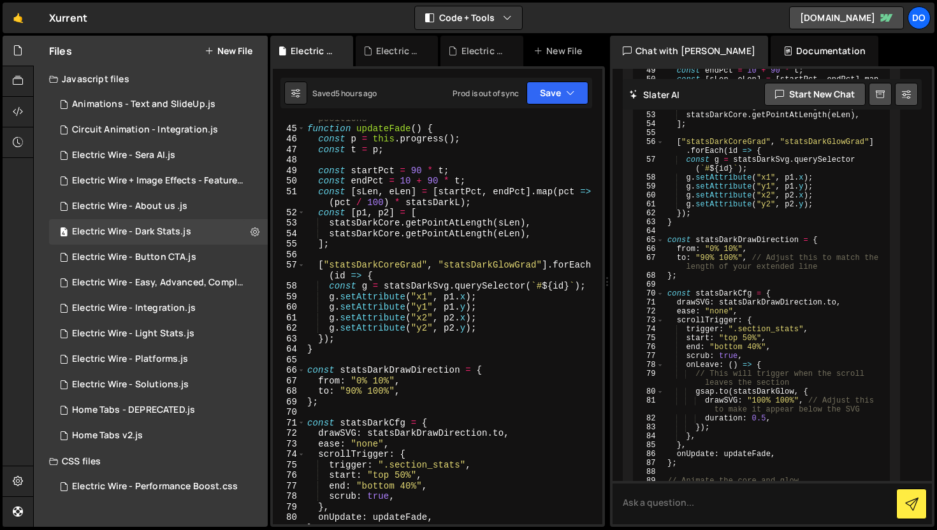
scroll to position [428, 0]
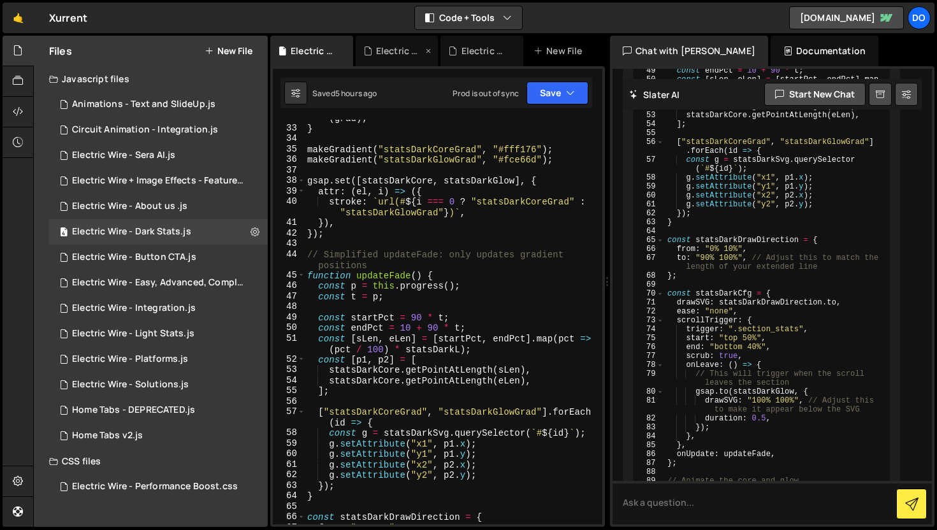
click at [395, 45] on div "Electric Wire - Integration.js" at bounding box center [399, 51] width 47 height 13
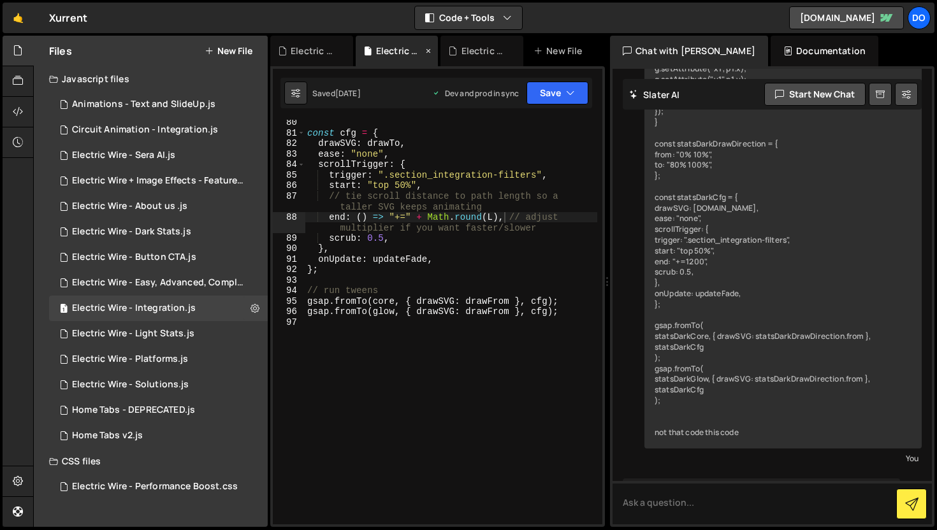
scroll to position [12080, 0]
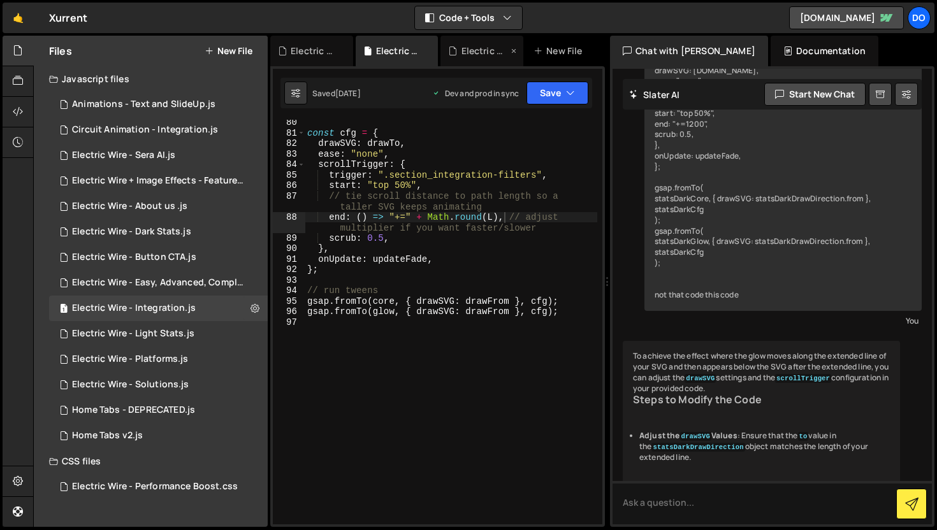
click at [462, 55] on div "Electric Wire - Sera AI.js" at bounding box center [484, 51] width 47 height 13
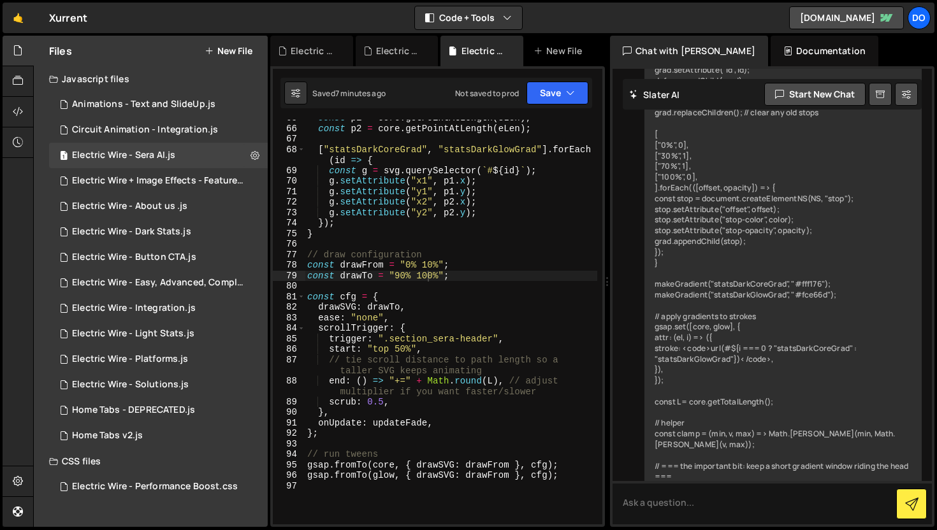
scroll to position [807, 0]
click at [420, 380] on div "const p1 = core . getPointAtLength ( sLen ) ; const p2 = core . getPointAtLengt…" at bounding box center [451, 325] width 292 height 426
click at [442, 382] on div "const p1 = core . getPointAtLength ( sLen ) ; const p2 = core . getPointAtLengt…" at bounding box center [451, 325] width 292 height 426
click at [475, 384] on div "const p1 = core . getPointAtLength ( sLen ) ; const p2 = core . getPointAtLengt…" at bounding box center [451, 325] width 292 height 426
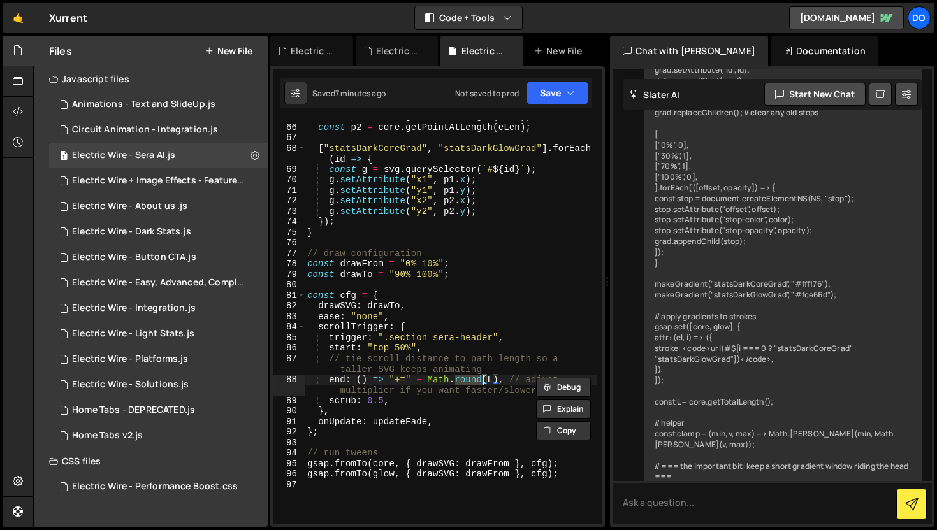
click at [489, 381] on div "const p1 = core . getPointAtLength ( sLen ) ; const p2 = core . getPointAtLengt…" at bounding box center [451, 325] width 292 height 426
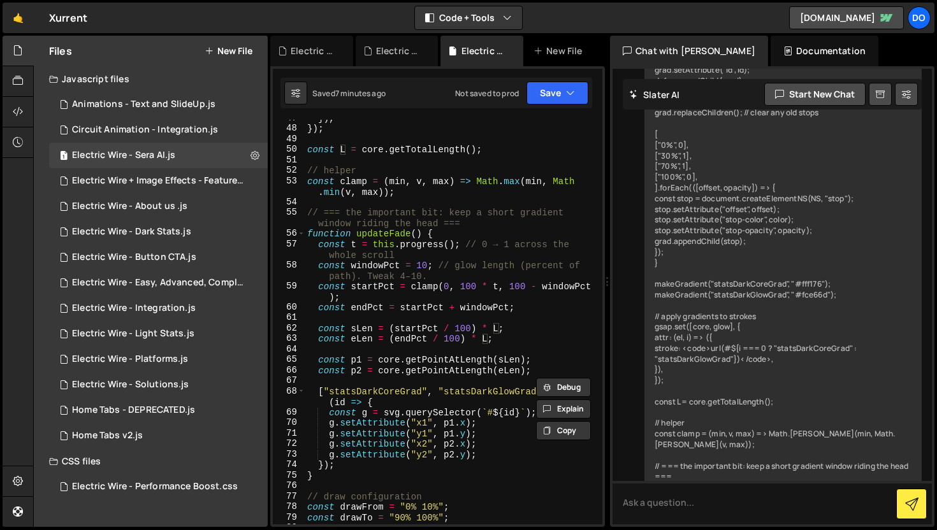
scroll to position [590, 0]
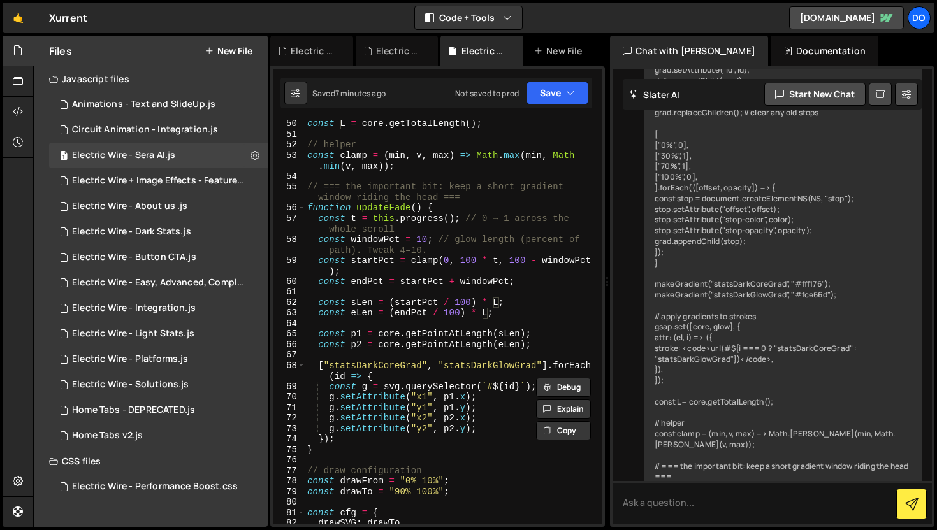
click at [484, 313] on div "const L = core . getTotalLength ( ) ; // helper const clamp = ( min , v , max )…" at bounding box center [451, 332] width 292 height 426
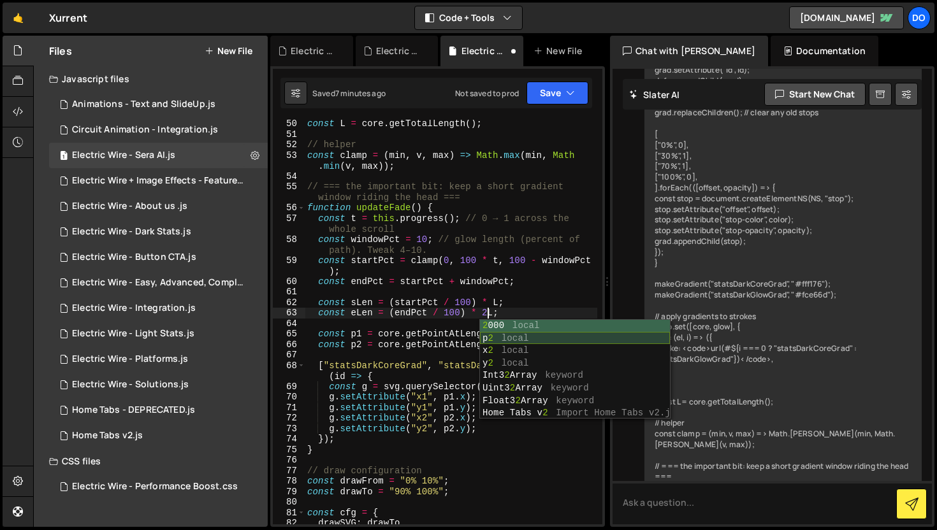
scroll to position [0, 12]
click at [559, 90] on button "Save" at bounding box center [557, 93] width 62 height 23
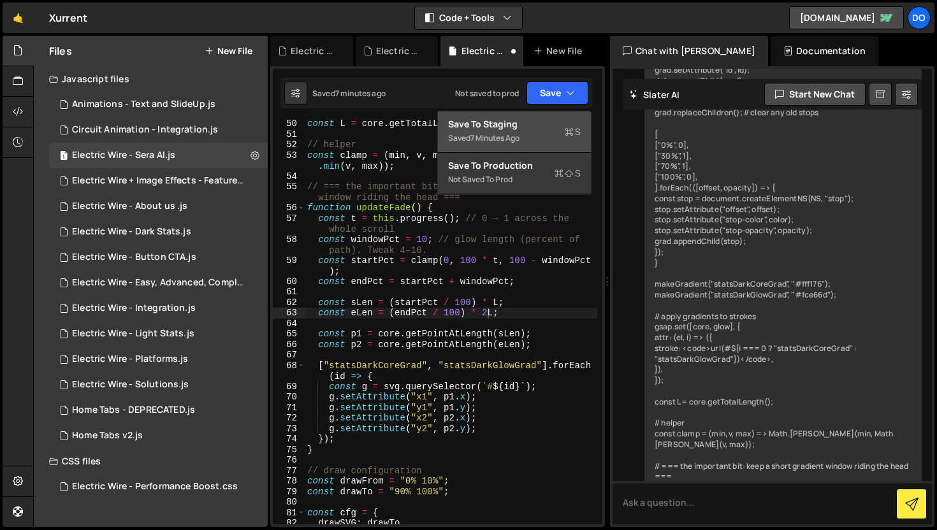
click at [558, 124] on div "Save to Staging S" at bounding box center [514, 124] width 133 height 13
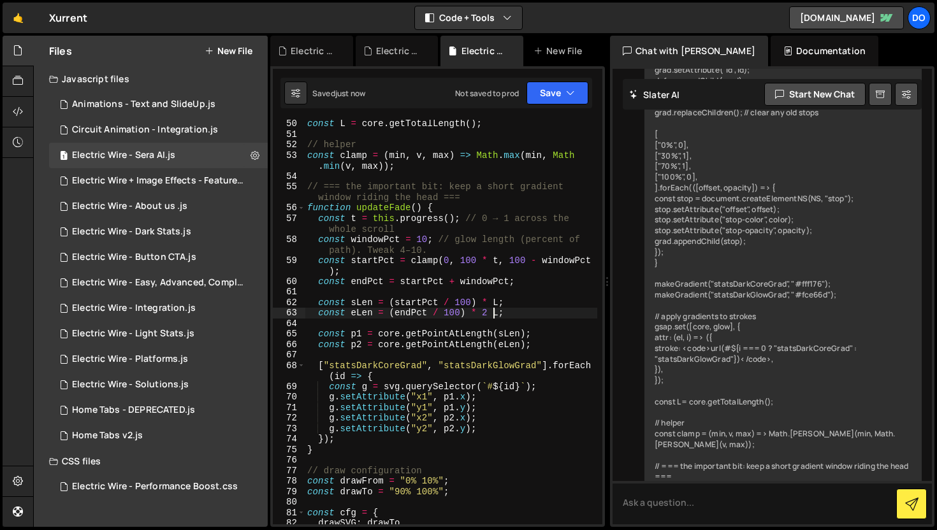
click at [493, 315] on div "const L = core . getTotalLength ( ) ; // helper const clamp = ( min , v , max )…" at bounding box center [451, 332] width 292 height 426
click at [550, 94] on button "Save" at bounding box center [557, 93] width 62 height 23
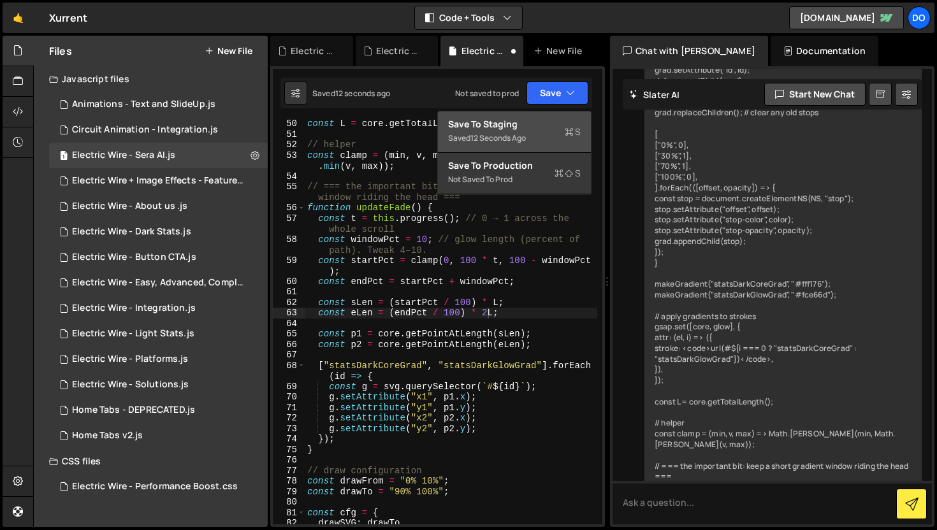
click at [549, 124] on div "Save to Staging S" at bounding box center [514, 124] width 133 height 13
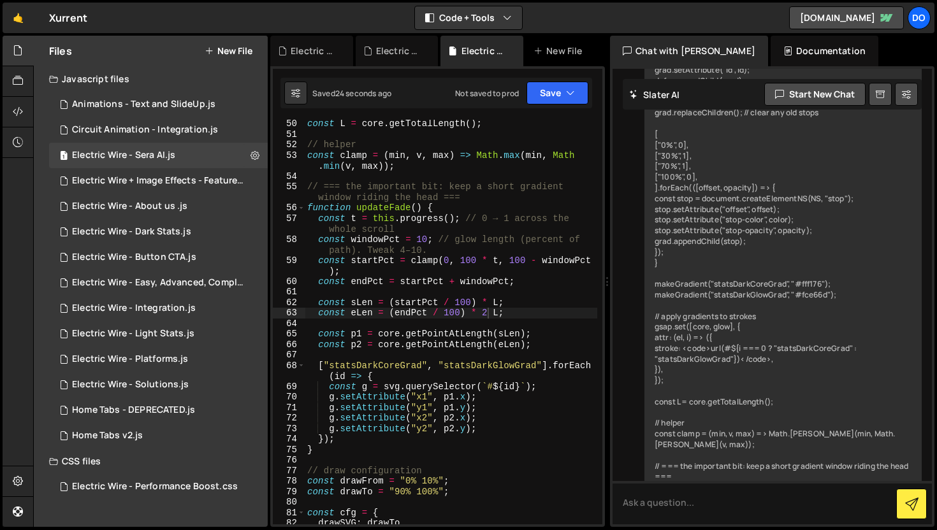
click at [491, 316] on div "const L = core . getTotalLength ( ) ; // helper const clamp = ( min , v , max )…" at bounding box center [451, 332] width 292 height 426
click at [470, 259] on div "const L = core . getTotalLength ( ) ; // helper const clamp = ( min , v , max )…" at bounding box center [451, 332] width 292 height 426
click at [517, 261] on div "const L = core . getTotalLength ( ) ; // helper const clamp = ( min , v , max )…" at bounding box center [451, 332] width 292 height 426
click at [519, 262] on div "const L = core . getTotalLength ( ) ; // helper const clamp = ( min , v , max )…" at bounding box center [451, 332] width 292 height 426
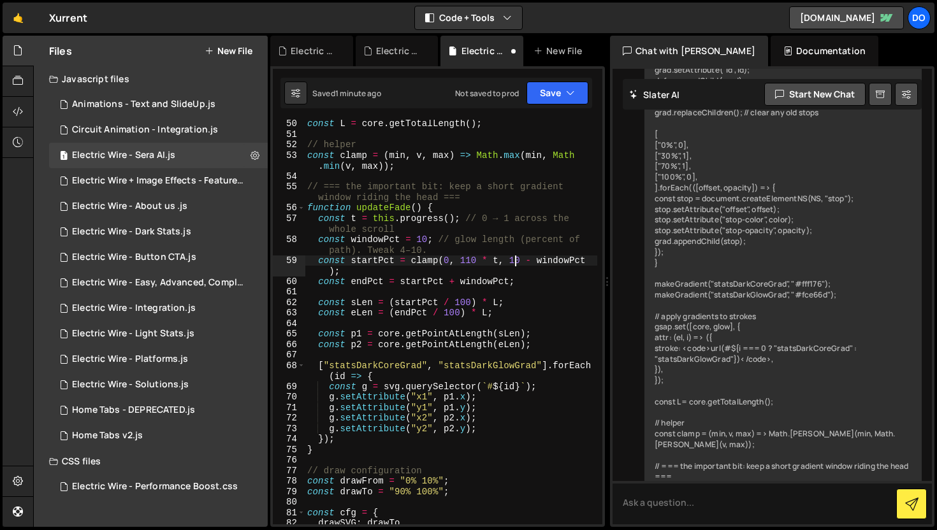
scroll to position [0, 15]
click at [466, 303] on div "const L = core . getTotalLength ( ) ; // helper const clamp = ( min , v , max )…" at bounding box center [451, 332] width 292 height 426
click at [455, 312] on div "const L = core . getTotalLength ( ) ; // helper const clamp = ( min , v , max )…" at bounding box center [451, 332] width 292 height 426
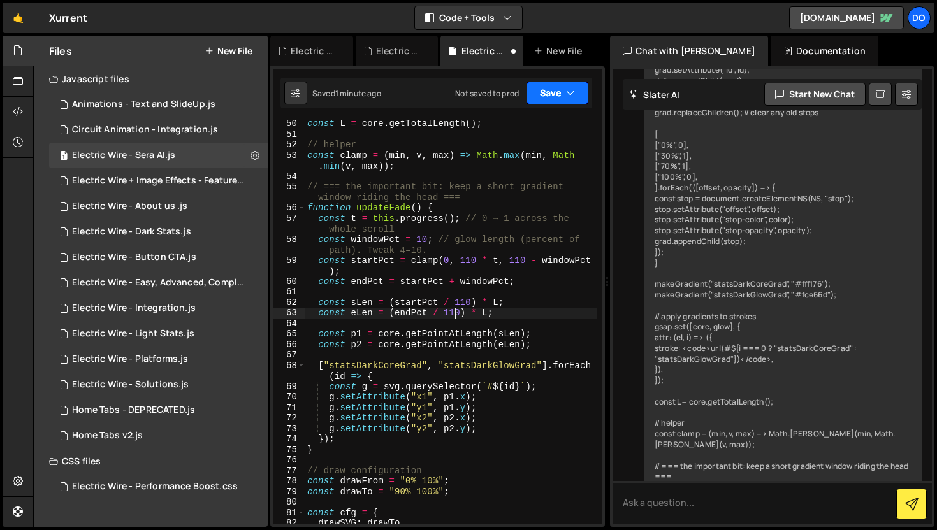
click at [560, 85] on button "Save" at bounding box center [557, 93] width 62 height 23
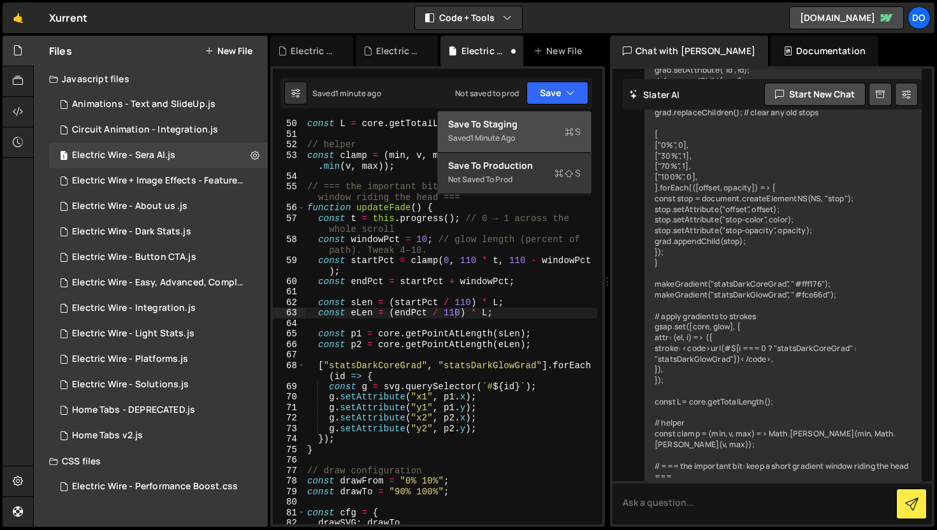
click at [531, 144] on div "Saved 1 minute ago" at bounding box center [514, 138] width 133 height 15
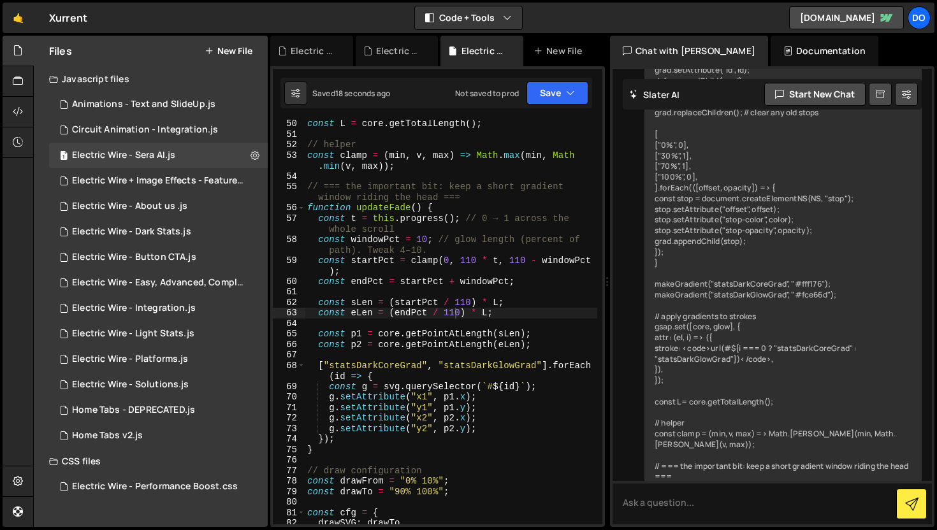
click at [470, 260] on div "const L = core . getTotalLength ( ) ; // helper const clamp = ( min , v , max )…" at bounding box center [451, 332] width 292 height 426
click at [520, 261] on div "const L = core . getTotalLength ( ) ; // helper const clamp = ( min , v , max )…" at bounding box center [451, 332] width 292 height 426
click at [465, 305] on div "const L = core . getTotalLength ( ) ; // helper const clamp = ( min , v , max )…" at bounding box center [451, 332] width 292 height 426
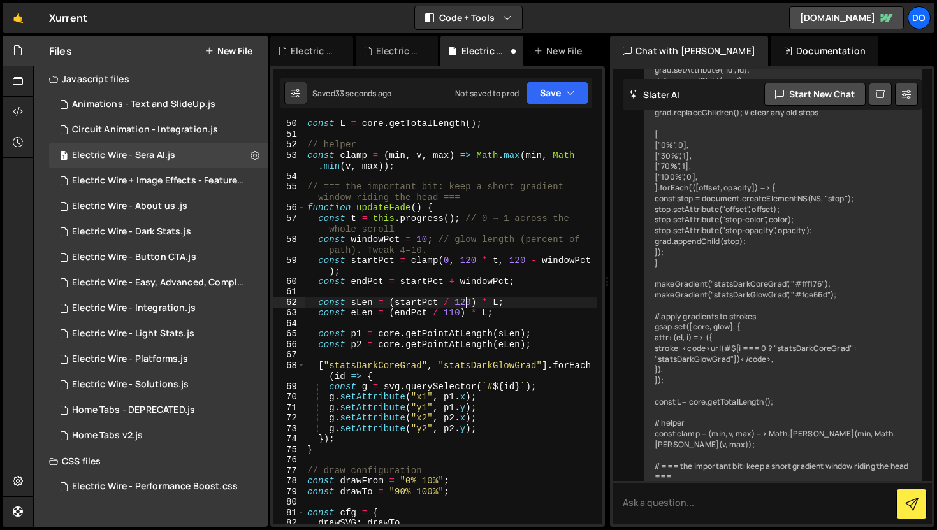
click at [456, 313] on div "const L = core . getTotalLength ( ) ; // helper const clamp = ( min , v , max )…" at bounding box center [451, 332] width 292 height 426
click at [561, 82] on button "Save" at bounding box center [557, 93] width 62 height 23
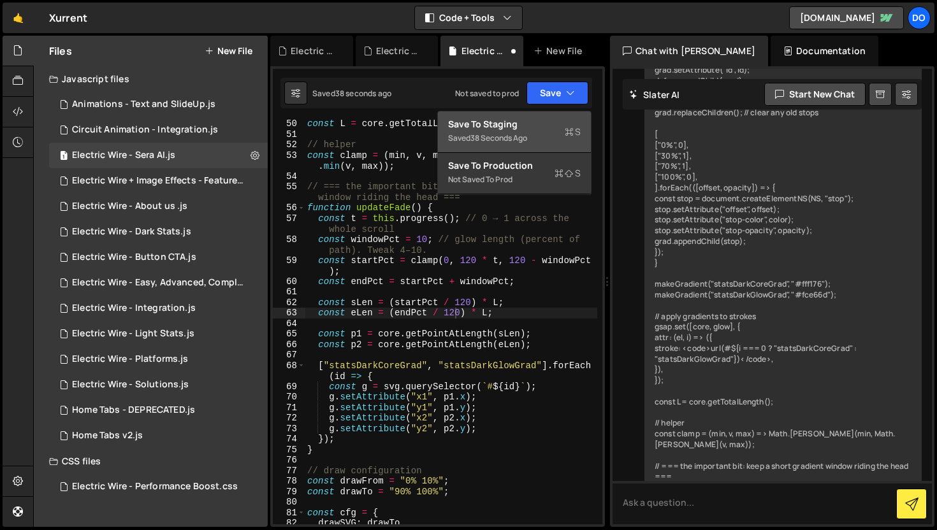
click at [550, 131] on div "Saved 38 seconds ago" at bounding box center [514, 138] width 133 height 15
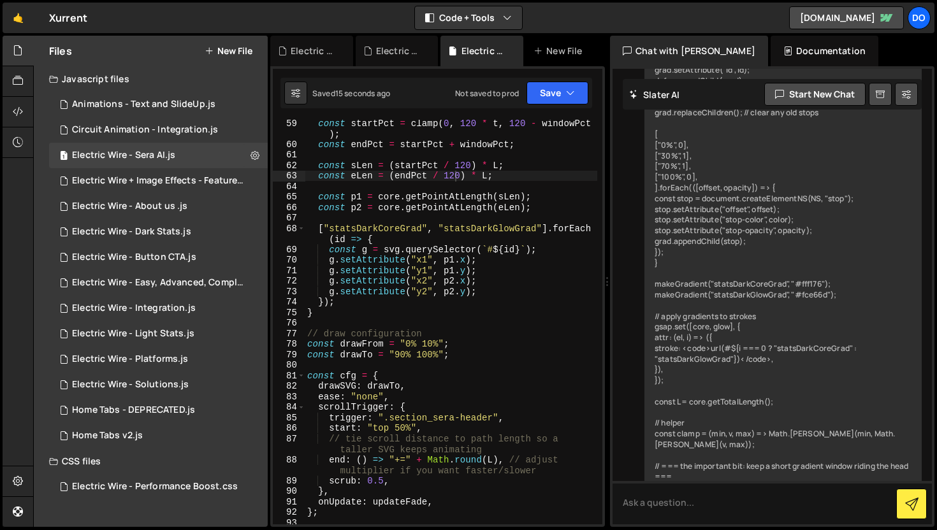
scroll to position [770, 0]
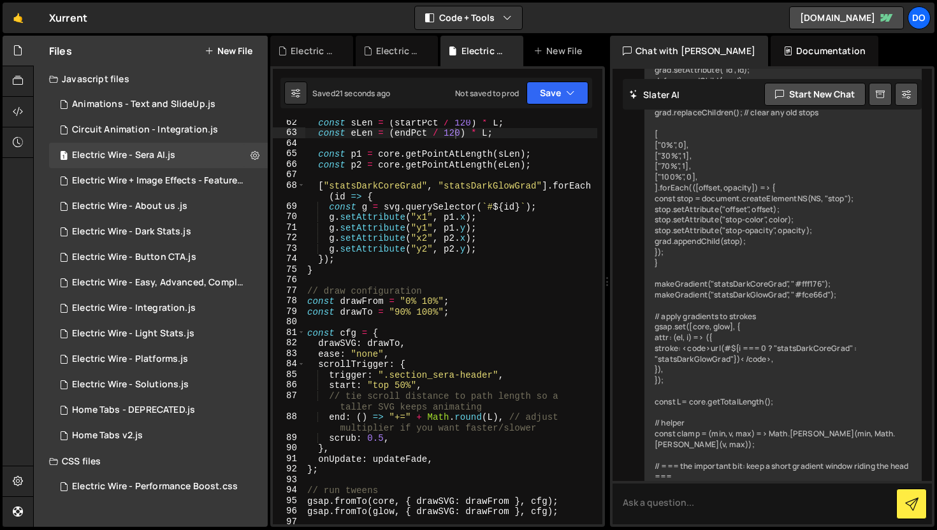
type textarea "end: () => "+=" + Math.round(L), // adjust multiplier if you want faster/slower"
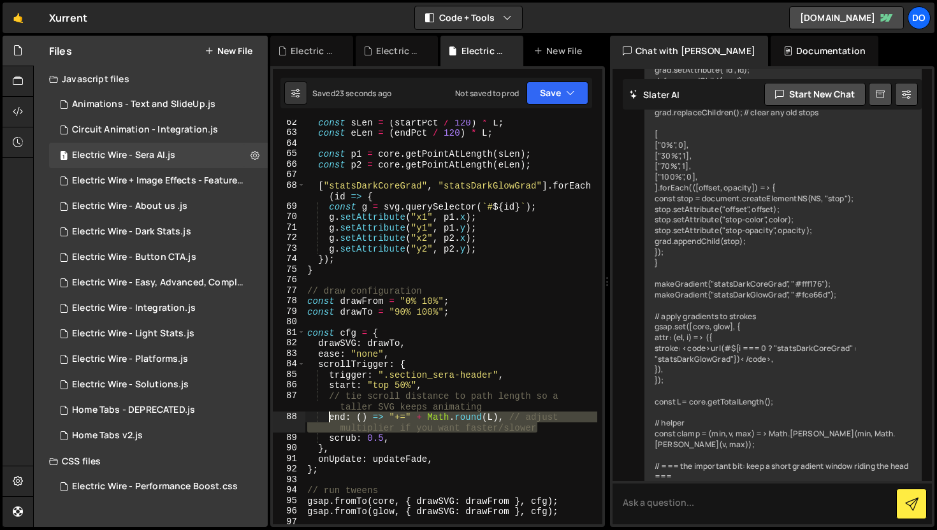
drag, startPoint x: 541, startPoint y: 431, endPoint x: 331, endPoint y: 420, distance: 210.5
click at [331, 420] on div "const sLen = ( startPct / 120 ) * L ; const eLen = ( endPct / 120 ) * L ; const…" at bounding box center [451, 330] width 292 height 426
click at [703, 507] on textarea at bounding box center [771, 502] width 319 height 43
paste textarea "end: () => "+=" + Math.round(L), // adjust multiplier if you want faster/slower"
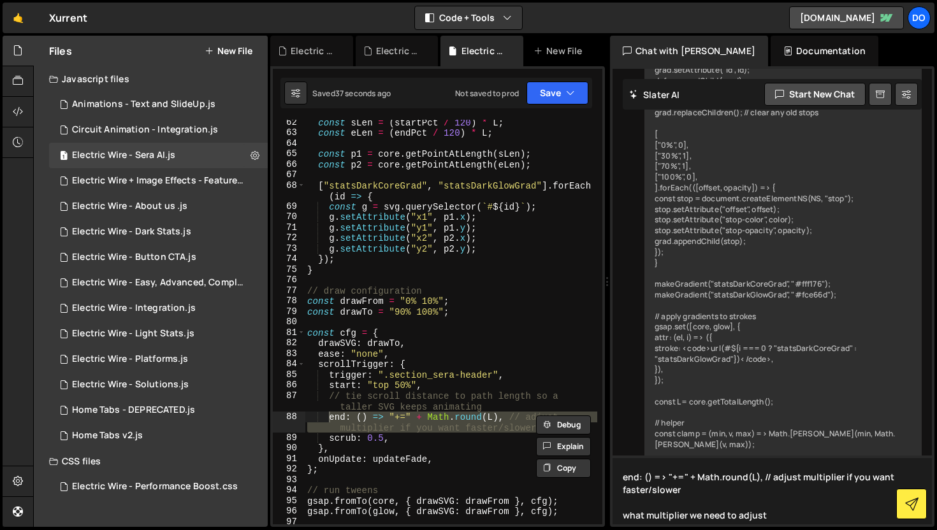
type textarea "end: () => "+=" + Math.round(L), // adjust multiplier if you want faster/slower…"
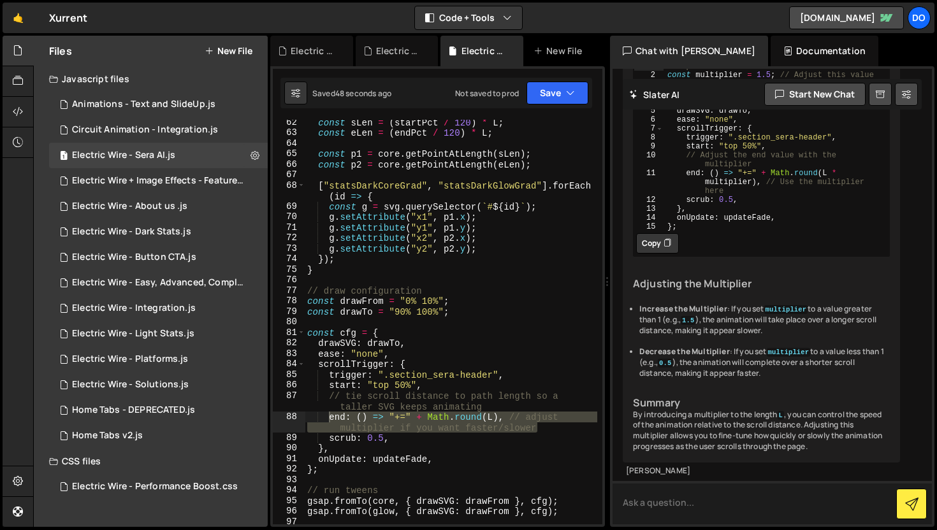
scroll to position [19094, 0]
click at [415, 421] on div "const sLen = ( startPct / 120 ) * L ; const eLen = ( endPct / 120 ) * L ; const…" at bounding box center [451, 322] width 292 height 405
click at [419, 419] on div "const sLen = ( startPct / 120 ) * L ; const eLen = ( endPct / 120 ) * L ; const…" at bounding box center [451, 330] width 292 height 426
click at [421, 420] on div "const sLen = ( startPct / 120 ) * L ; const eLen = ( endPct / 120 ) * L ; const…" at bounding box center [451, 330] width 292 height 426
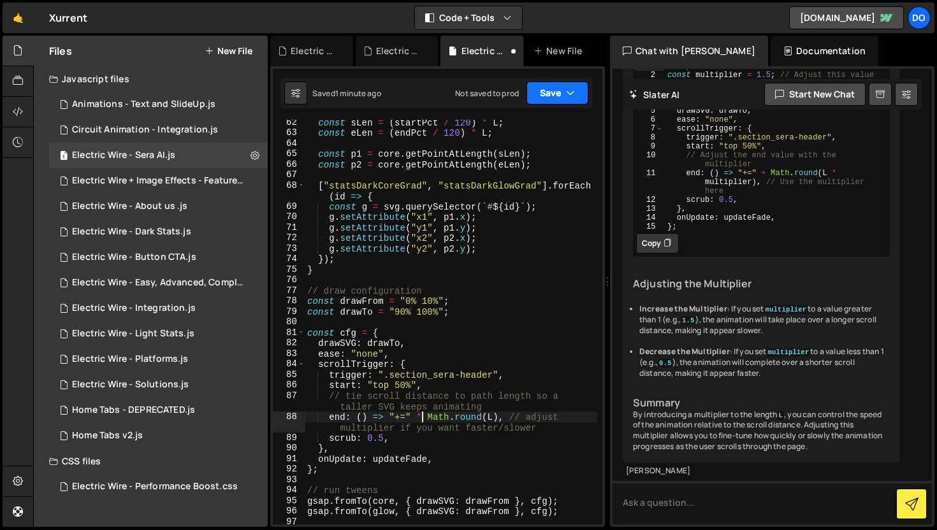
click at [556, 101] on button "Save" at bounding box center [557, 93] width 62 height 23
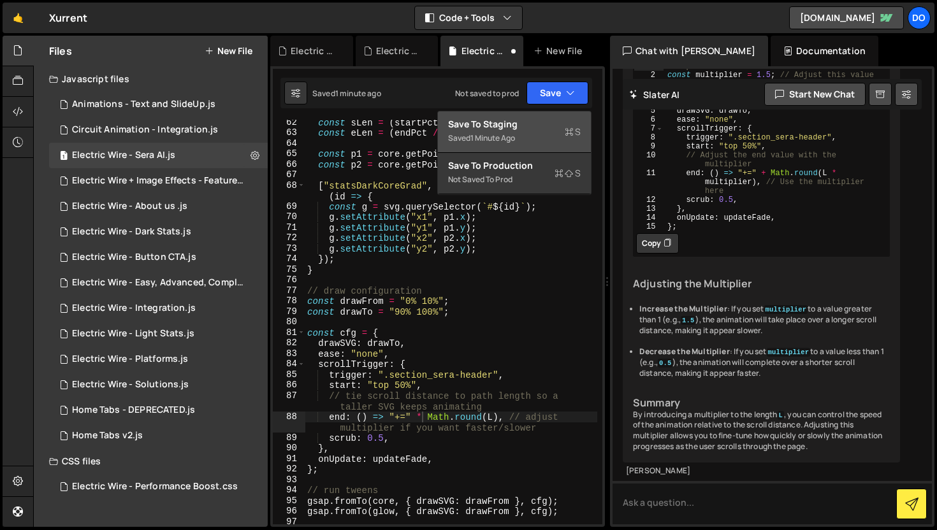
click at [551, 129] on div "Save to Staging S" at bounding box center [514, 124] width 133 height 13
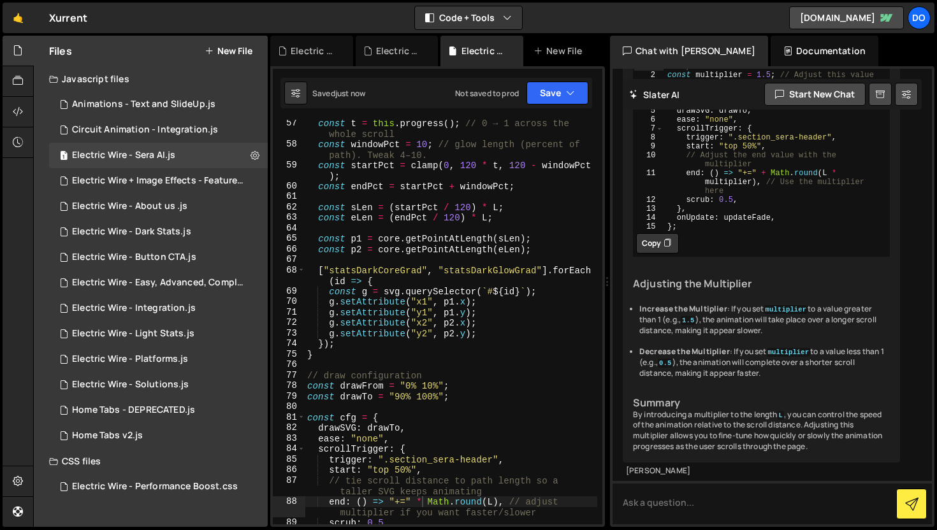
scroll to position [671, 0]
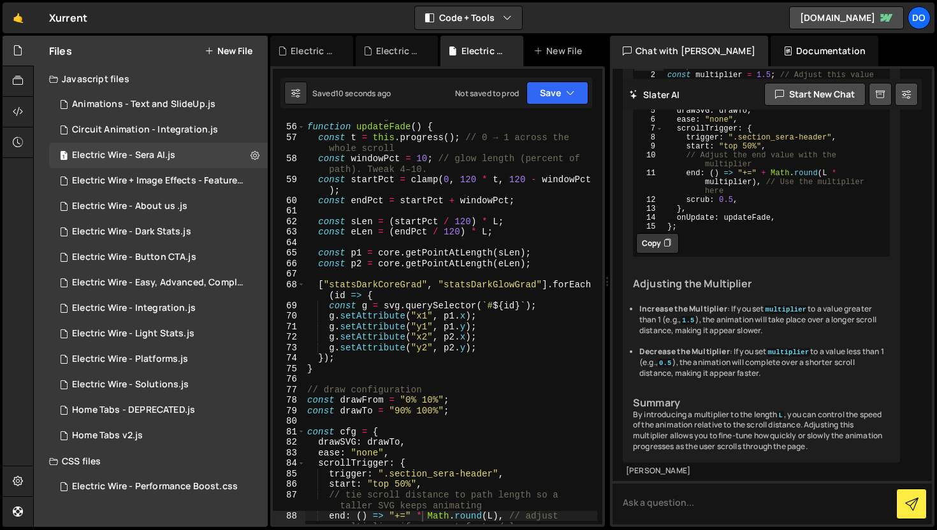
click at [468, 178] on div "// === the important bit: keep a short gradient window riding the head === func…" at bounding box center [451, 324] width 292 height 447
click at [470, 180] on div "// === the important bit: keep a short gradient window riding the head === func…" at bounding box center [451, 324] width 292 height 447
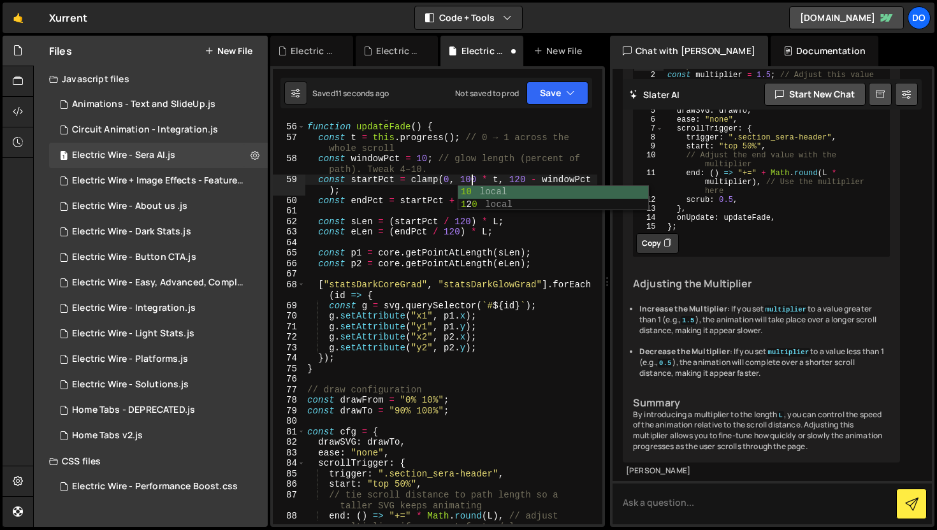
scroll to position [0, 11]
click at [521, 173] on div "// === the important bit: keep a short gradient window riding the head === func…" at bounding box center [451, 324] width 292 height 447
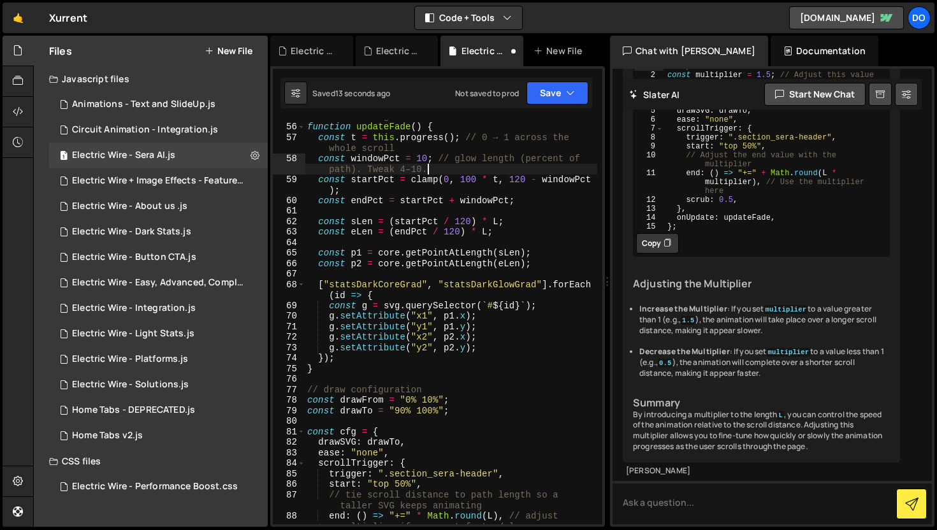
click at [519, 176] on div "// === the important bit: keep a short gradient window riding the head === func…" at bounding box center [451, 324] width 292 height 447
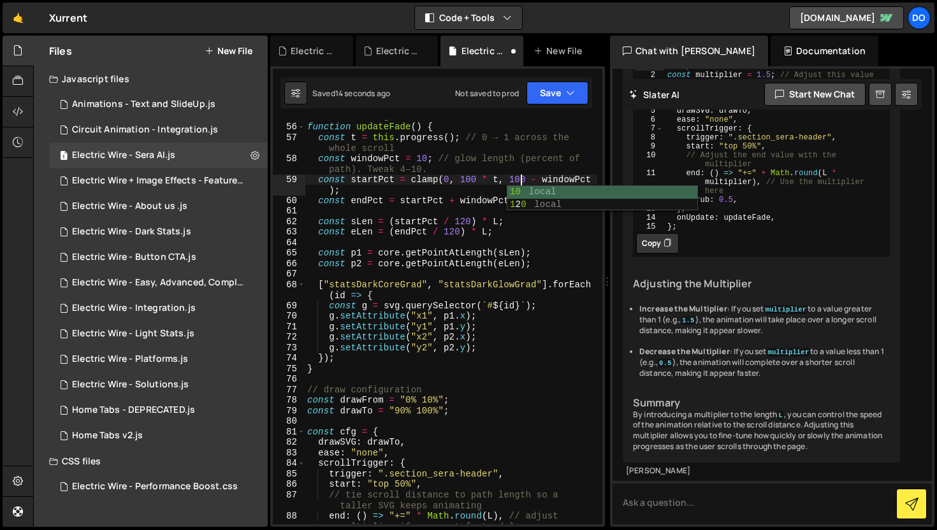
scroll to position [0, 15]
click at [465, 218] on div "// === the important bit: keep a short gradient window riding the head === func…" at bounding box center [451, 324] width 292 height 447
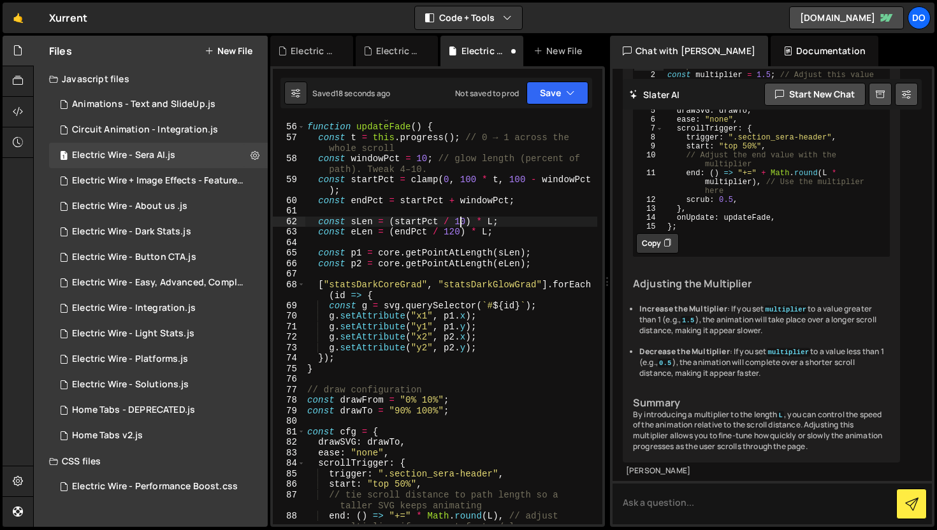
scroll to position [0, 11]
click at [446, 230] on div "// === the important bit: keep a short gradient window riding the head === func…" at bounding box center [451, 324] width 292 height 447
click at [453, 231] on div "// === the important bit: keep a short gradient window riding the head === func…" at bounding box center [451, 324] width 292 height 447
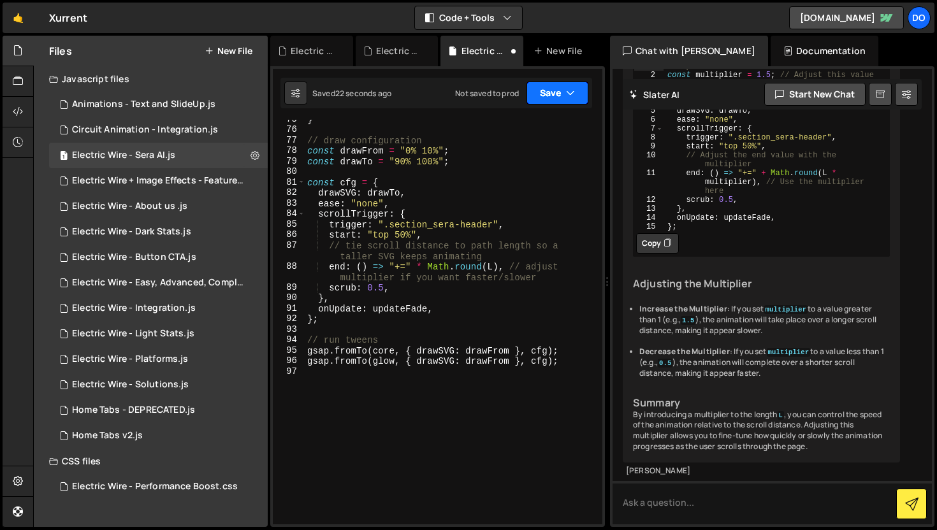
click at [559, 94] on button "Save" at bounding box center [557, 93] width 62 height 23
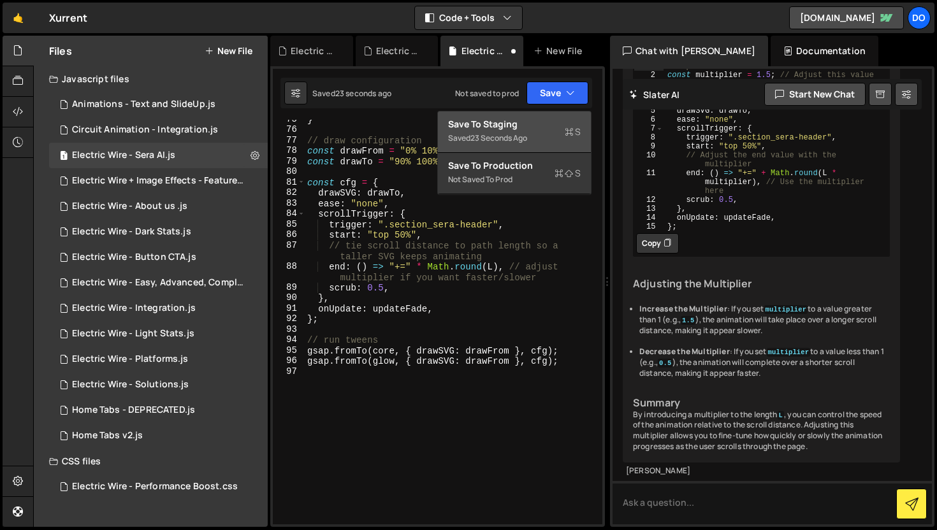
click at [535, 141] on div "Saved 23 seconds ago" at bounding box center [514, 138] width 133 height 15
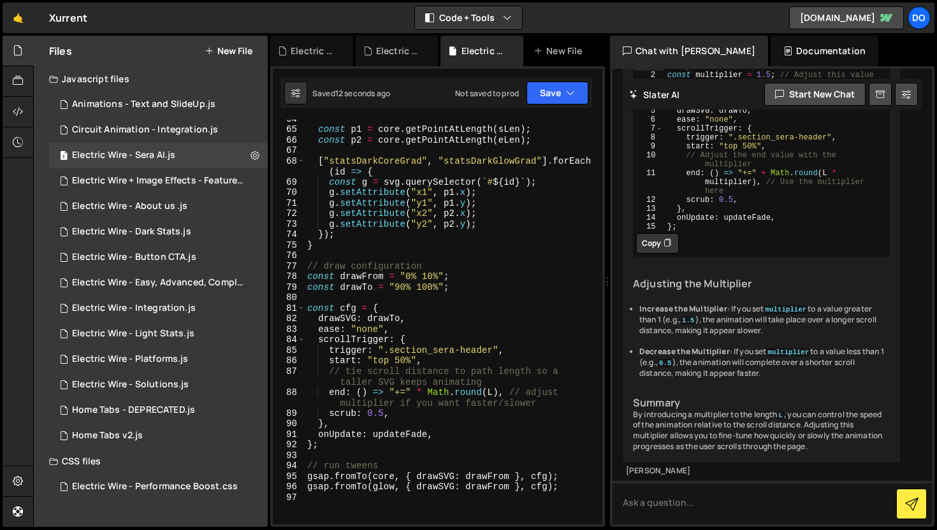
scroll to position [807, 0]
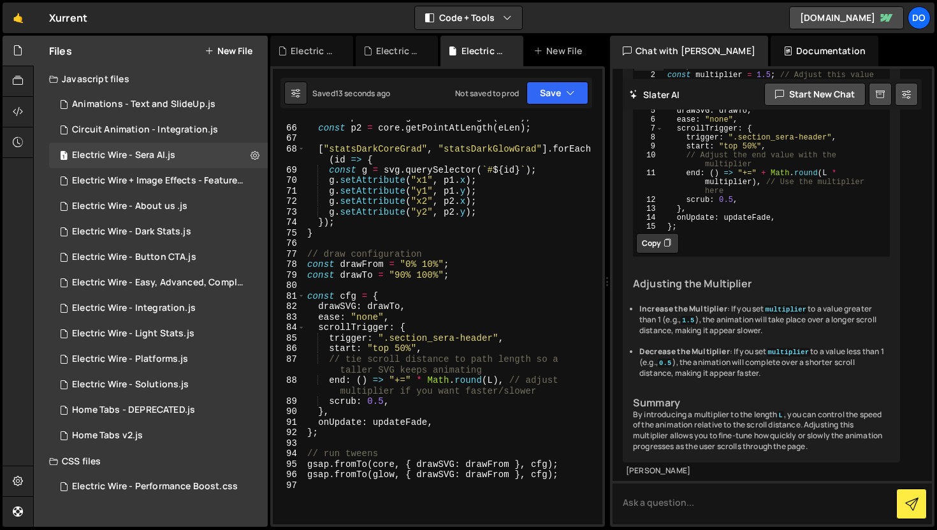
click at [401, 347] on div "const p1 = core . getPointAtLength ( sLen ) ; const p2 = core . getPointAtLengt…" at bounding box center [451, 325] width 292 height 426
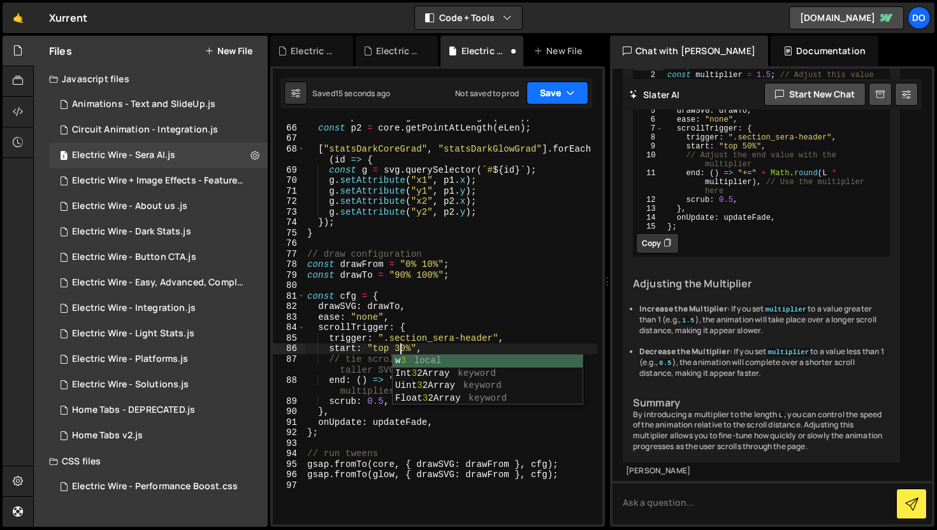
click at [561, 97] on button "Save" at bounding box center [557, 93] width 62 height 23
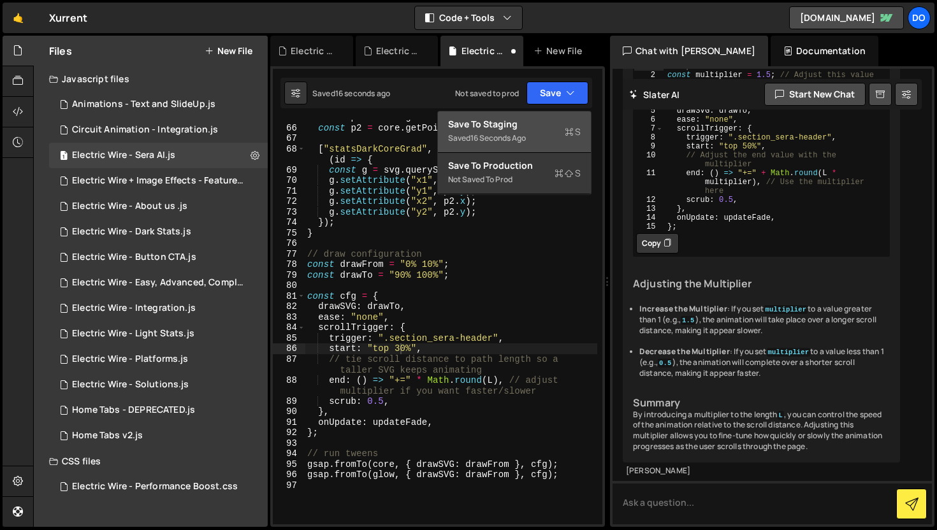
click at [568, 122] on div "Save to Staging S" at bounding box center [514, 124] width 133 height 13
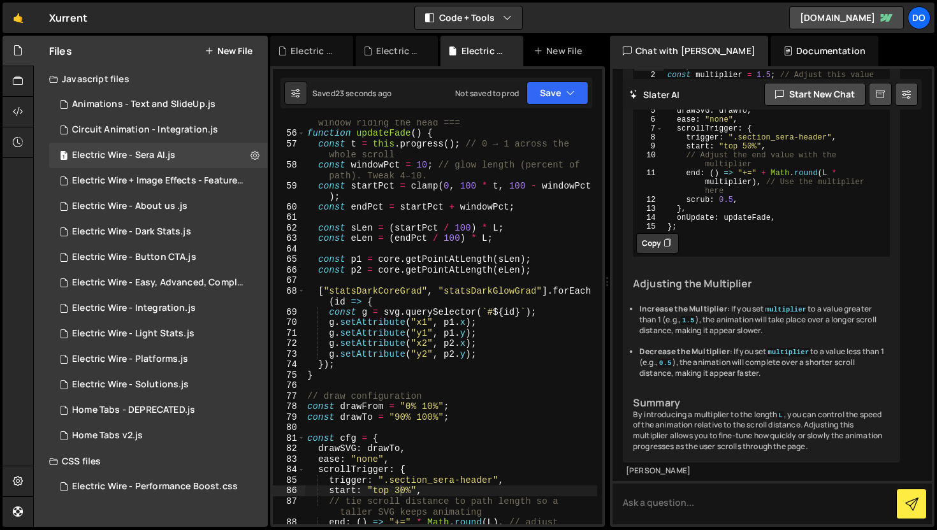
scroll to position [665, 0]
click at [472, 185] on div "// === the important bit: keep a short gradient window riding the head === func…" at bounding box center [451, 330] width 292 height 447
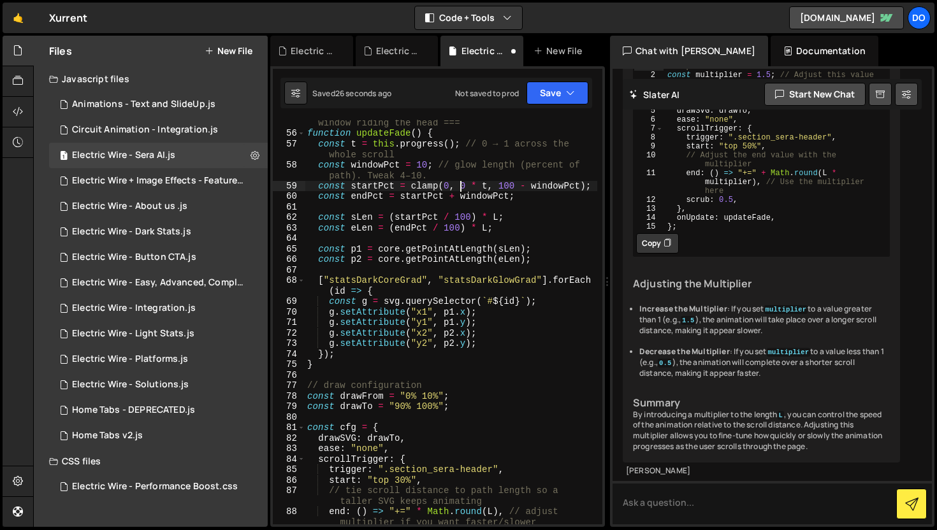
scroll to position [0, 11]
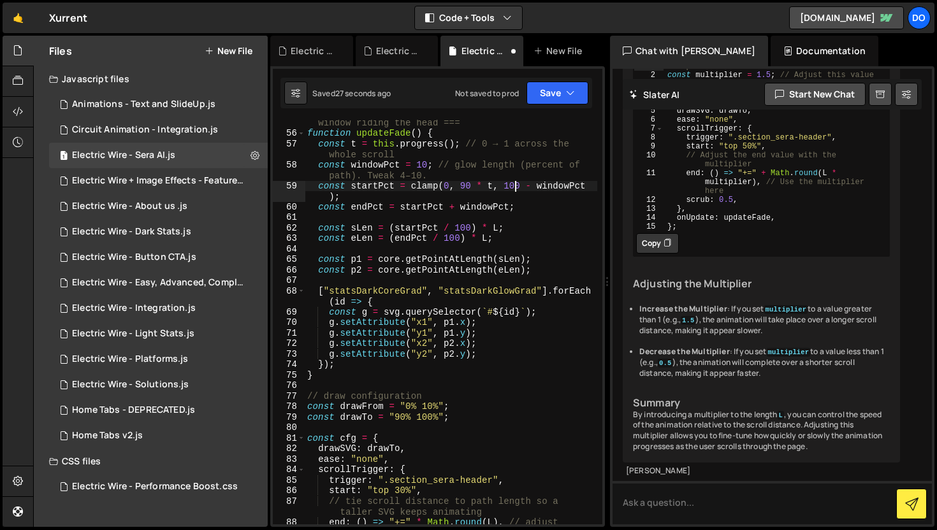
click at [513, 186] on div "// === the important bit: keep a short gradient window riding the head === func…" at bounding box center [451, 330] width 292 height 447
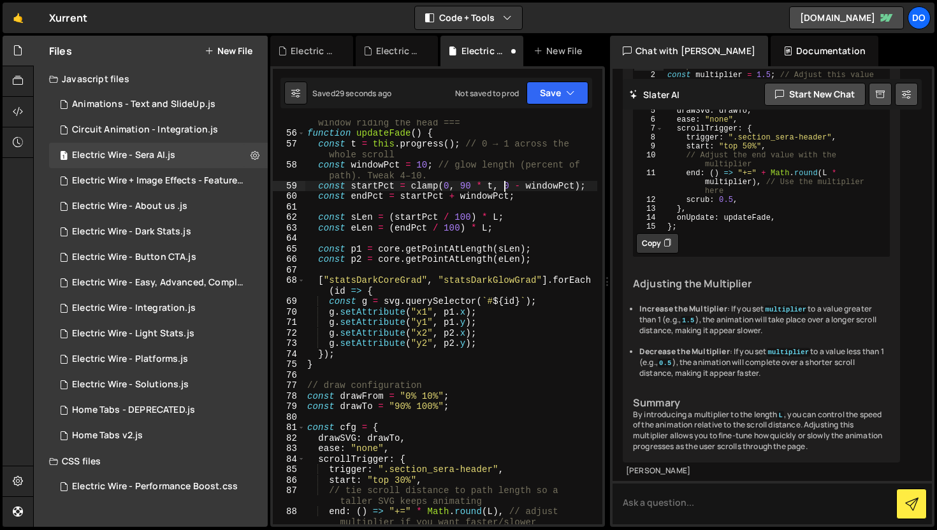
scroll to position [0, 14]
click at [465, 218] on div "// === the important bit: keep a short gradient window riding the head === func…" at bounding box center [451, 325] width 292 height 436
click at [456, 229] on div "// === the important bit: keep a short gradient window riding the head === func…" at bounding box center [451, 325] width 292 height 436
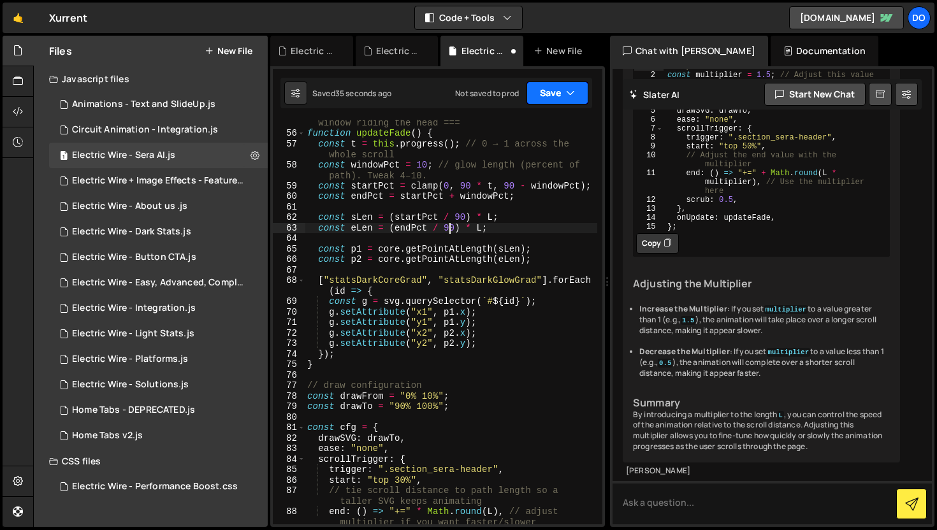
click at [560, 97] on button "Save" at bounding box center [557, 93] width 62 height 23
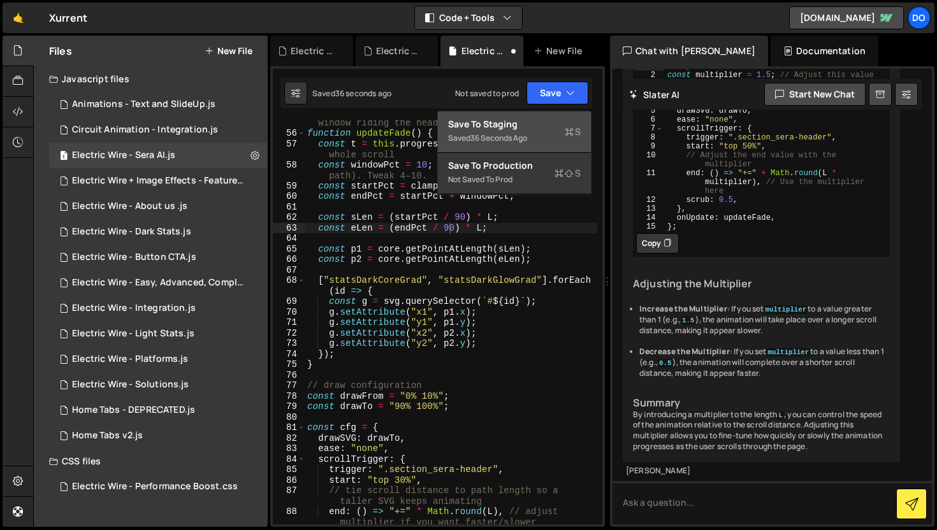
click at [563, 131] on div "Saved 36 seconds ago" at bounding box center [514, 138] width 133 height 15
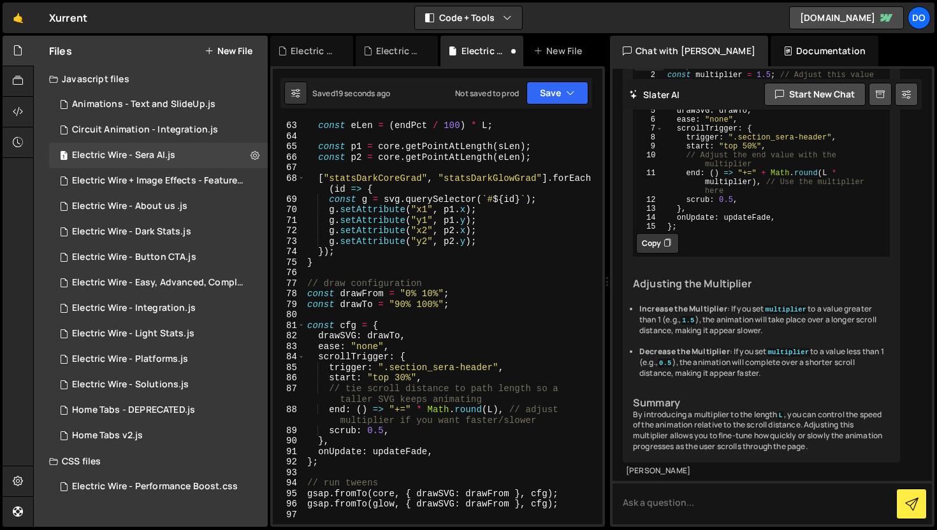
scroll to position [900, 0]
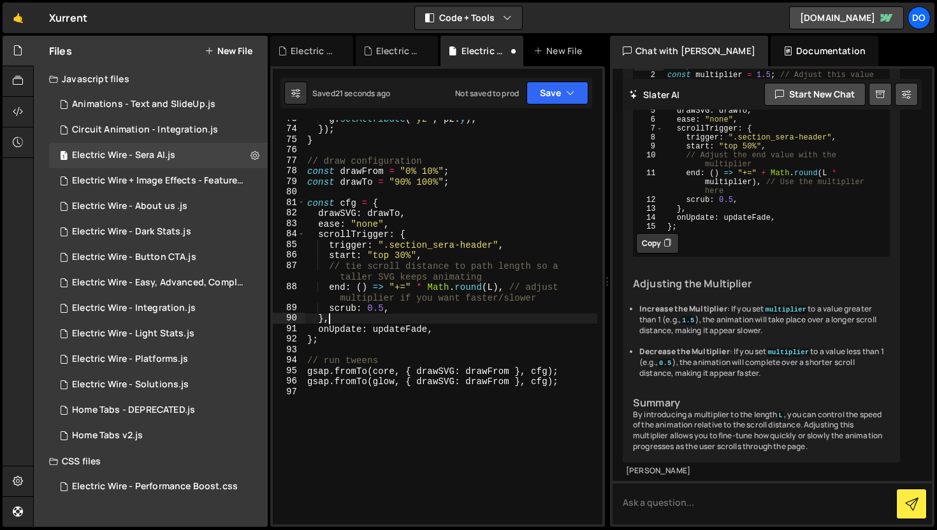
click at [461, 317] on div "g . setAttribute ( "y2" , p2 . y ) ; }) ; } // draw configuration const drawFro…" at bounding box center [451, 326] width 292 height 426
click at [399, 250] on div "g . setAttribute ( "y2" , p2 . y ) ; }) ; } // draw configuration const drawFro…" at bounding box center [451, 326] width 292 height 426
click at [515, 212] on div "g . setAttribute ( "y2" , p2 . y ) ; }) ; } // draw configuration const drawFro…" at bounding box center [451, 326] width 292 height 426
click at [421, 289] on div "g . setAttribute ( "y2" , p2 . y ) ; }) ; } // draw configuration const drawFro…" at bounding box center [451, 326] width 292 height 426
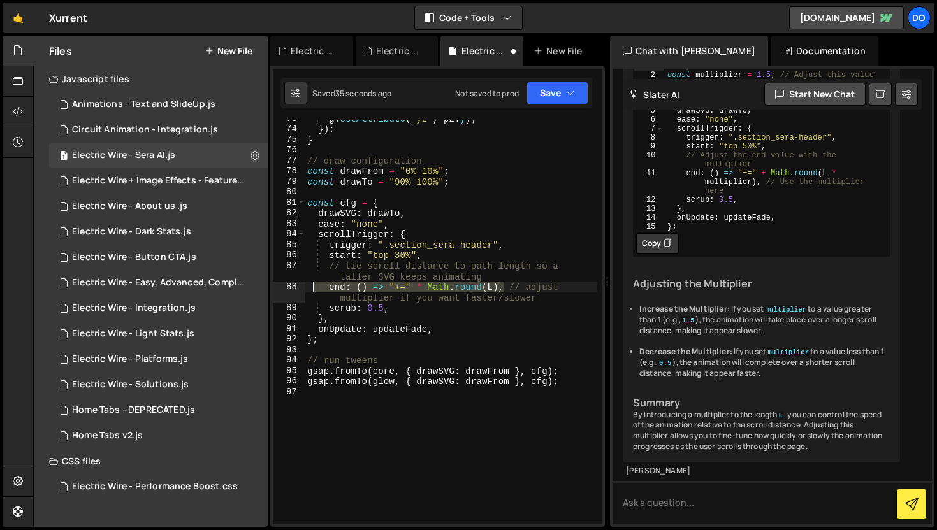
drag, startPoint x: 503, startPoint y: 289, endPoint x: 315, endPoint y: 292, distance: 188.0
click at [315, 292] on div "g . setAttribute ( "y2" , p2 . y ) ; }) ; } // draw configuration const drawFro…" at bounding box center [451, 326] width 292 height 426
type textarea "end: () => "+=" * Math.round(L), // adjust multiplier if you want faster/slower"
click at [704, 503] on textarea at bounding box center [771, 502] width 319 height 43
paste textarea "end: () => "+=" * Math.round(L),"
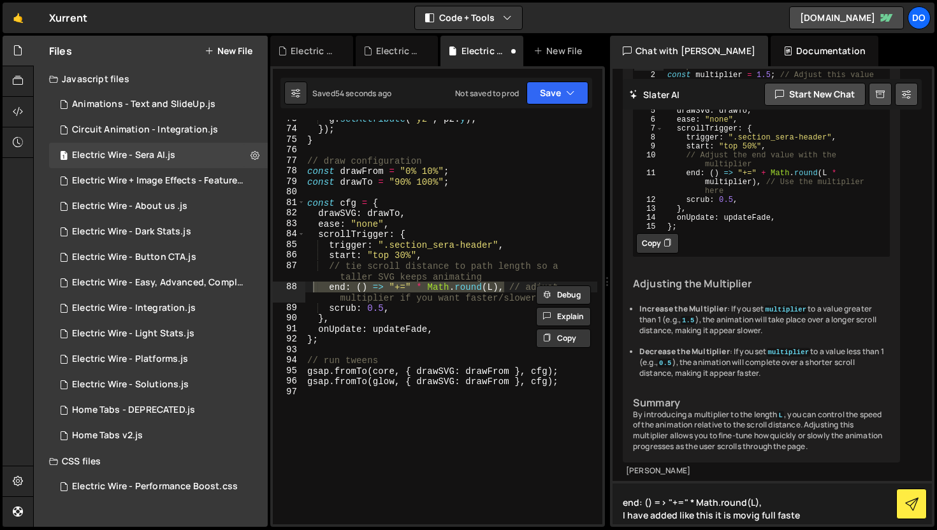
type textarea "end: () => "+=" * Math.round(L), I have added like this it is movig full faster"
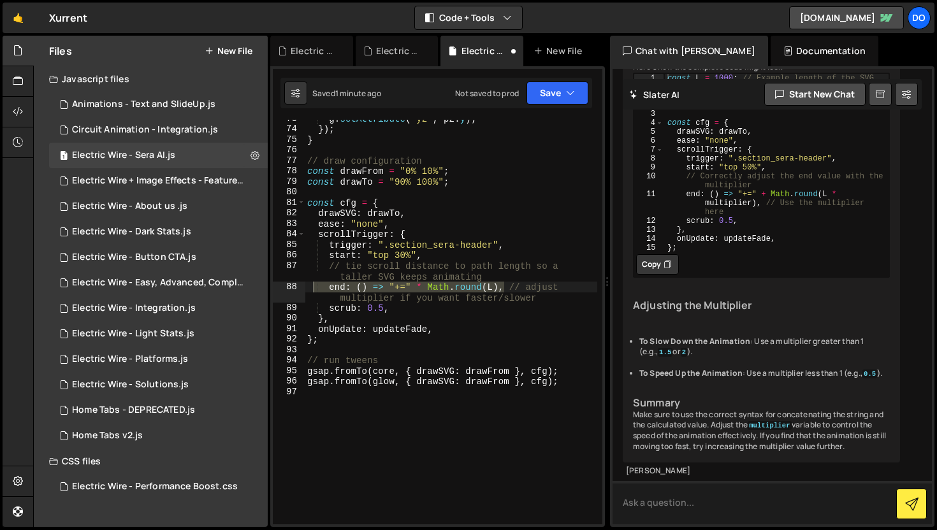
scroll to position [20218, 0]
click at [382, 305] on div "g . setAttribute ( "y2" , p2 . y ) ; }) ; } // draw configuration const drawFro…" at bounding box center [451, 326] width 292 height 426
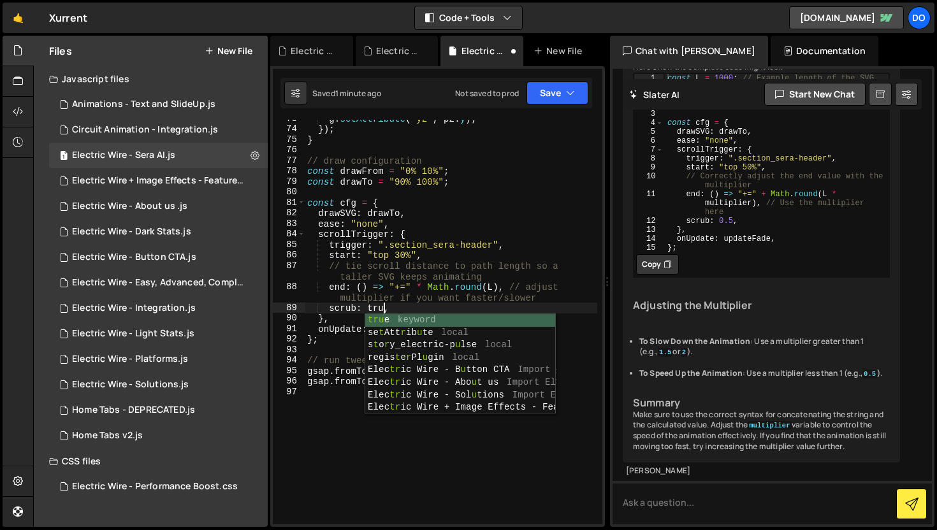
scroll to position [0, 5]
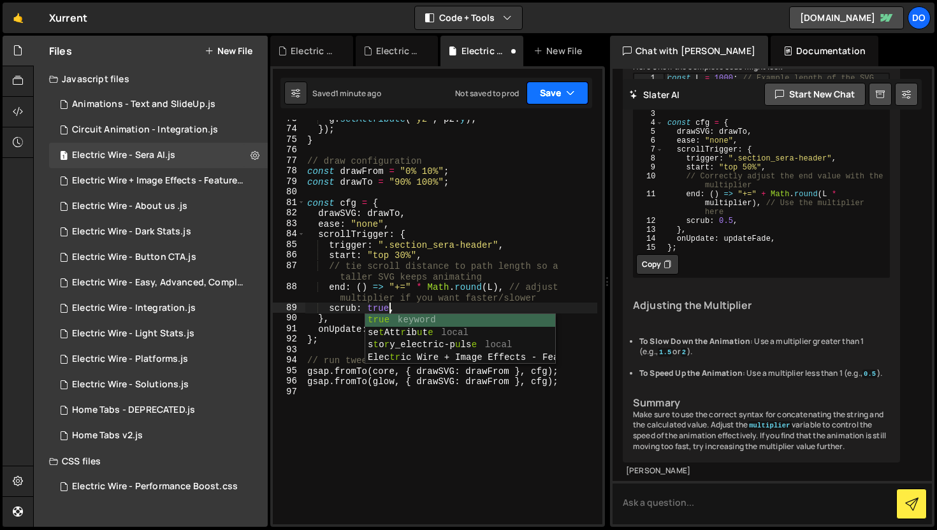
click at [570, 83] on button "Save" at bounding box center [557, 93] width 62 height 23
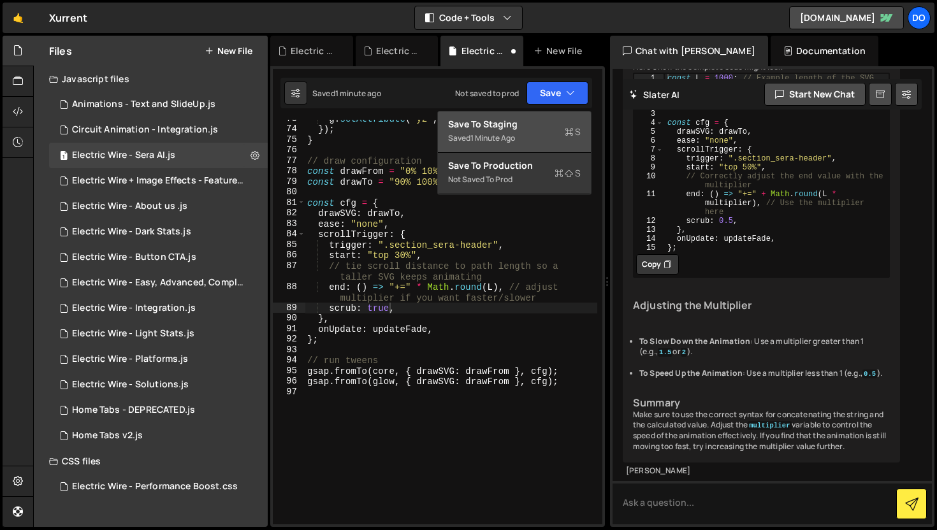
click at [556, 112] on button "Save to Staging S Saved 1 minute ago" at bounding box center [514, 132] width 153 height 41
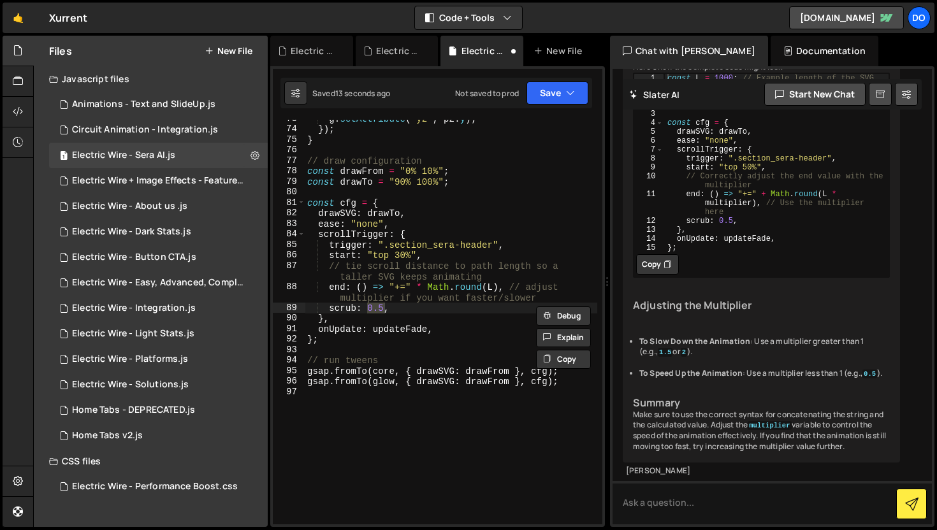
scroll to position [0, 4]
click at [517, 273] on div "g . setAttribute ( "y2" , p2 . y ) ; }) ; } // draw configuration const drawFro…" at bounding box center [451, 326] width 292 height 426
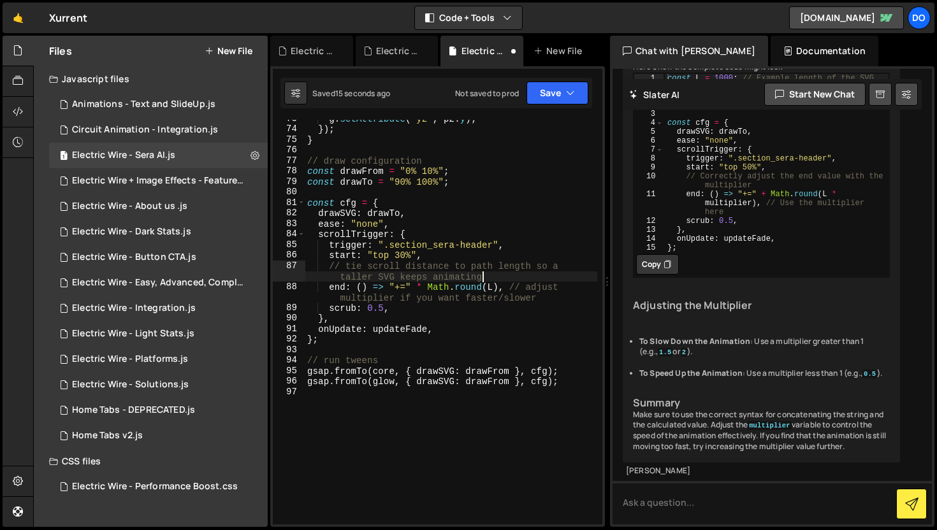
click at [419, 288] on div "g . setAttribute ( "y2" , p2 . y ) ; }) ; } // draw configuration const drawFro…" at bounding box center [451, 326] width 292 height 426
click at [423, 289] on div "g . setAttribute ( "y2" , p2 . y ) ; }) ; } // draw configuration const drawFro…" at bounding box center [451, 326] width 292 height 426
click at [554, 90] on button "Save" at bounding box center [557, 93] width 62 height 23
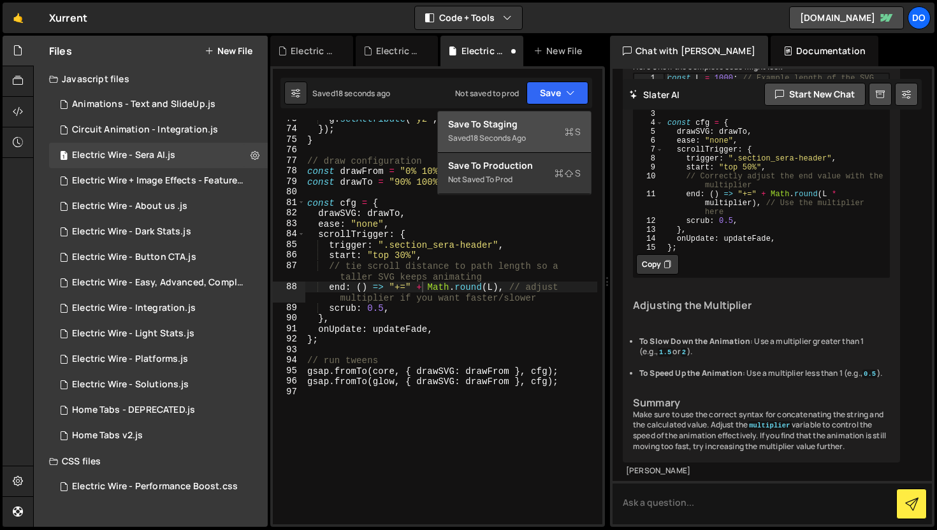
click at [568, 131] on icon at bounding box center [569, 132] width 9 height 13
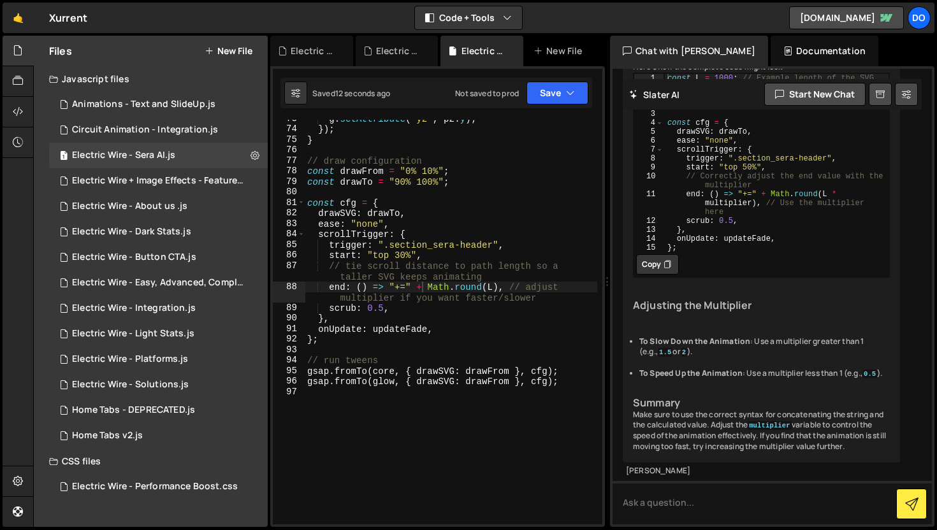
click at [399, 258] on div "g . setAttribute ( "y2" , p2 . y ) ; }) ; } // draw configuration const drawFro…" at bounding box center [451, 326] width 292 height 426
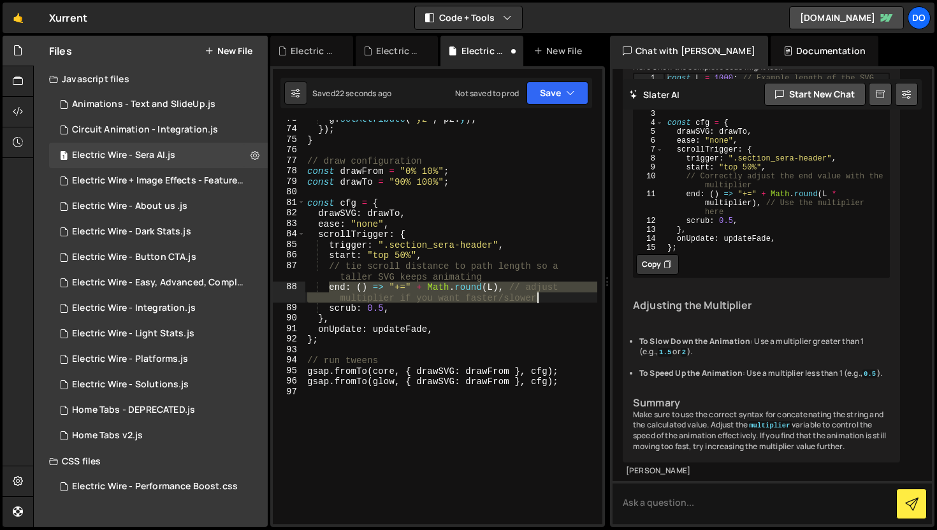
drag, startPoint x: 328, startPoint y: 287, endPoint x: 549, endPoint y: 294, distance: 221.2
click at [549, 294] on div "g . setAttribute ( "y2" , p2 . y ) ; }) ; } // draw configuration const drawFro…" at bounding box center [451, 326] width 292 height 426
click at [558, 92] on button "Save" at bounding box center [557, 93] width 62 height 23
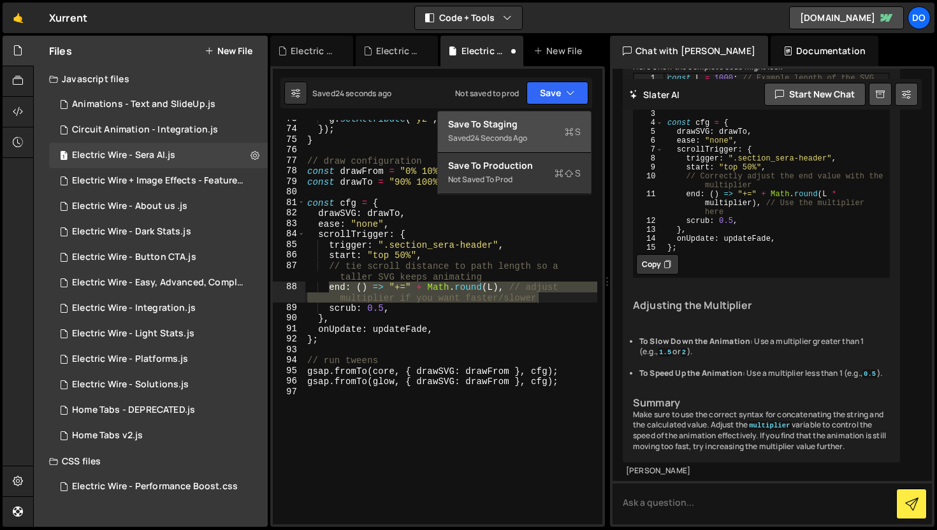
click at [552, 125] on div "Save to Staging S" at bounding box center [514, 124] width 133 height 13
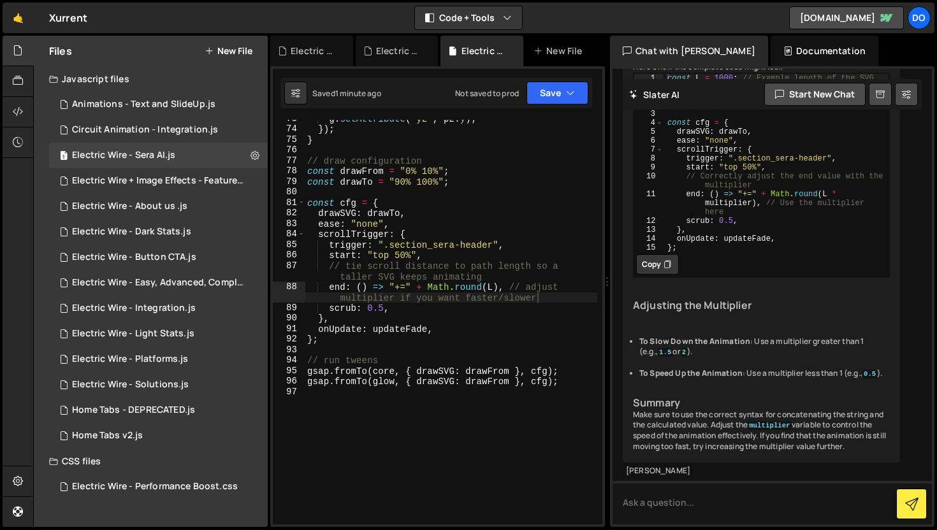
click at [382, 310] on div "g . setAttribute ( "y2" , p2 . y ) ; }) ; } // draw configuration const drawFro…" at bounding box center [451, 326] width 292 height 426
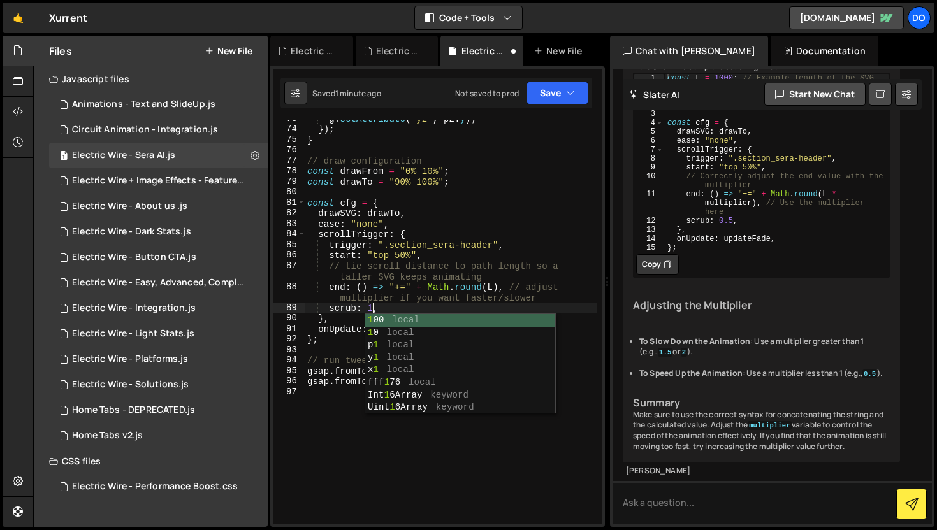
scroll to position [0, 4]
click at [564, 89] on button "Save" at bounding box center [557, 93] width 62 height 23
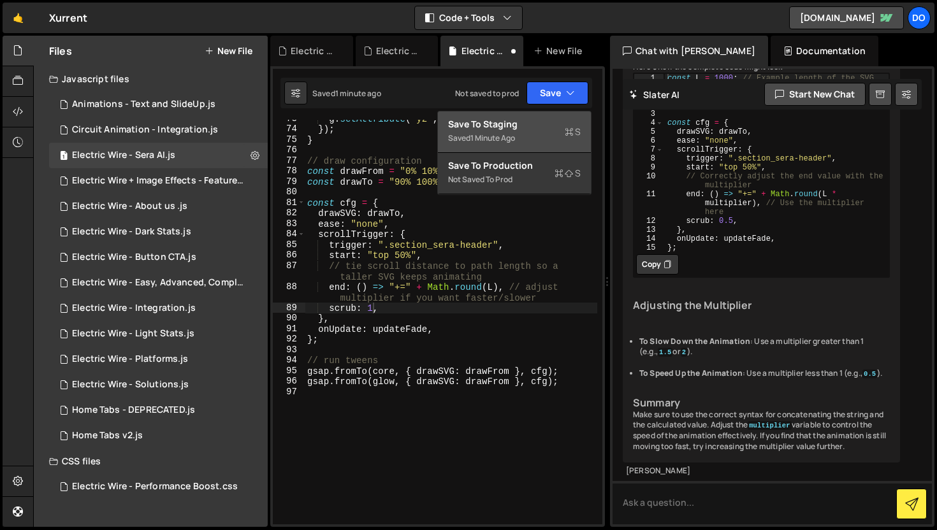
click at [566, 122] on div "Save to Staging S" at bounding box center [514, 124] width 133 height 13
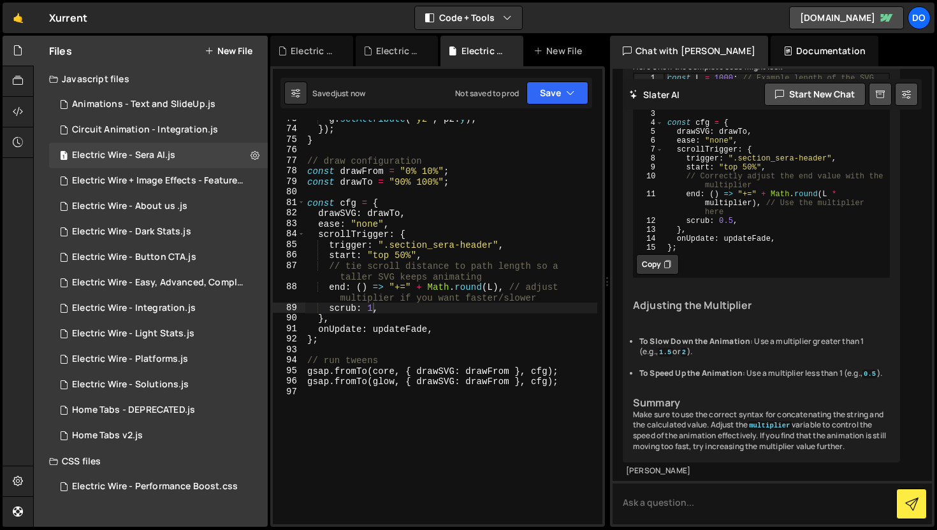
click at [423, 289] on div "g . setAttribute ( "y2" , p2 . y ) ; }) ; } // draw configuration const drawFro…" at bounding box center [451, 326] width 292 height 426
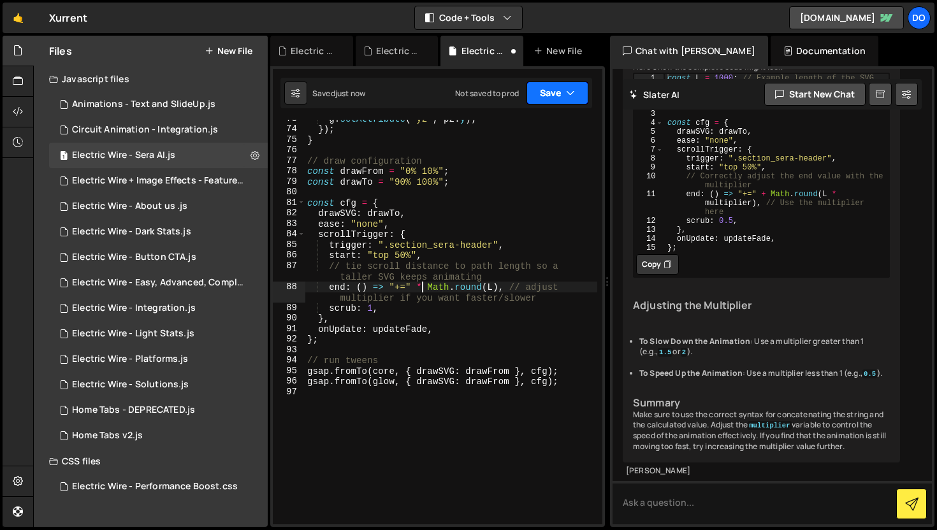
click at [572, 92] on icon "button" at bounding box center [570, 93] width 9 height 13
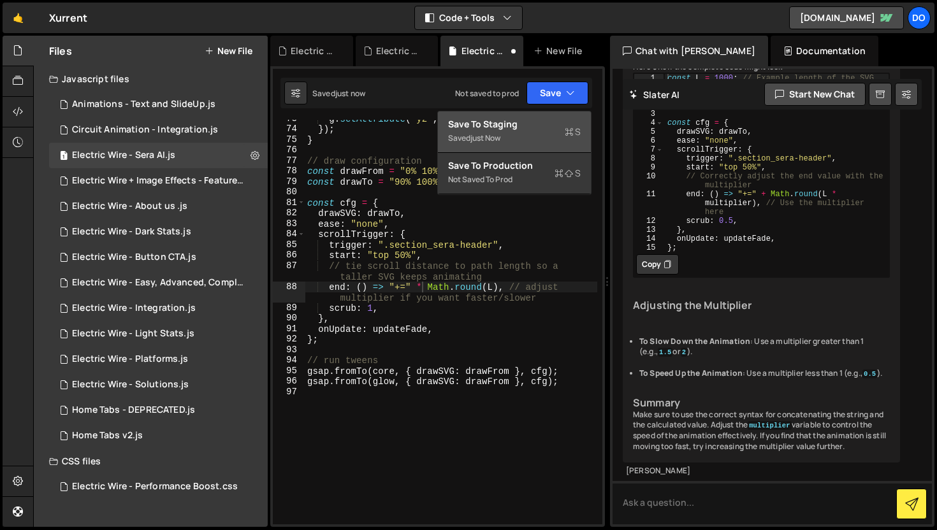
click at [561, 137] on div "Saved just now" at bounding box center [514, 138] width 133 height 15
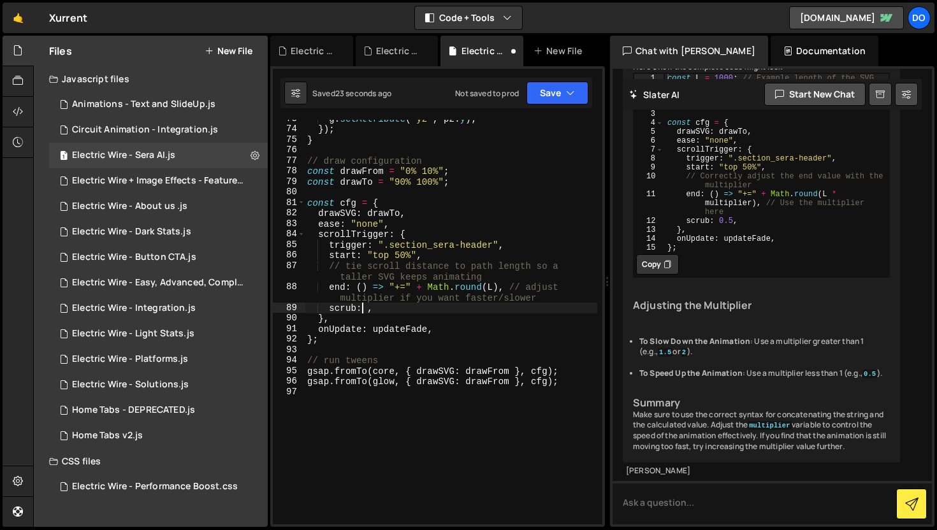
scroll to position [0, 4]
click at [363, 310] on div "g . setAttribute ( "y2" , p2 . y ) ; }) ; } // draw configuration const drawFro…" at bounding box center [451, 326] width 292 height 426
click at [400, 338] on div "g . setAttribute ( "y2" , p2 . y ) ; }) ; } // draw configuration const drawFro…" at bounding box center [451, 326] width 292 height 426
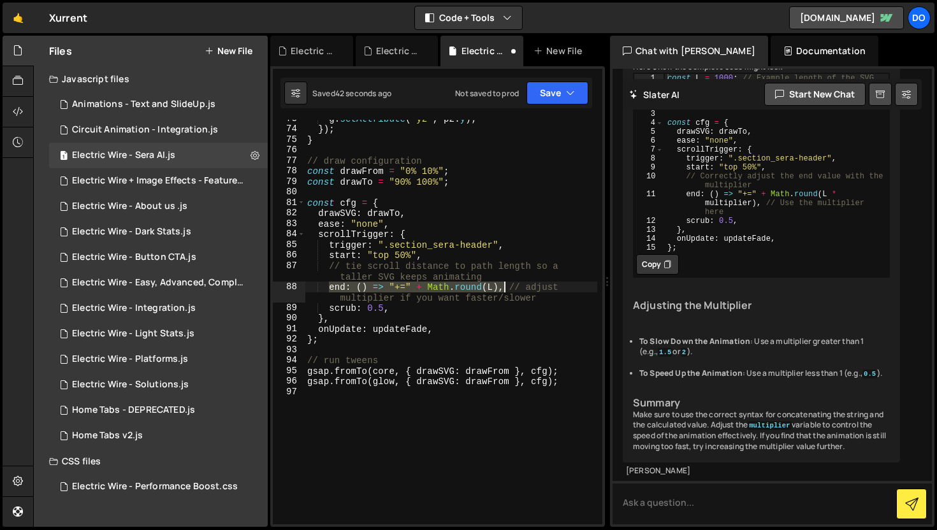
drag, startPoint x: 329, startPoint y: 289, endPoint x: 504, endPoint y: 289, distance: 174.6
click at [504, 289] on div "g . setAttribute ( "y2" , p2 . y ) ; }) ; } // draw configuration const drawFro…" at bounding box center [451, 326] width 292 height 426
paste textarea "`+=${Math.round(L * 1.8)}`"
type textarea "end: () => `+=${Math.round(L * 1.8)}` // adjust multiplier if you want faster/s…"
click at [561, 102] on button "Save" at bounding box center [557, 93] width 62 height 23
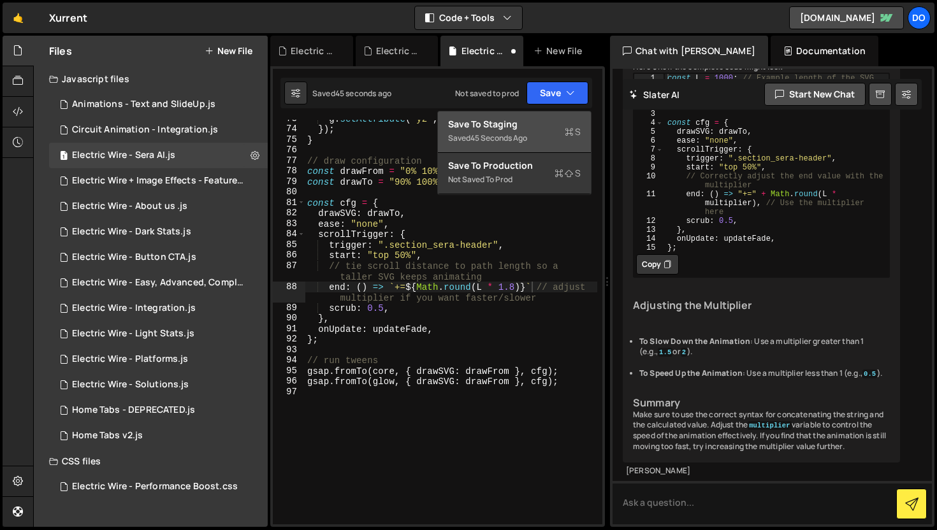
click at [525, 122] on div "Save to Staging S" at bounding box center [514, 124] width 133 height 13
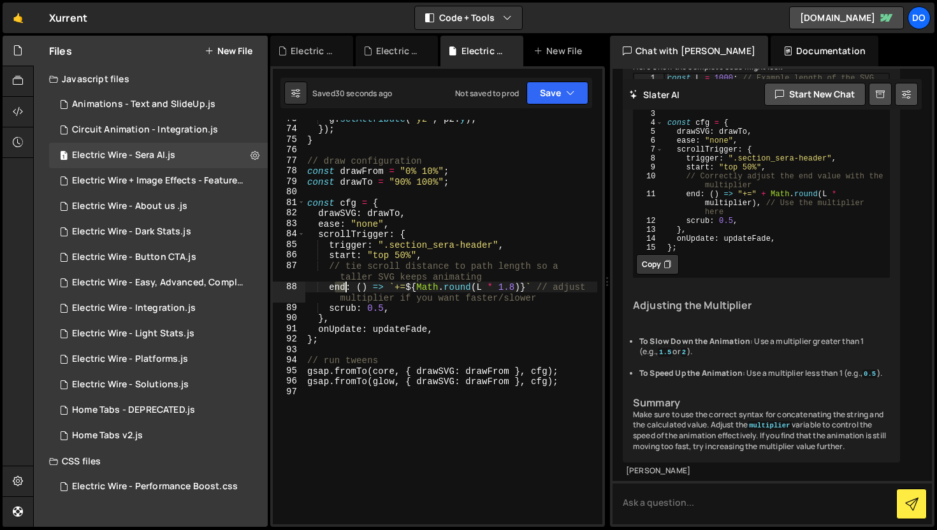
drag, startPoint x: 332, startPoint y: 289, endPoint x: 356, endPoint y: 284, distance: 24.3
click at [356, 284] on div "g . setAttribute ( "y2" , p2 . y ) ; }) ; } // draw configuration const drawFro…" at bounding box center [451, 326] width 292 height 426
click at [331, 290] on div "g . setAttribute ( "y2" , p2 . y ) ; }) ; } // draw configuration const drawFro…" at bounding box center [451, 326] width 292 height 426
drag, startPoint x: 329, startPoint y: 287, endPoint x: 519, endPoint y: 285, distance: 190.5
click at [519, 285] on div "g . setAttribute ( "y2" , p2 . y ) ; }) ; } // draw configuration const drawFro…" at bounding box center [451, 326] width 292 height 426
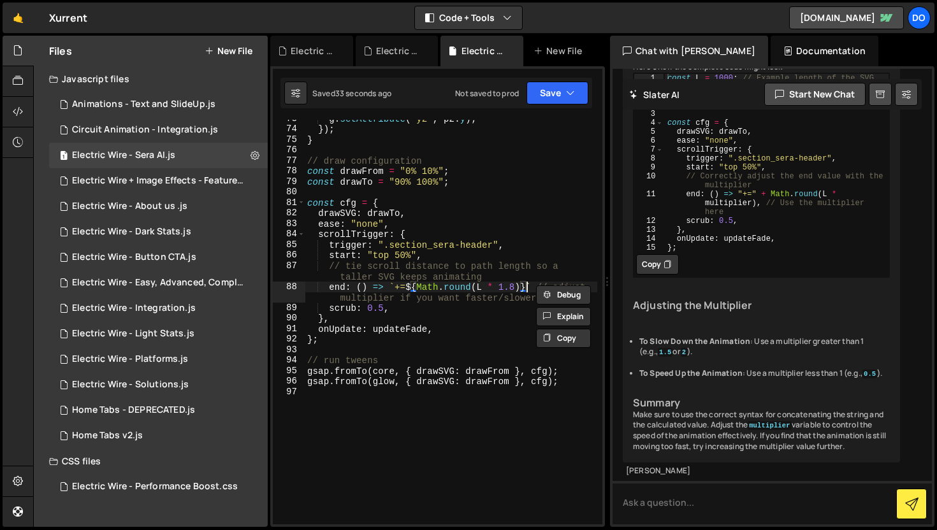
click at [528, 284] on div "g . setAttribute ( "y2" , p2 . y ) ; }) ; } // draw configuration const drawFro…" at bounding box center [451, 326] width 292 height 426
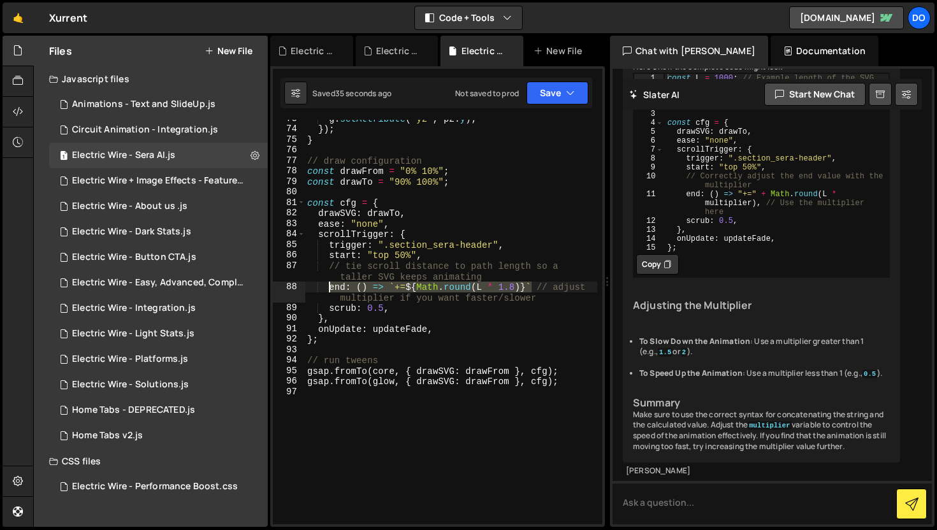
drag, startPoint x: 533, startPoint y: 284, endPoint x: 329, endPoint y: 291, distance: 204.7
click at [329, 291] on div "g . setAttribute ( "y2" , p2 . y ) ; }) ; } // draw configuration const drawFro…" at bounding box center [451, 326] width 292 height 426
click at [692, 510] on textarea at bounding box center [771, 502] width 319 height 43
paste textarea "end: () => `+=${Math.round(L * 1.8)}`"
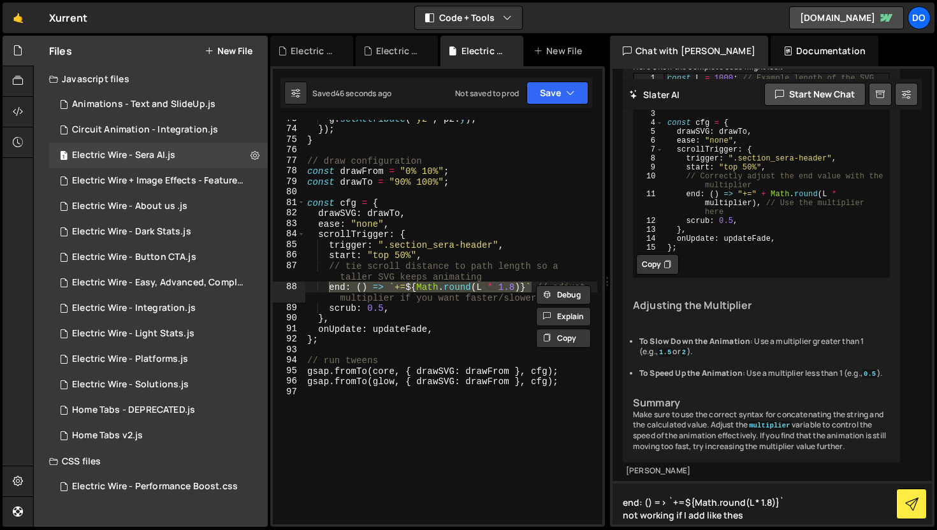
type textarea "end: () => `+=${Math.round(L * 1.8)}` not working if I add like these"
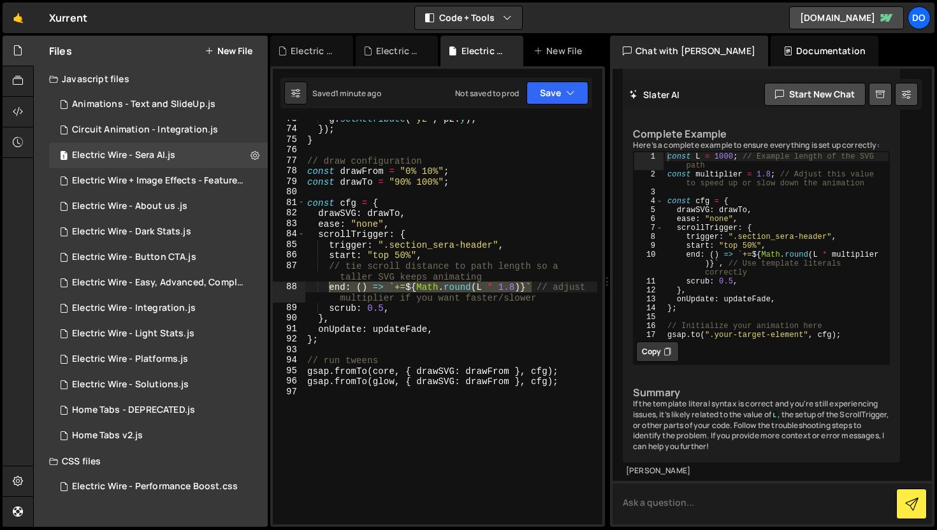
scroll to position [21200, 0]
click at [526, 342] on div "g . setAttribute ( "y2" , p2 . y ) ; }) ; } // draw configuration const drawFro…" at bounding box center [451, 326] width 292 height 426
click at [545, 100] on button "Save" at bounding box center [557, 93] width 62 height 23
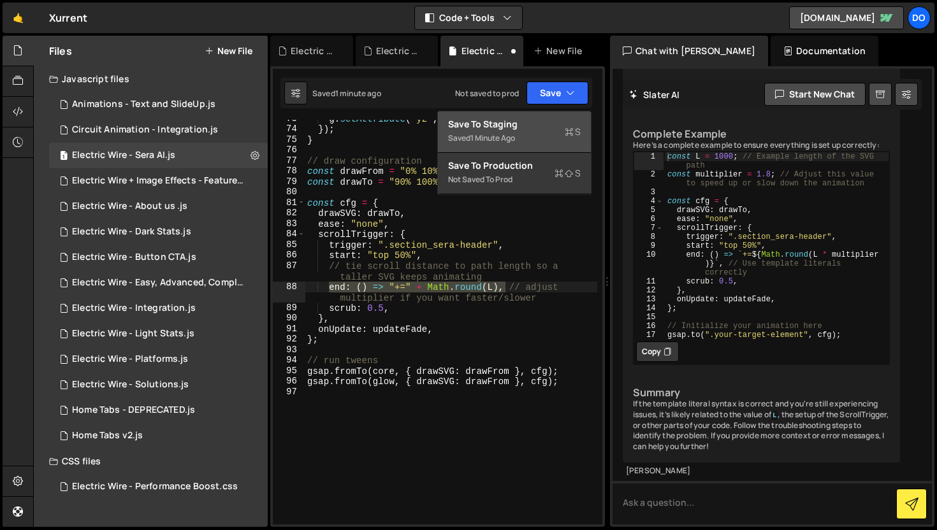
click at [547, 129] on div "Save to Staging S" at bounding box center [514, 124] width 133 height 13
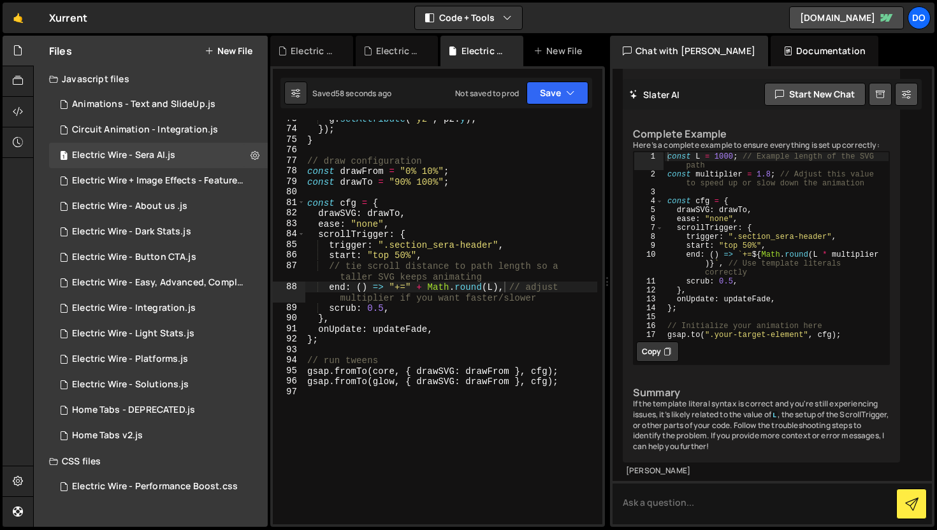
click at [466, 335] on div "g . setAttribute ( "y2" , p2 . y ) ; }) ; } // draw configuration const drawFro…" at bounding box center [451, 326] width 292 height 426
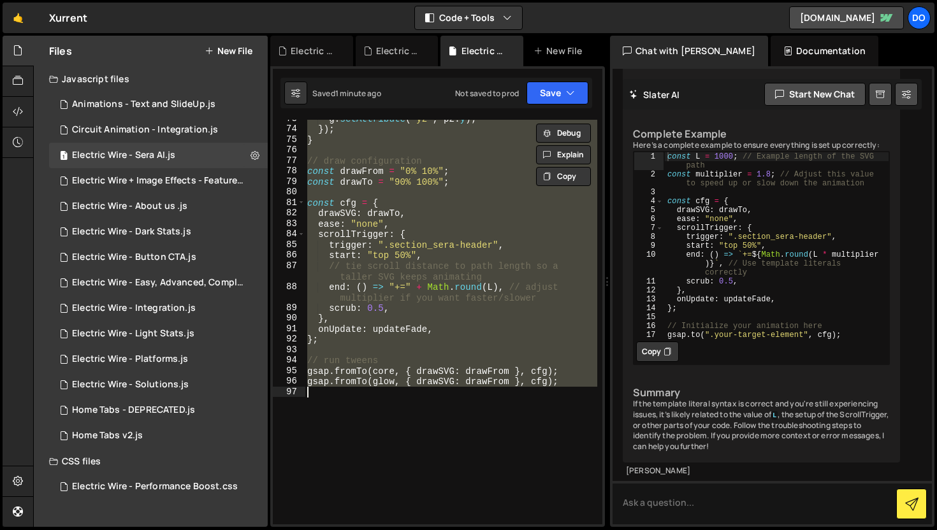
click at [468, 334] on div "g . setAttribute ( "y2" , p2 . y ) ; }) ; } // draw configuration const drawFro…" at bounding box center [451, 322] width 292 height 405
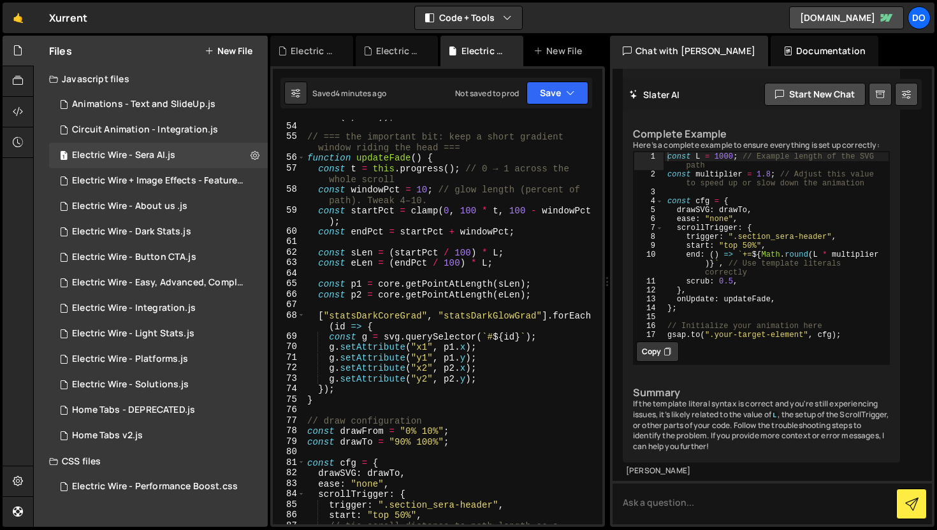
scroll to position [640, 0]
click at [510, 312] on div "const clamp = ( min , v , max ) => Math . max ( min , Math . min ( v , max )) ;…" at bounding box center [451, 323] width 292 height 447
click at [475, 211] on div "const clamp = ( min , v , max ) => Math . max ( min , Math . min ( v , max )) ;…" at bounding box center [451, 323] width 292 height 447
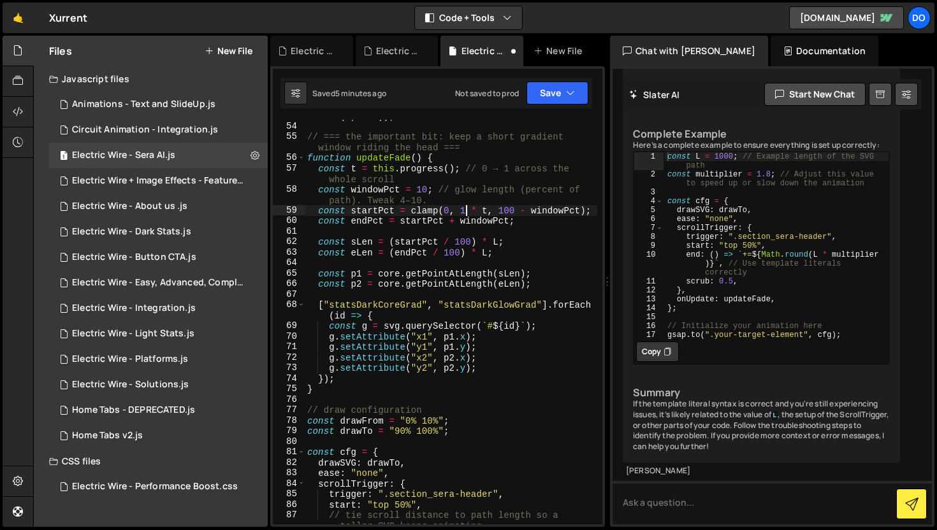
scroll to position [0, 11]
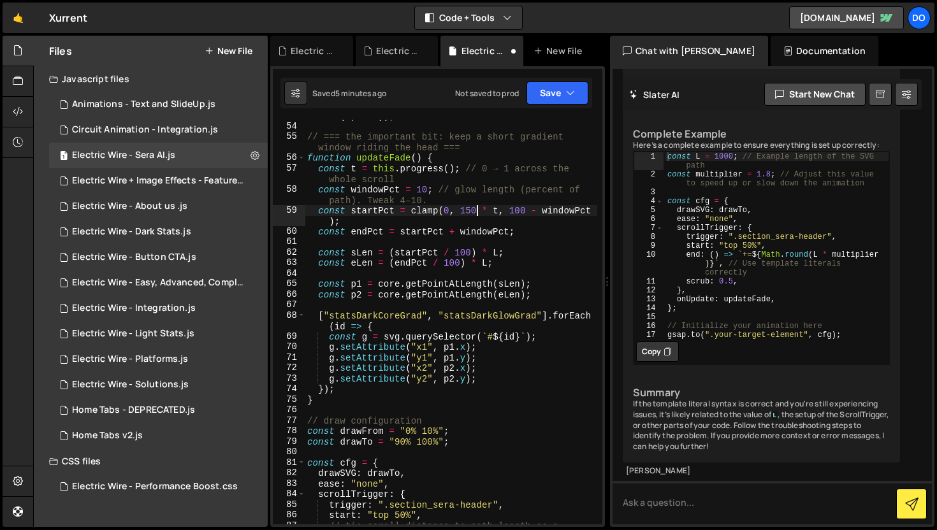
click at [521, 210] on div "const clamp = ( min , v , max ) => Math . max ( min , Math . min ( v , max )) ;…" at bounding box center [451, 323] width 292 height 447
click at [465, 254] on div "const clamp = ( min , v , max ) => Math . max ( min , Math . min ( v , max )) ;…" at bounding box center [451, 323] width 292 height 447
click at [453, 267] on div "const clamp = ( min , v , max ) => Math . max ( min , Math . min ( v , max )) ;…" at bounding box center [451, 323] width 292 height 447
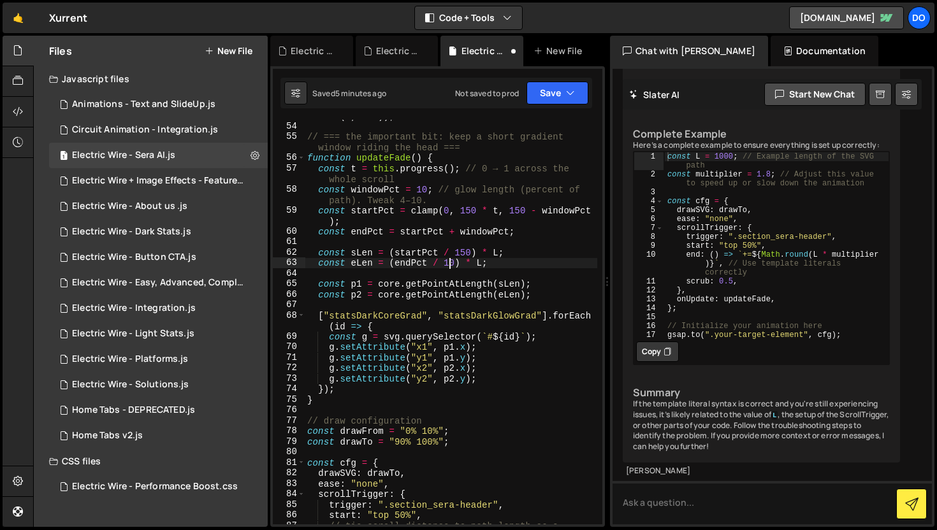
scroll to position [0, 11]
click at [545, 90] on button "Save" at bounding box center [557, 93] width 62 height 23
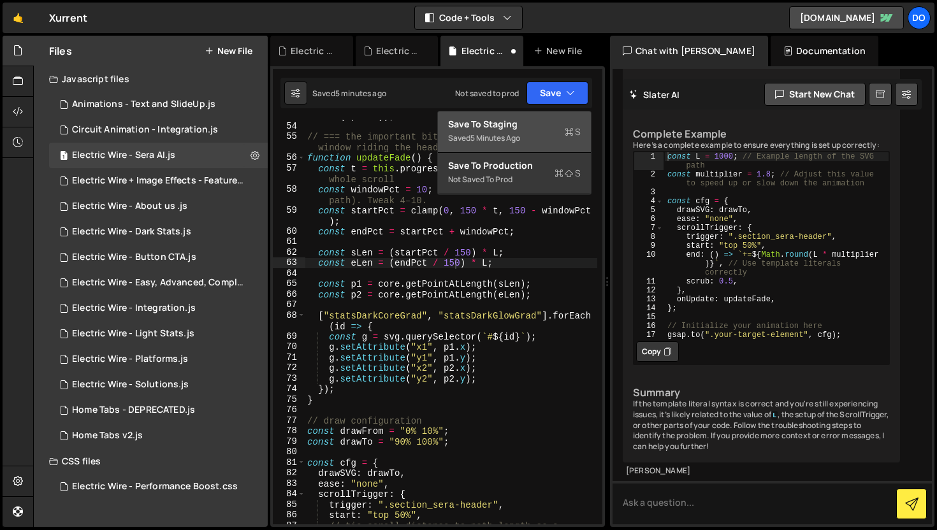
click at [543, 115] on button "Save to Staging S Saved 5 minutes ago" at bounding box center [514, 132] width 153 height 41
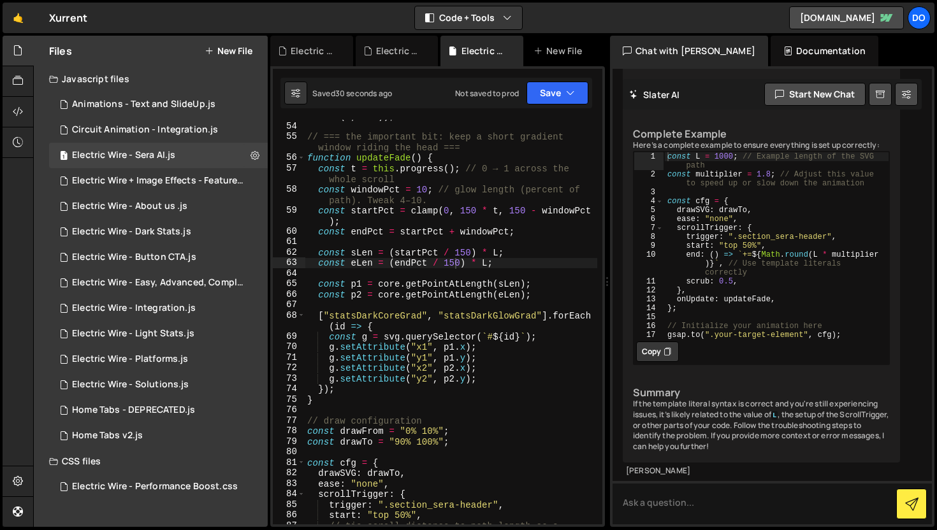
click at [470, 210] on div "const clamp = ( min , v , max ) => Math . max ( min , Math . min ( v , max )) ;…" at bounding box center [451, 323] width 292 height 447
click at [513, 209] on div "const clamp = ( min , v , max ) => Math . max ( min , Math . min ( v , max )) ;…" at bounding box center [451, 323] width 292 height 447
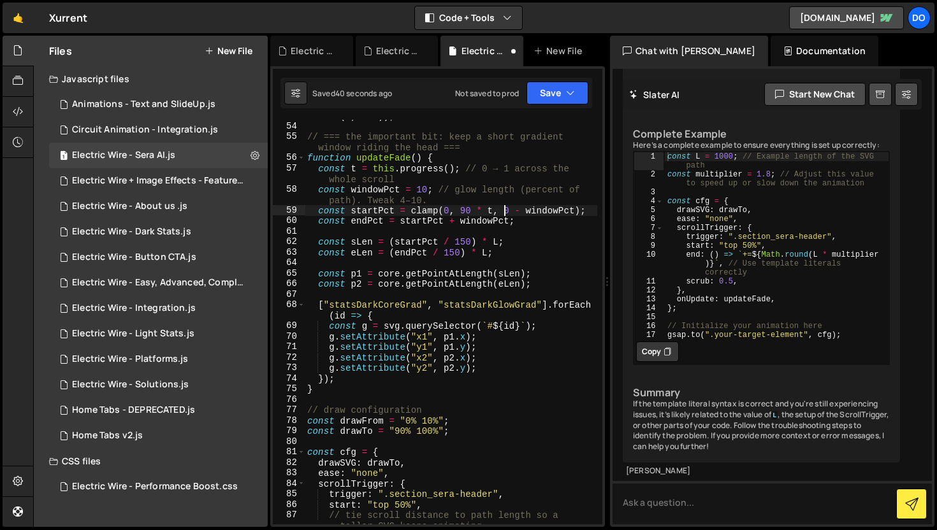
scroll to position [0, 14]
click at [463, 243] on div "const clamp = ( min , v , max ) => Math . max ( min , Math . min ( v , max )) ;…" at bounding box center [451, 323] width 292 height 447
click at [454, 248] on div "const clamp = ( min , v , max ) => Math . max ( min , Math . min ( v , max )) ;…" at bounding box center [451, 323] width 292 height 447
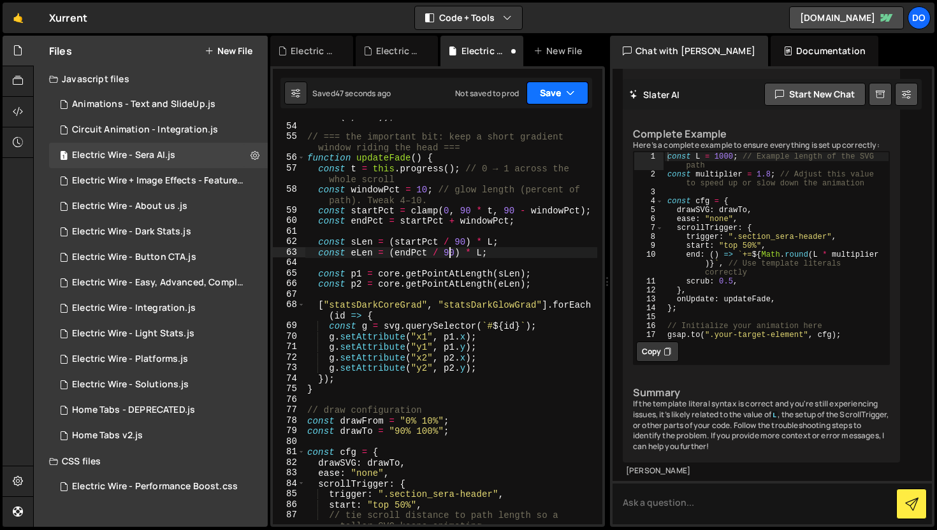
click at [549, 103] on button "Save" at bounding box center [557, 93] width 62 height 23
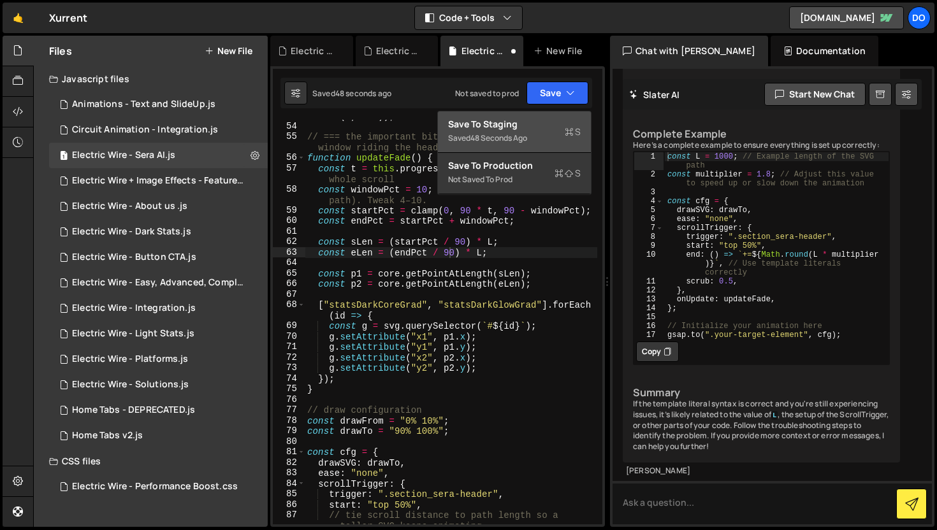
click at [544, 127] on div "Save to Staging S" at bounding box center [514, 124] width 133 height 13
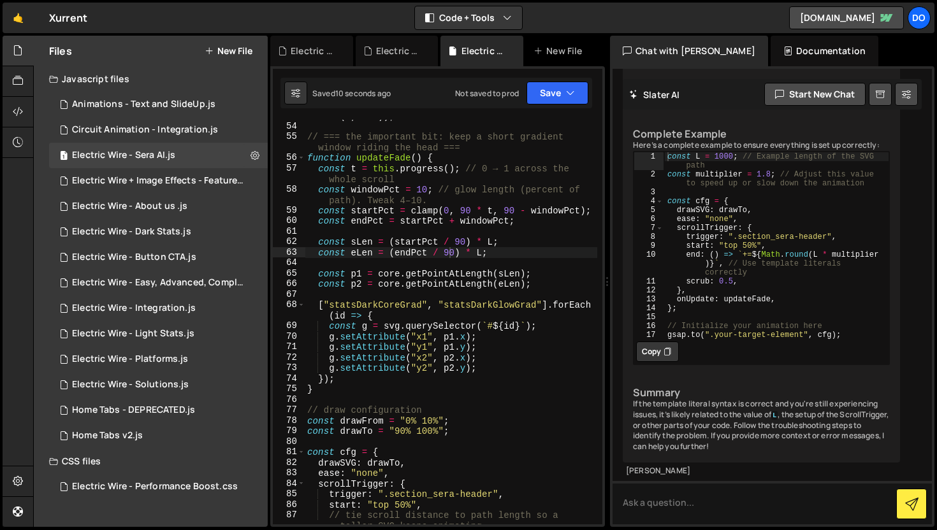
click at [466, 210] on div "const clamp = ( min , v , max ) => Math . max ( min , Math . min ( v , max )) ;…" at bounding box center [451, 323] width 292 height 447
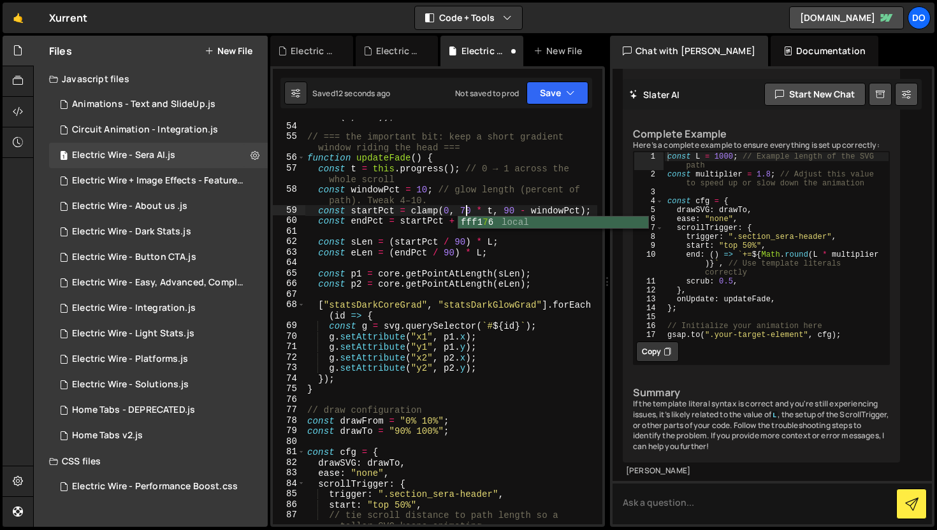
scroll to position [0, 11]
click at [508, 208] on div "const clamp = ( min , v , max ) => Math . max ( min , Math . min ( v , max )) ;…" at bounding box center [451, 323] width 292 height 447
click at [457, 242] on div "const clamp = ( min , v , max ) => Math . max ( min , Math . min ( v , max )) ;…" at bounding box center [451, 323] width 292 height 447
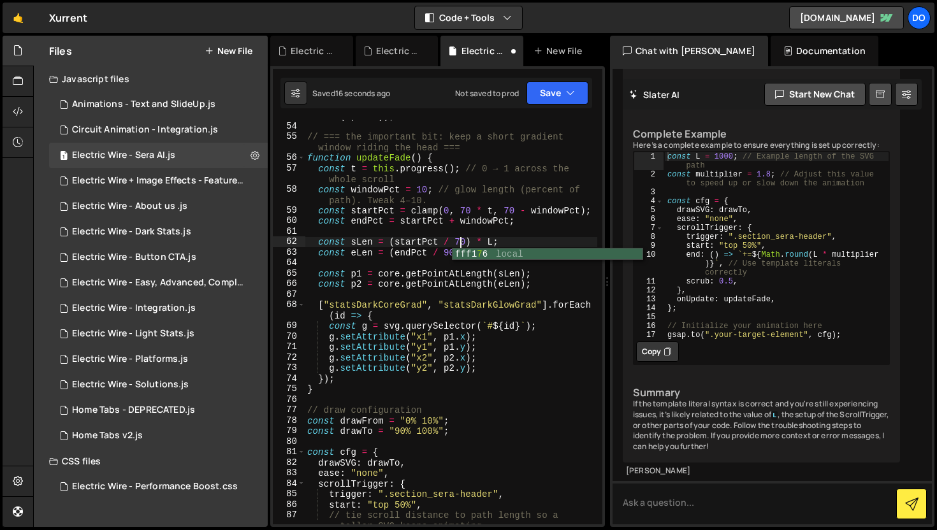
scroll to position [0, 11]
click at [447, 249] on div "const clamp = ( min , v , max ) => Math . max ( min , Math . min ( v , max )) ;…" at bounding box center [451, 323] width 292 height 447
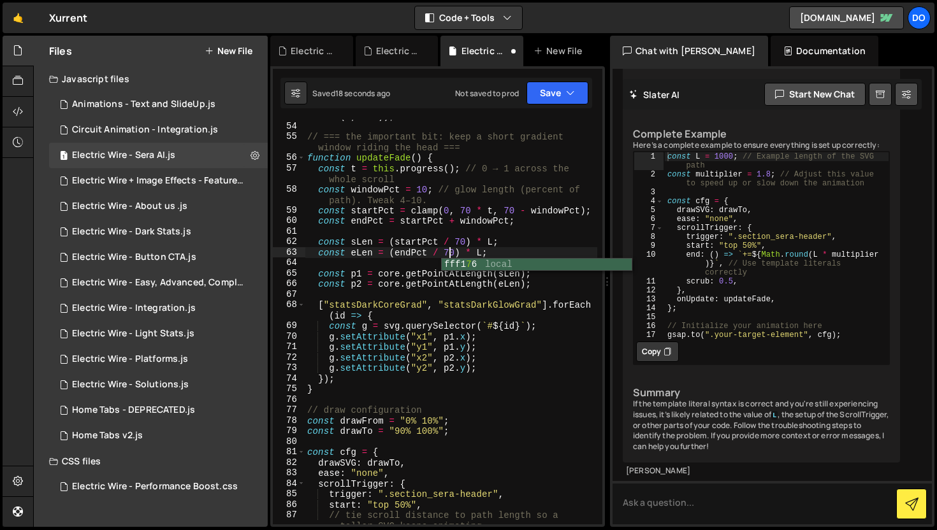
scroll to position [0, 10]
click at [539, 92] on button "Save" at bounding box center [557, 93] width 62 height 23
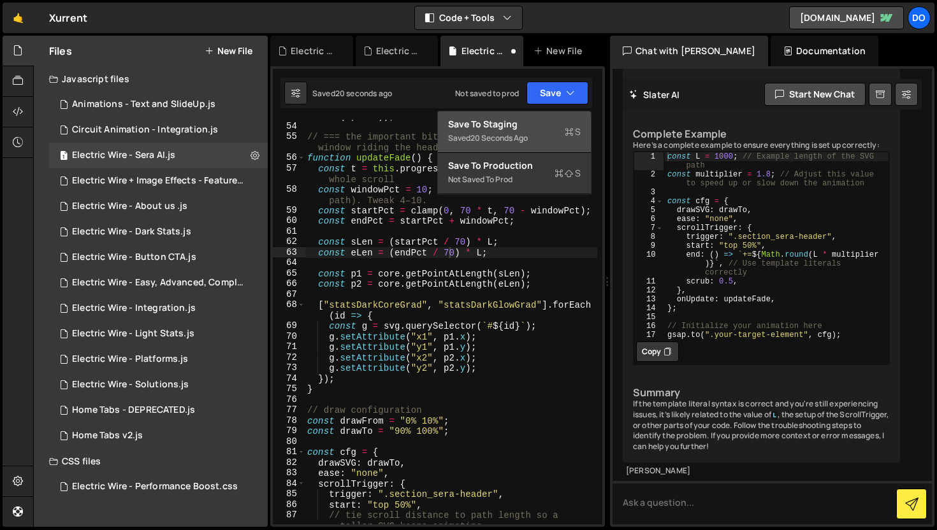
click at [539, 127] on div "Save to Staging S" at bounding box center [514, 124] width 133 height 13
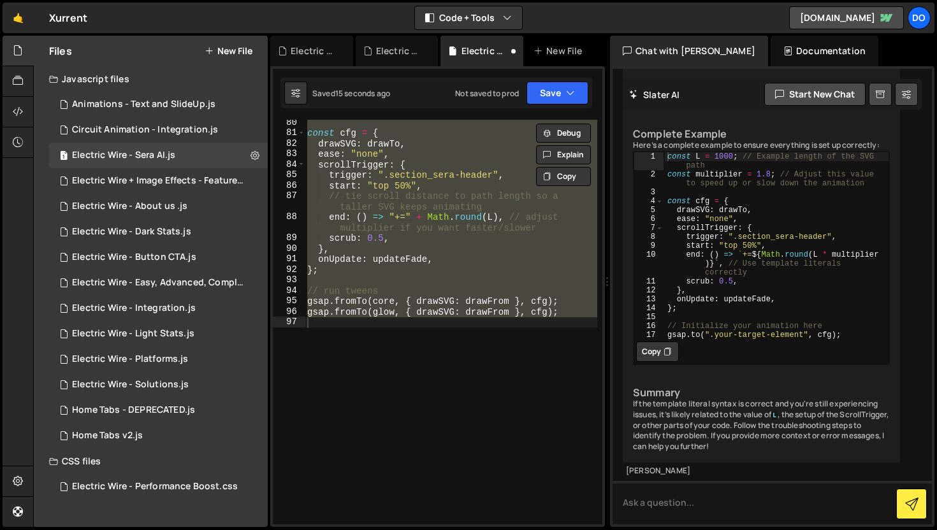
scroll to position [565, 0]
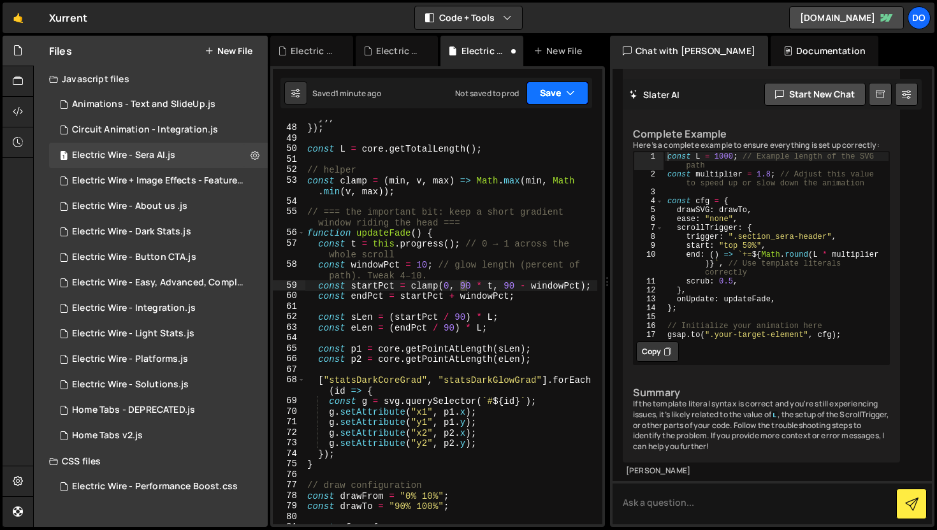
click at [549, 103] on button "Save" at bounding box center [557, 93] width 62 height 23
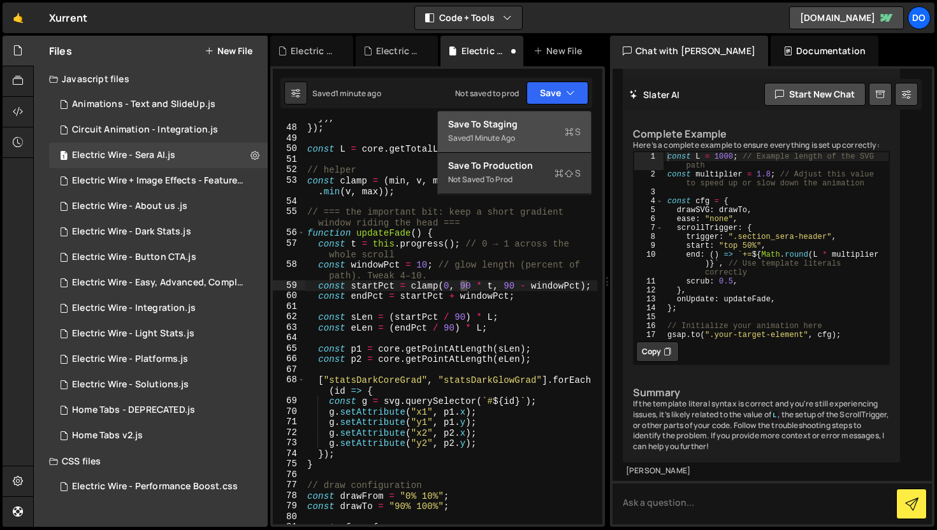
click at [554, 120] on div "Save to Staging S" at bounding box center [514, 124] width 133 height 13
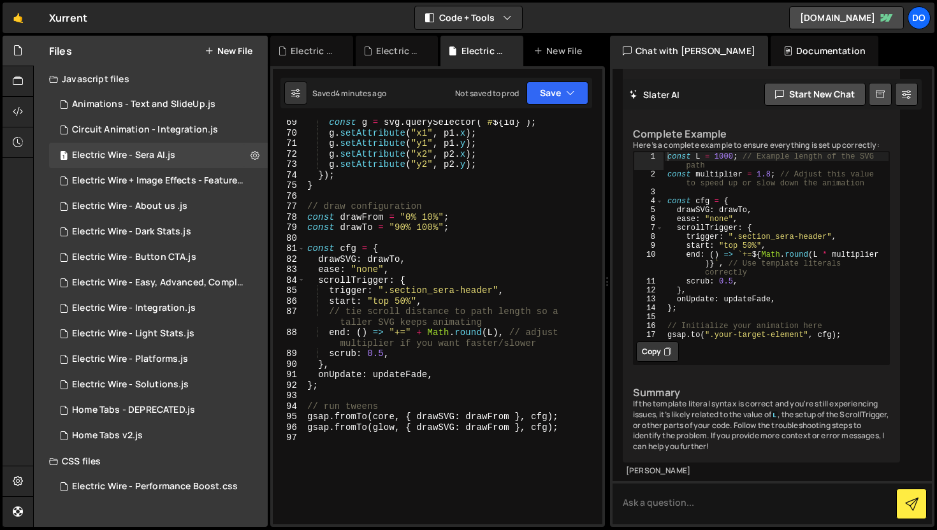
scroll to position [847, 0]
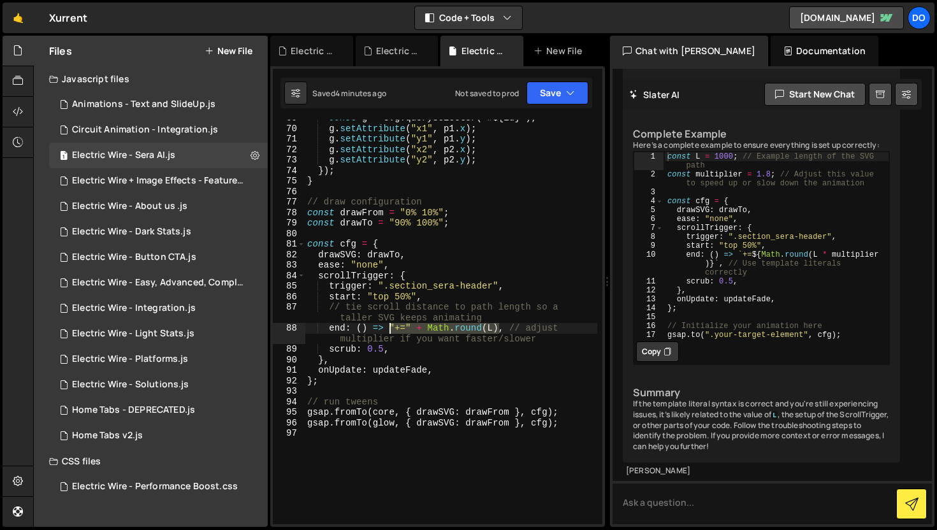
drag, startPoint x: 500, startPoint y: 328, endPoint x: 390, endPoint y: 332, distance: 109.7
click at [390, 332] on div "const g = svg . querySelector ( ` # ${ id } ` ) ; g . setAttribute ( "x1" , p1 …" at bounding box center [451, 326] width 292 height 426
click at [551, 86] on button "Save" at bounding box center [557, 93] width 62 height 23
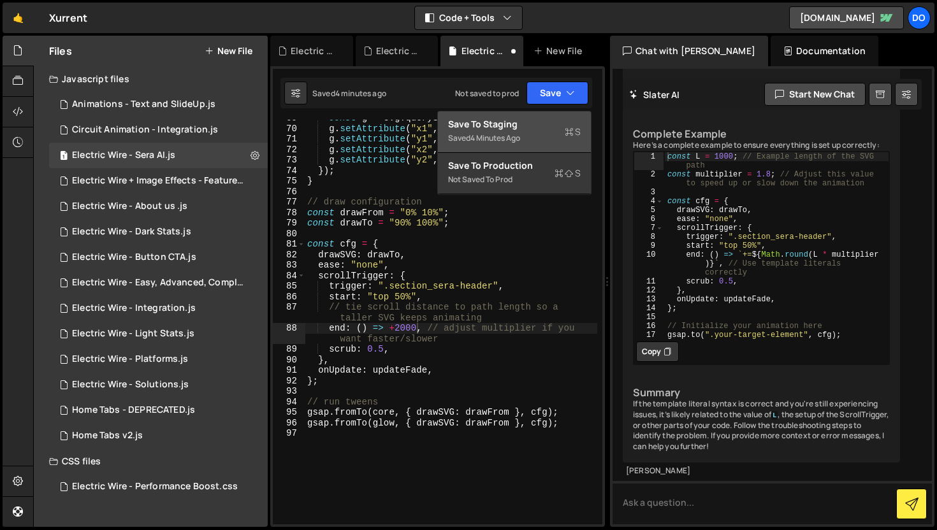
click at [550, 115] on button "Save to Staging S Saved 4 minutes ago" at bounding box center [514, 132] width 153 height 41
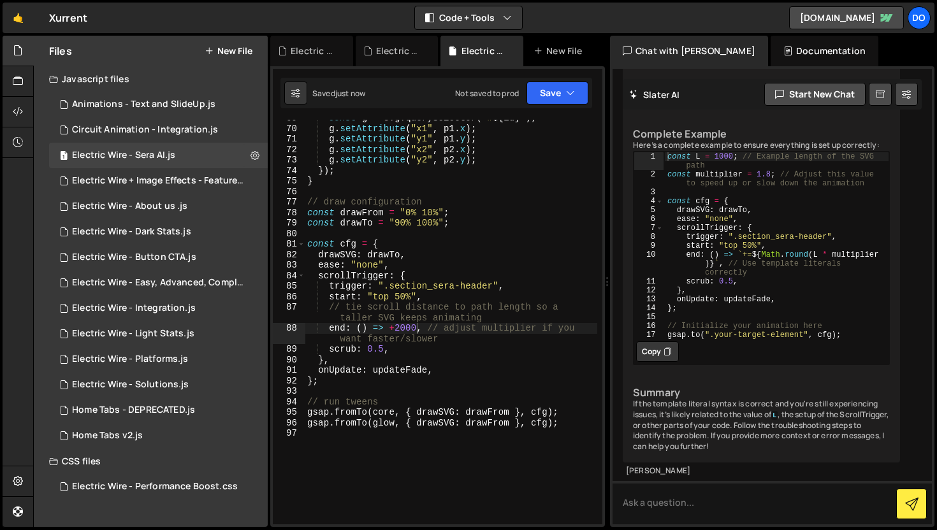
click at [390, 329] on div "const g = svg . querySelector ( ` # ${ id } ` ) ; g . setAttribute ( "x1" , p1 …" at bounding box center [451, 326] width 292 height 426
click at [568, 91] on icon "button" at bounding box center [570, 93] width 9 height 13
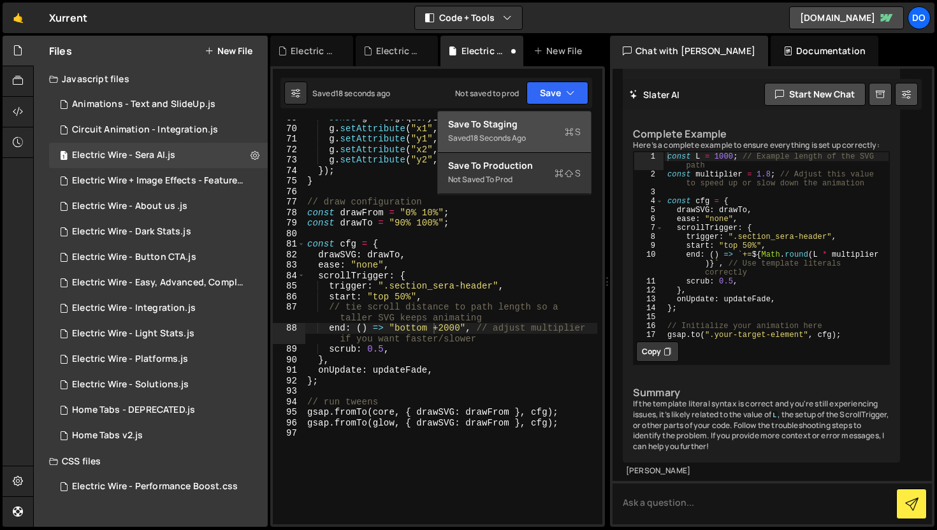
click at [567, 120] on div "Save to Staging S" at bounding box center [514, 124] width 133 height 13
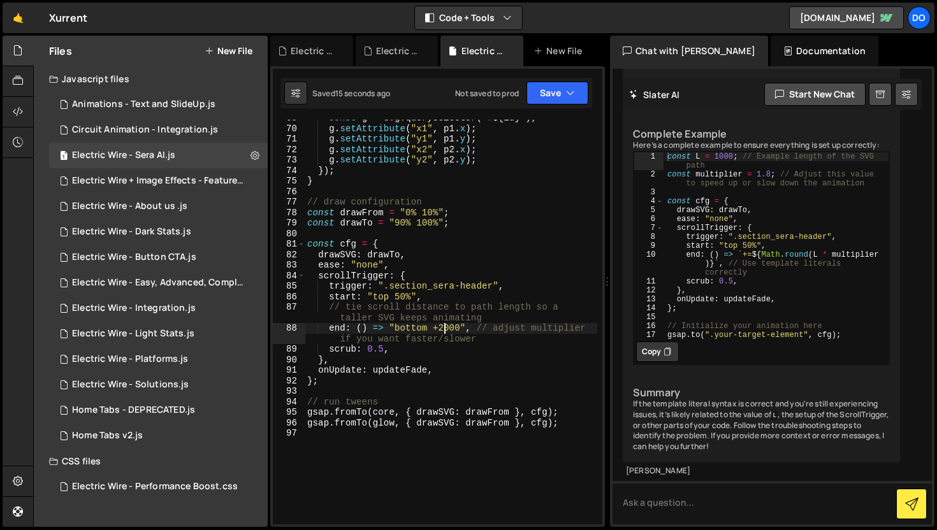
click at [444, 329] on div "const g = svg . querySelector ( ` # ${ id } ` ) ; g . setAttribute ( "x1" , p1 …" at bounding box center [451, 326] width 292 height 426
click at [564, 88] on button "Save" at bounding box center [557, 93] width 62 height 23
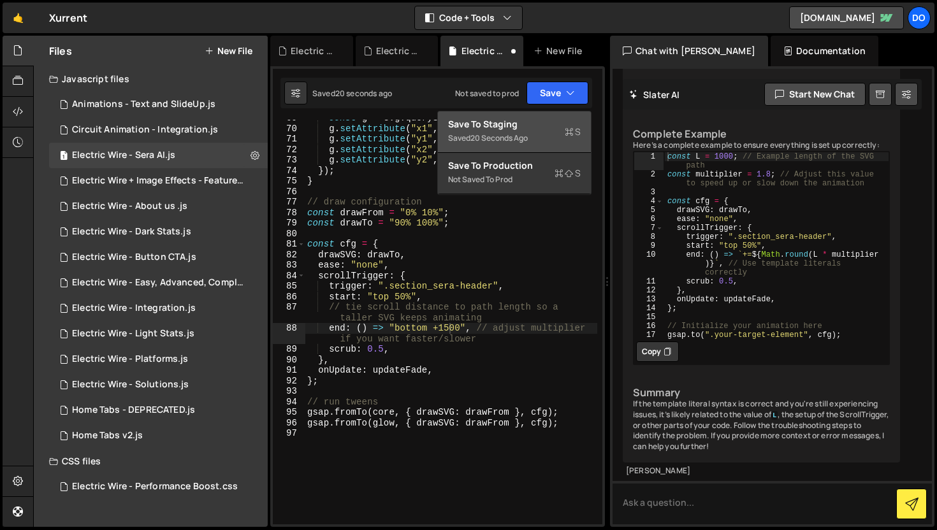
click at [559, 129] on div "Save to Staging S" at bounding box center [514, 124] width 133 height 13
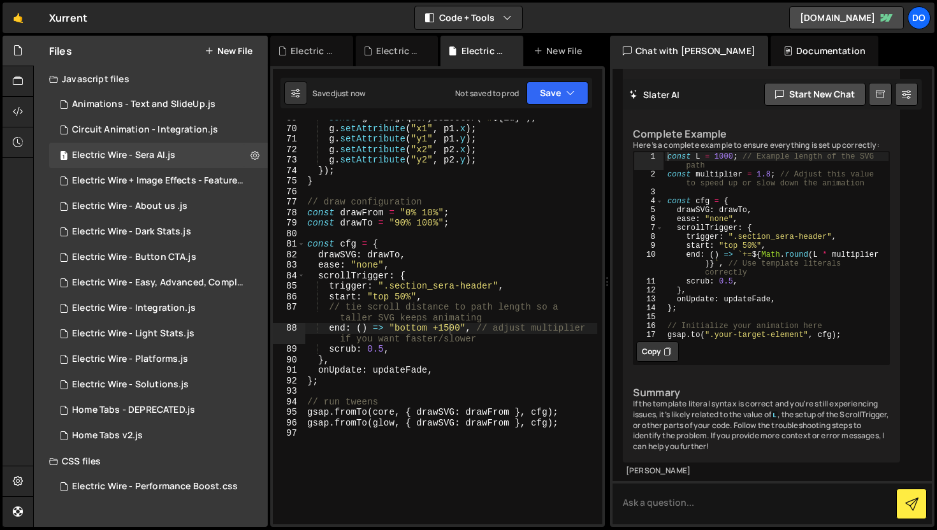
click at [494, 357] on div "const g = svg . querySelector ( ` # ${ id } ` ) ; g . setAttribute ( "x1" , p1 …" at bounding box center [451, 326] width 292 height 426
type textarea "end: () => "+=" + Math.round(L), // adjust multiplier if you want faster/slower"
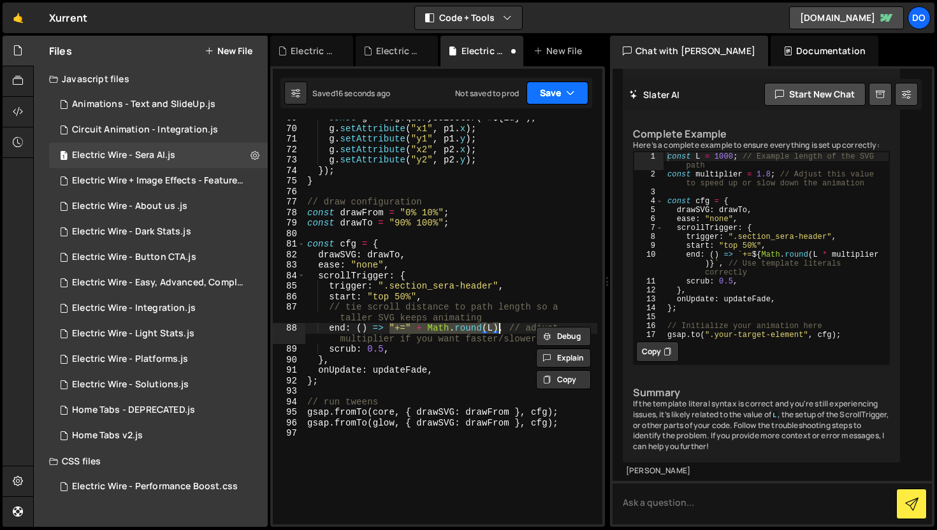
click at [553, 92] on button "Save" at bounding box center [557, 93] width 62 height 23
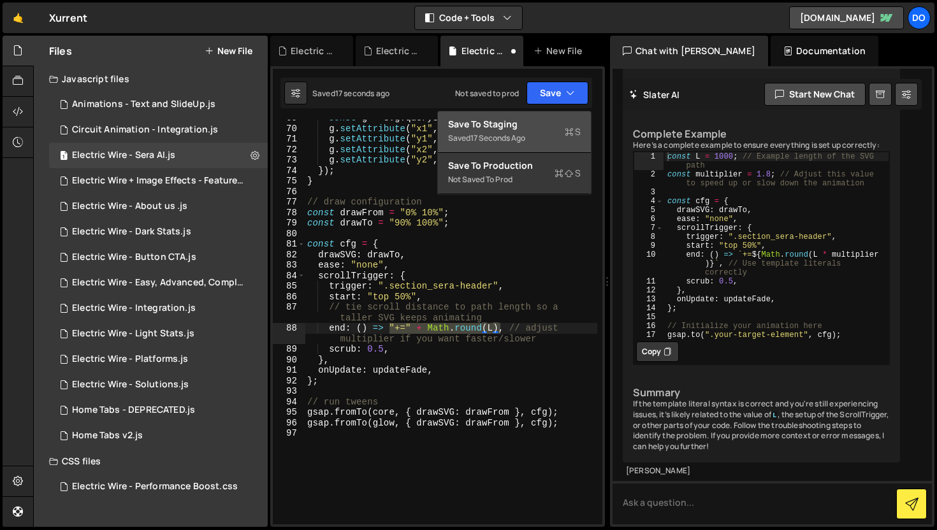
click at [556, 124] on div "Save to Staging S" at bounding box center [514, 124] width 133 height 13
